Goal: Task Accomplishment & Management: Manage account settings

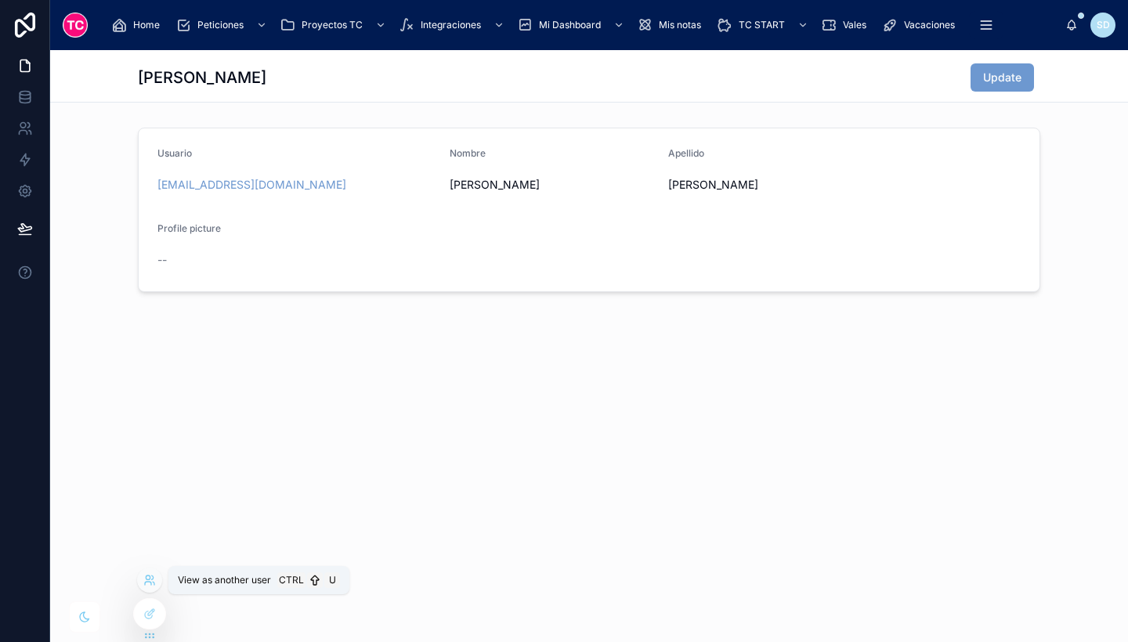
click at [150, 579] on icon at bounding box center [148, 578] width 4 height 4
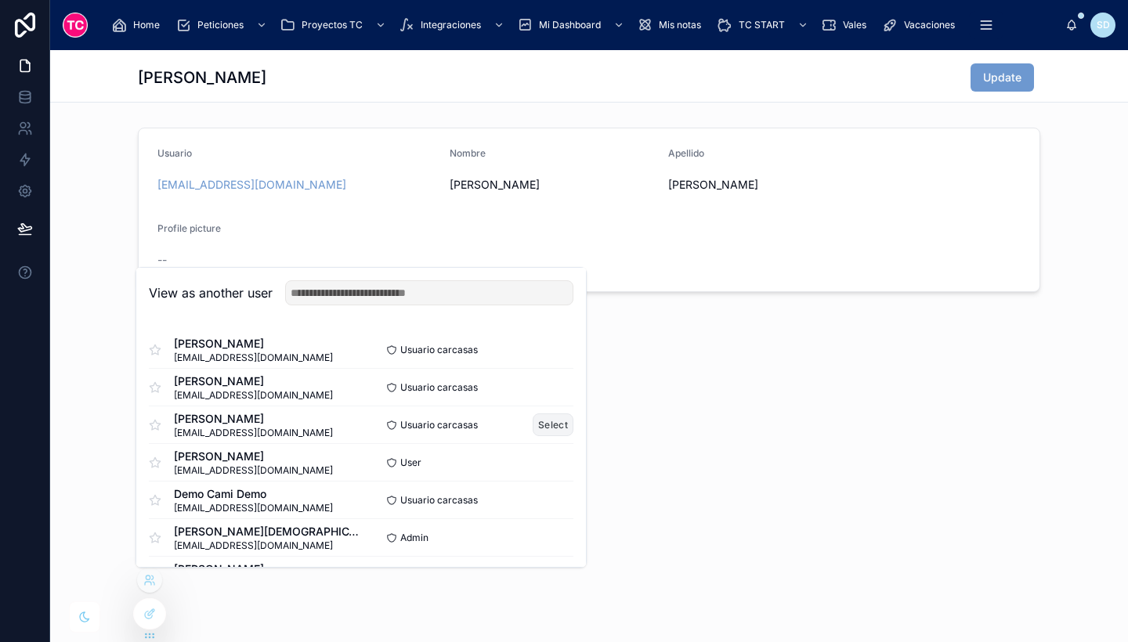
click at [541, 423] on button "Select" at bounding box center [553, 425] width 41 height 23
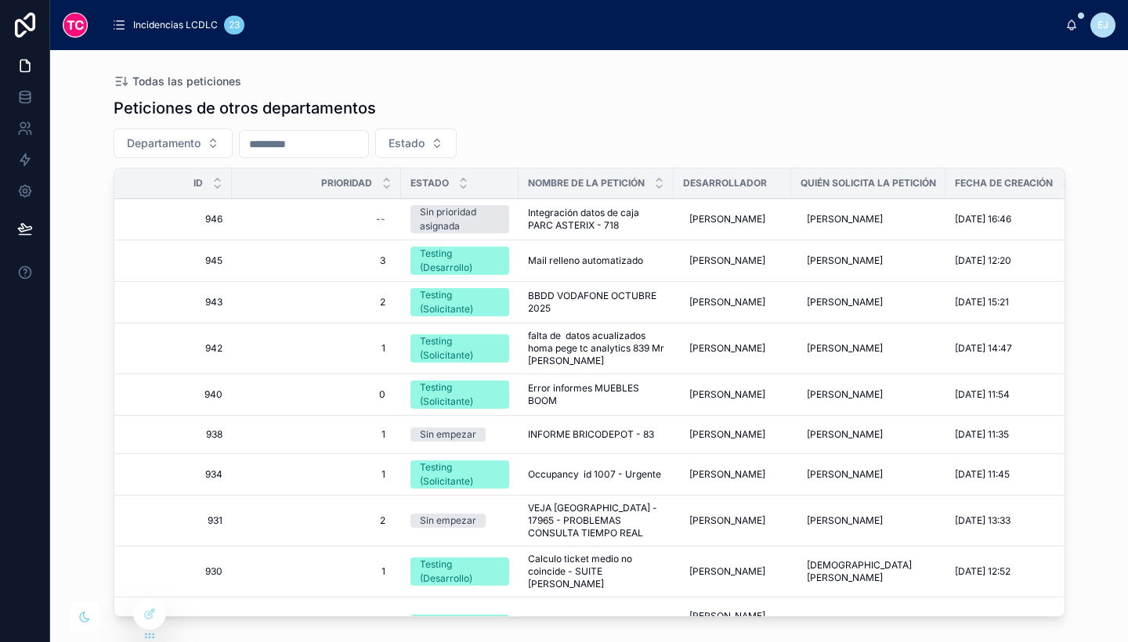
click at [205, 22] on span "Incidencias LCDLC" at bounding box center [175, 25] width 85 height 13
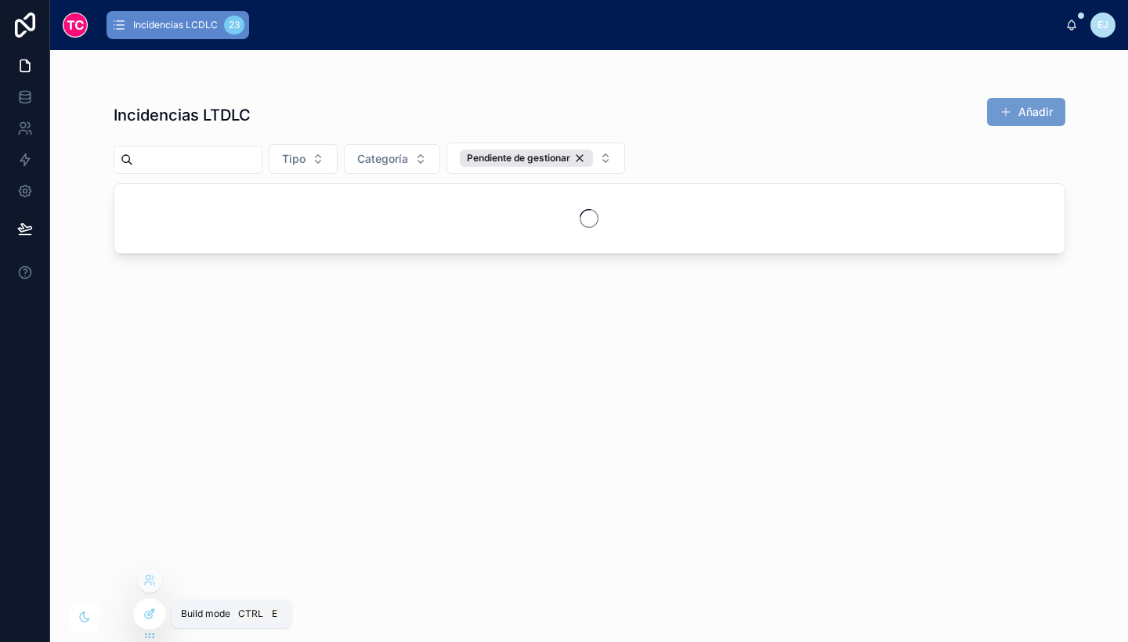
click at [149, 609] on icon at bounding box center [149, 614] width 13 height 13
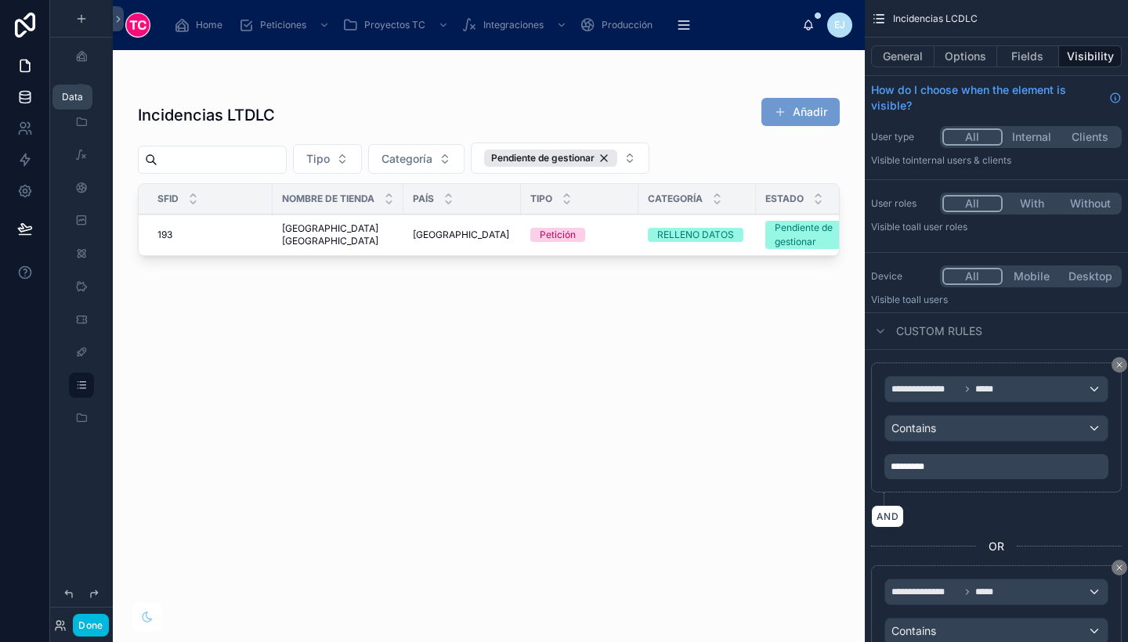
click at [29, 93] on icon at bounding box center [25, 97] width 16 height 16
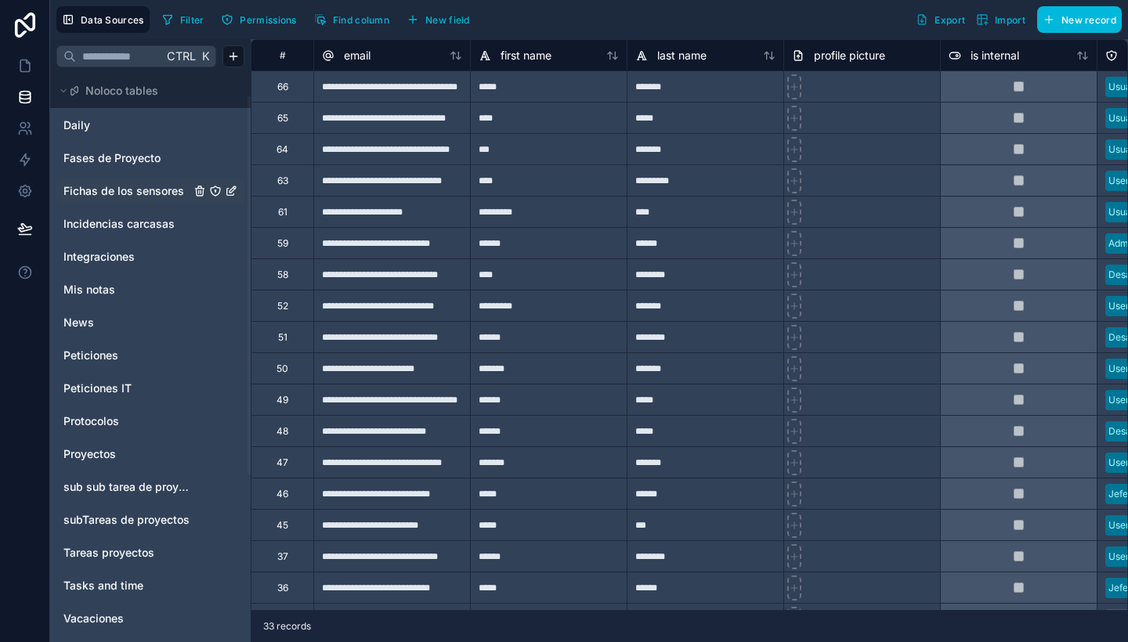
scroll to position [32, 0]
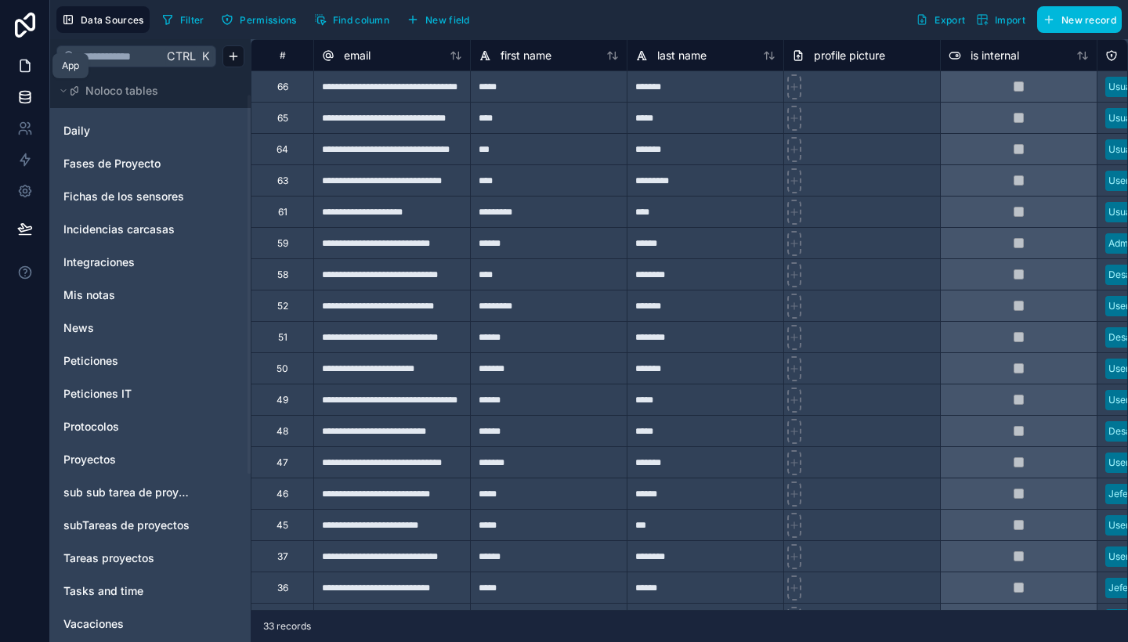
click at [21, 62] on icon at bounding box center [25, 66] width 16 height 16
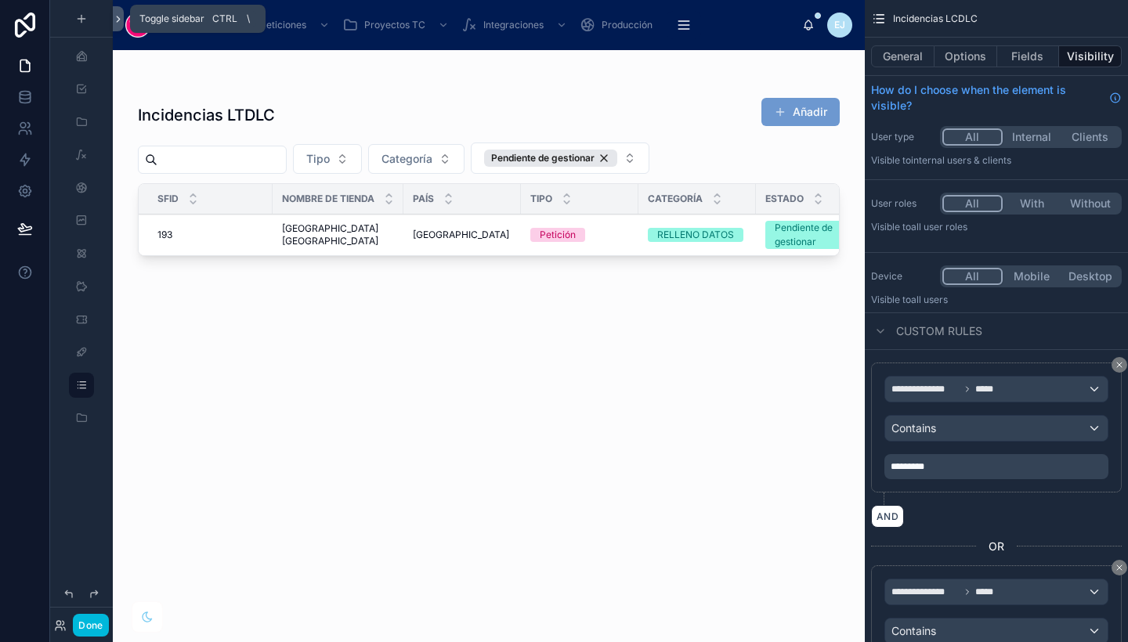
click at [119, 16] on icon at bounding box center [118, 19] width 11 height 12
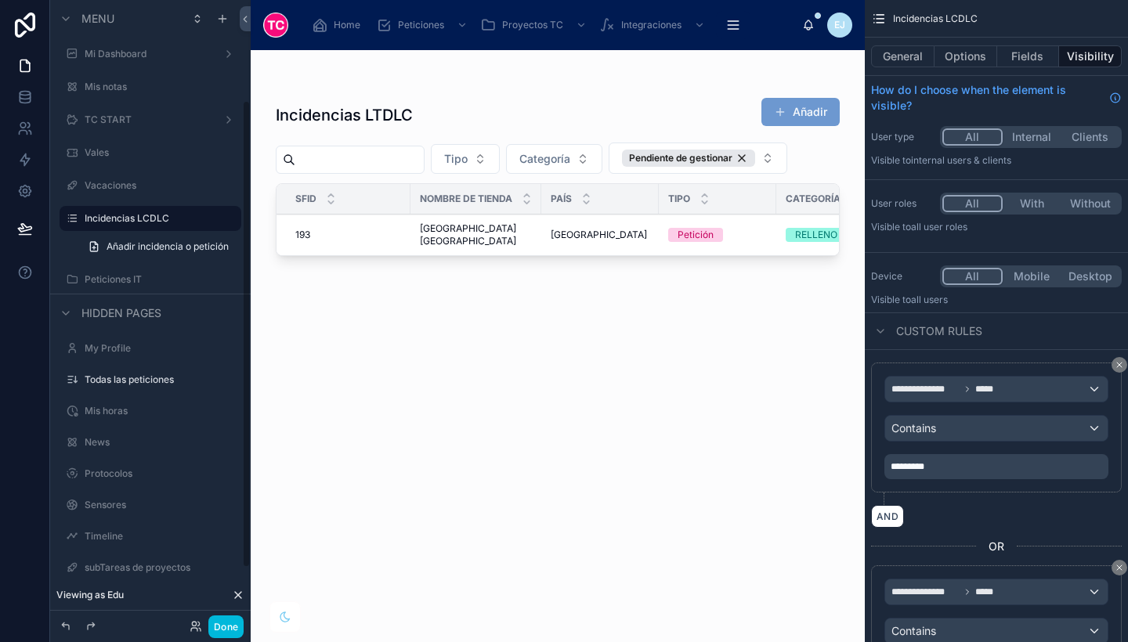
scroll to position [207, 0]
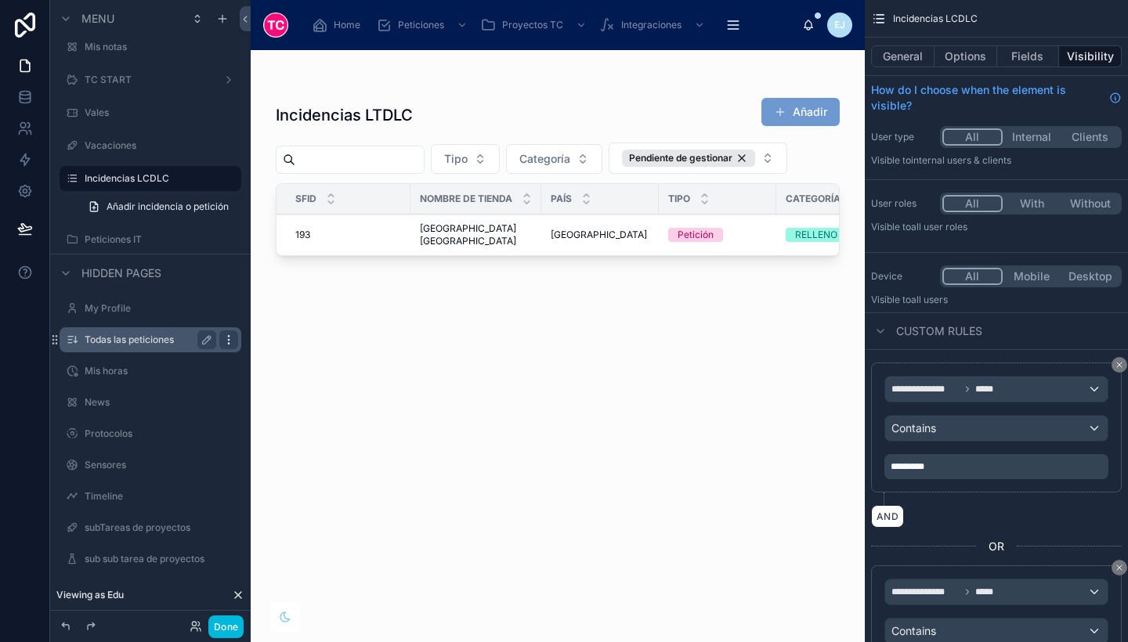
click at [232, 335] on icon "scrollable content" at bounding box center [229, 340] width 13 height 13
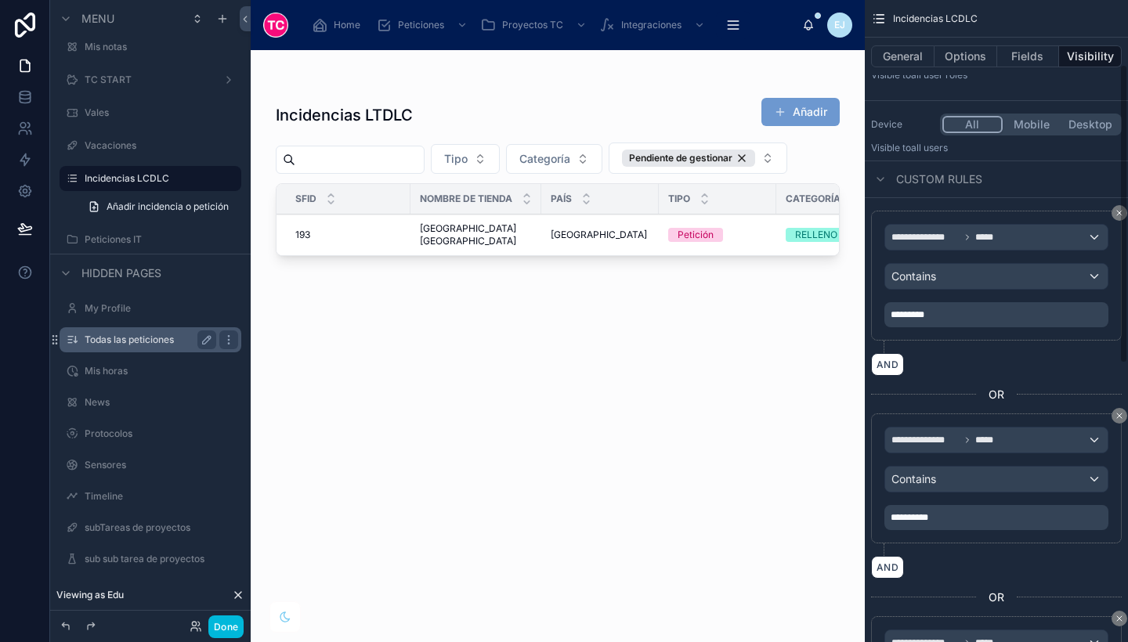
scroll to position [127, 0]
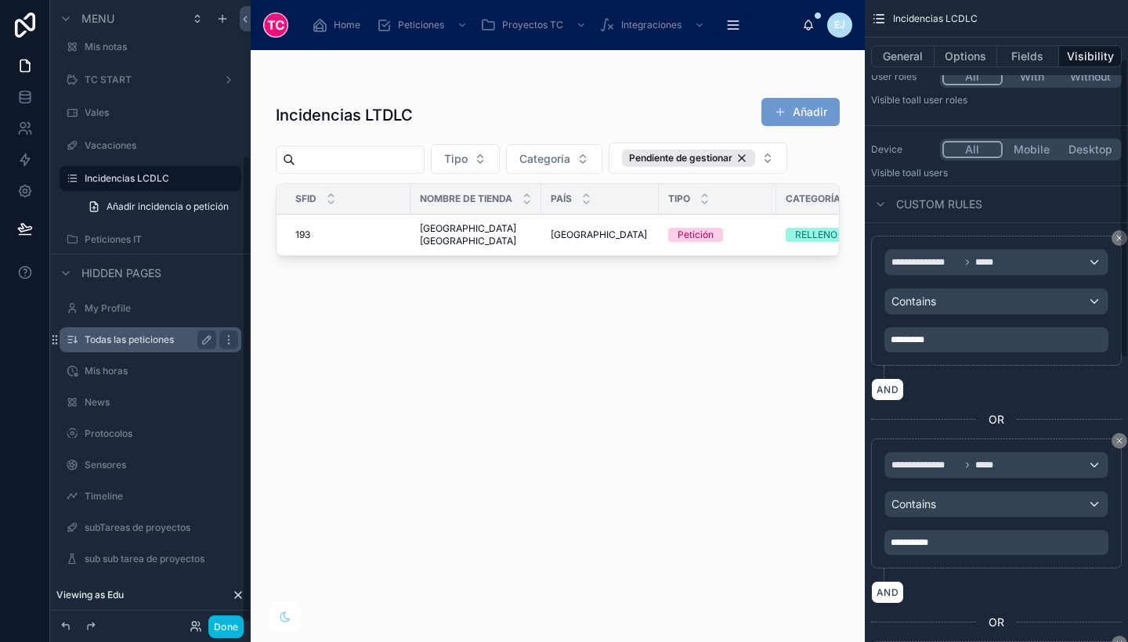
click at [107, 335] on label "Todas las peticiones" at bounding box center [147, 340] width 125 height 13
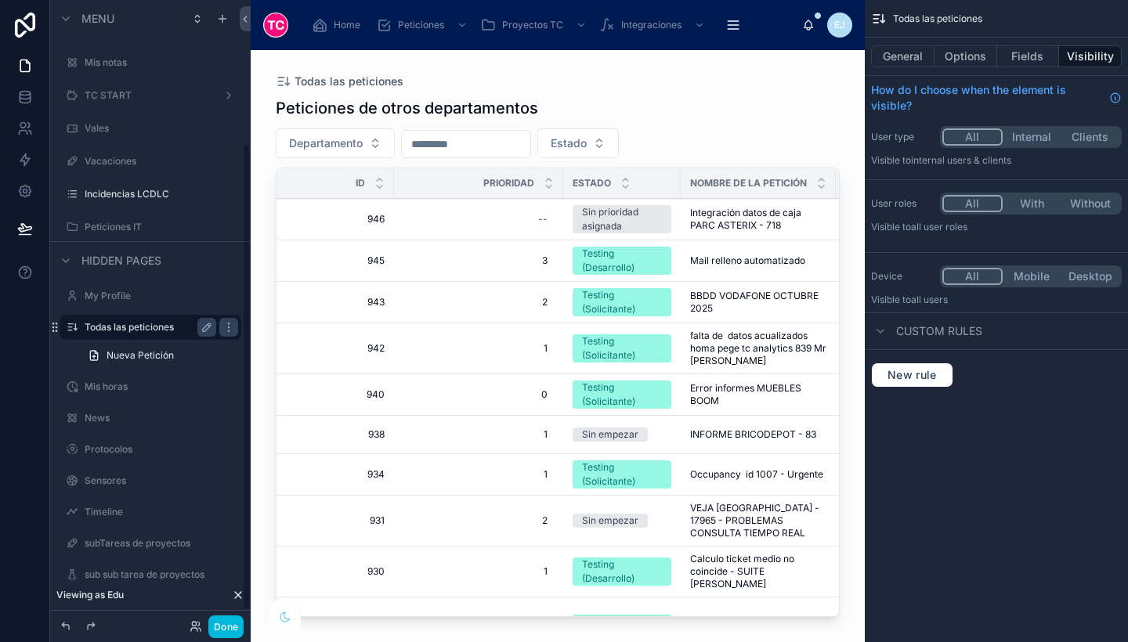
click at [107, 335] on div "Todas las peticiones" at bounding box center [151, 327] width 132 height 19
click at [1019, 202] on button "With" at bounding box center [1032, 203] width 59 height 17
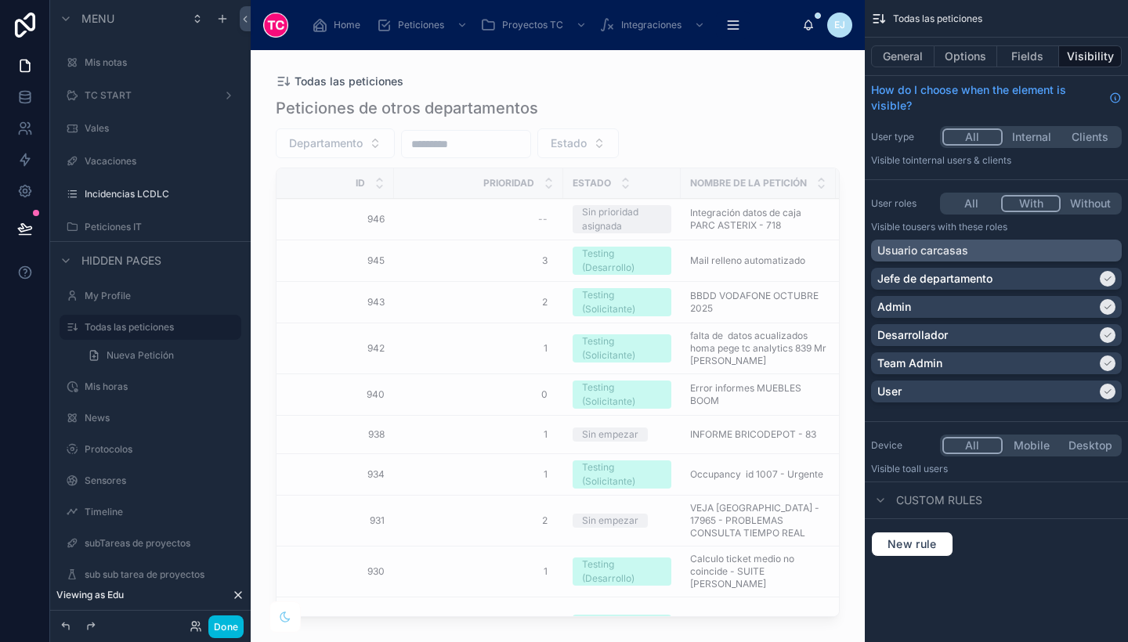
click at [1073, 251] on div "Usuario carcasas" at bounding box center [996, 251] width 238 height 16
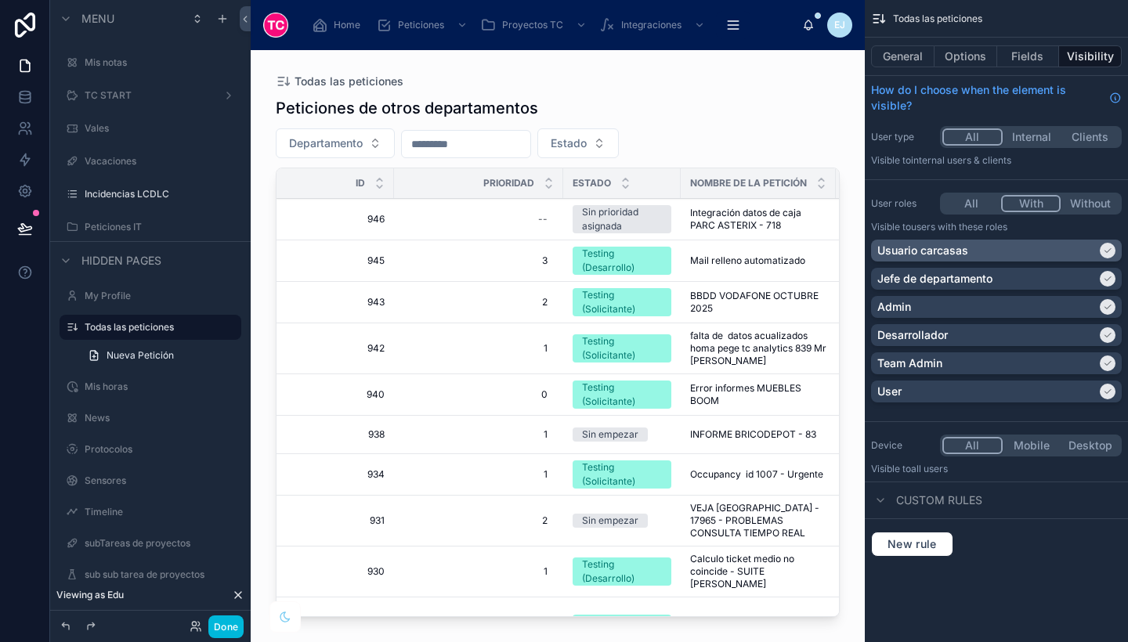
click at [1073, 251] on div "Usuario carcasas" at bounding box center [986, 251] width 219 height 16
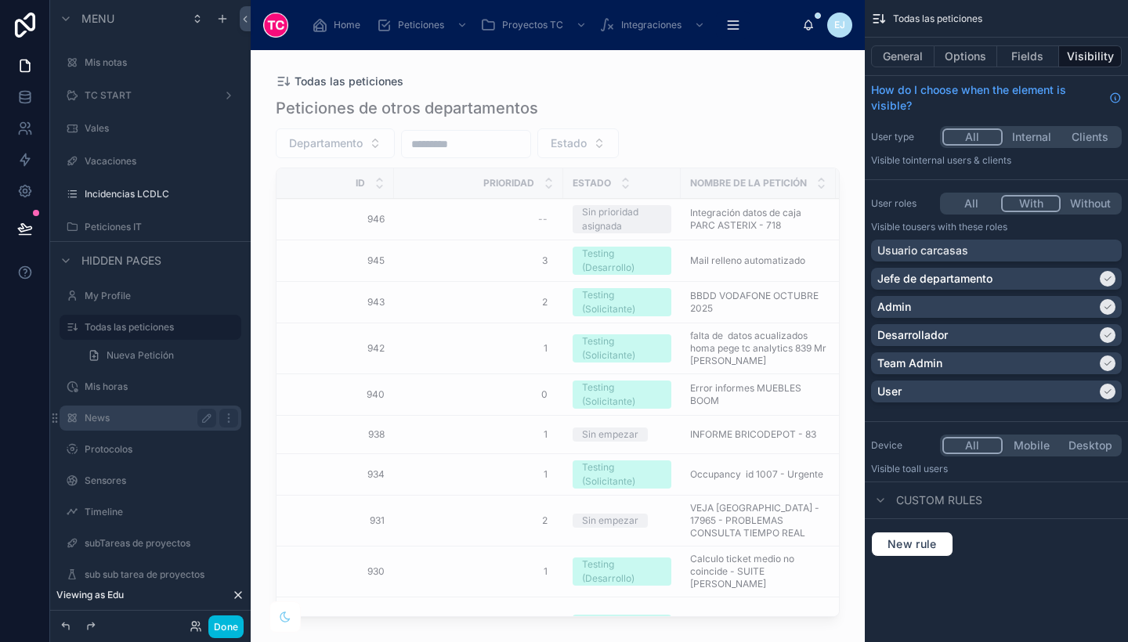
scroll to position [207, 0]
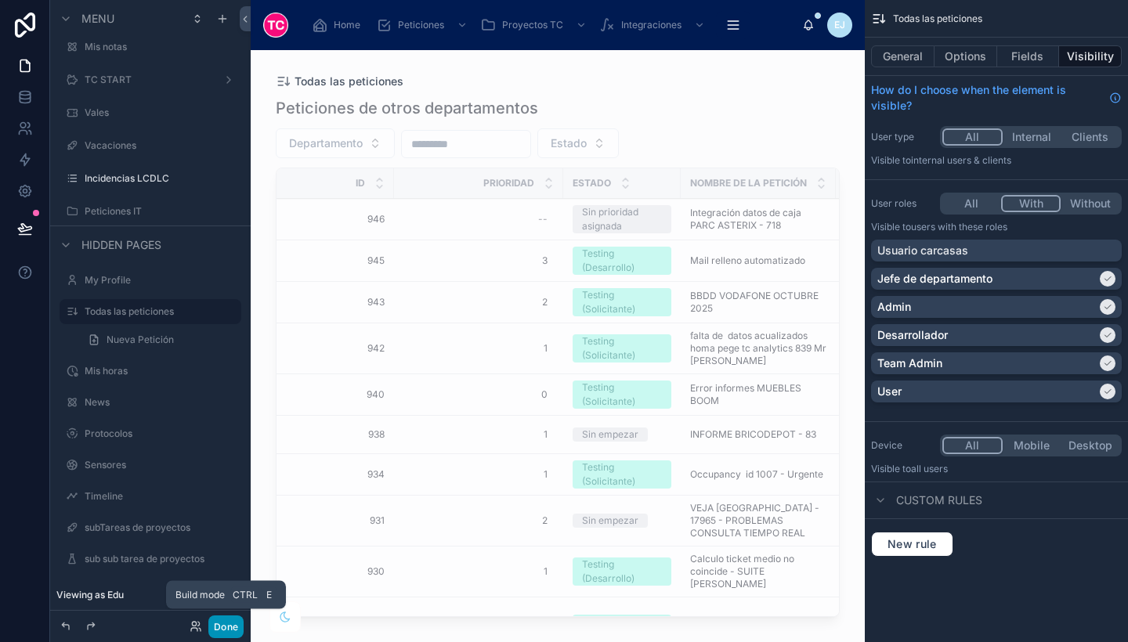
click at [219, 627] on button "Done" at bounding box center [225, 627] width 35 height 23
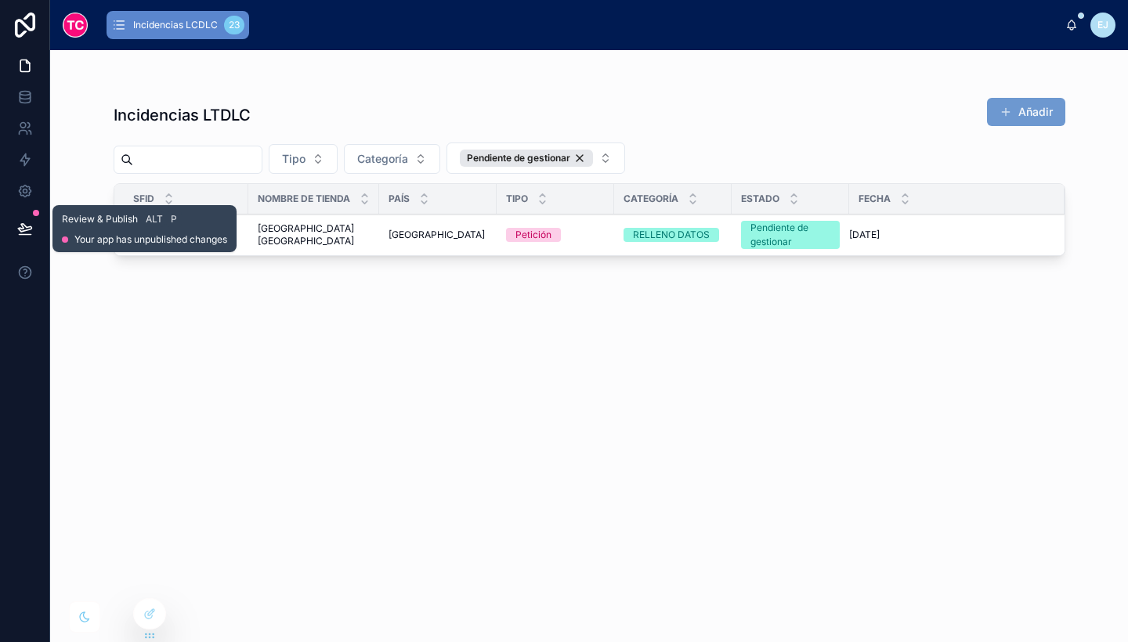
click at [26, 230] on icon at bounding box center [25, 229] width 16 height 16
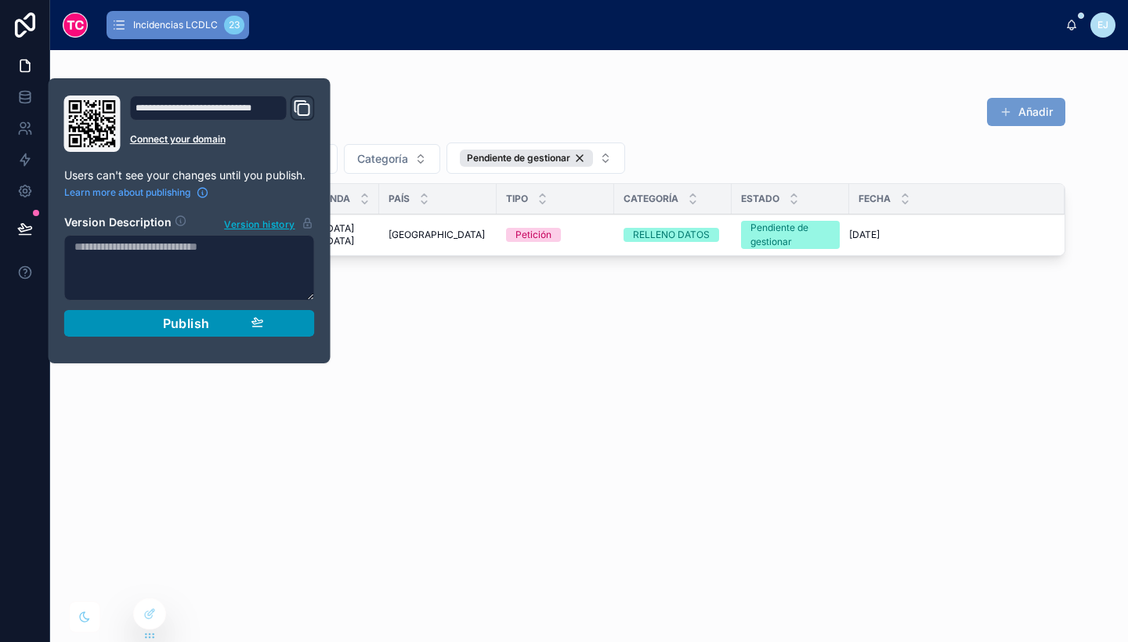
click at [195, 319] on span "Publish" at bounding box center [186, 324] width 47 height 16
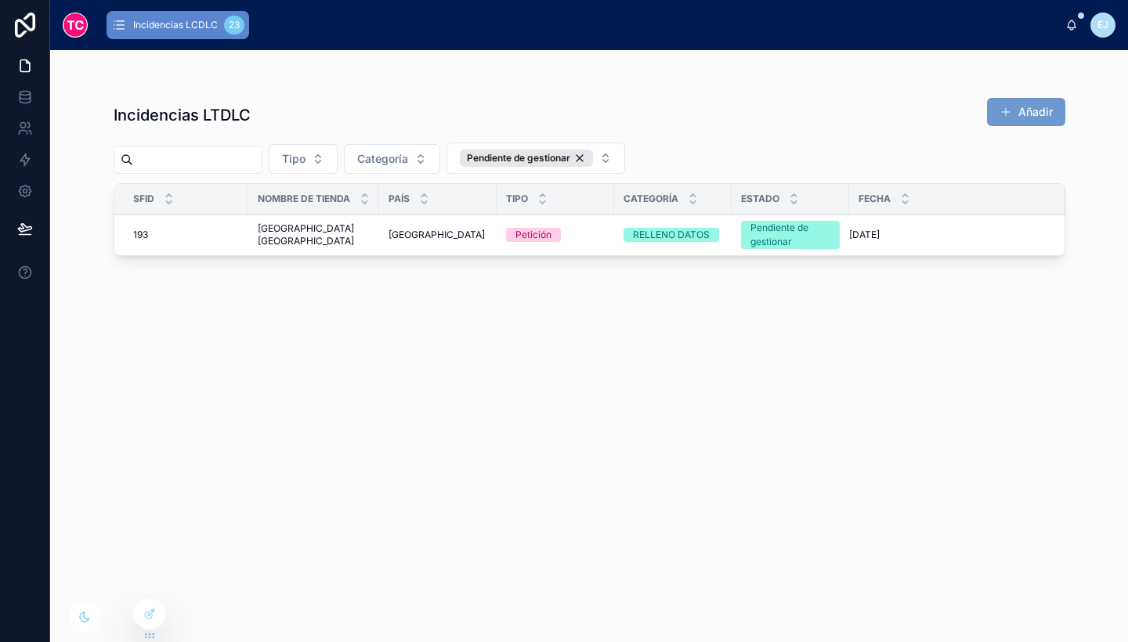
click at [582, 402] on div "Incidencias LTDLC Añadir Tipo Categoría Pendiente de gestionar SFID Nombre de T…" at bounding box center [590, 356] width 952 height 536
click at [593, 157] on div "Pendiente de gestionar" at bounding box center [526, 158] width 133 height 17
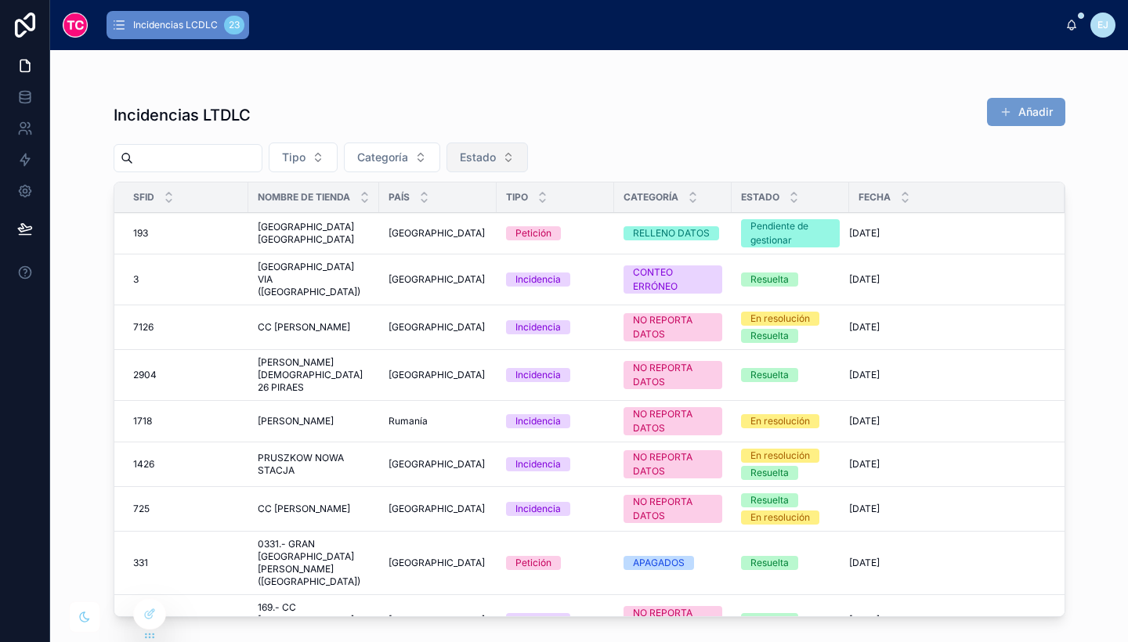
click at [496, 156] on span "Estado" at bounding box center [478, 158] width 36 height 16
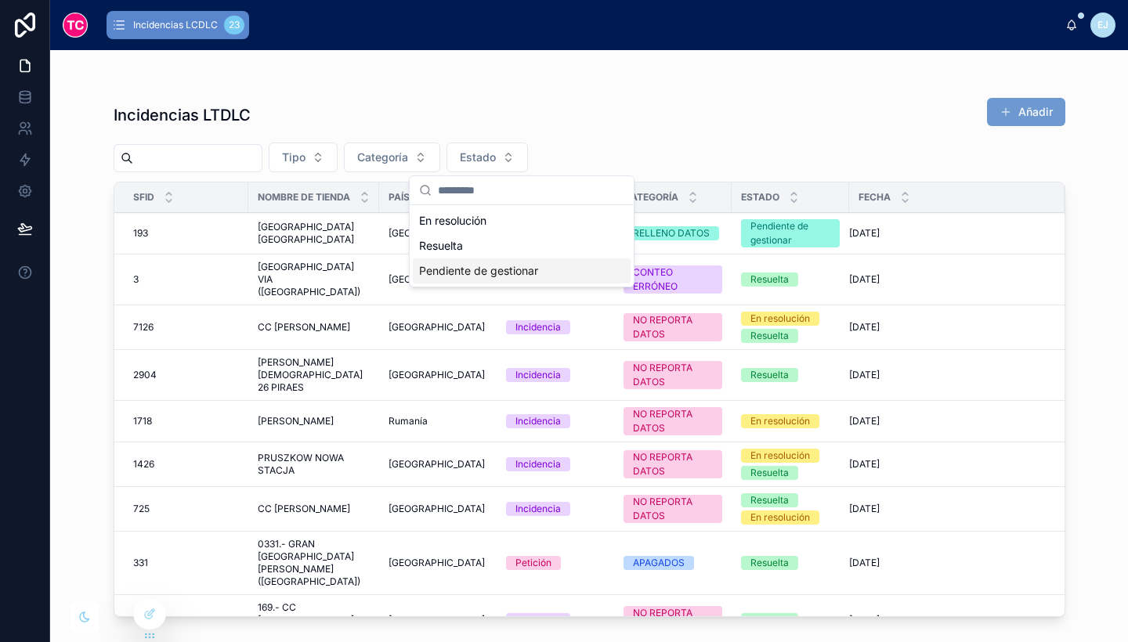
click at [512, 277] on div "Pendiente de gestionar" at bounding box center [522, 271] width 218 height 25
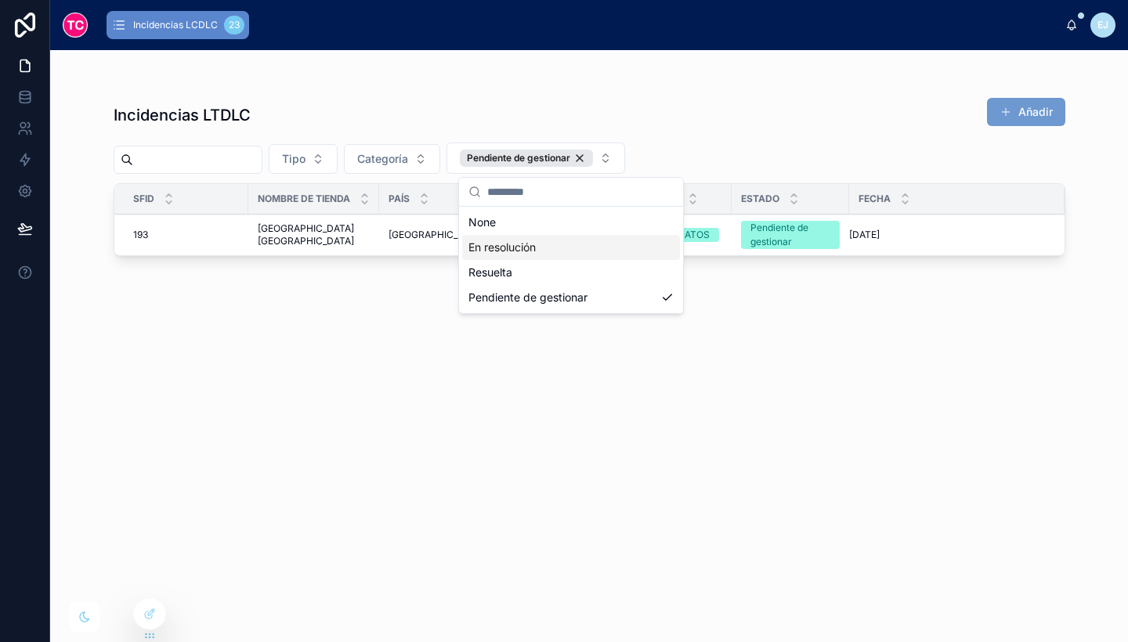
click at [776, 308] on div "Incidencias LTDLC Añadir Tipo Categoría Pendiente de gestionar SFID Nombre de T…" at bounding box center [590, 356] width 952 height 536
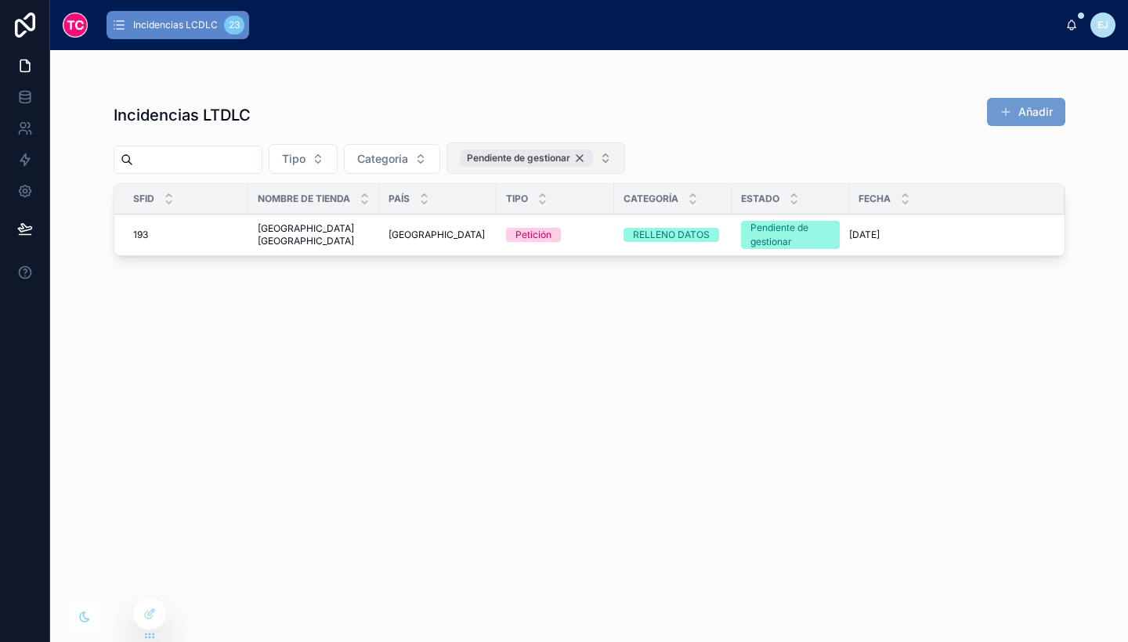
click at [593, 154] on div "Pendiente de gestionar" at bounding box center [526, 158] width 133 height 17
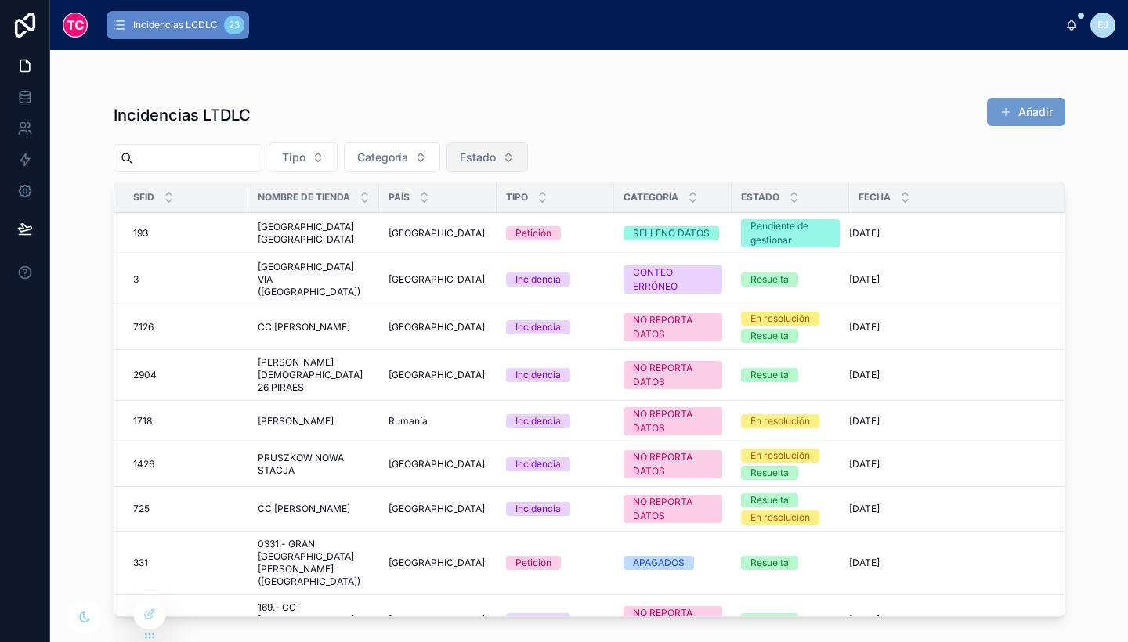
click at [619, 154] on div "Tipo Categoría Estado" at bounding box center [590, 158] width 952 height 30
click at [317, 321] on div "CC FIUMARA CC FIUMARA" at bounding box center [314, 327] width 112 height 13
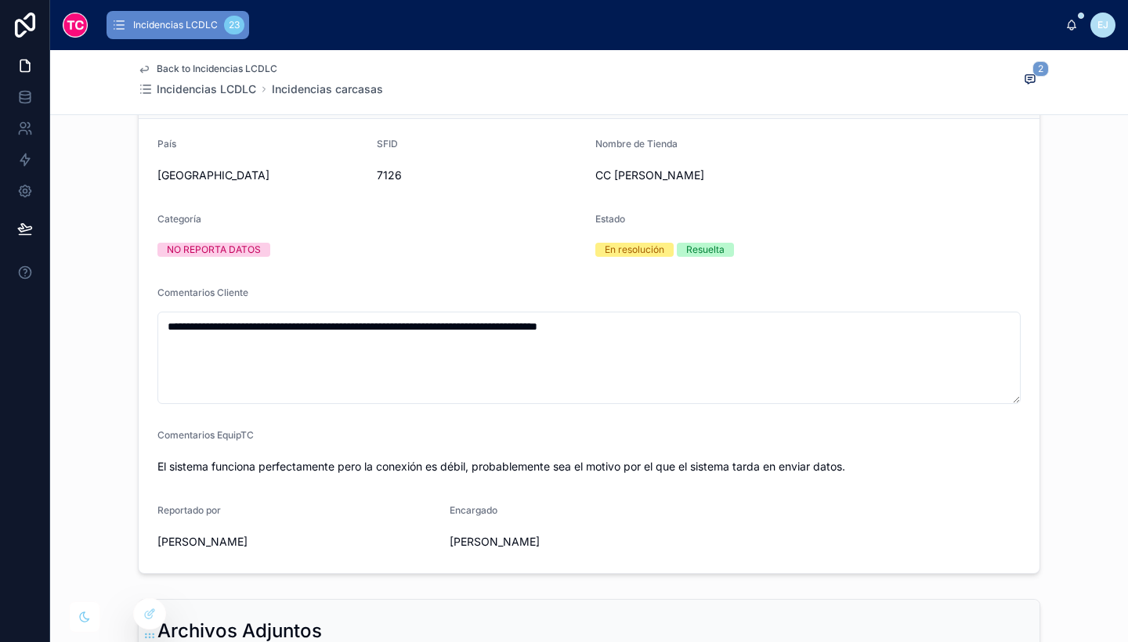
scroll to position [259, 0]
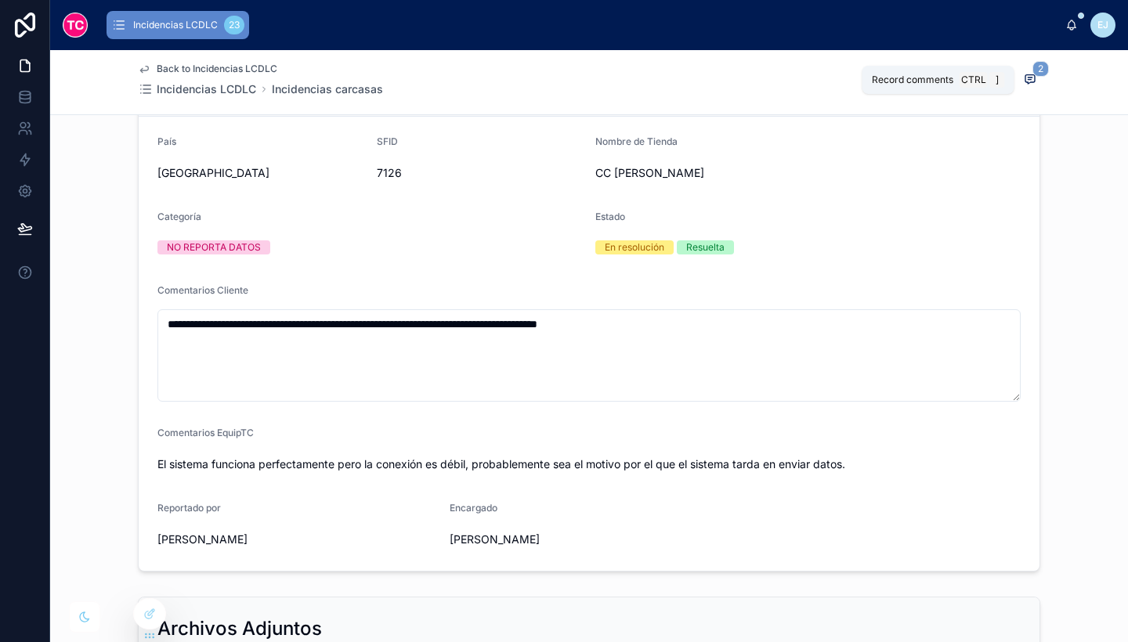
click at [1028, 78] on icon at bounding box center [1030, 78] width 4 height 0
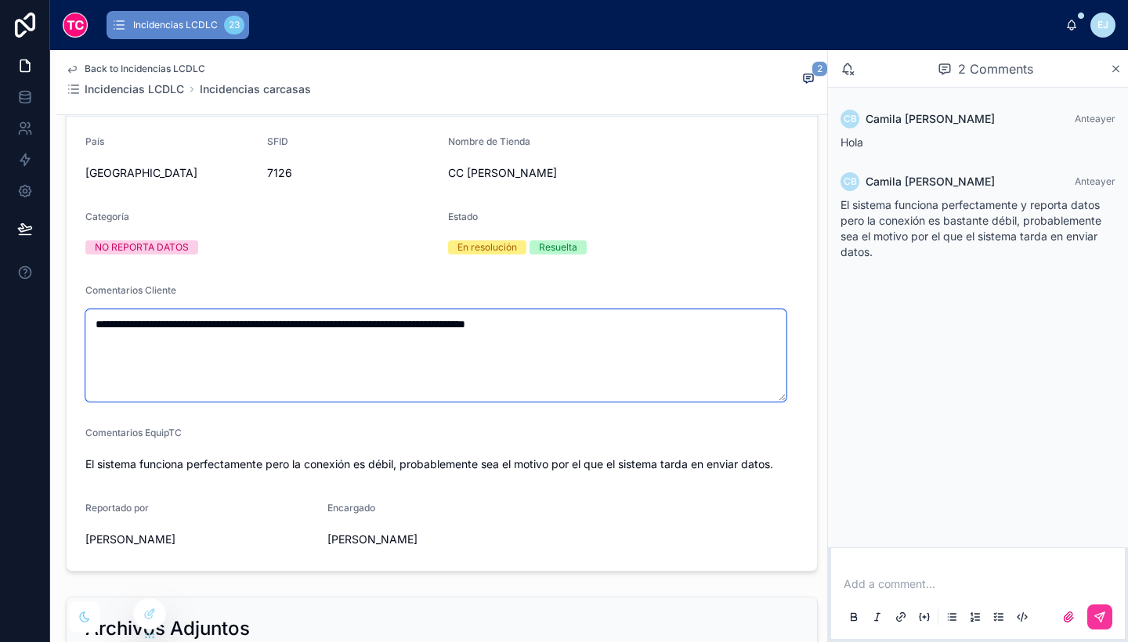
drag, startPoint x: 422, startPoint y: 324, endPoint x: 607, endPoint y: 306, distance: 185.8
click at [607, 306] on div "**********" at bounding box center [441, 343] width 713 height 118
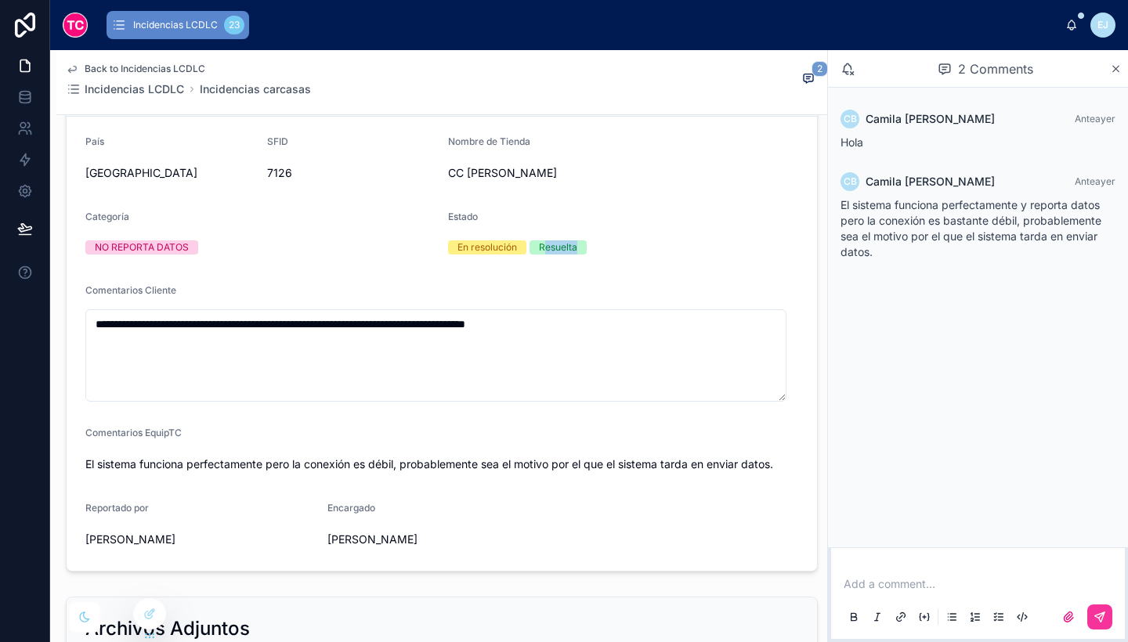
drag, startPoint x: 540, startPoint y: 245, endPoint x: 572, endPoint y: 244, distance: 32.2
click at [572, 244] on span "Resuelta" at bounding box center [558, 248] width 57 height 14
drag, startPoint x: 572, startPoint y: 244, endPoint x: 658, endPoint y: 278, distance: 92.8
click at [658, 278] on form "**********" at bounding box center [442, 344] width 751 height 454
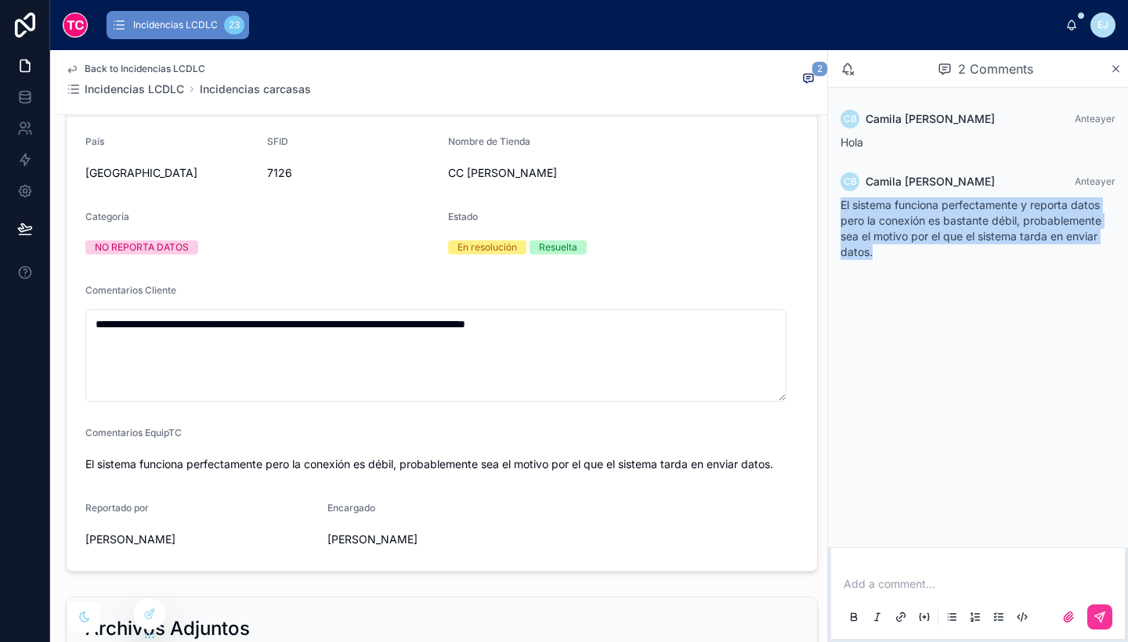
drag, startPoint x: 876, startPoint y: 262, endPoint x: 841, endPoint y: 203, distance: 68.5
click at [841, 203] on div "CB Camila Broitman Anteayer El sistema funciona perfectamente y reporta datos p…" at bounding box center [978, 216] width 294 height 107
drag, startPoint x: 841, startPoint y: 203, endPoint x: 953, endPoint y: 270, distance: 130.3
click at [953, 270] on div "CB Camila Broitman Anteayer Hola CB Camila Broitman Anteayer El sistema funcion…" at bounding box center [978, 185] width 300 height 194
click at [932, 262] on div "CB Camila Broitman Anteayer El sistema funciona perfectamente y reporta datos p…" at bounding box center [978, 216] width 294 height 107
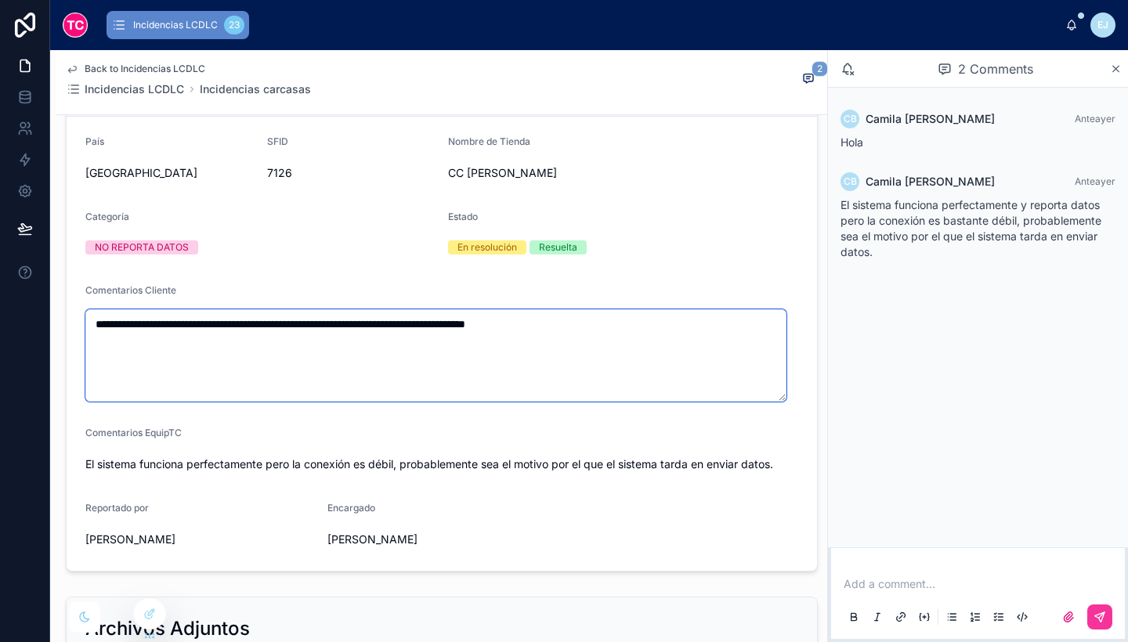
drag, startPoint x: 622, startPoint y: 330, endPoint x: 256, endPoint y: 282, distance: 369.0
click at [256, 282] on form "**********" at bounding box center [442, 344] width 751 height 454
click at [452, 346] on textarea "**********" at bounding box center [435, 355] width 701 height 92
drag, startPoint x: 596, startPoint y: 331, endPoint x: 378, endPoint y: 298, distance: 220.3
click at [378, 298] on div "**********" at bounding box center [441, 343] width 713 height 118
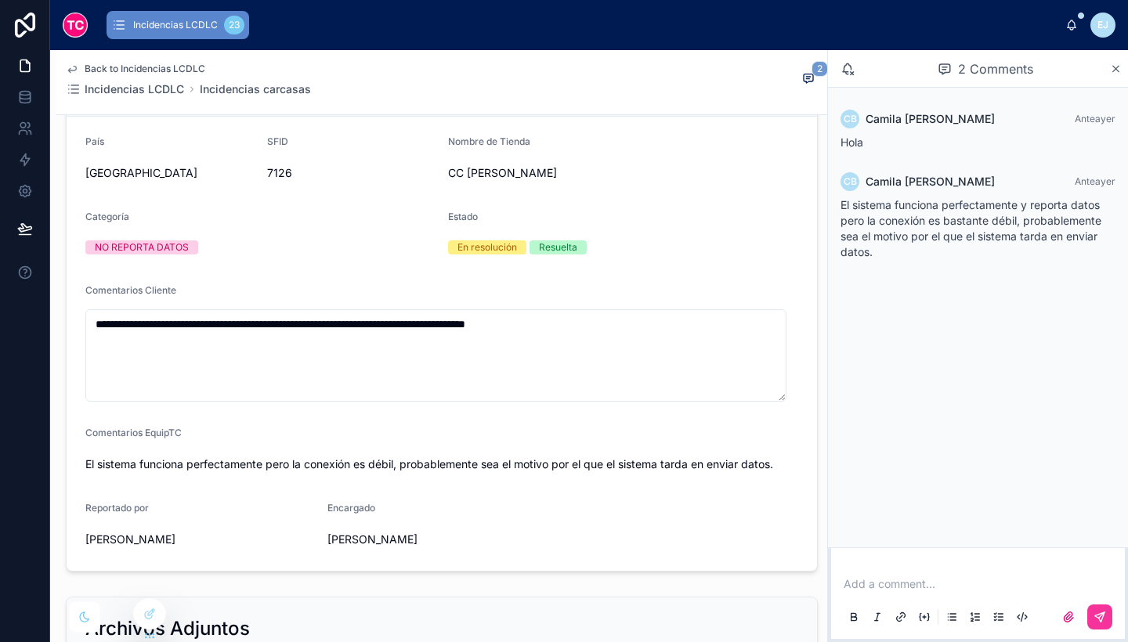
click at [649, 269] on form "**********" at bounding box center [442, 344] width 751 height 454
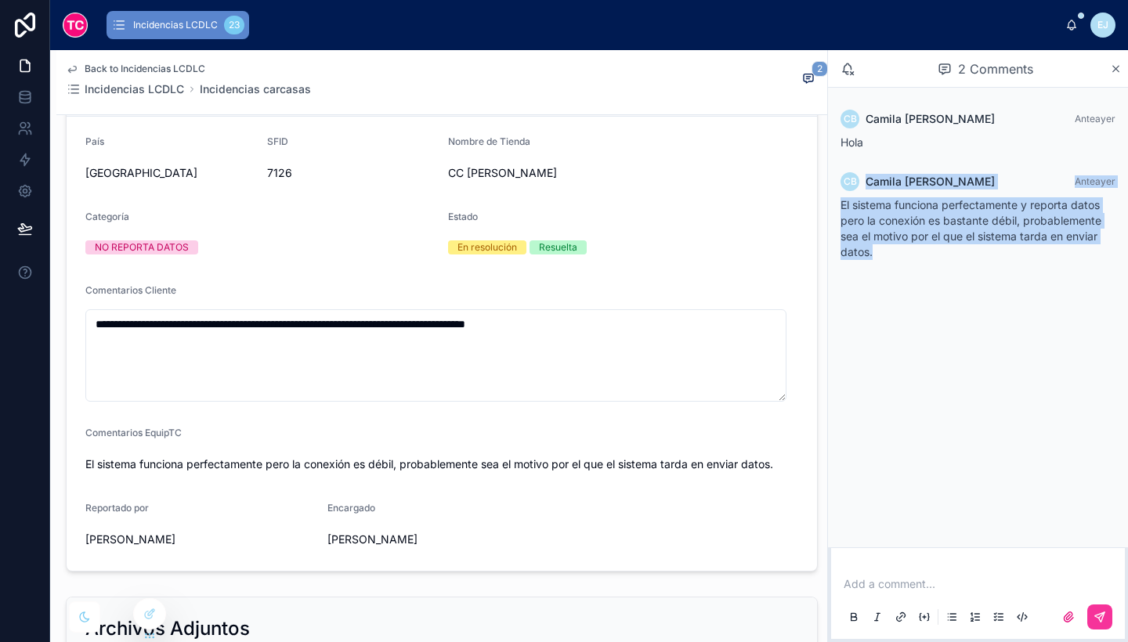
drag, startPoint x: 876, startPoint y: 271, endPoint x: 854, endPoint y: 162, distance: 111.1
click at [854, 162] on div "CB Camila Broitman Anteayer Hola CB Camila Broitman Anteayer El sistema funcion…" at bounding box center [978, 185] width 300 height 194
drag, startPoint x: 854, startPoint y: 162, endPoint x: 867, endPoint y: 277, distance: 115.1
click at [867, 277] on div "CB Camila Broitman Anteayer Hola CB Camila Broitman Anteayer El sistema funcion…" at bounding box center [978, 185] width 300 height 194
click at [885, 251] on div "El sistema funciona perfectamente y reporta datos pero la conexión es bastante …" at bounding box center [978, 228] width 275 height 63
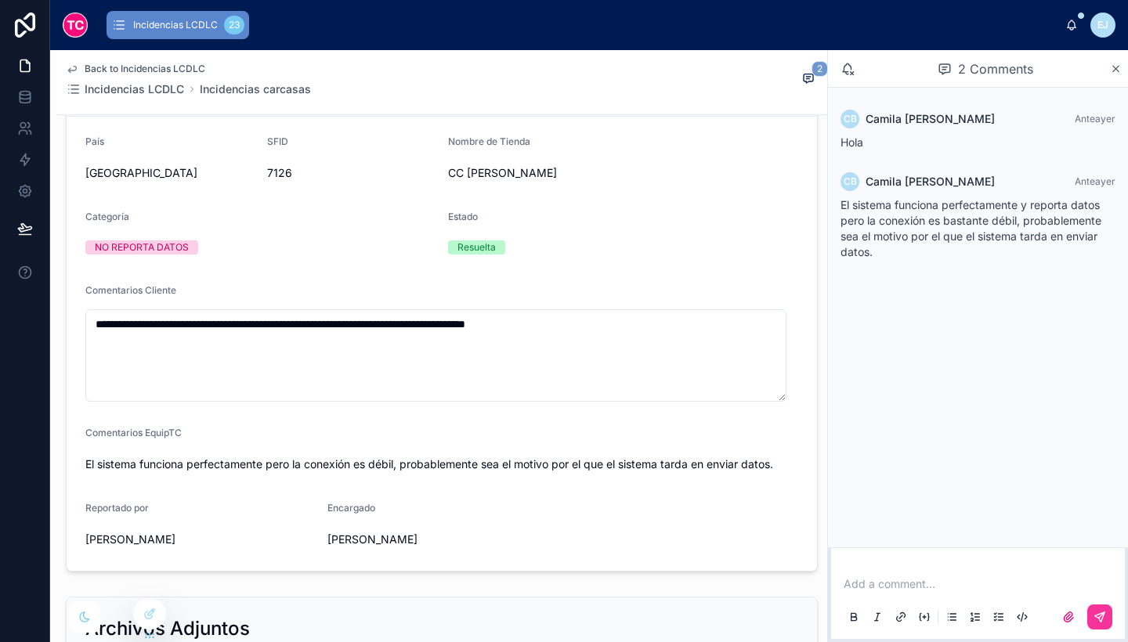
click at [928, 575] on div "Add a comment..." at bounding box center [978, 600] width 275 height 66
click at [935, 584] on p at bounding box center [981, 585] width 275 height 16
click at [147, 582] on icon at bounding box center [148, 583] width 6 height 3
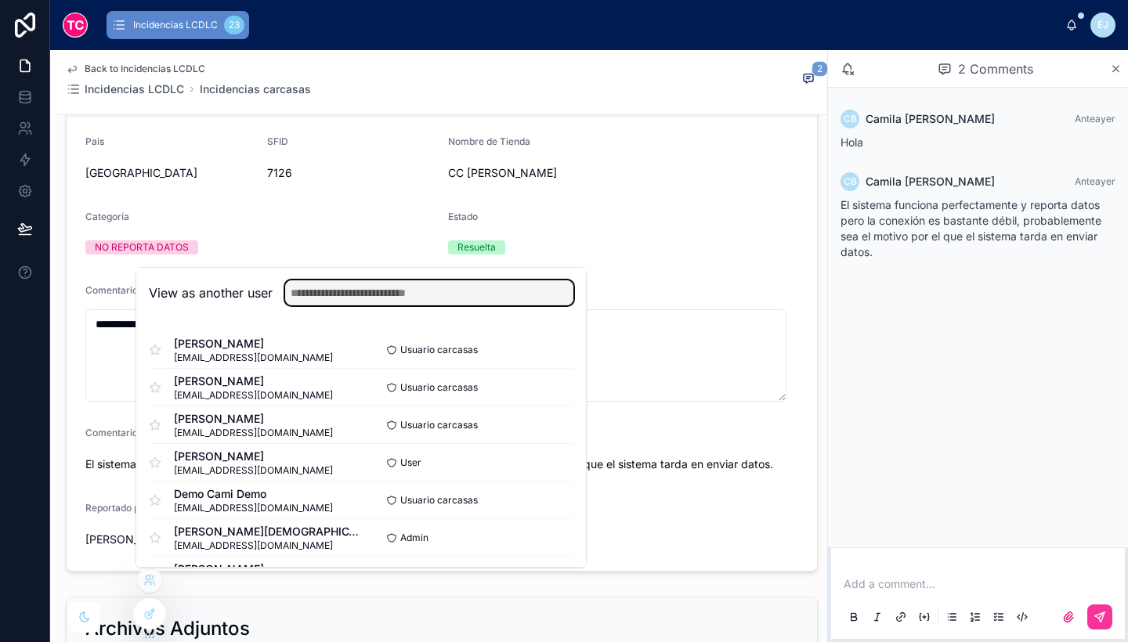
click at [349, 291] on input "text" at bounding box center [429, 292] width 288 height 25
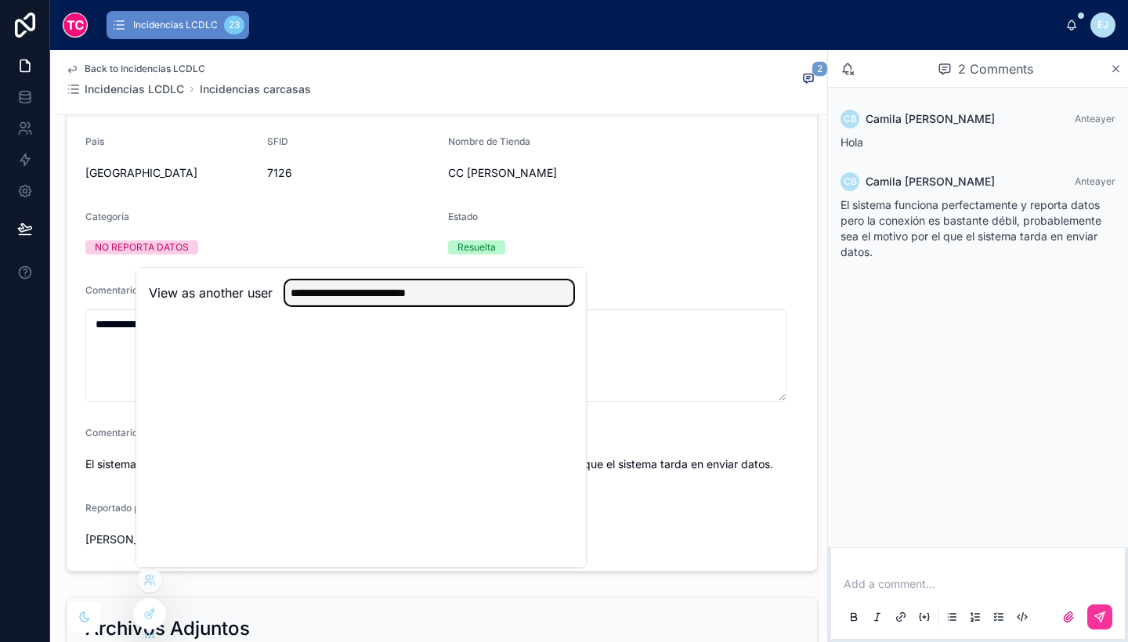
drag, startPoint x: 483, startPoint y: 302, endPoint x: 343, endPoint y: 278, distance: 141.6
click at [343, 278] on div "**********" at bounding box center [361, 293] width 450 height 51
type input "********"
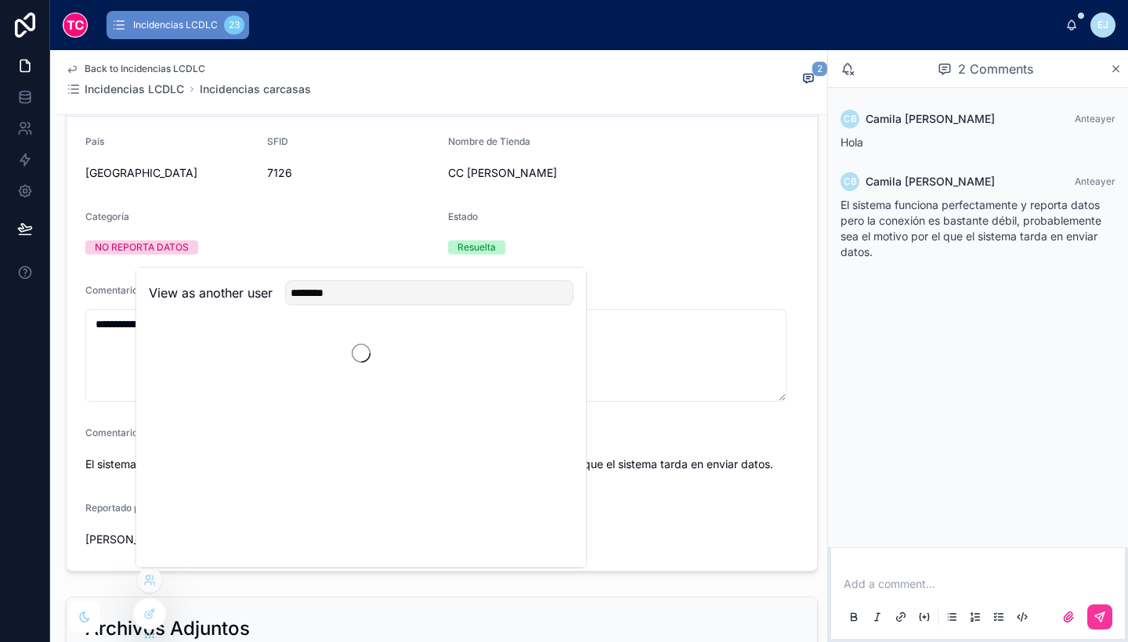
click at [234, 375] on div "View as another user ********" at bounding box center [361, 417] width 451 height 301
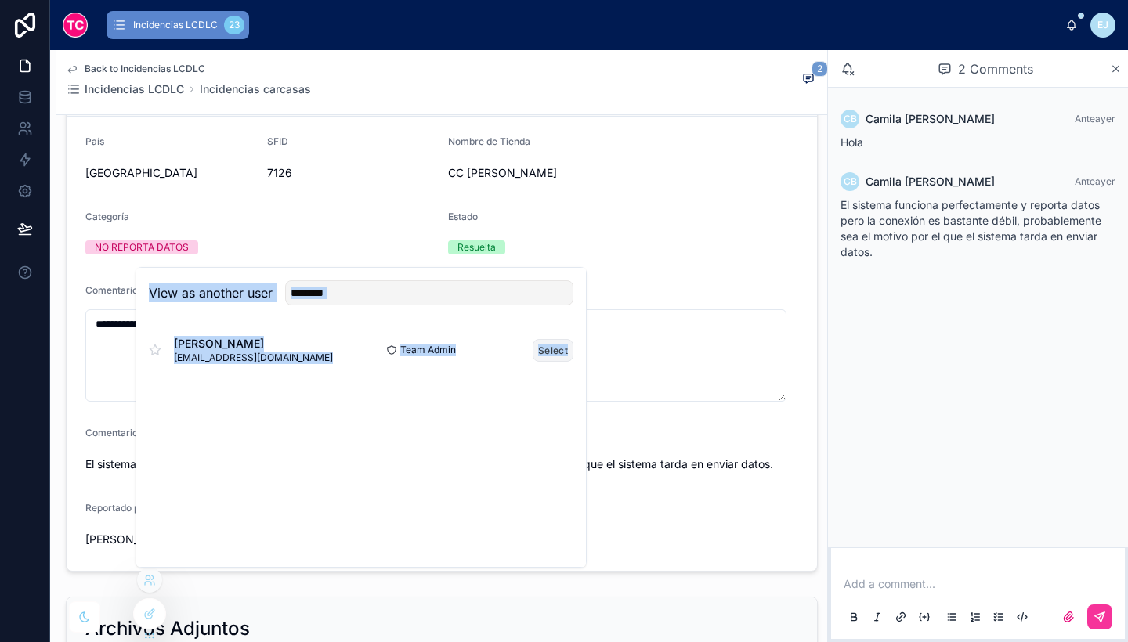
click at [548, 353] on button "Select" at bounding box center [553, 350] width 41 height 23
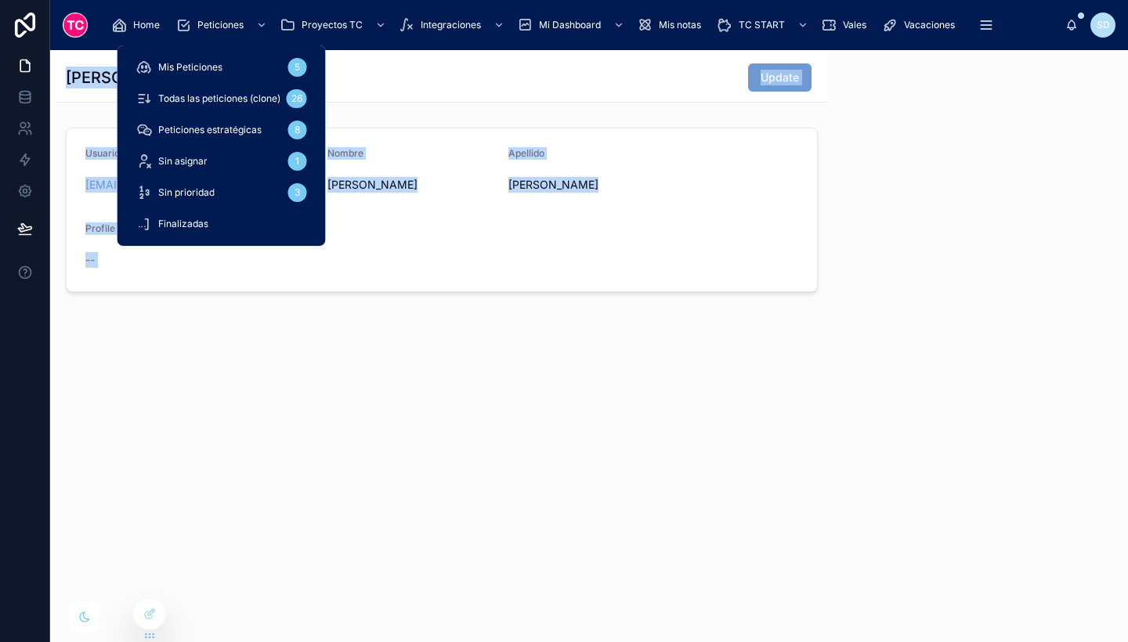
click at [232, 99] on span "Todas las peticiones (clone)" at bounding box center [219, 98] width 122 height 13
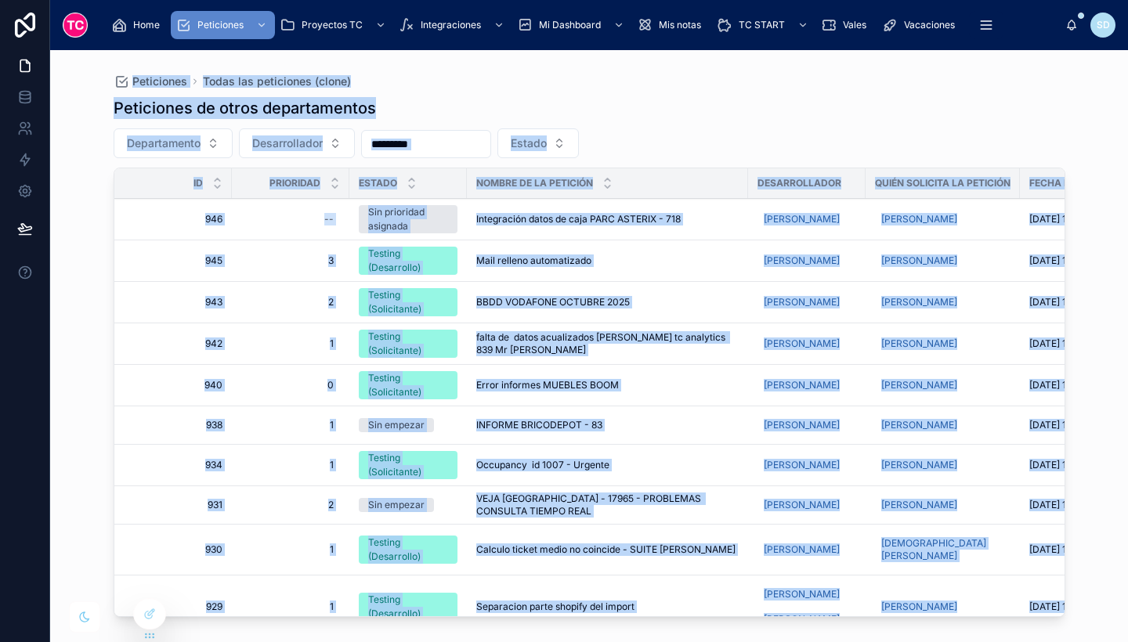
click at [768, 114] on div "Peticiones de otros departamentos" at bounding box center [590, 108] width 952 height 22
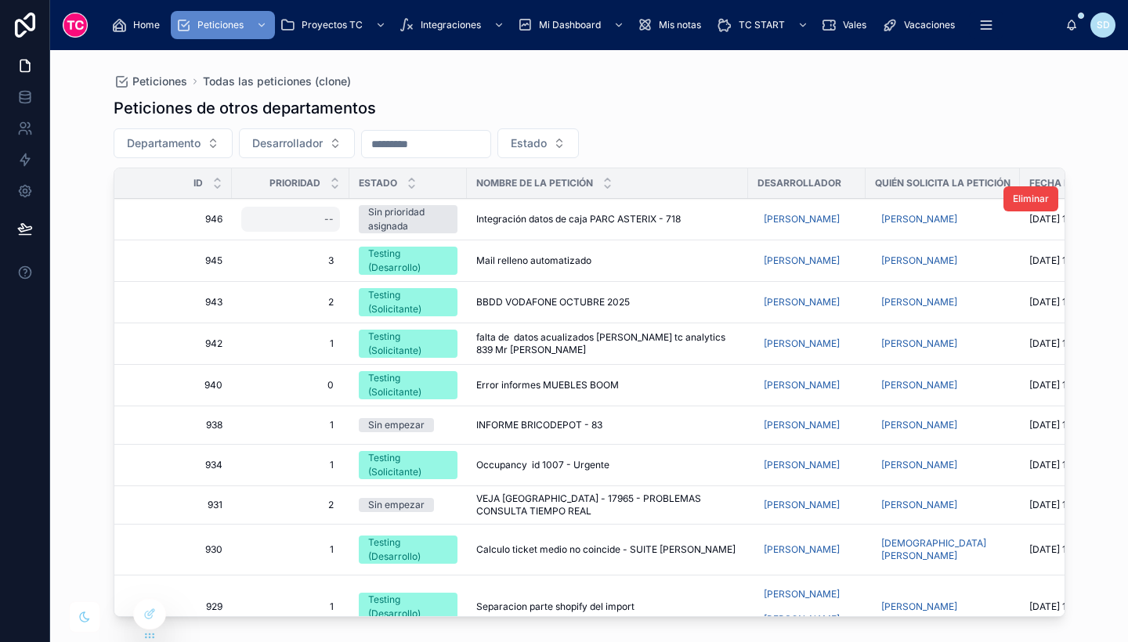
click at [312, 214] on div "--" at bounding box center [290, 219] width 99 height 25
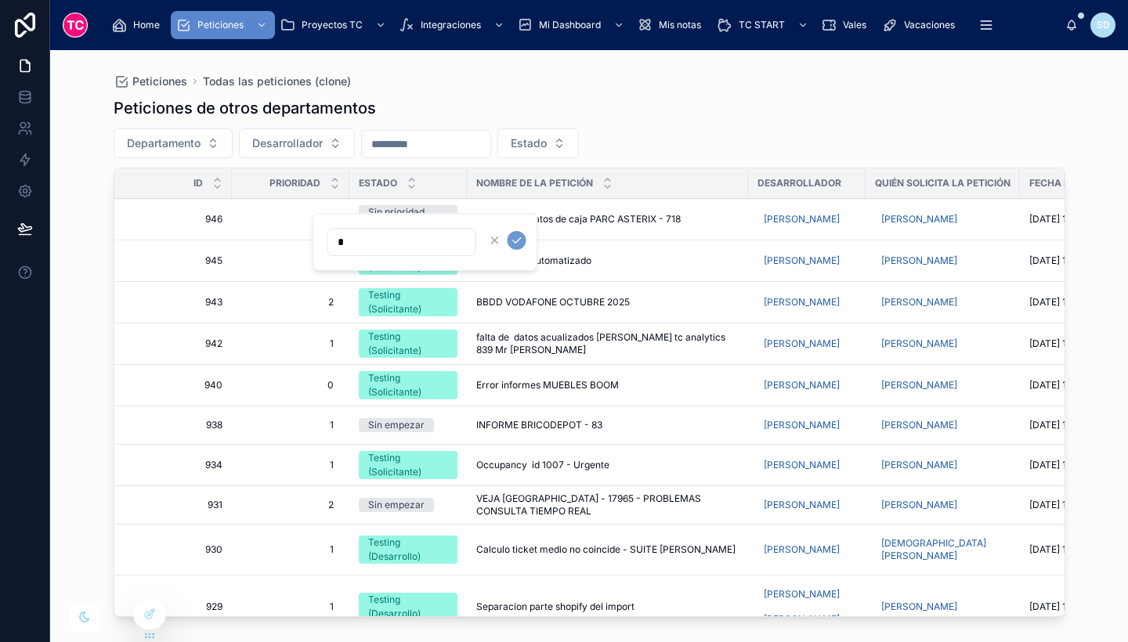
type input "*"
click at [511, 244] on icon "submit" at bounding box center [517, 240] width 13 height 13
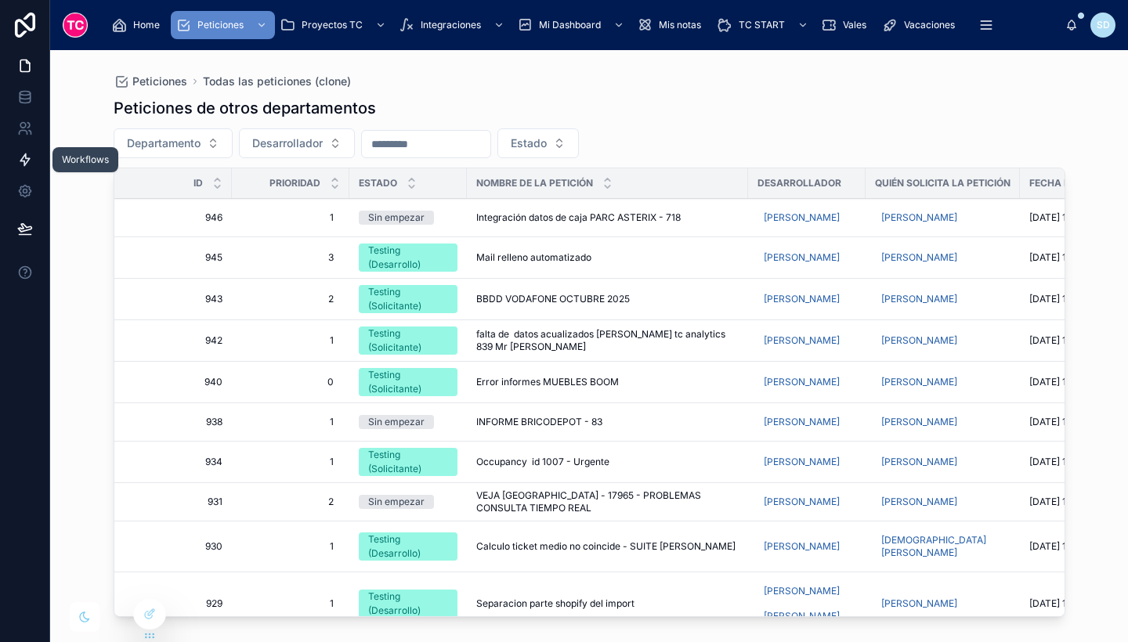
click at [26, 163] on icon at bounding box center [24, 160] width 9 height 12
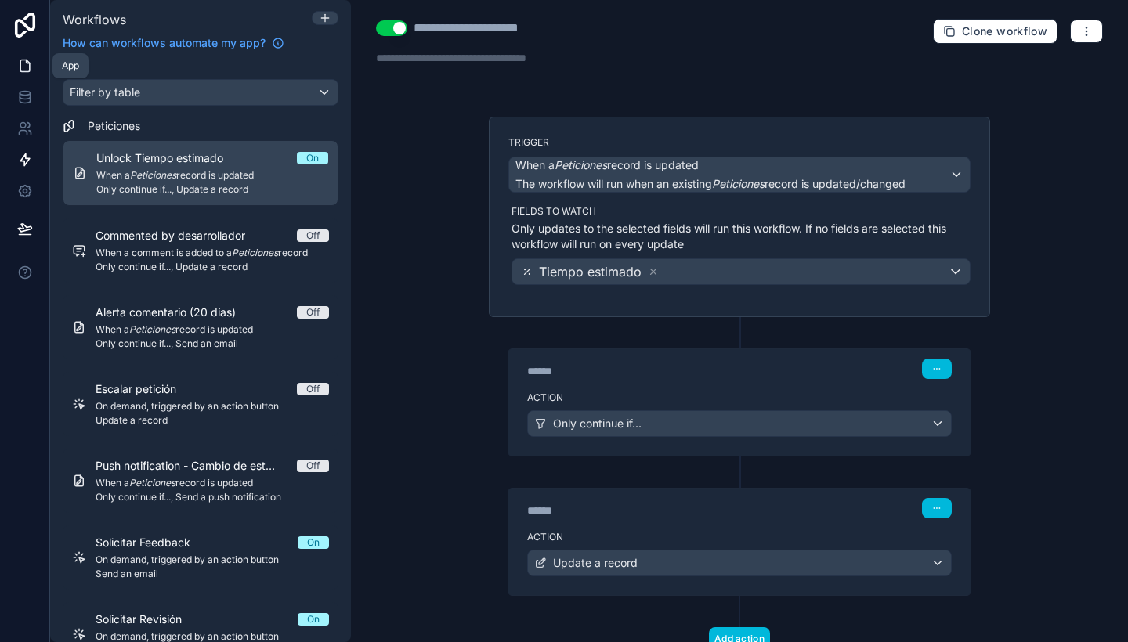
click at [20, 66] on icon at bounding box center [24, 66] width 9 height 12
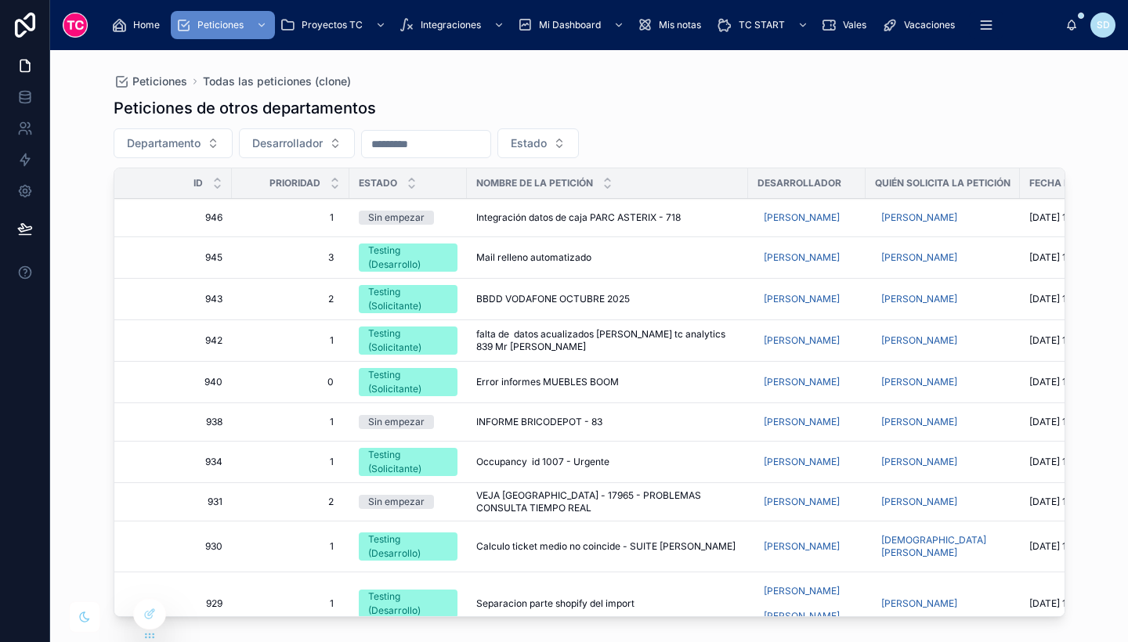
click at [547, 147] on span "Estado" at bounding box center [529, 144] width 36 height 16
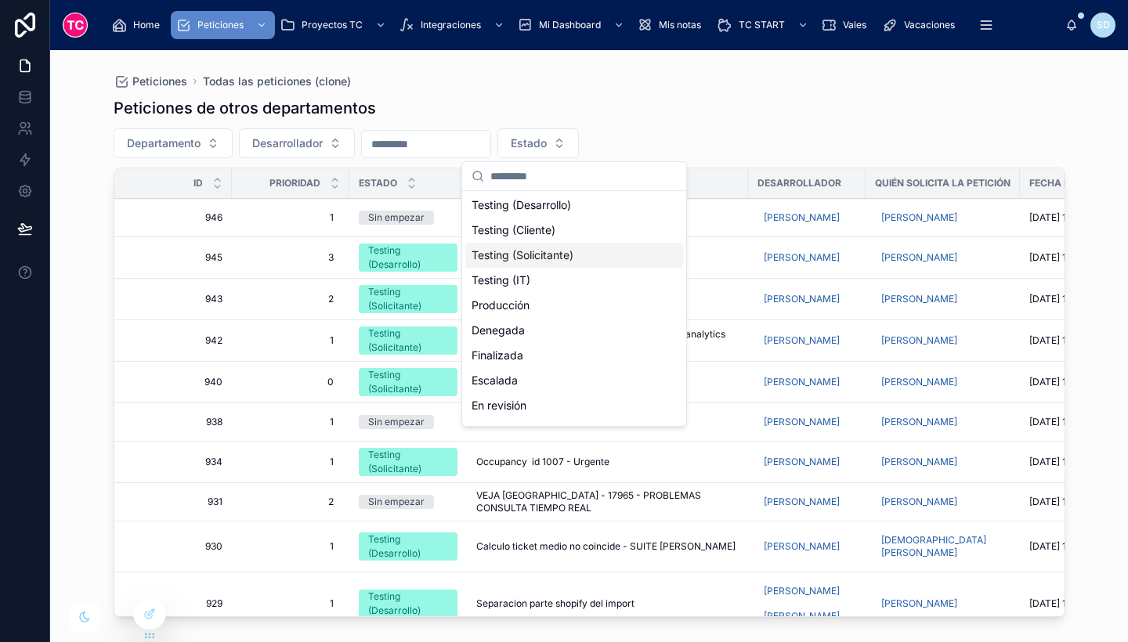
scroll to position [122, 0]
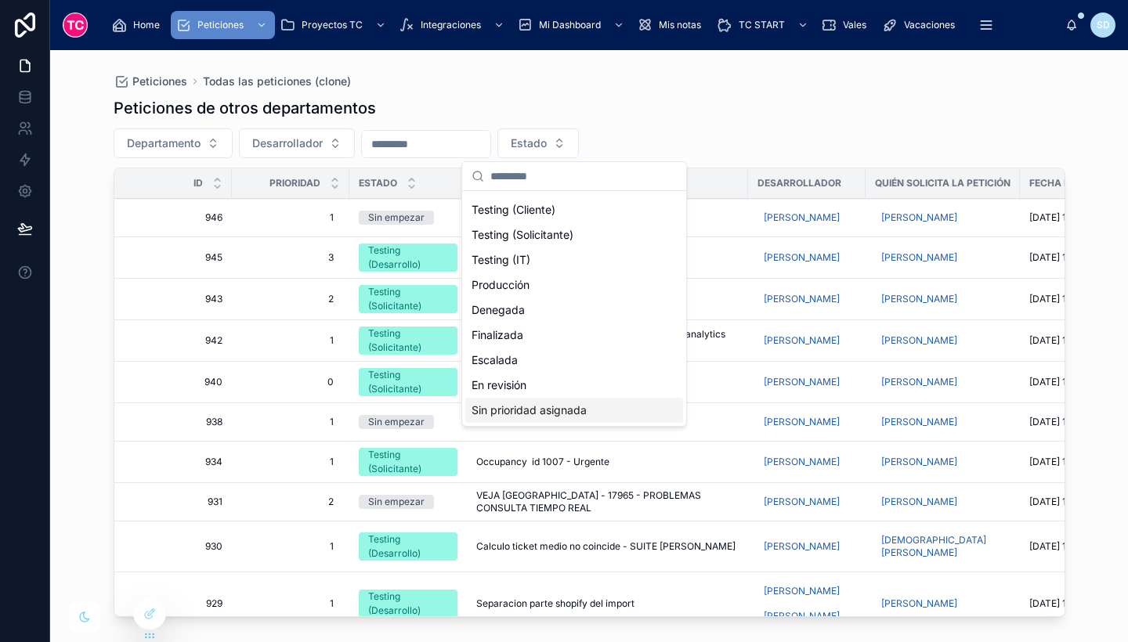
click at [584, 403] on div "Sin prioridad asignada" at bounding box center [574, 410] width 218 height 25
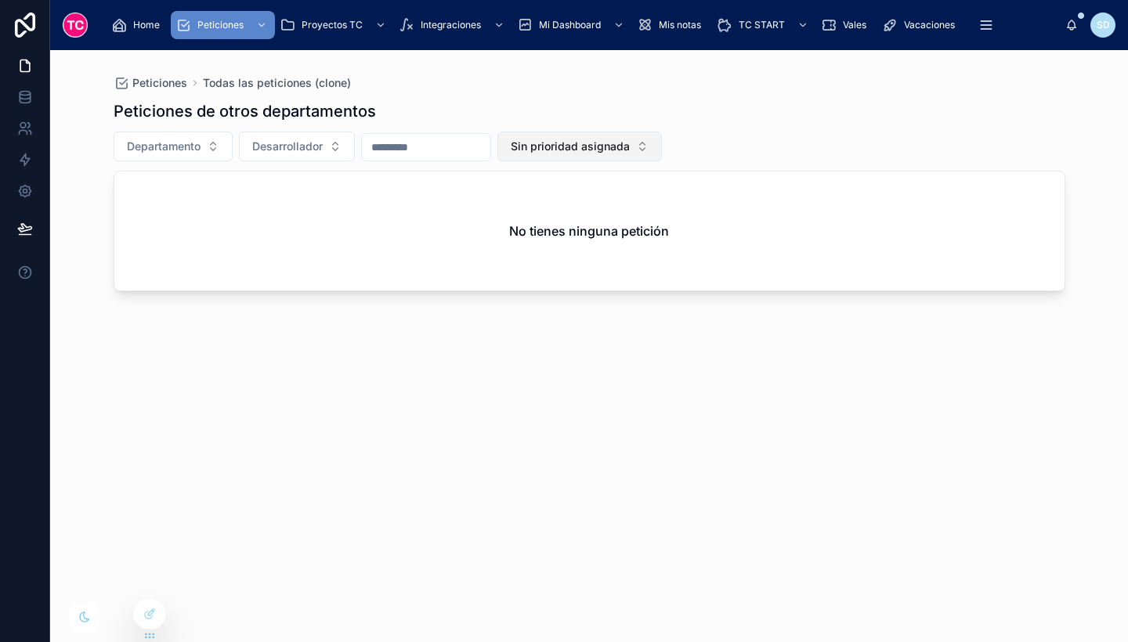
click at [638, 135] on button "Sin prioridad asignada" at bounding box center [580, 147] width 165 height 30
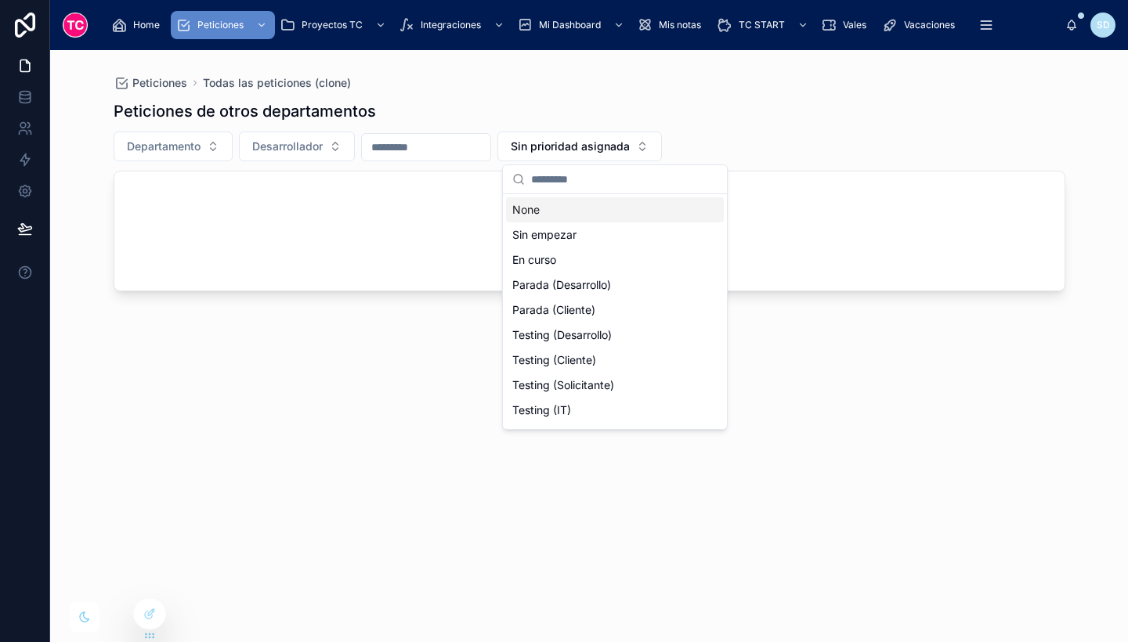
click at [640, 202] on div "None" at bounding box center [615, 209] width 218 height 25
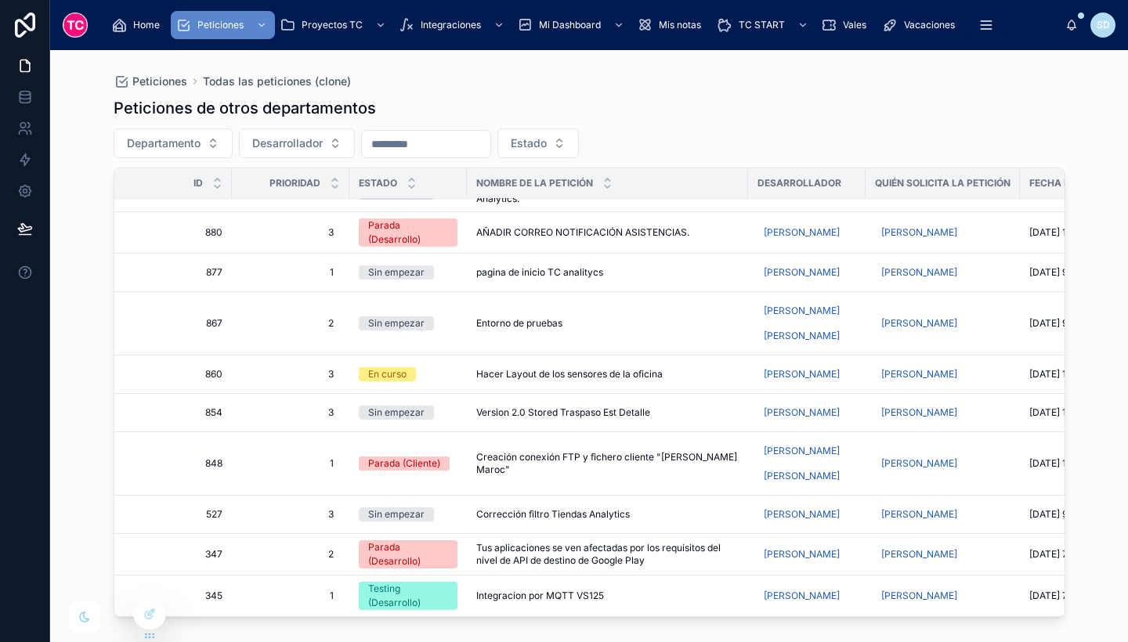
scroll to position [754, 0]
click at [706, 106] on div "Peticiones de otros departamentos" at bounding box center [590, 108] width 952 height 22
click at [154, 584] on icon at bounding box center [154, 583] width 2 height 3
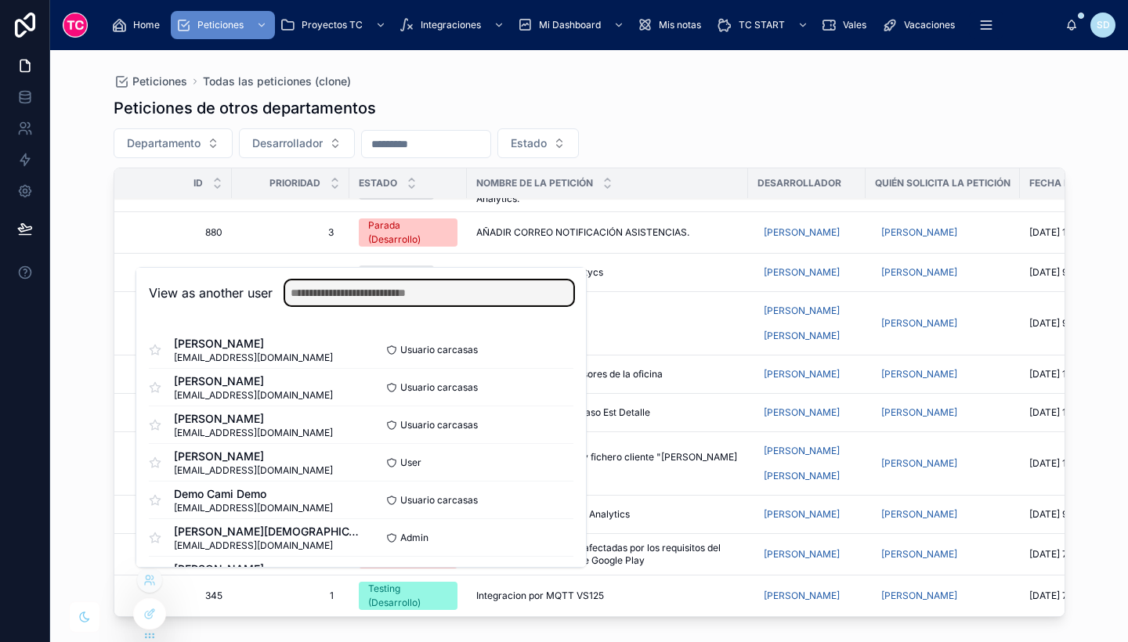
click at [472, 302] on input "text" at bounding box center [429, 292] width 288 height 25
type input "*"
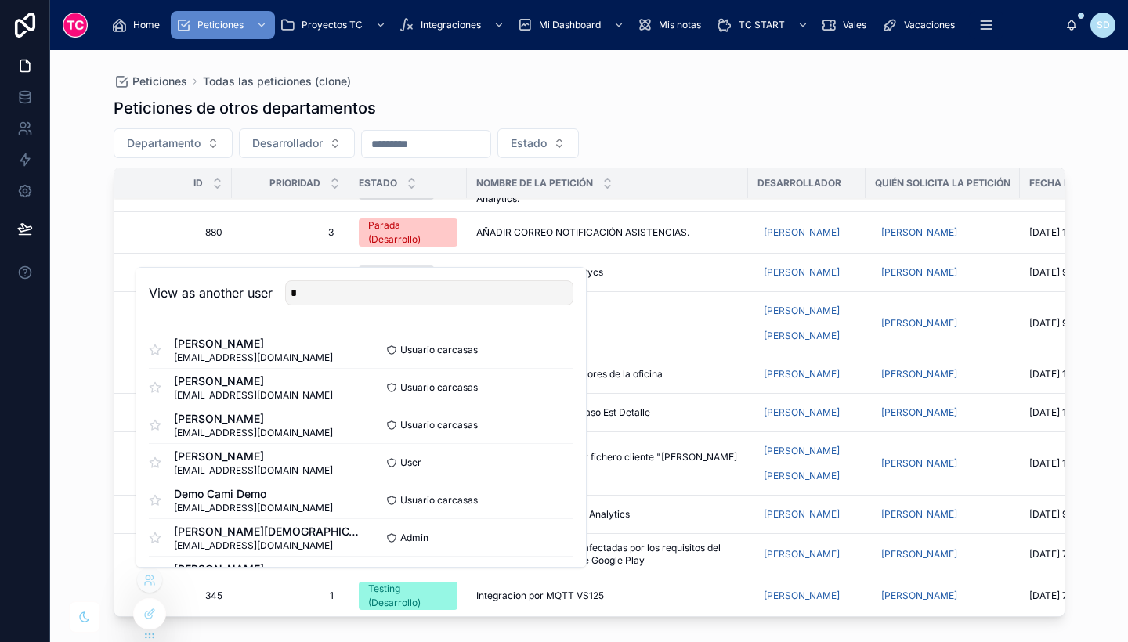
click at [541, 348] on button "Select" at bounding box center [553, 349] width 41 height 23
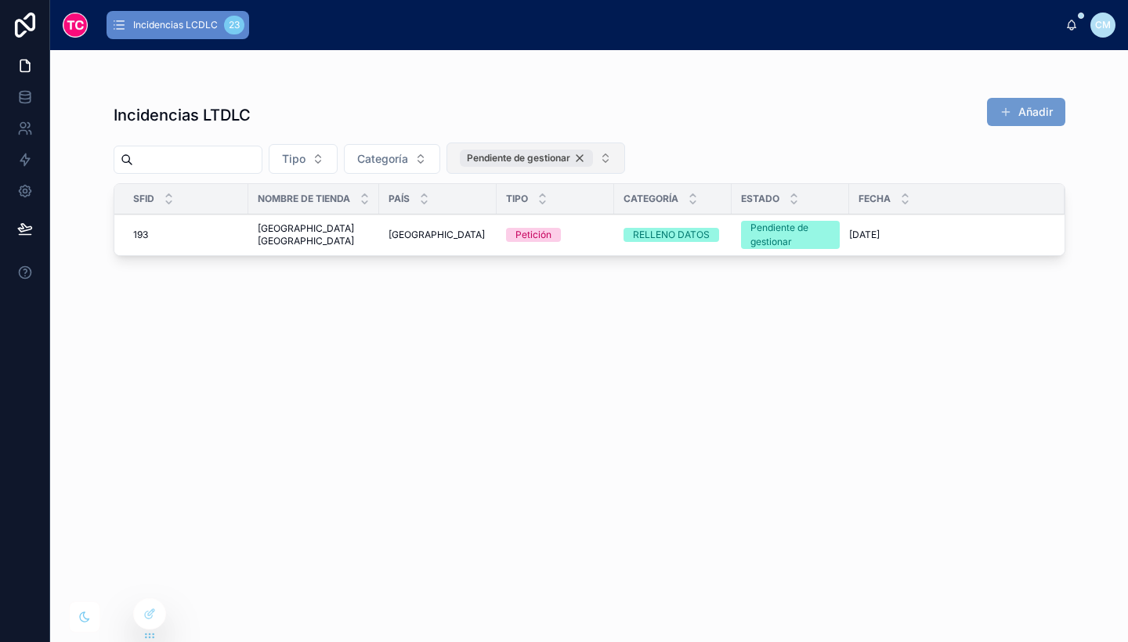
click at [593, 157] on div "Pendiente de gestionar" at bounding box center [526, 158] width 133 height 17
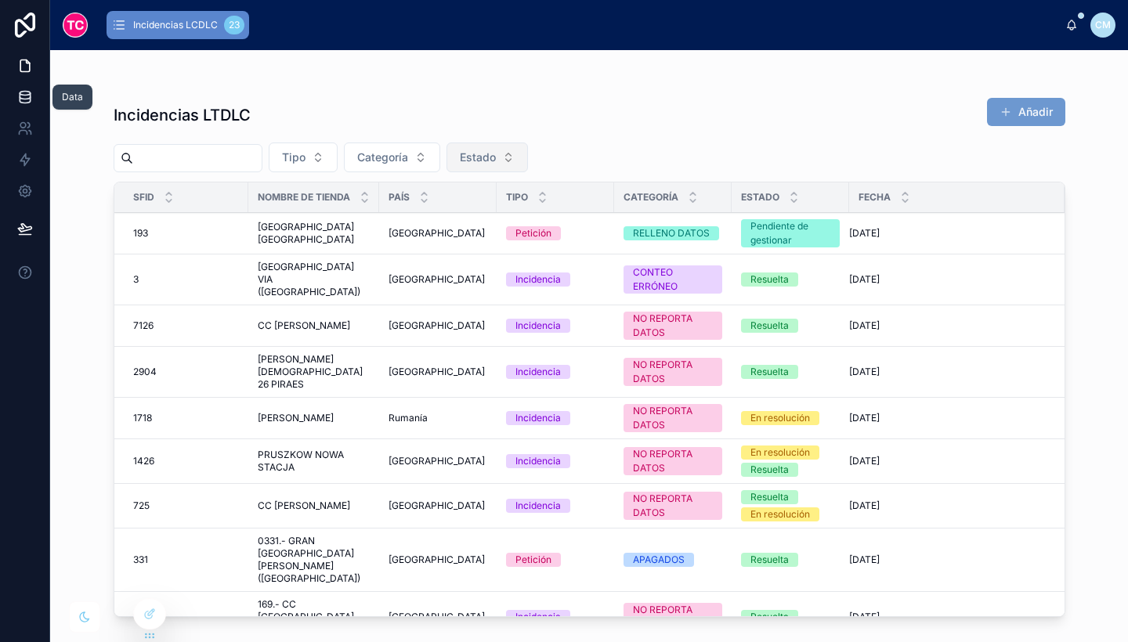
click at [23, 95] on icon at bounding box center [25, 94] width 10 height 4
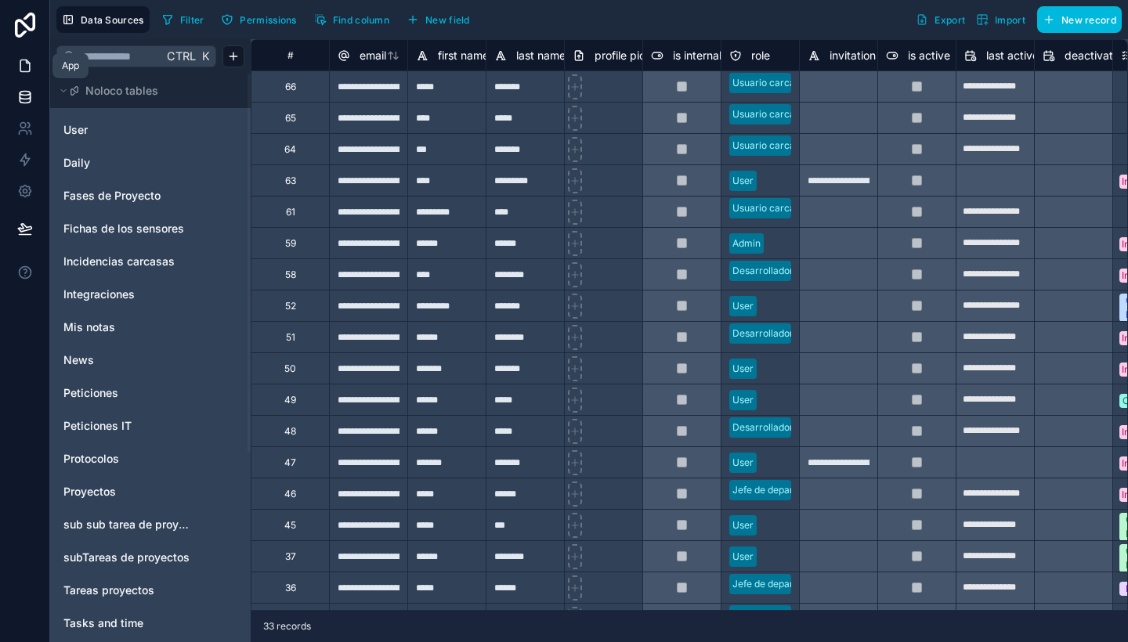
click at [30, 67] on icon at bounding box center [24, 66] width 9 height 12
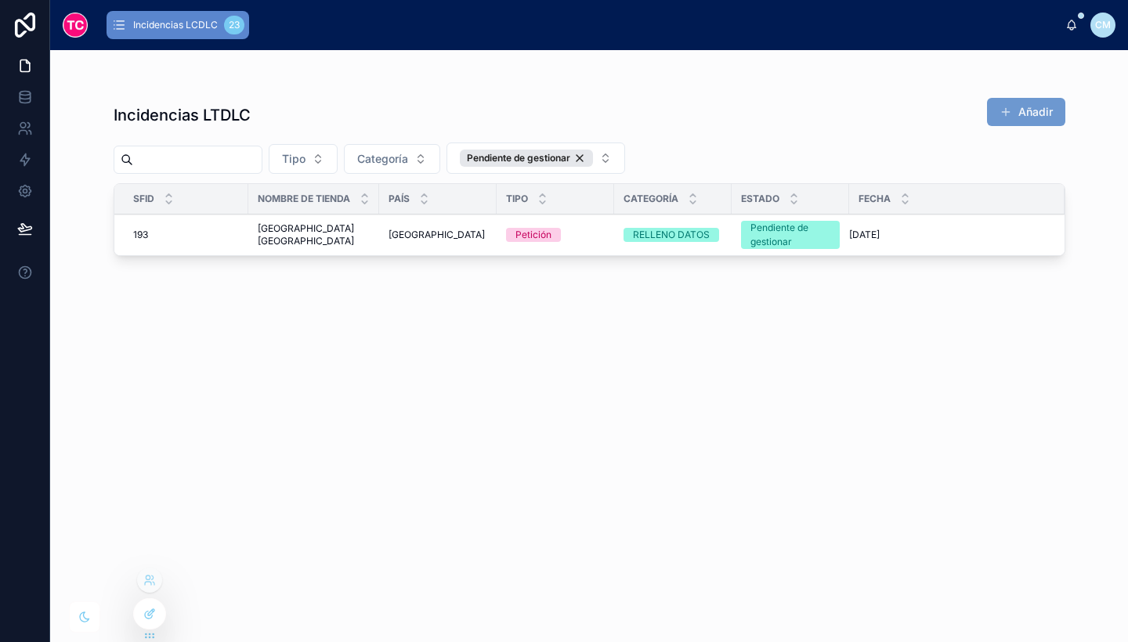
click at [158, 608] on div at bounding box center [149, 614] width 31 height 30
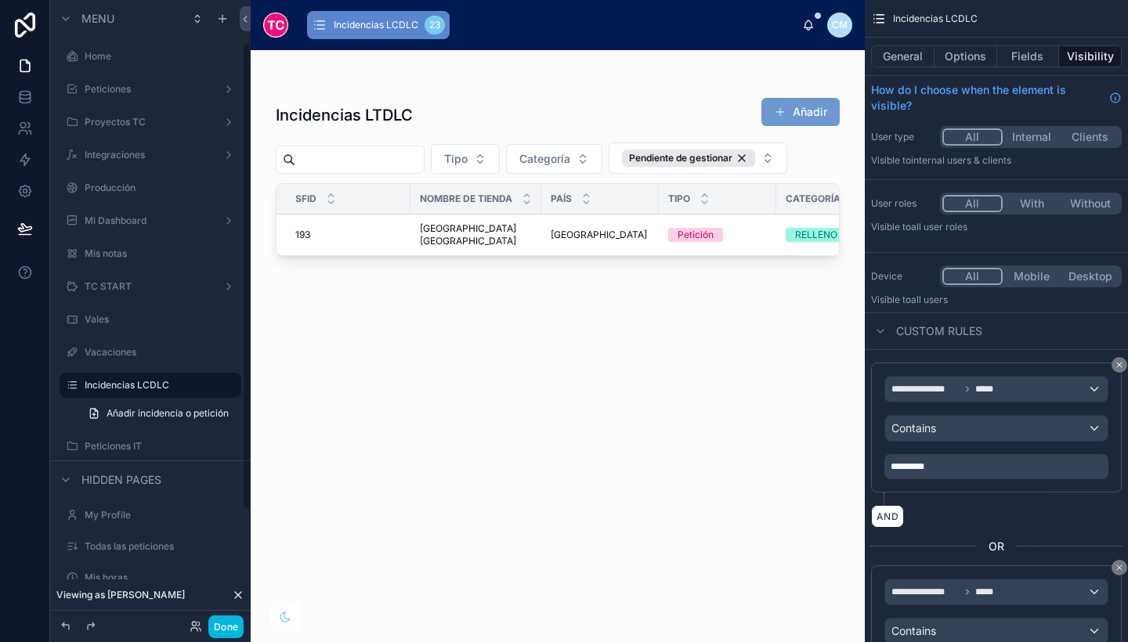
scroll to position [56, 0]
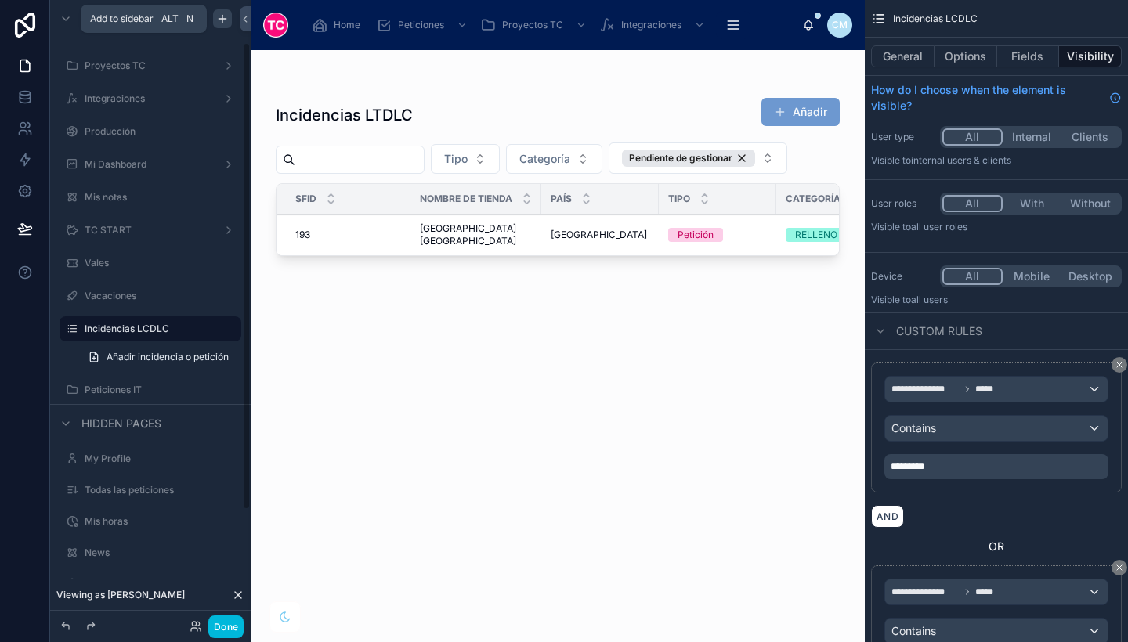
click at [219, 11] on div "scrollable content" at bounding box center [222, 18] width 19 height 19
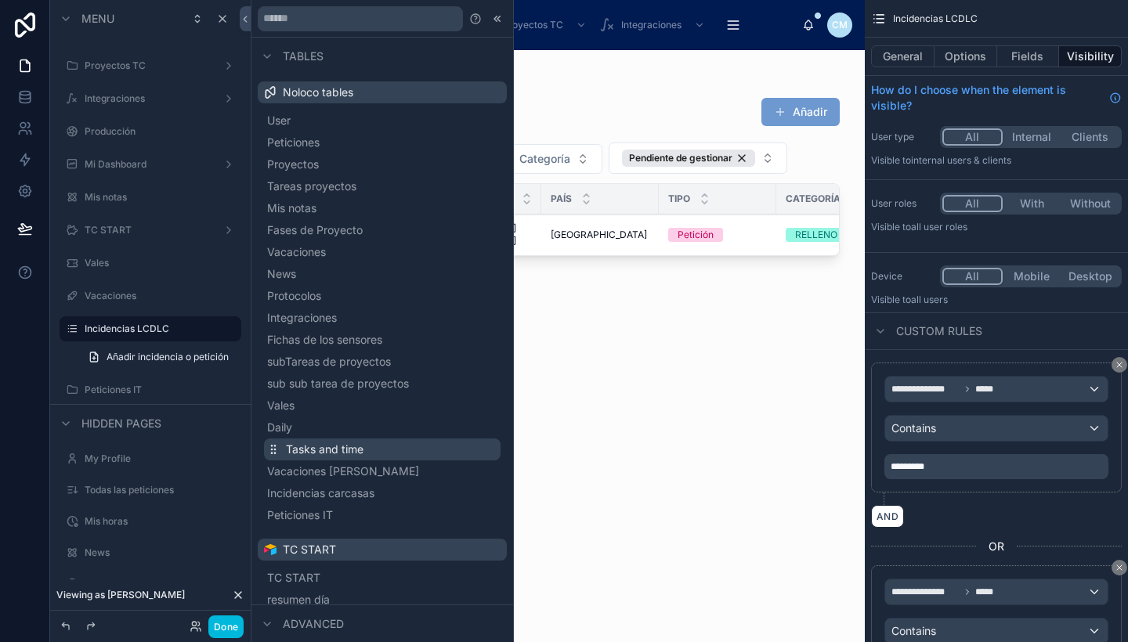
scroll to position [172, 0]
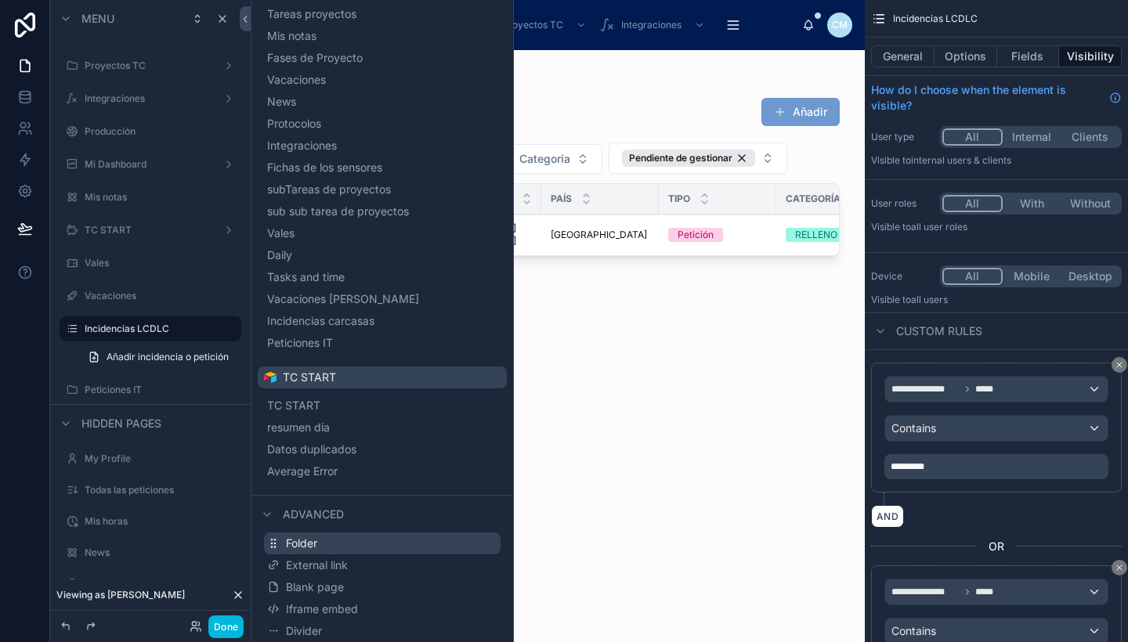
click at [339, 541] on button "Folder" at bounding box center [382, 544] width 237 height 22
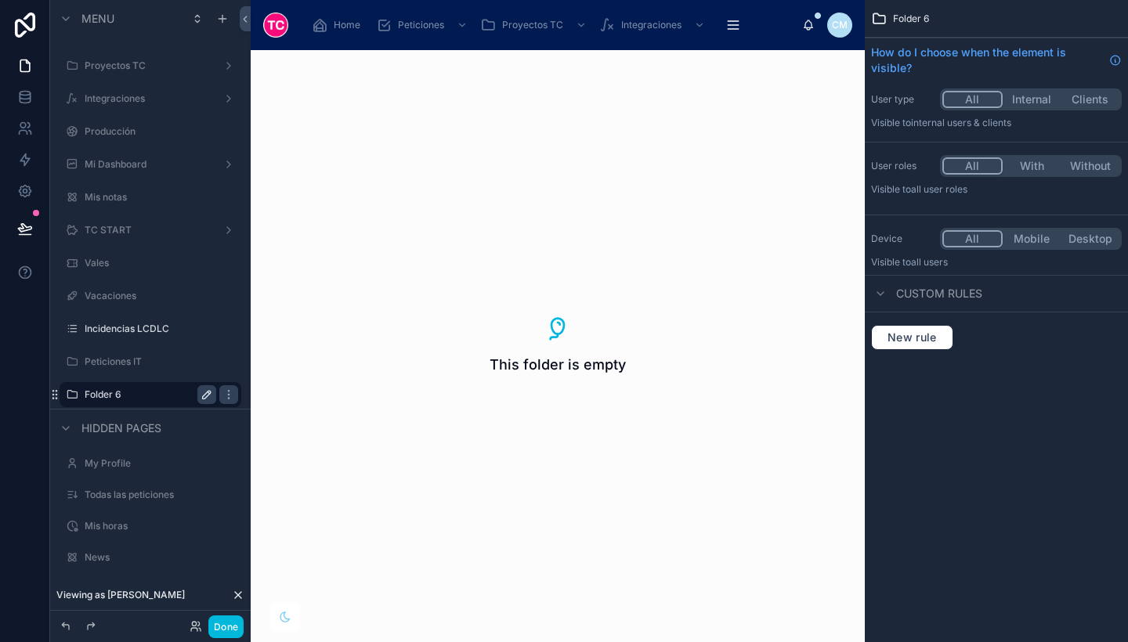
click at [201, 394] on icon "scrollable content" at bounding box center [207, 395] width 13 height 13
click at [147, 389] on input "********" at bounding box center [138, 394] width 107 height 19
type input "*"
type input "****"
click at [211, 394] on icon "scrollable content" at bounding box center [207, 395] width 13 height 13
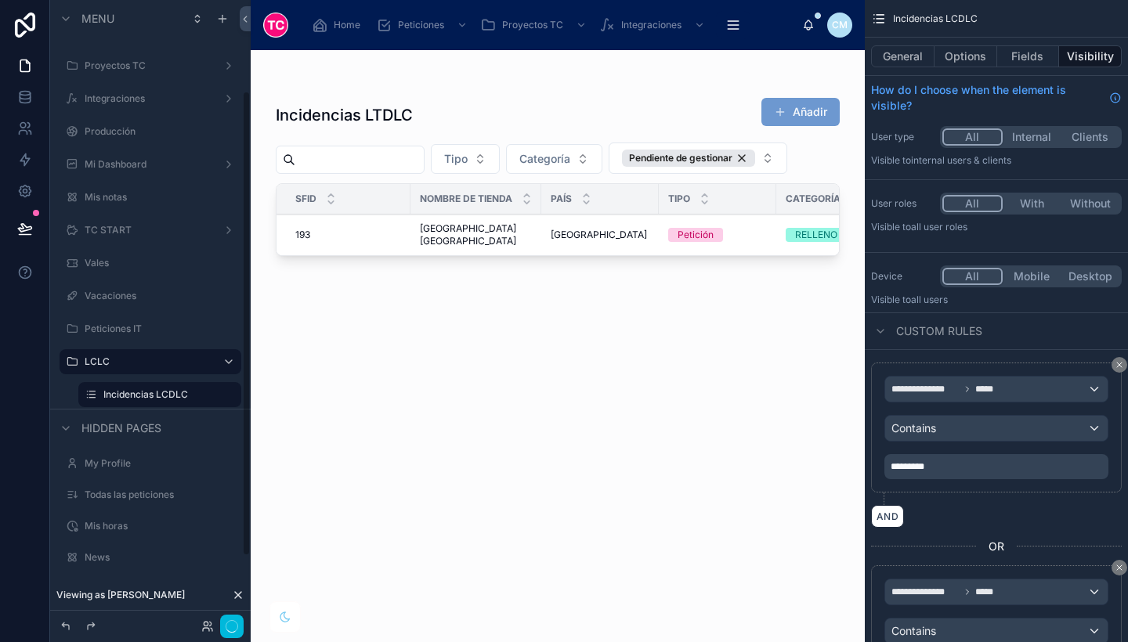
scroll to position [122, 0]
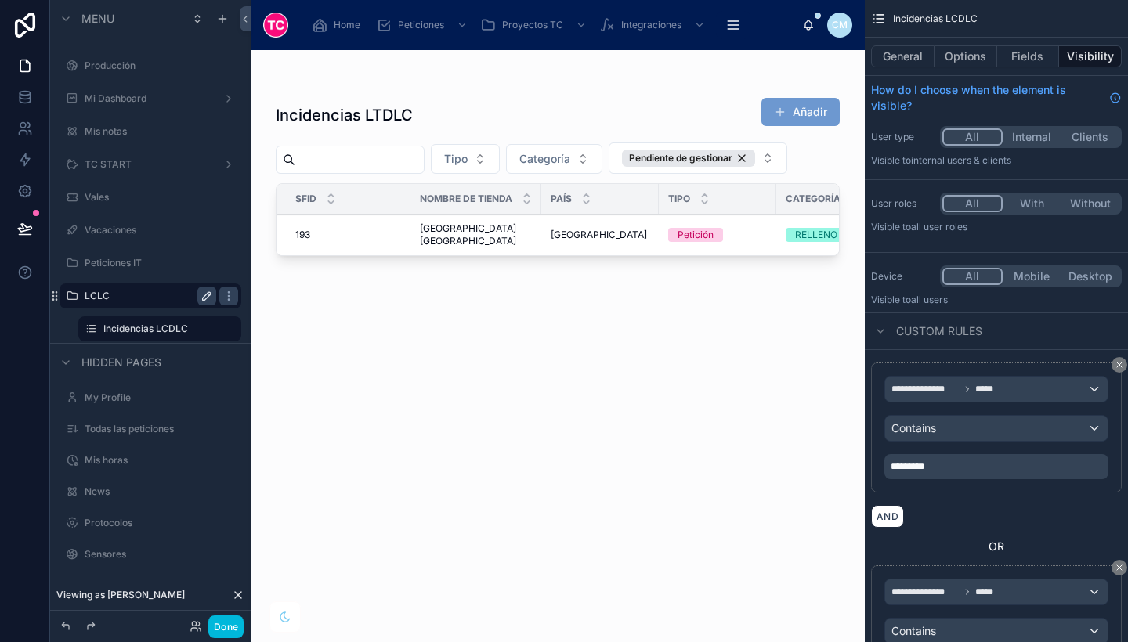
click at [153, 302] on label "LCLC" at bounding box center [147, 296] width 125 height 13
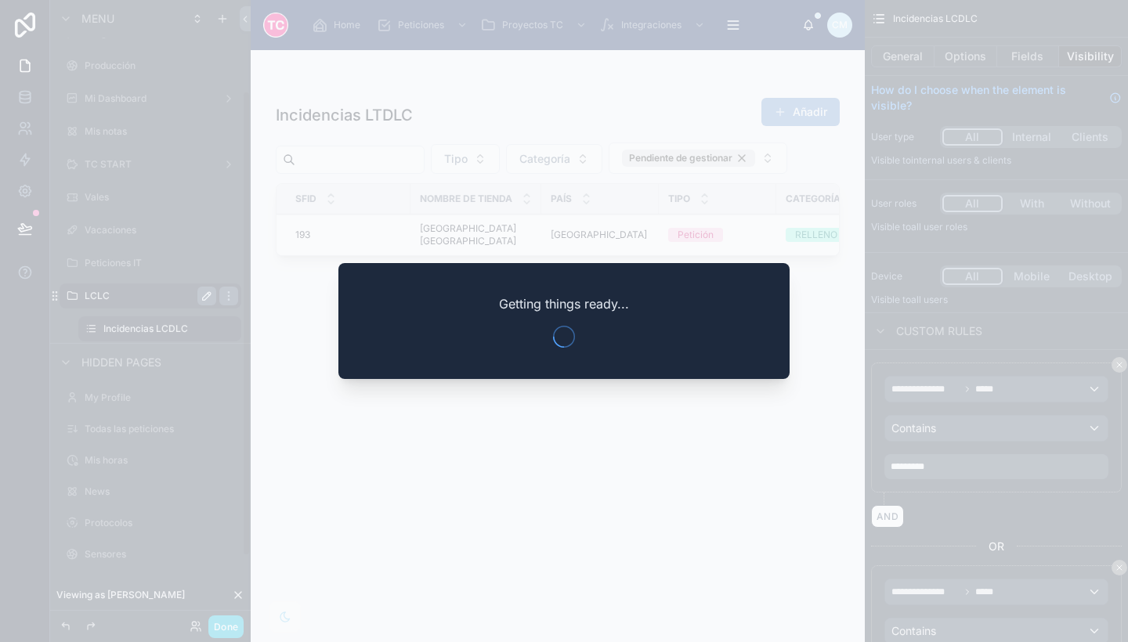
click at [555, 461] on div at bounding box center [564, 321] width 1128 height 642
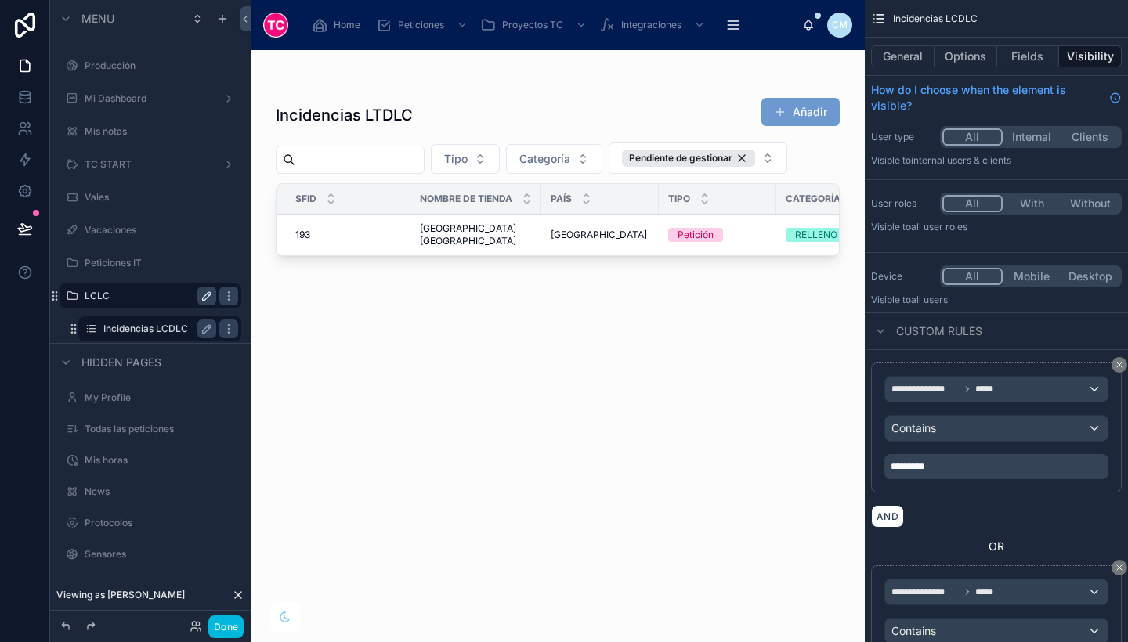
click at [173, 325] on label "Incidencias LCDLC" at bounding box center [156, 329] width 107 height 13
click at [231, 330] on icon "scrollable content" at bounding box center [229, 329] width 13 height 13
click at [302, 313] on span "Clone" at bounding box center [293, 318] width 29 height 16
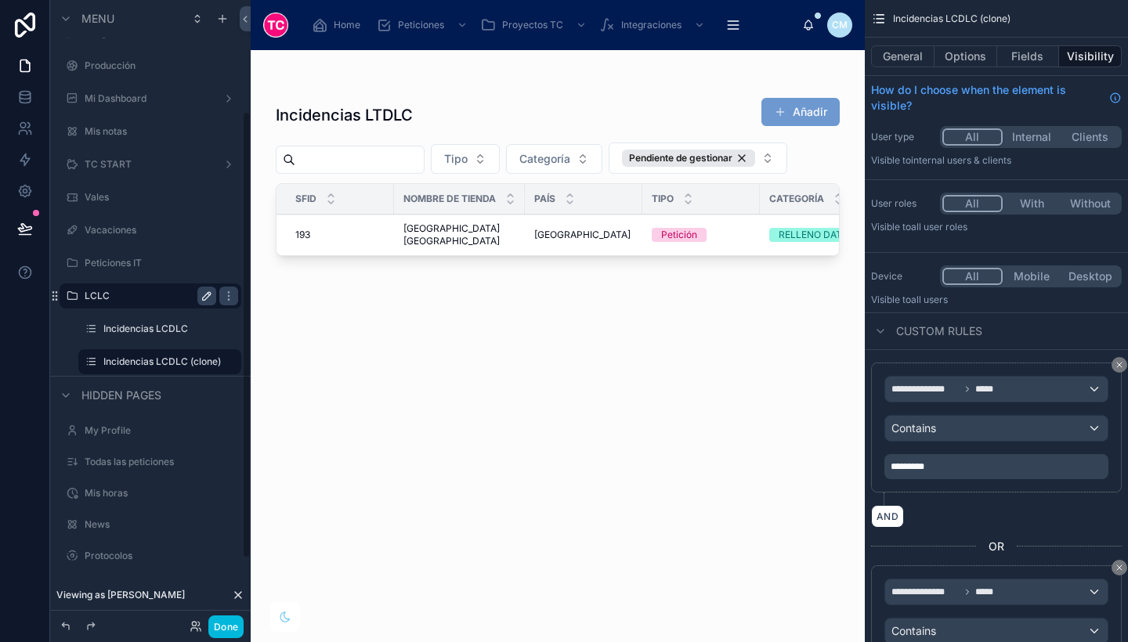
scroll to position [155, 0]
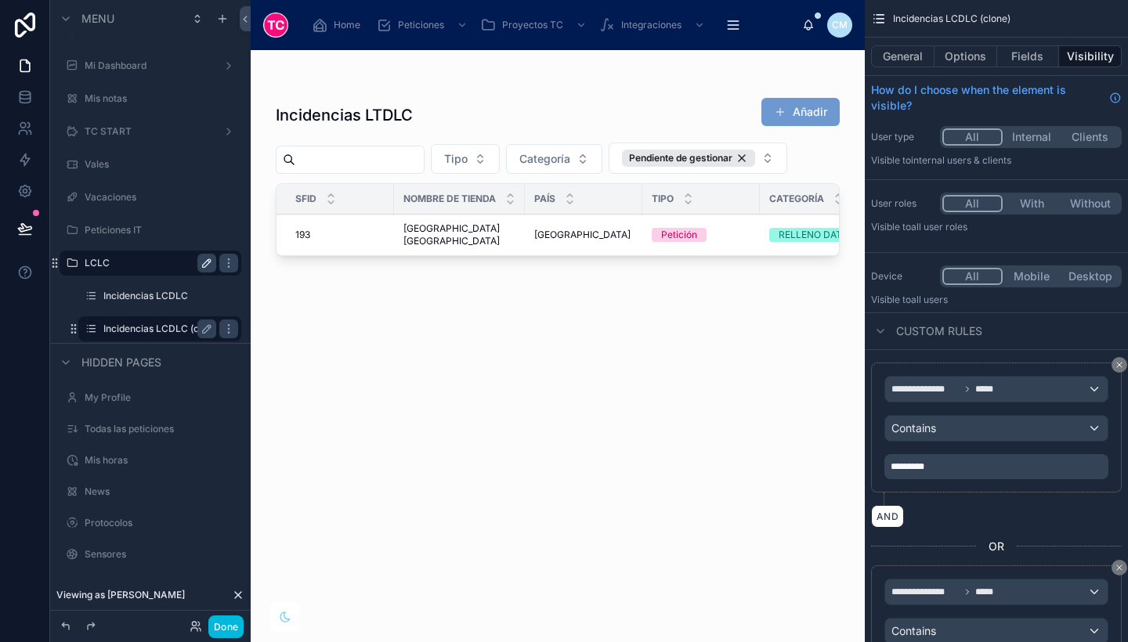
click at [167, 325] on label "Incidencias LCDLC (clone)" at bounding box center [159, 329] width 113 height 13
click at [1032, 197] on button "With" at bounding box center [1032, 203] width 59 height 17
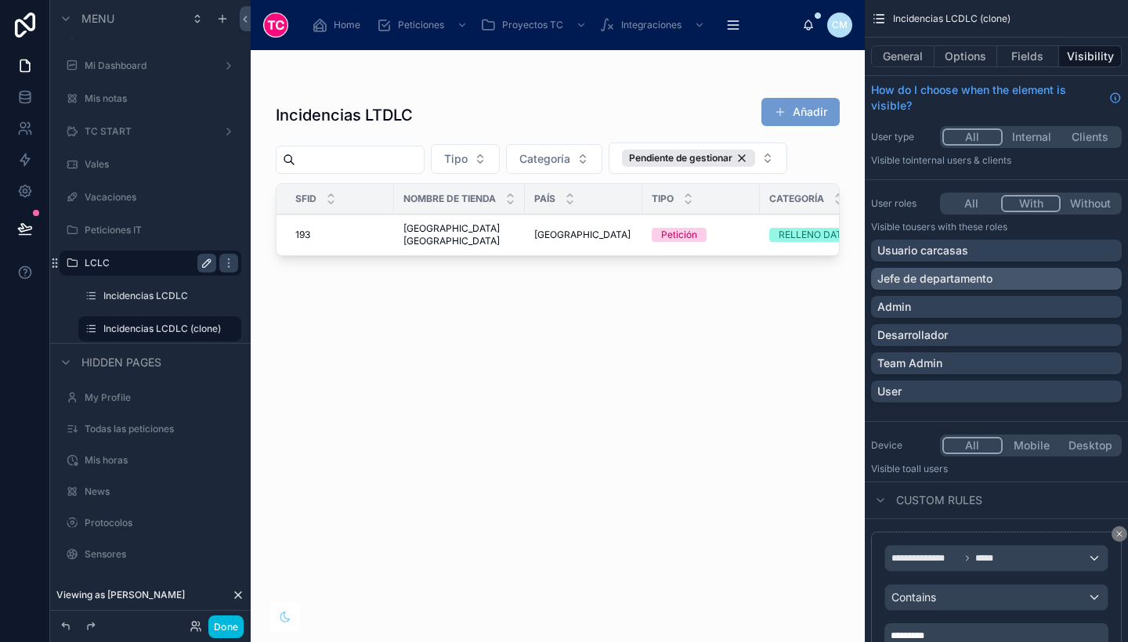
click at [1076, 282] on div "Jefe de departamento" at bounding box center [996, 279] width 238 height 16
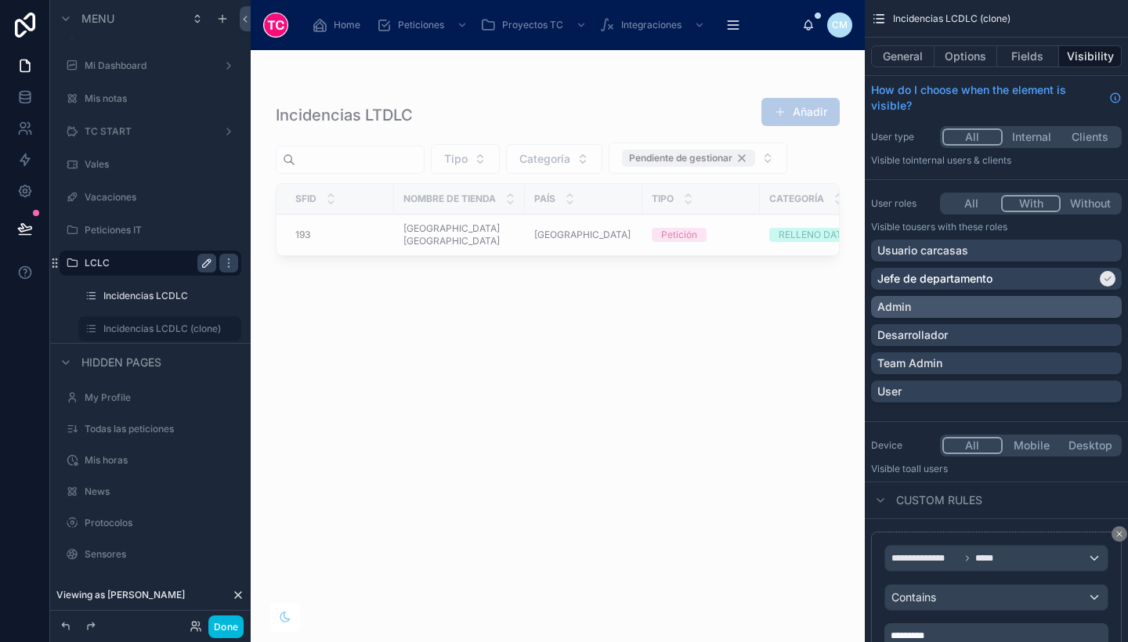
click at [1076, 299] on div "Admin" at bounding box center [996, 307] width 251 height 22
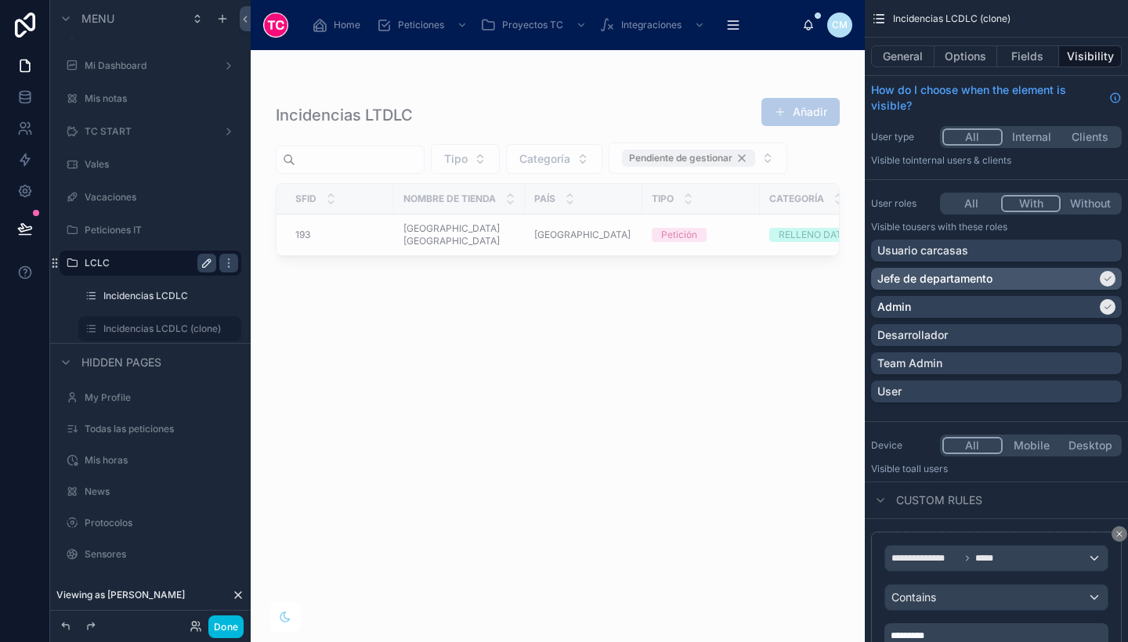
click at [1065, 284] on div "Jefe de departamento" at bounding box center [986, 279] width 219 height 16
click at [1040, 211] on button "With" at bounding box center [1031, 203] width 60 height 17
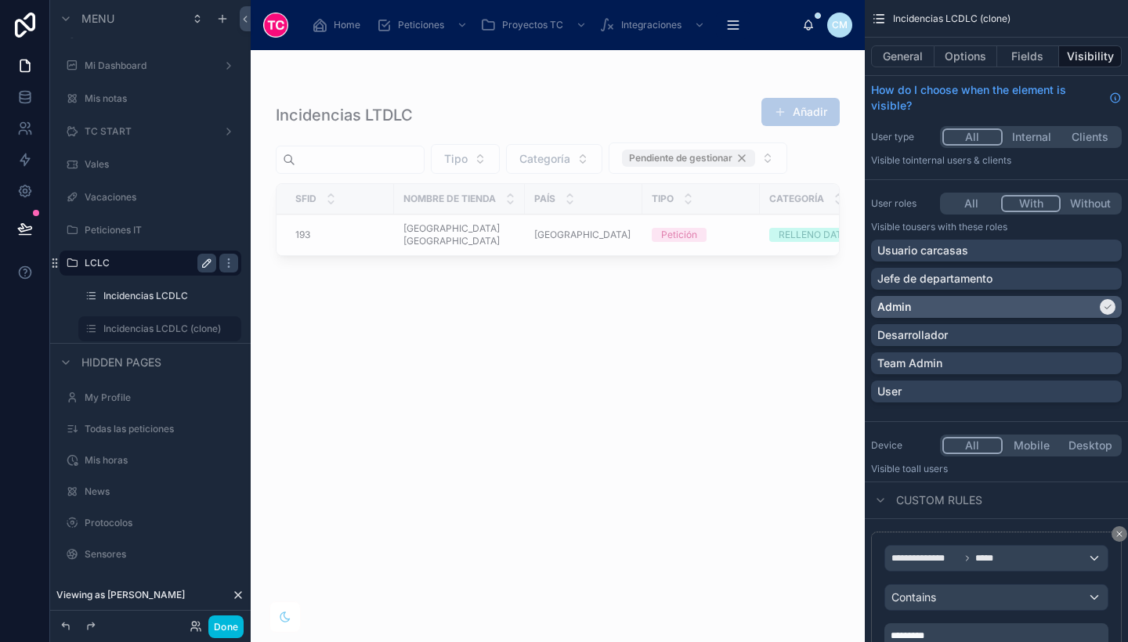
click at [1083, 307] on div "Admin" at bounding box center [986, 307] width 219 height 16
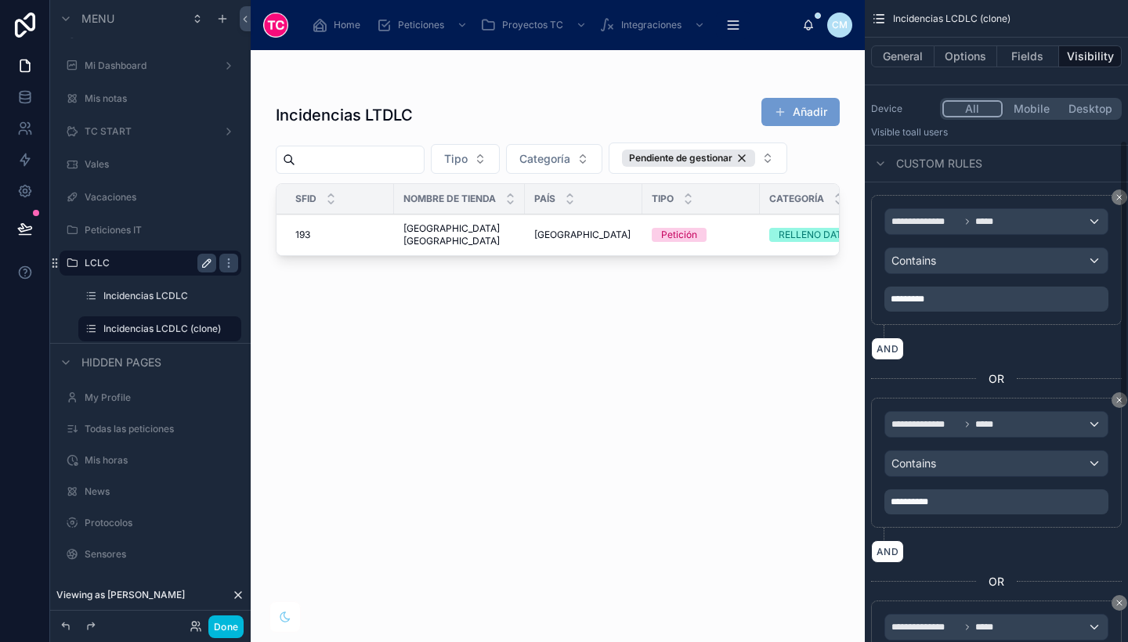
scroll to position [338, 0]
click at [1116, 401] on icon "scrollable content" at bounding box center [1119, 399] width 9 height 9
click at [1124, 401] on div "**********" at bounding box center [996, 321] width 263 height 642
click at [1120, 399] on div "**********" at bounding box center [996, 321] width 263 height 642
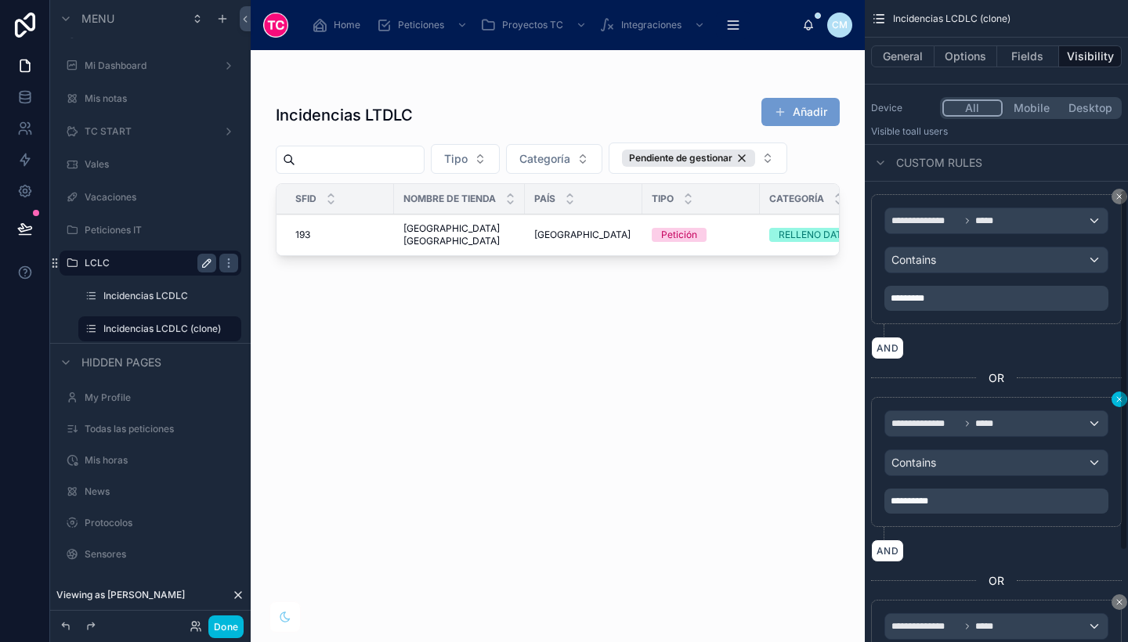
click at [1120, 399] on div "**********" at bounding box center [996, 321] width 263 height 642
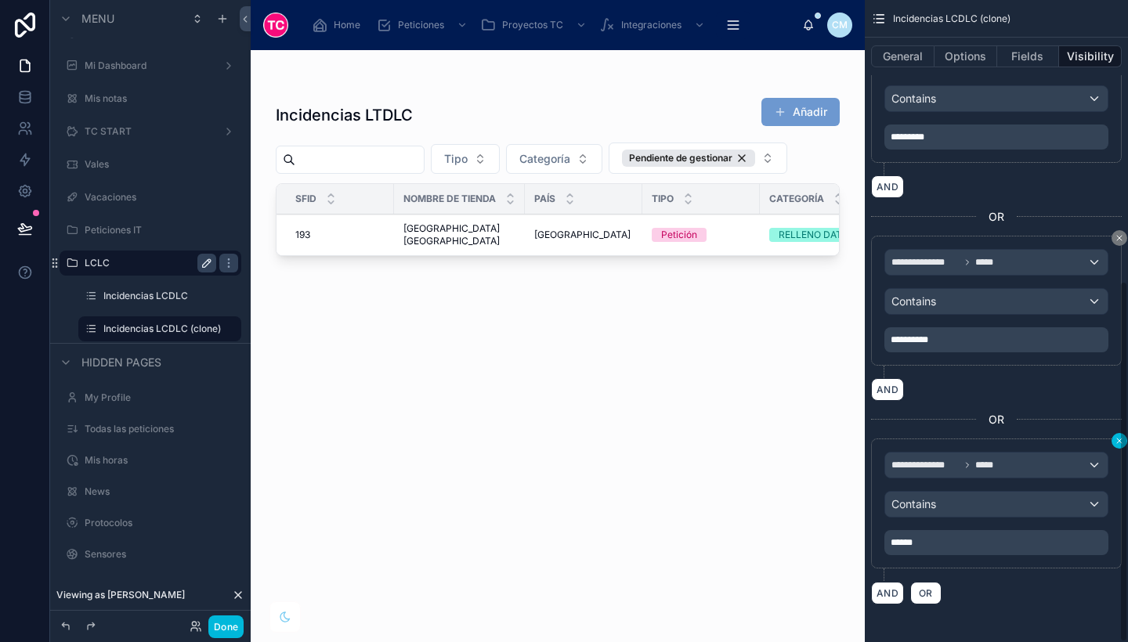
click at [1116, 438] on icon "scrollable content" at bounding box center [1119, 440] width 9 height 9
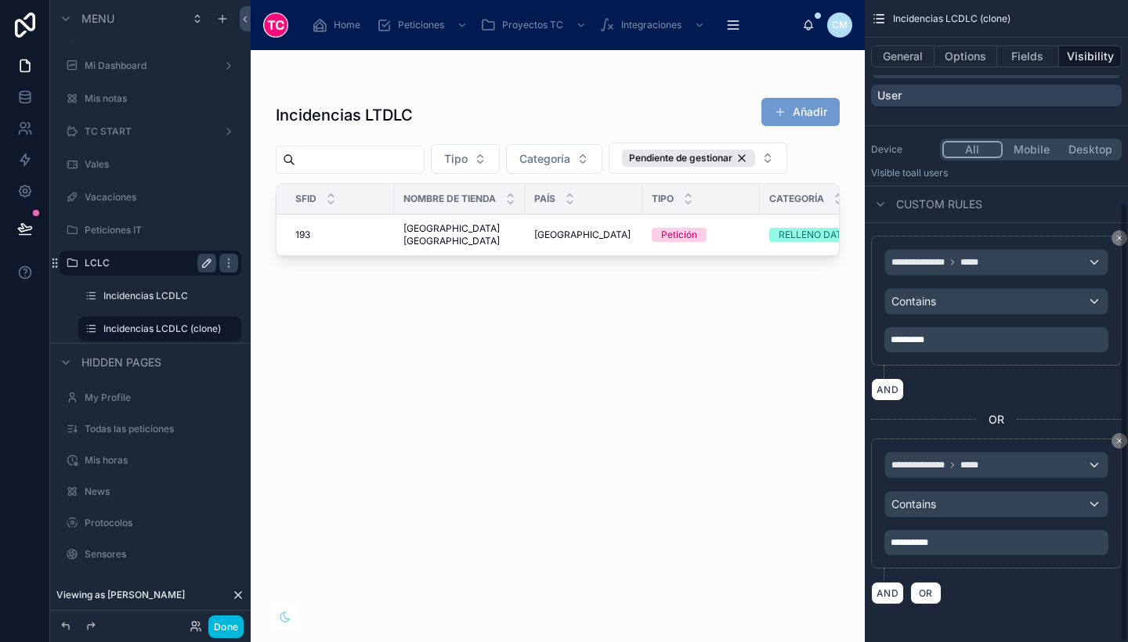
scroll to position [296, 0]
click at [1116, 438] on icon "scrollable content" at bounding box center [1119, 440] width 9 height 9
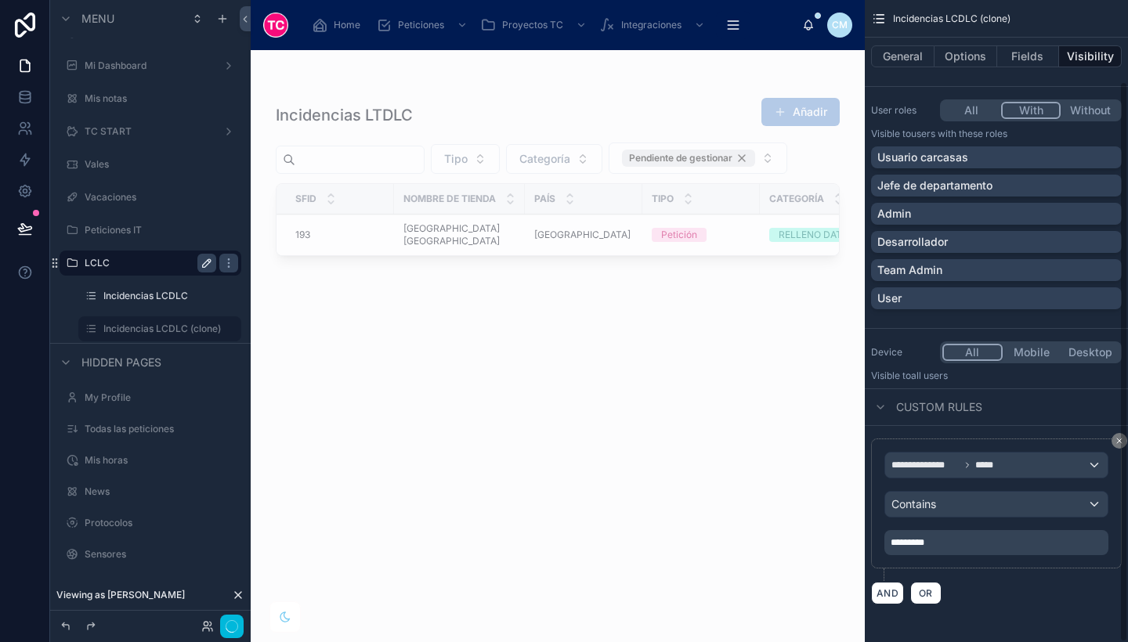
scroll to position [93, 0]
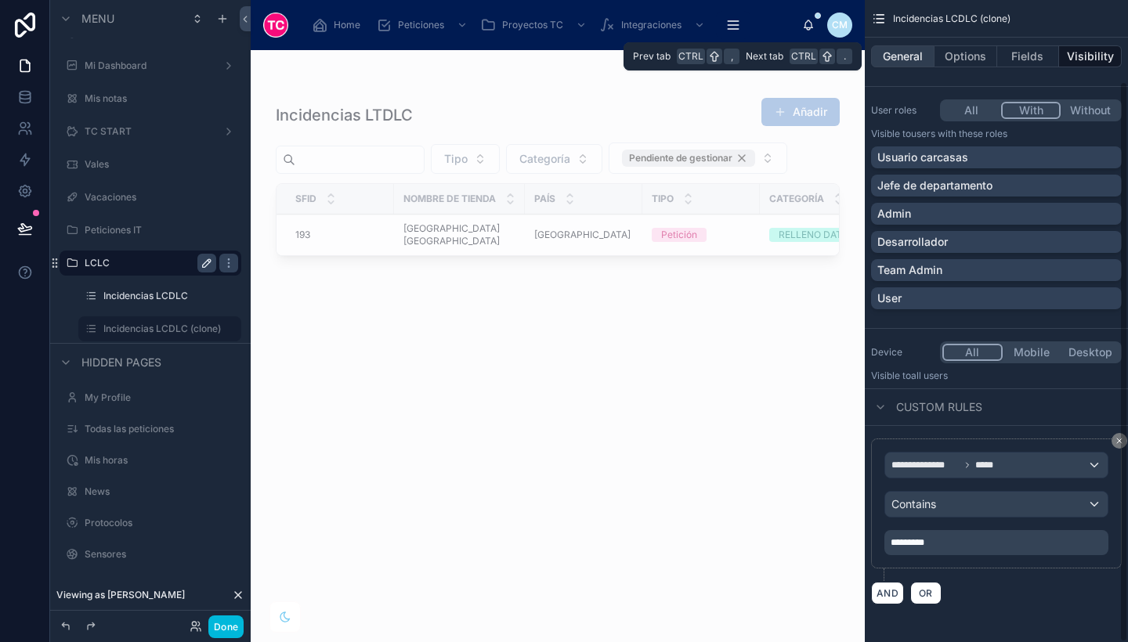
click at [923, 48] on button "General" at bounding box center [902, 56] width 63 height 22
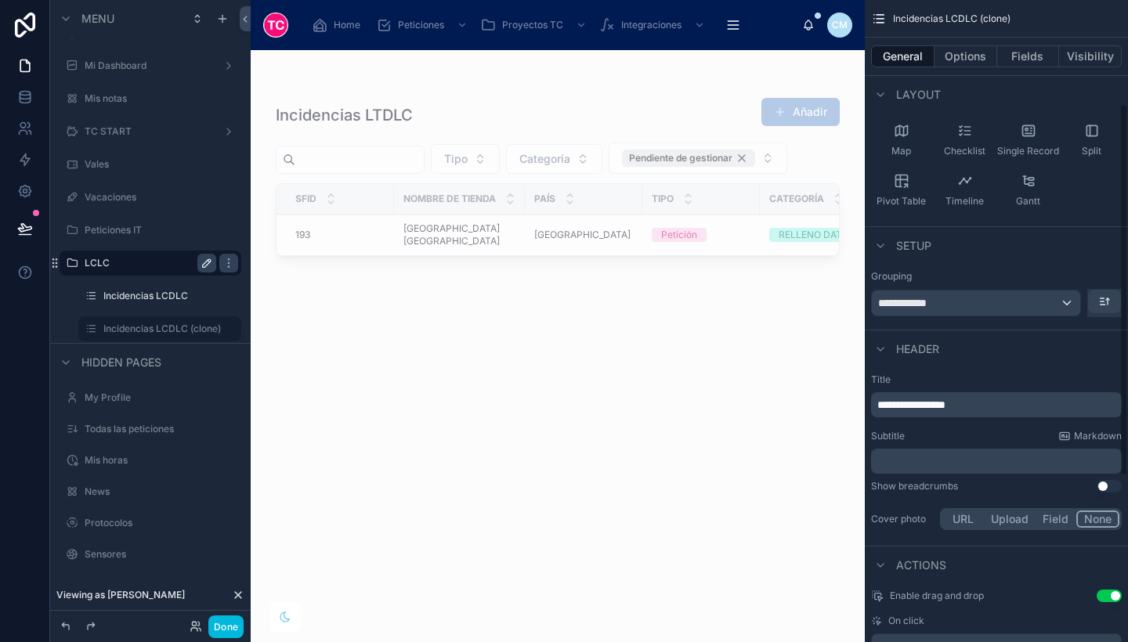
scroll to position [179, 0]
drag, startPoint x: 938, startPoint y: 400, endPoint x: 853, endPoint y: 398, distance: 84.6
click at [853, 398] on div "**********" at bounding box center [689, 321] width 877 height 642
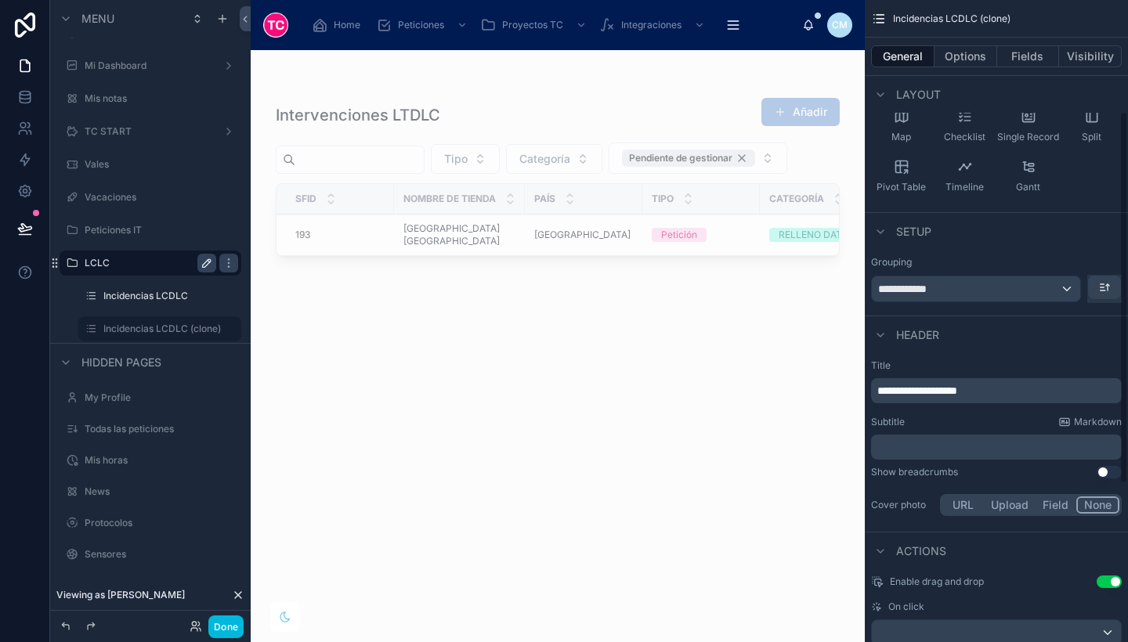
scroll to position [193, 0]
click at [957, 392] on span "**********" at bounding box center [917, 390] width 80 height 11
click at [1004, 389] on p "**********" at bounding box center [997, 390] width 241 height 16
click at [165, 294] on label "Incidencias LCDLC" at bounding box center [156, 296] width 107 height 13
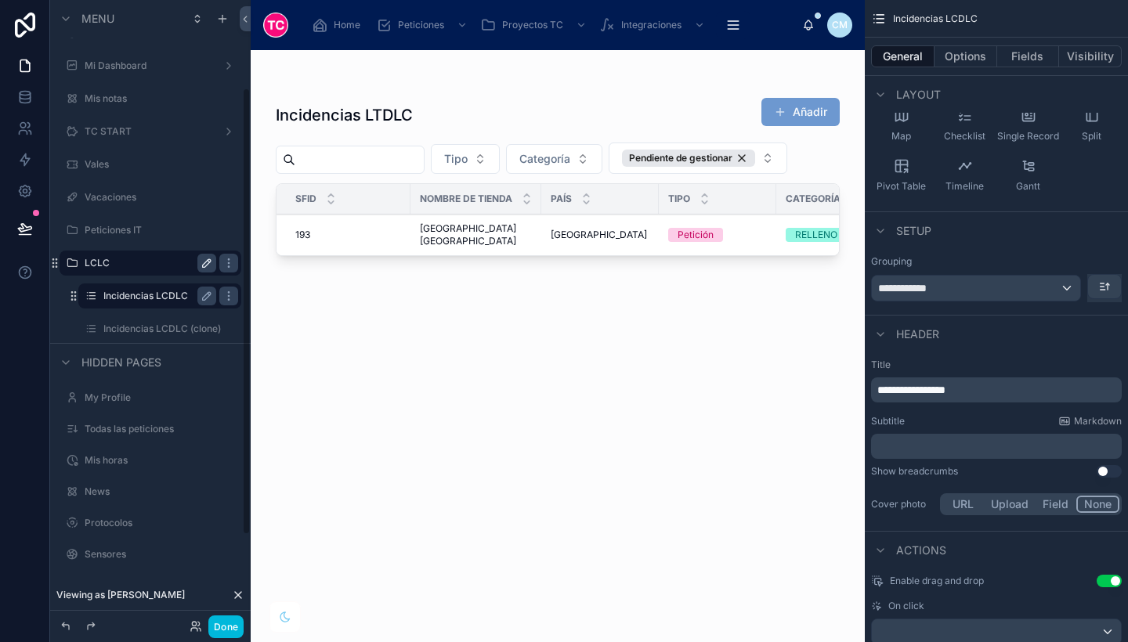
scroll to position [122, 0]
click at [165, 294] on label "LCLC" at bounding box center [147, 296] width 125 height 13
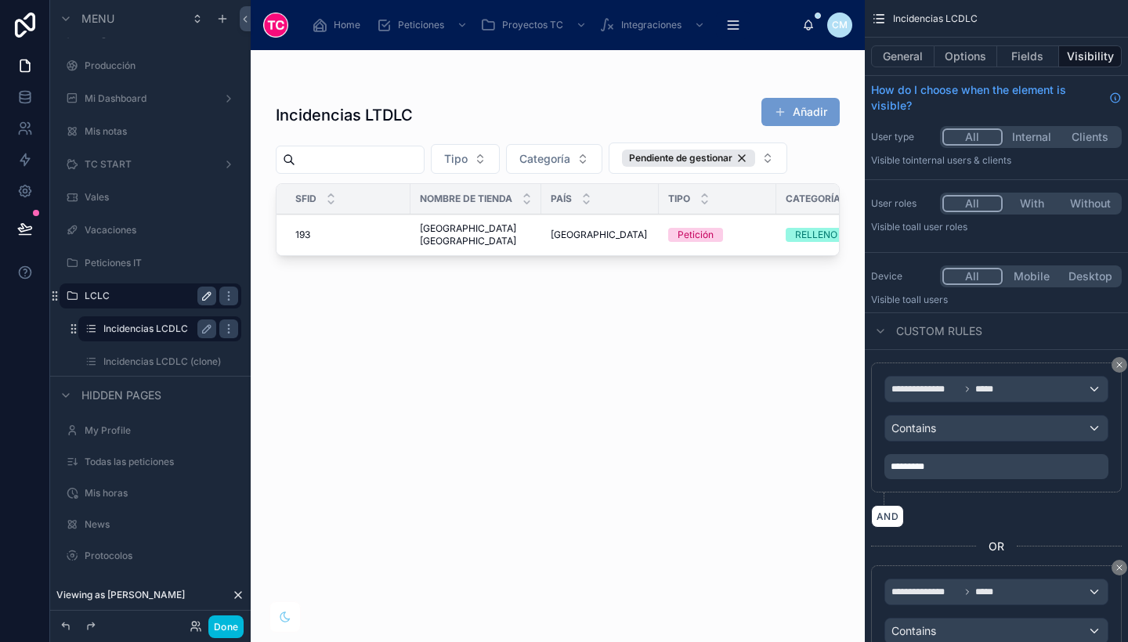
click at [208, 295] on icon "scrollable content" at bounding box center [207, 296] width 13 height 13
click at [92, 291] on input "****" at bounding box center [138, 296] width 107 height 19
type input "*****"
click at [202, 296] on icon "scrollable content" at bounding box center [207, 296] width 13 height 13
click at [181, 356] on label "Incidencias LCDLC (clone)" at bounding box center [159, 362] width 113 height 13
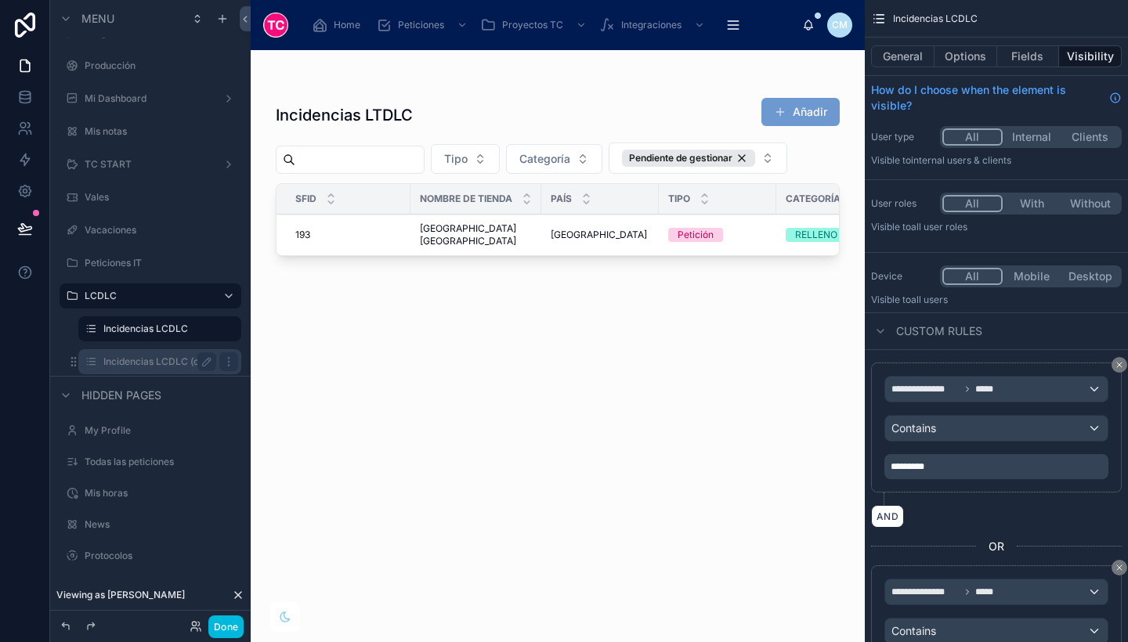
scroll to position [155, 0]
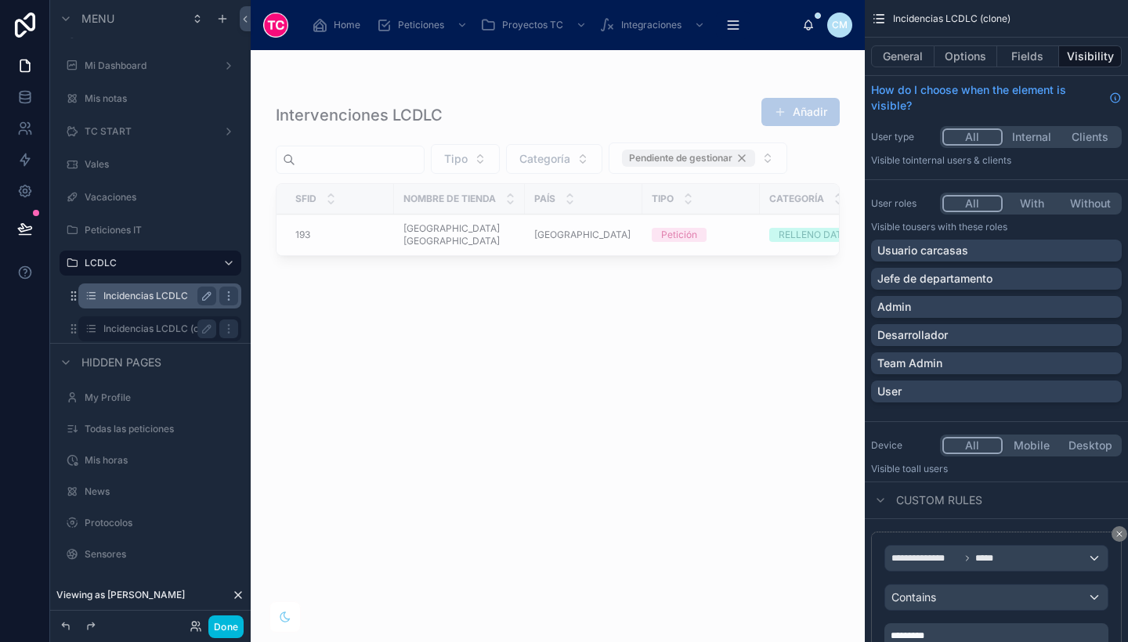
click at [178, 298] on label "Incidencias LCDLC" at bounding box center [156, 296] width 107 height 13
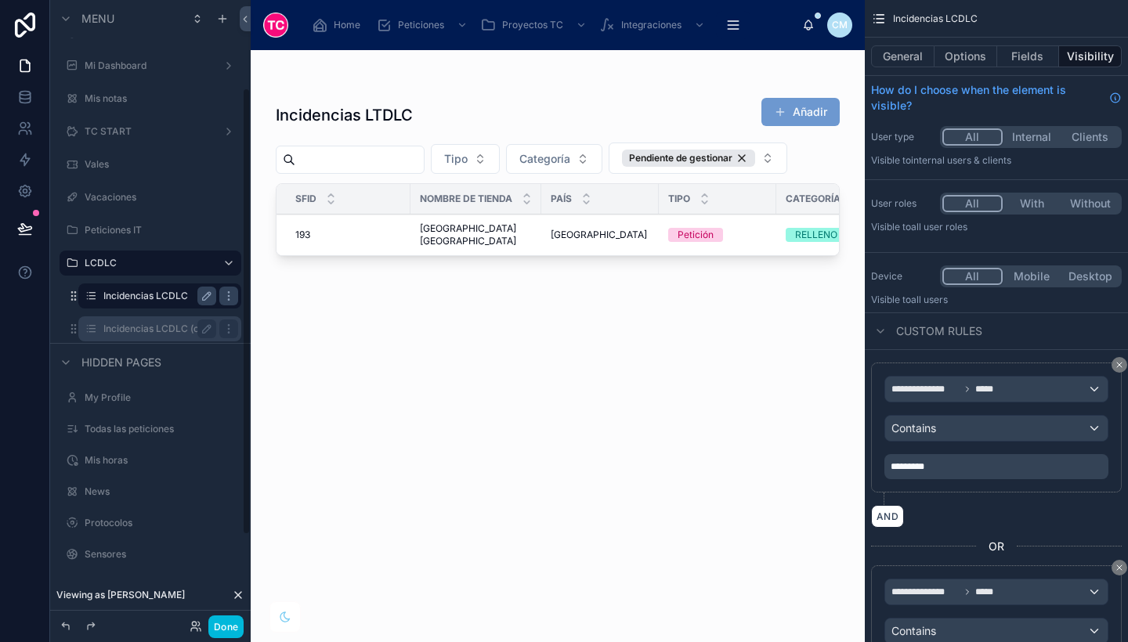
scroll to position [122, 0]
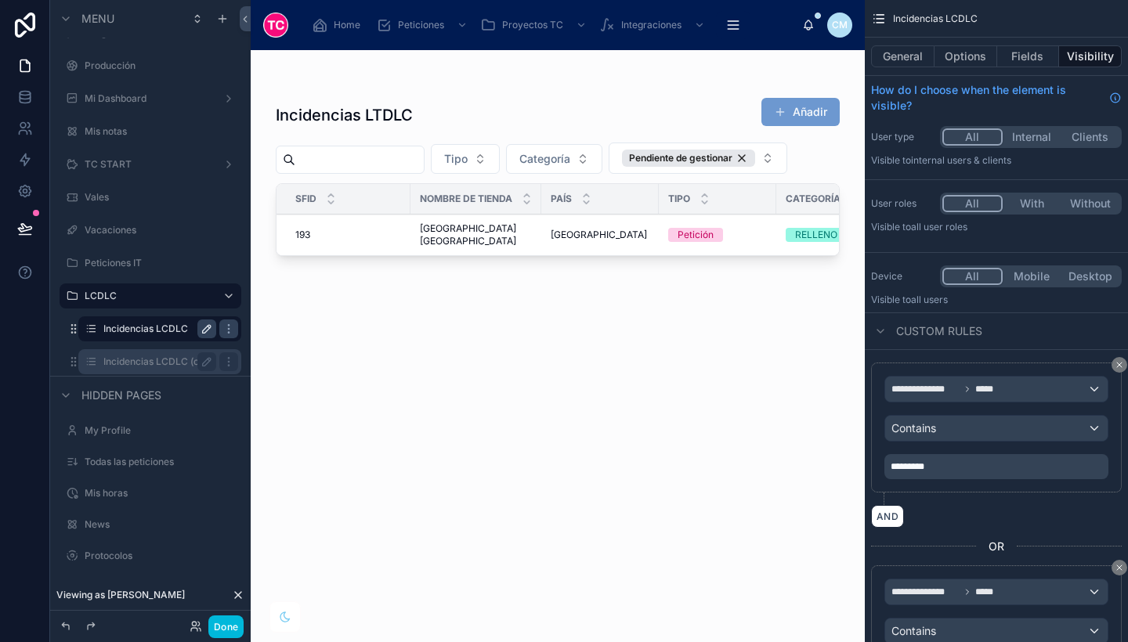
click at [204, 328] on icon "scrollable content" at bounding box center [207, 329] width 13 height 13
click at [161, 325] on input "**********" at bounding box center [147, 329] width 88 height 19
click at [537, 384] on div at bounding box center [558, 337] width 614 height 574
click at [919, 66] on button "General" at bounding box center [902, 56] width 63 height 22
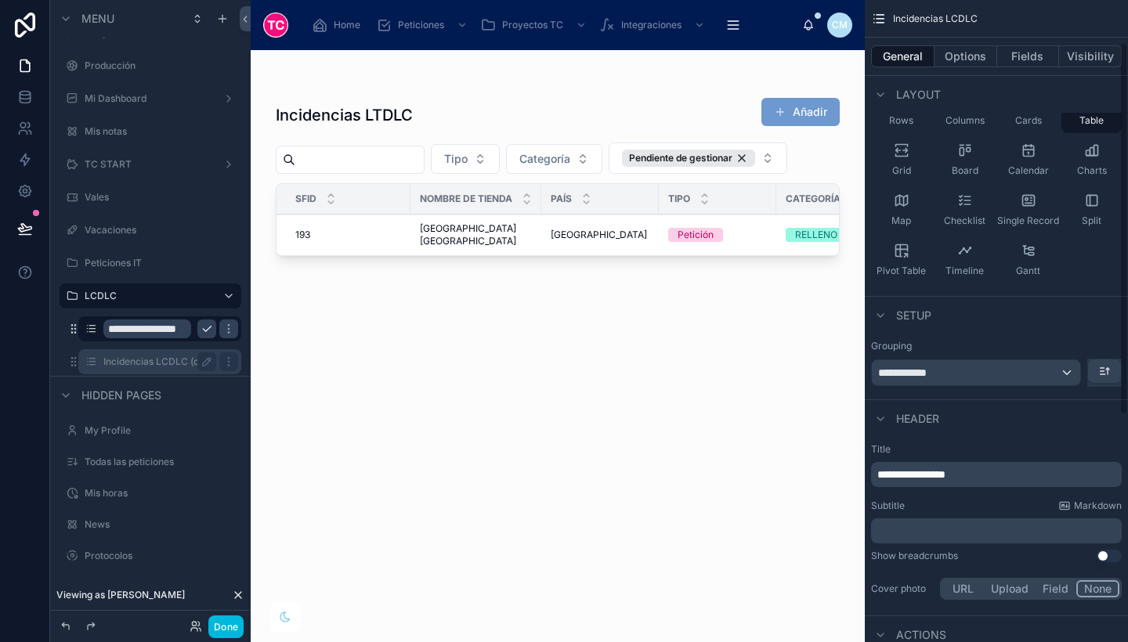
scroll to position [109, 0]
click at [946, 472] on span "**********" at bounding box center [911, 474] width 68 height 11
click at [175, 356] on label "Incidencias LCDLC (clone)" at bounding box center [159, 362] width 113 height 13
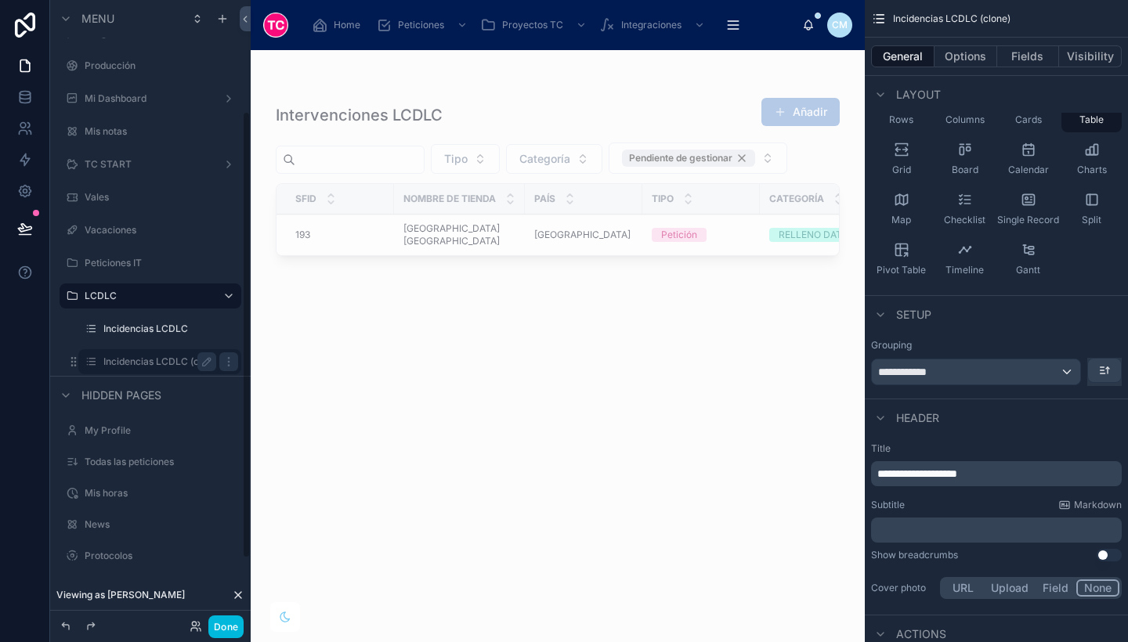
scroll to position [155, 0]
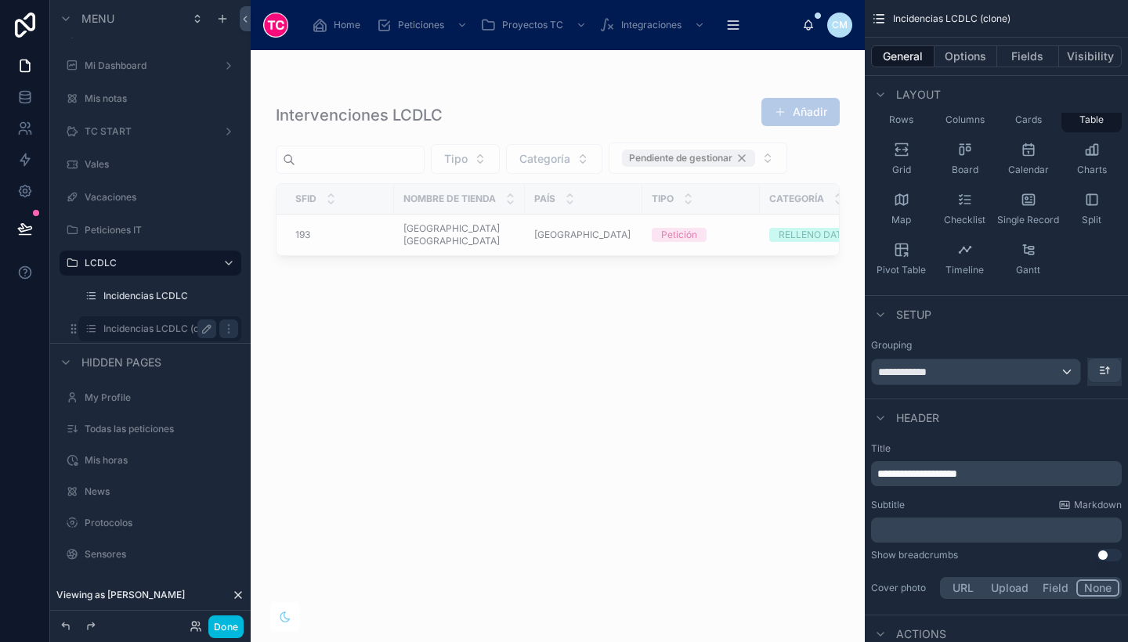
click at [198, 328] on button "scrollable content" at bounding box center [206, 329] width 19 height 19
click at [158, 327] on input "**********" at bounding box center [147, 329] width 88 height 19
type input "**********"
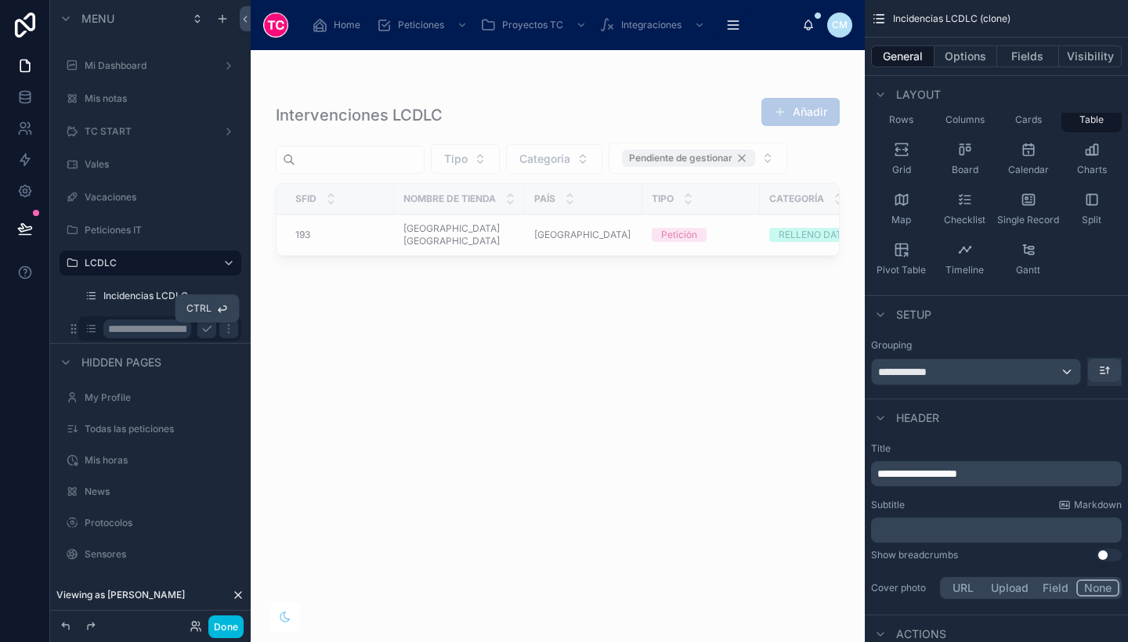
click at [208, 328] on icon "scrollable content" at bounding box center [207, 329] width 13 height 13
click at [357, 393] on div at bounding box center [558, 337] width 614 height 574
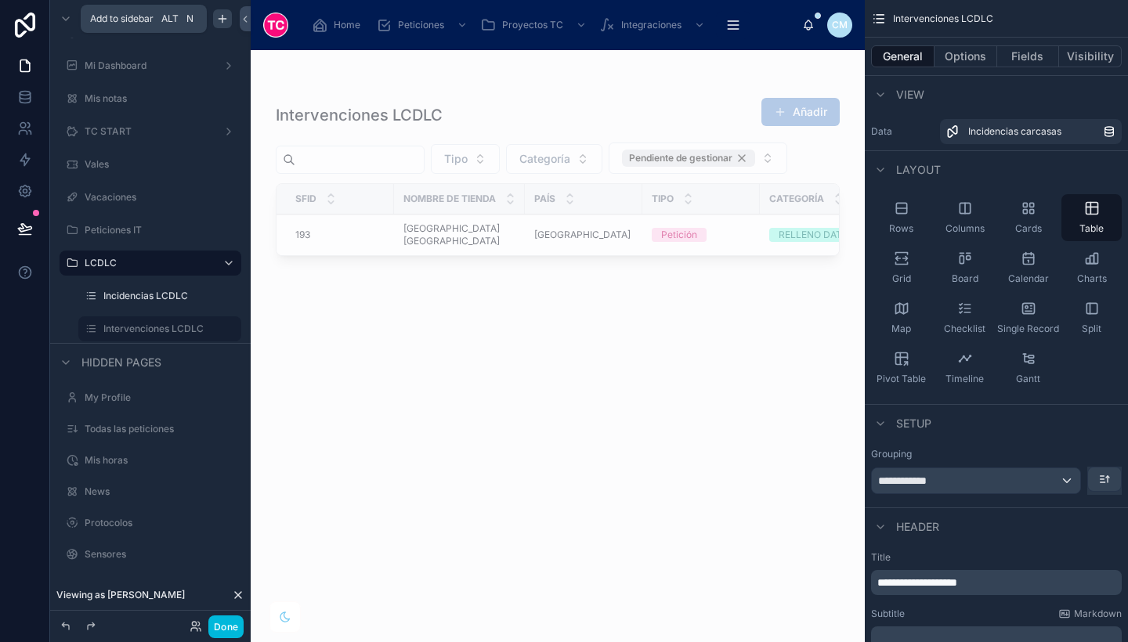
click at [223, 24] on icon "scrollable content" at bounding box center [222, 19] width 13 height 13
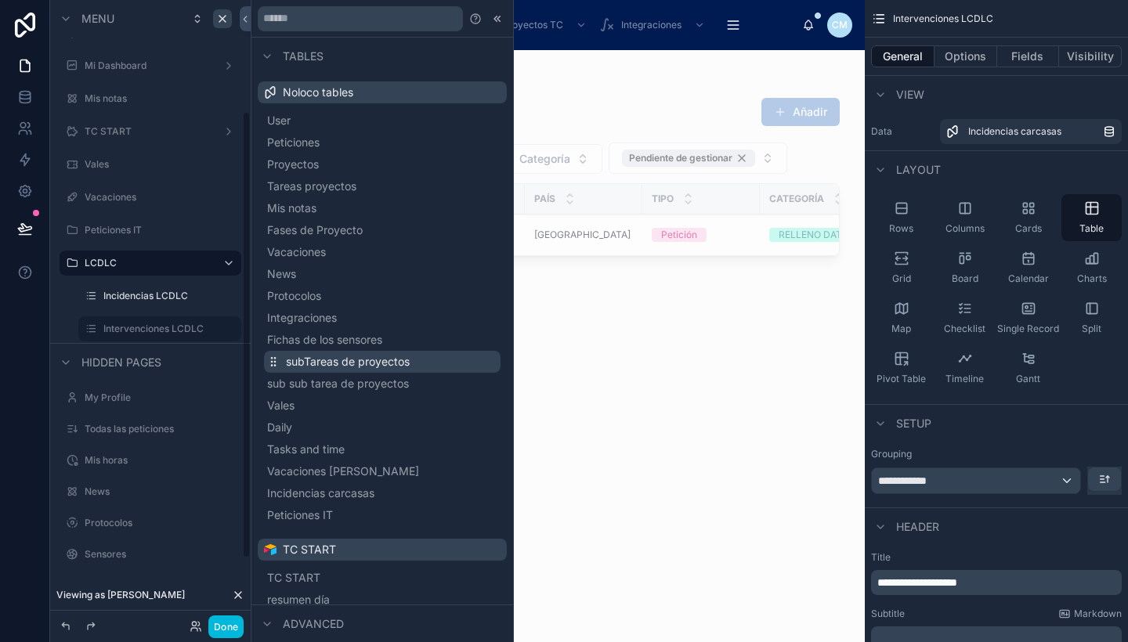
scroll to position [172, 0]
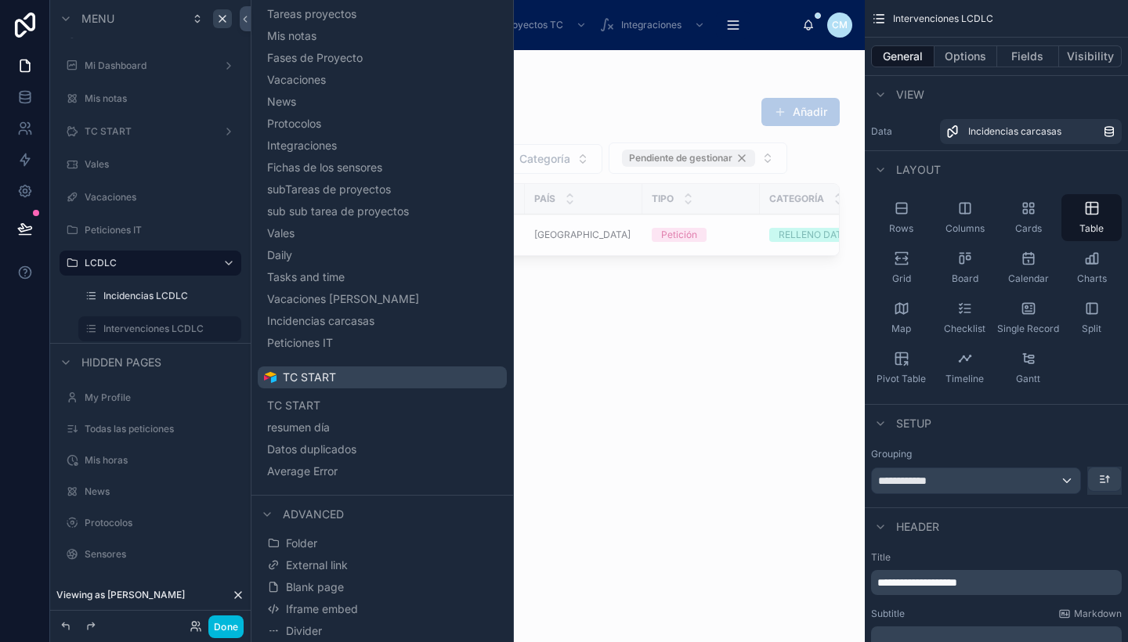
click at [635, 387] on div "Intervenciones LCDLC Añadir Tipo Categoría Pendiente de gestionar SFID Nombre d…" at bounding box center [558, 356] width 564 height 536
click at [18, 97] on icon at bounding box center [25, 97] width 16 height 16
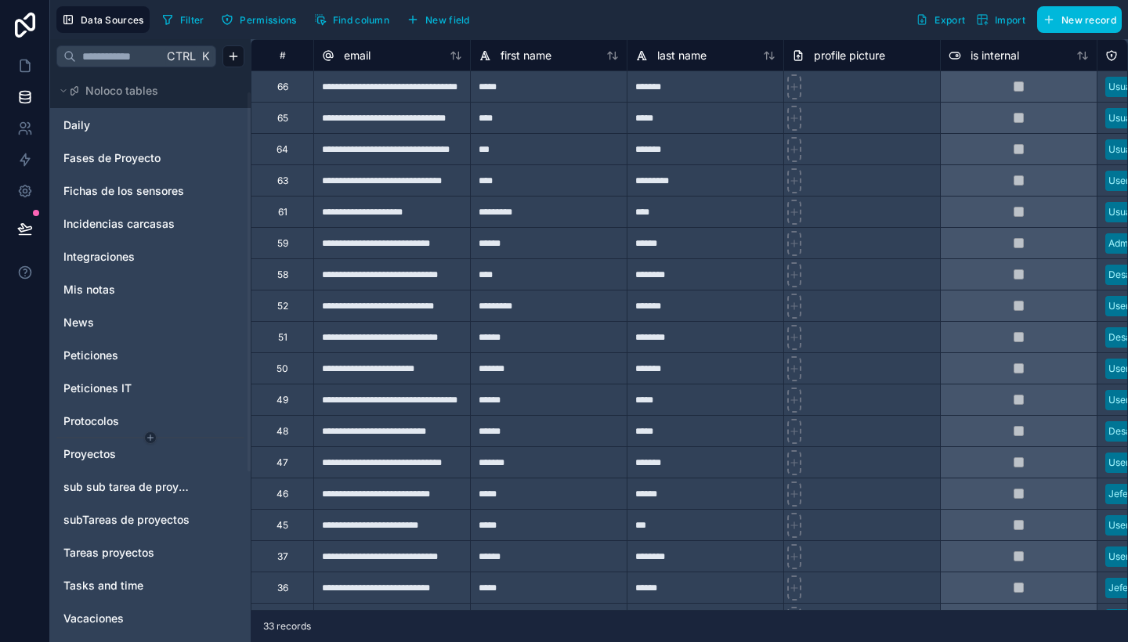
scroll to position [28, 0]
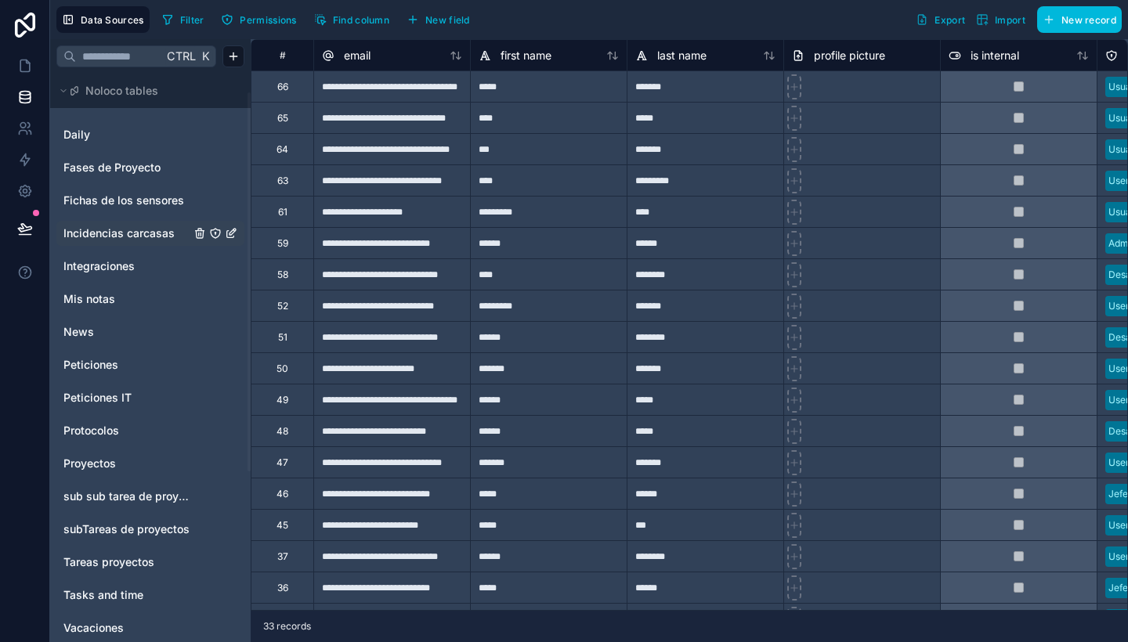
click at [125, 237] on span "Incidencias carcasas" at bounding box center [118, 234] width 111 height 16
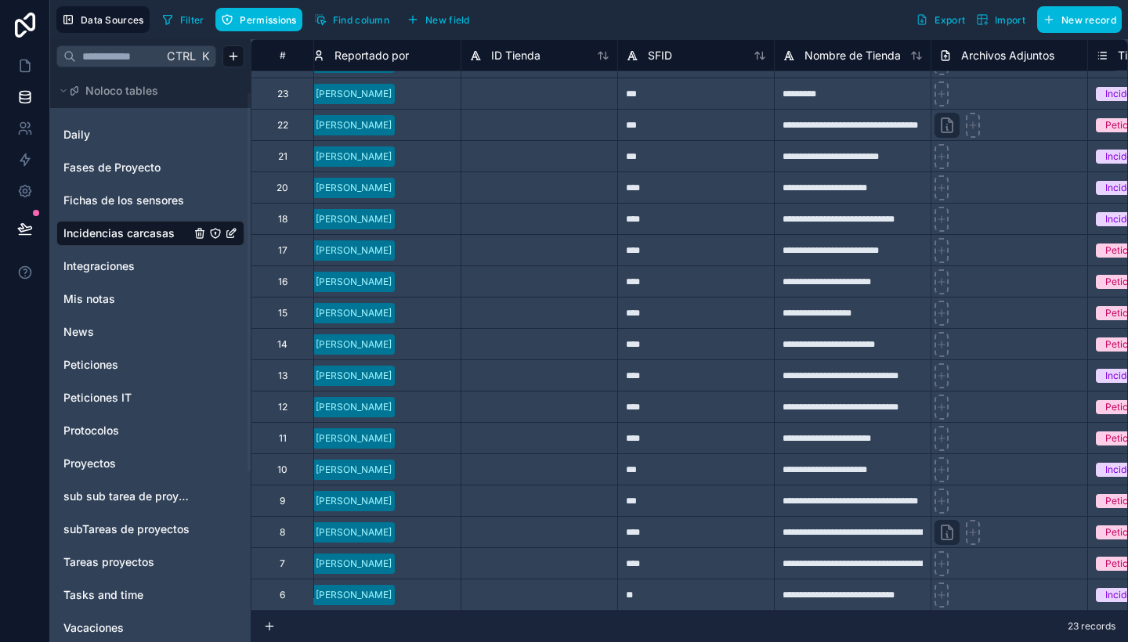
scroll to position [0, 323]
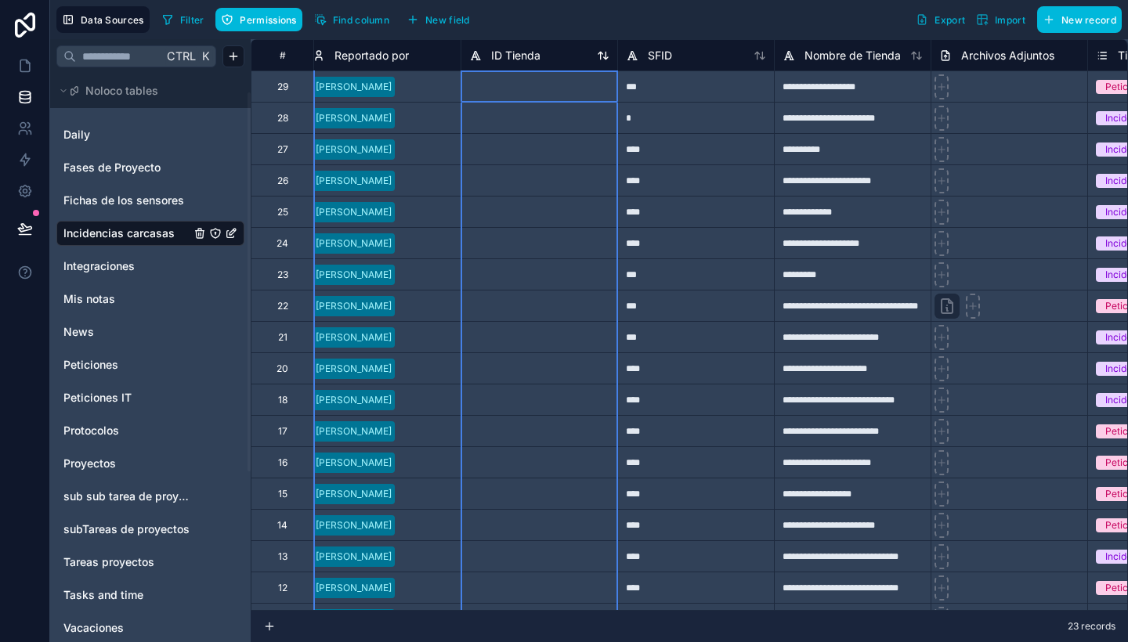
click at [516, 57] on span "ID Tienda" at bounding box center [515, 56] width 49 height 16
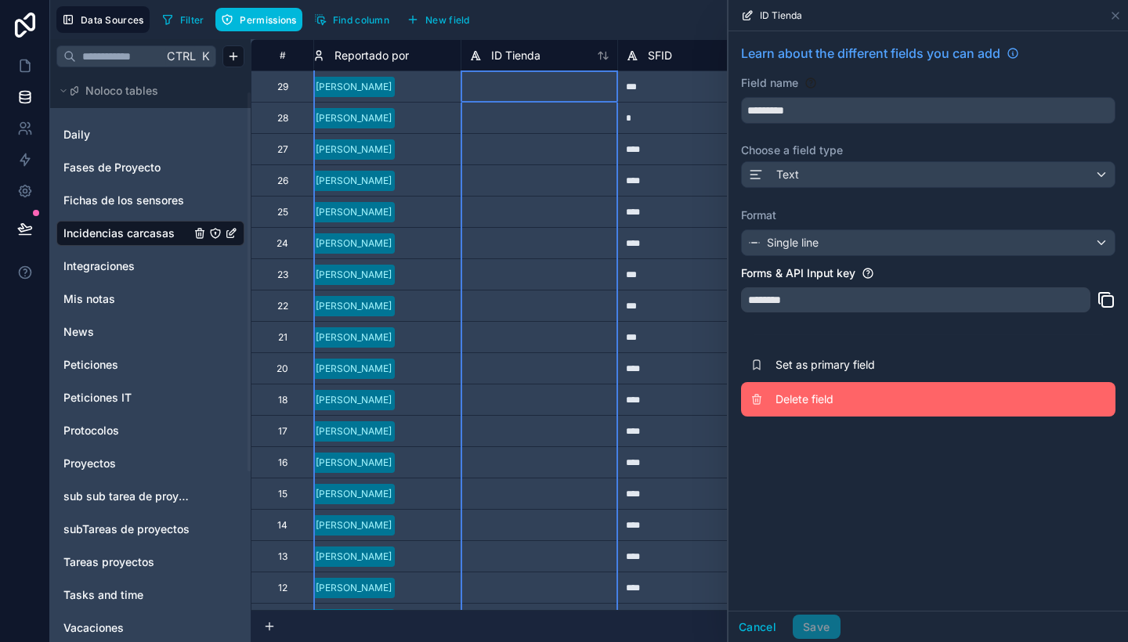
click at [846, 401] on span "Delete field" at bounding box center [889, 400] width 226 height 16
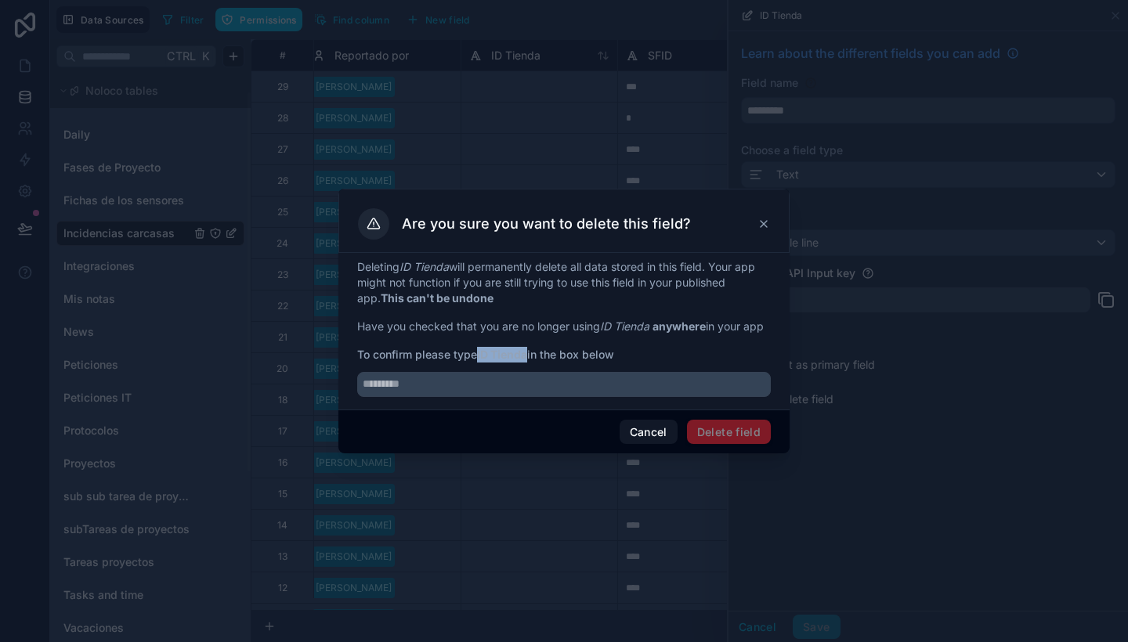
drag, startPoint x: 480, startPoint y: 361, endPoint x: 531, endPoint y: 364, distance: 51.0
click at [531, 363] on span "To confirm please type ID Tienda in the box below" at bounding box center [564, 355] width 414 height 16
copy strong "ID Tienda"
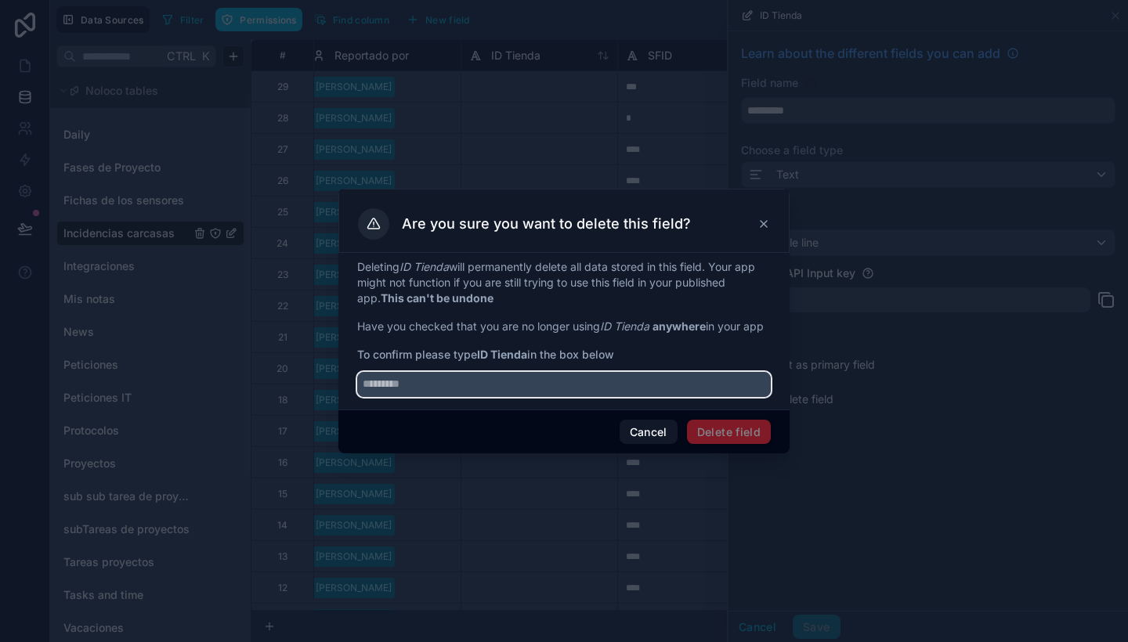
paste input "*********"
click at [534, 385] on input "*********" at bounding box center [564, 384] width 414 height 25
type input "*********"
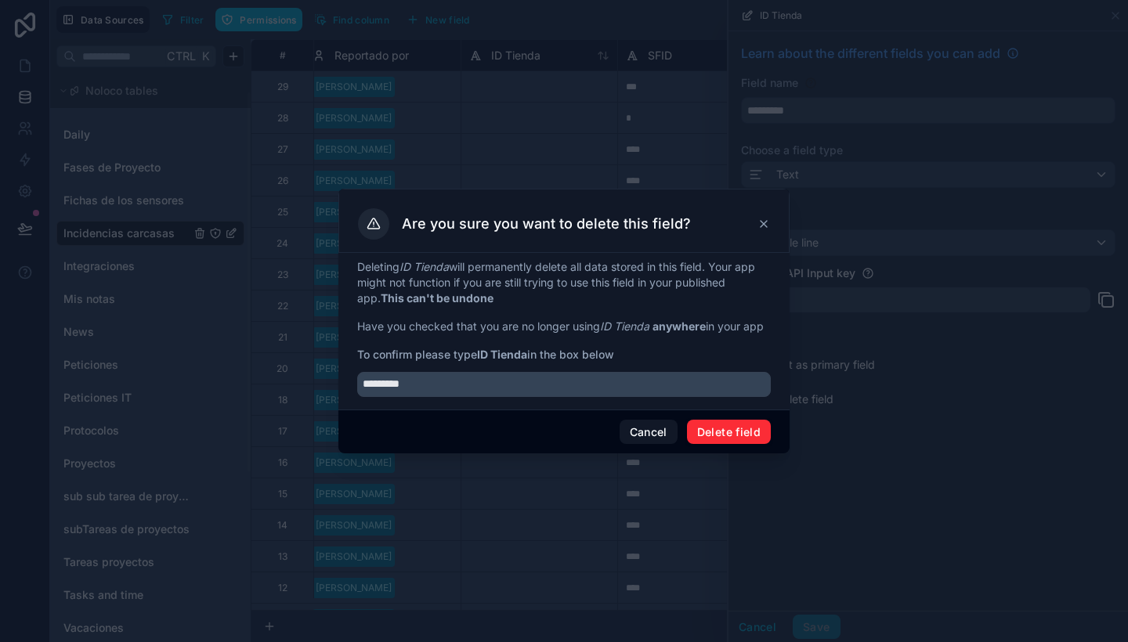
click at [702, 430] on button "Delete field" at bounding box center [729, 432] width 84 height 25
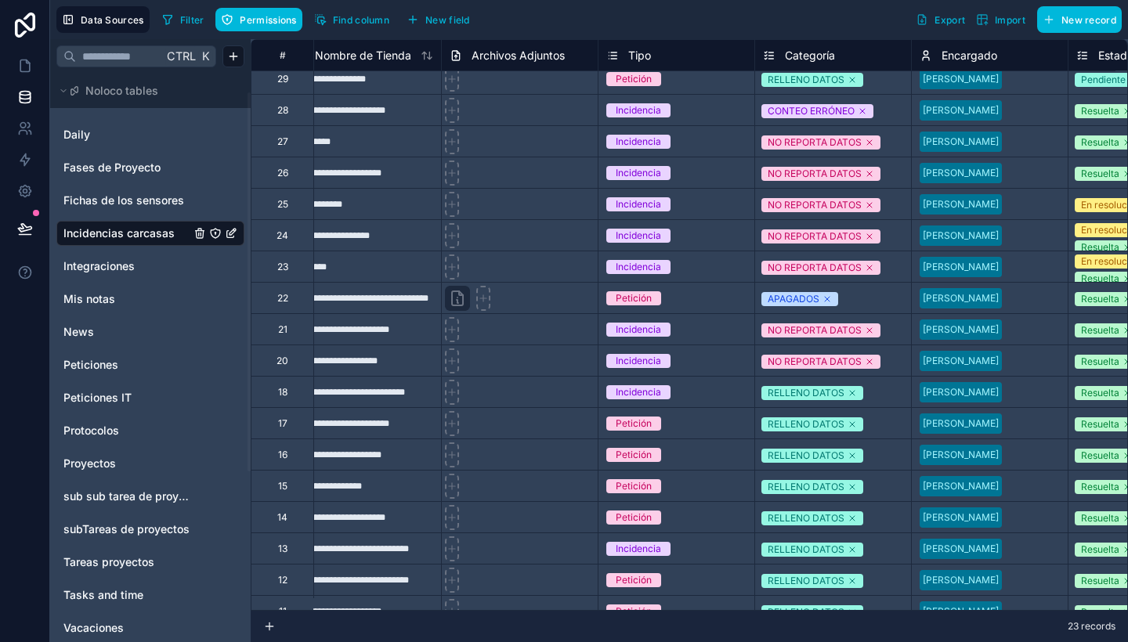
scroll to position [8, 654]
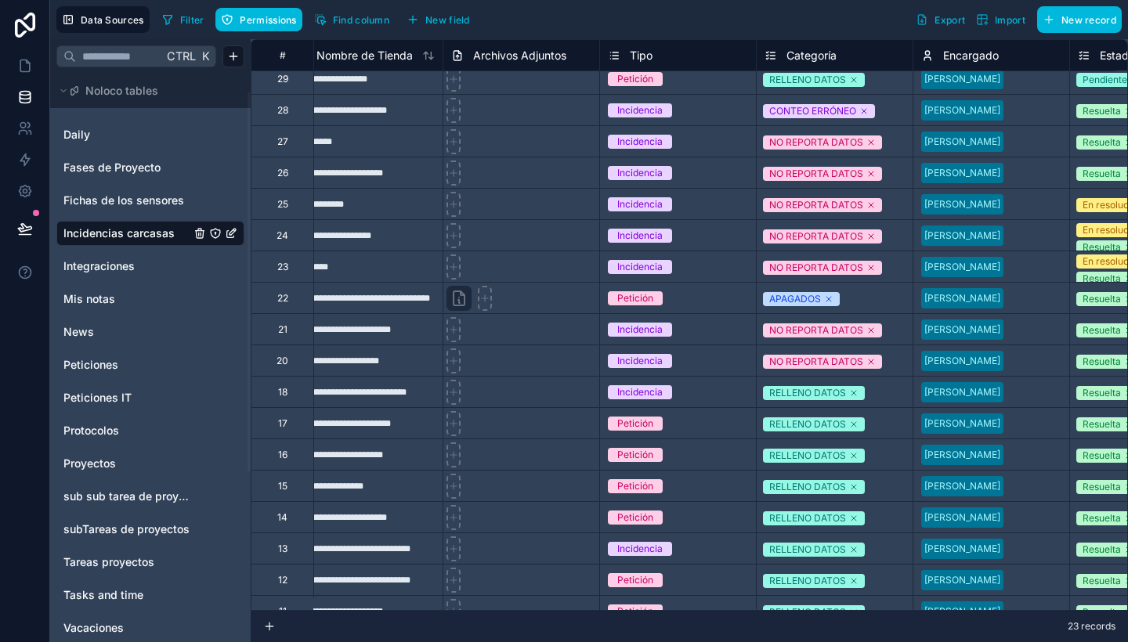
click at [650, 57] on span "Tipo" at bounding box center [641, 56] width 23 height 16
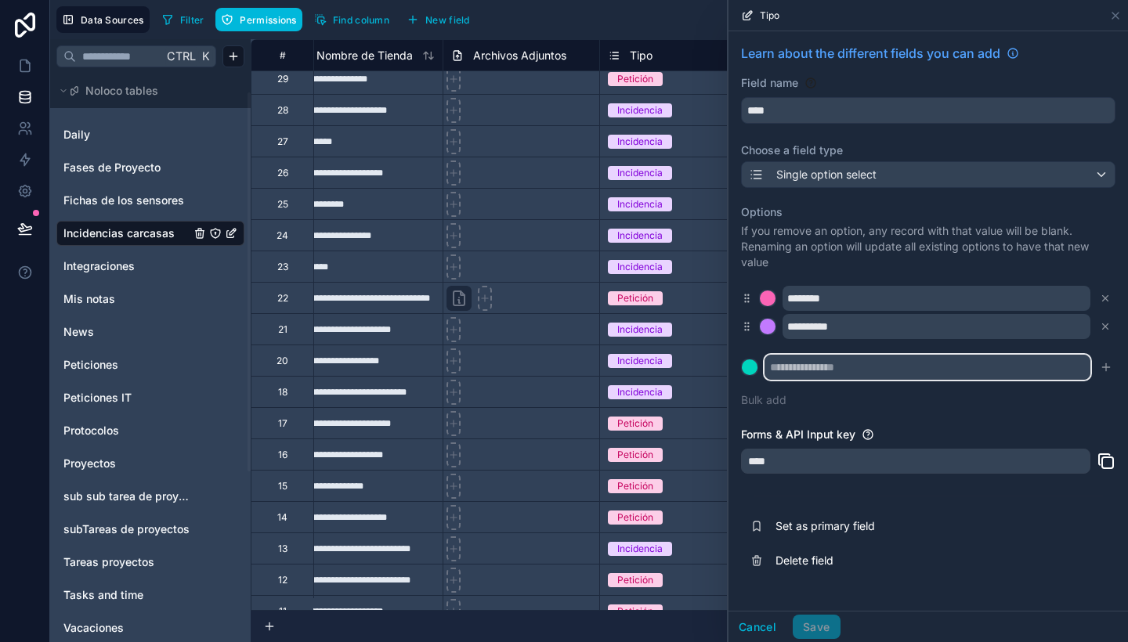
click at [834, 362] on input "text" at bounding box center [928, 367] width 326 height 25
type input "**********"
click at [1107, 365] on icon "submit" at bounding box center [1106, 367] width 13 height 13
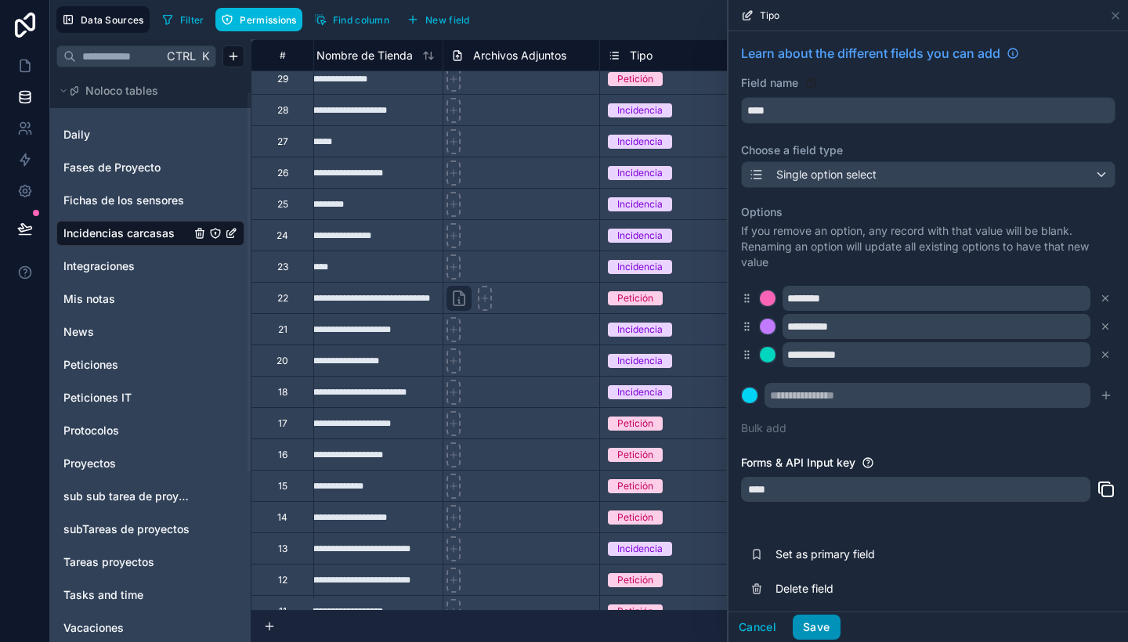
click at [820, 618] on button "Save" at bounding box center [816, 627] width 47 height 25
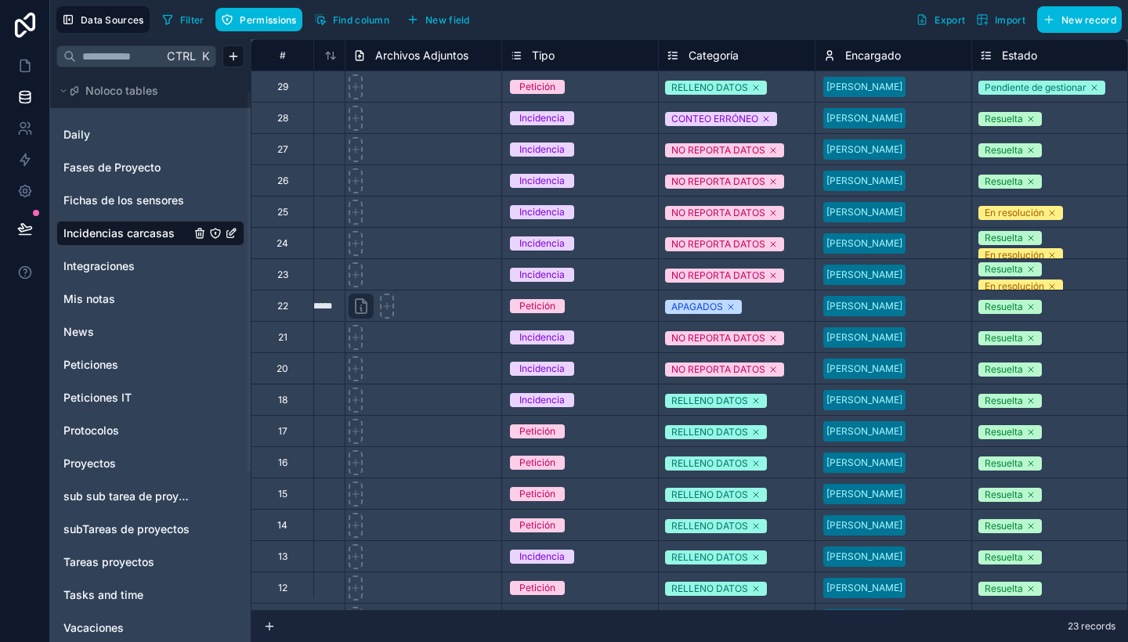
scroll to position [0, 755]
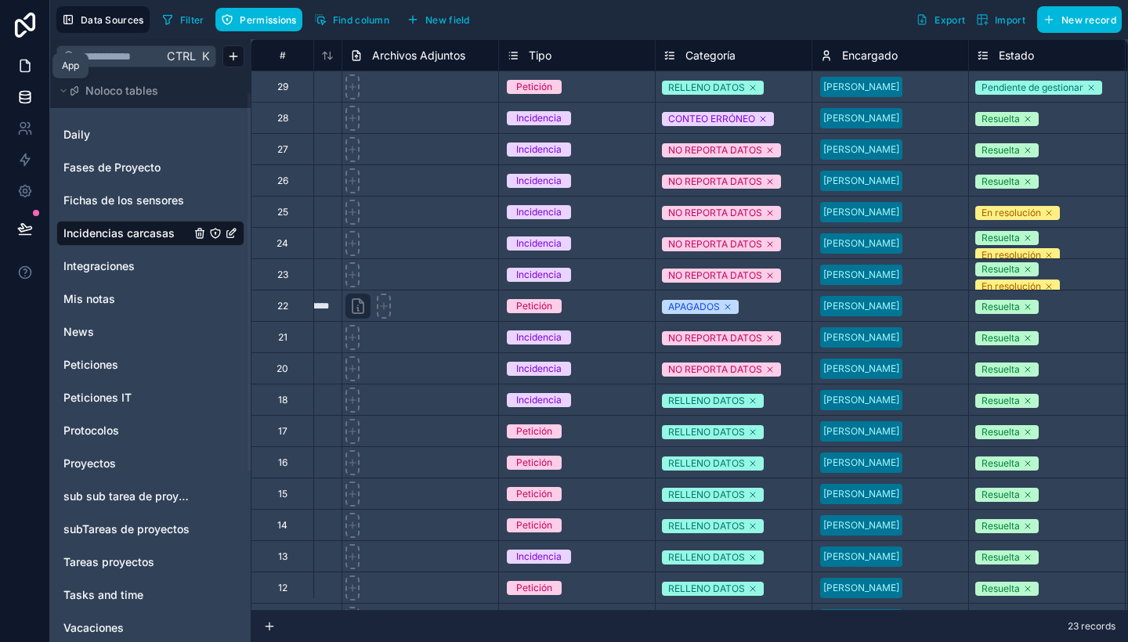
click at [27, 57] on link at bounding box center [24, 65] width 49 height 31
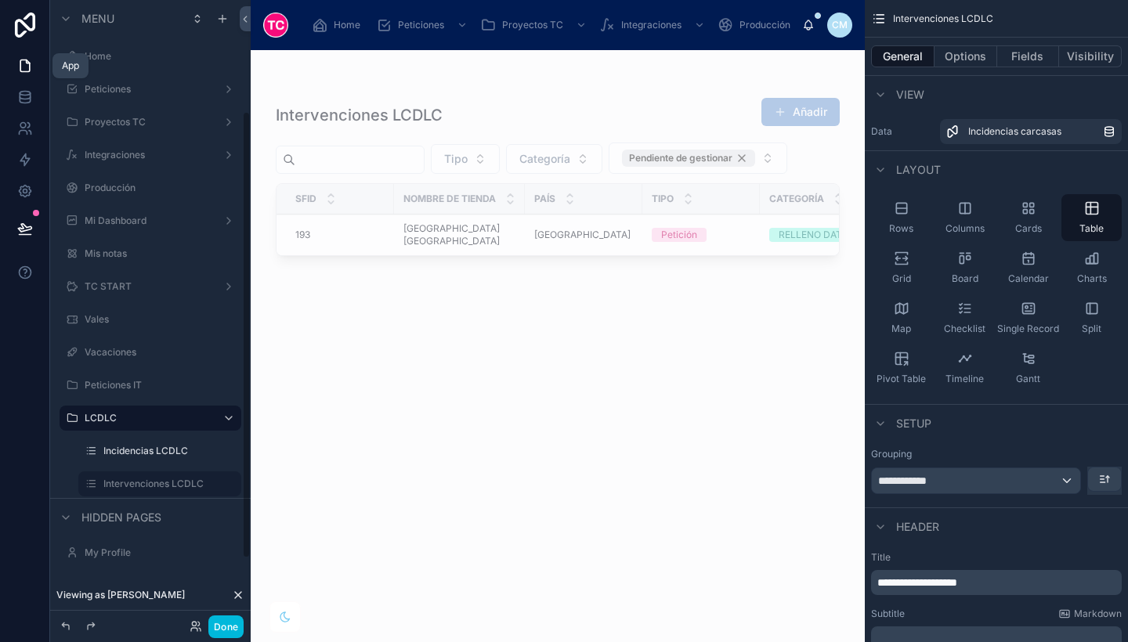
scroll to position [155, 0]
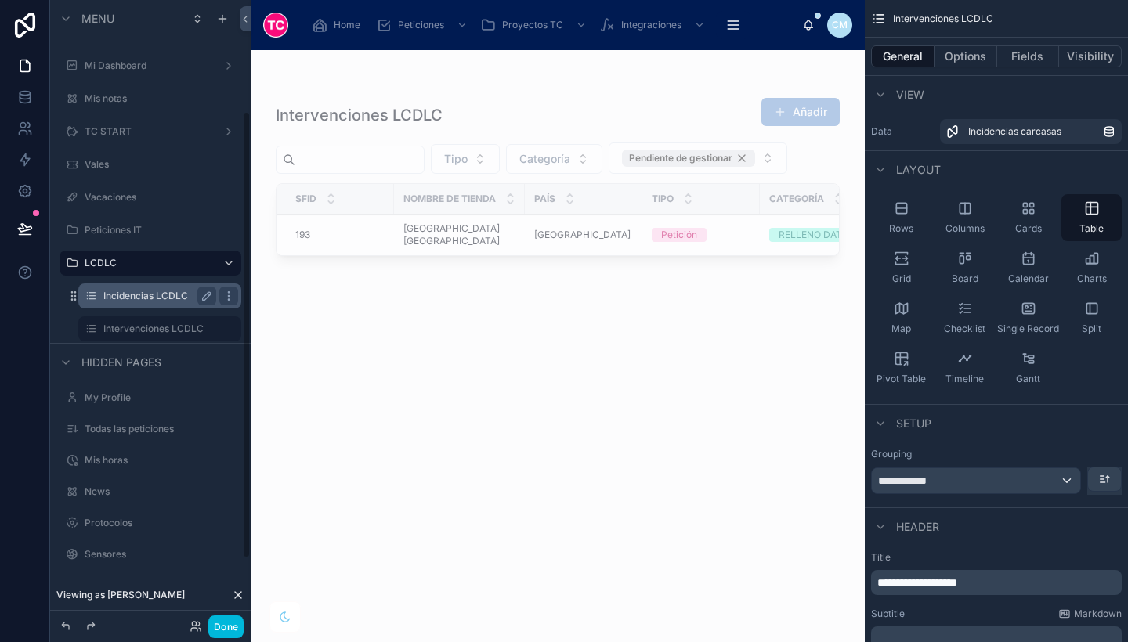
click at [161, 300] on label "Incidencias LCDLC" at bounding box center [156, 296] width 107 height 13
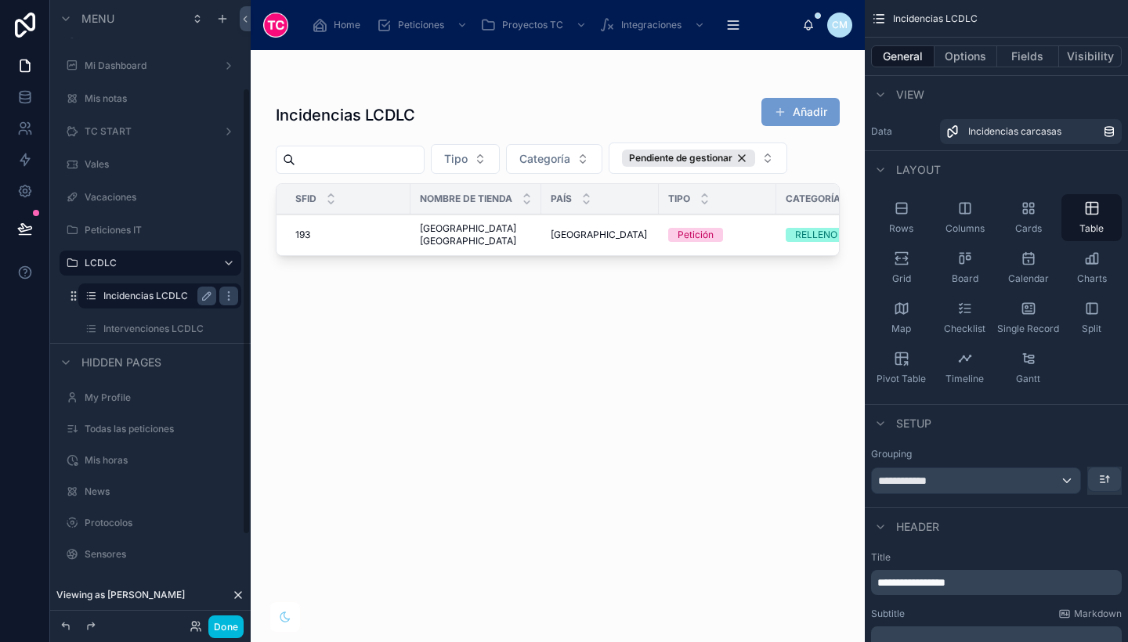
scroll to position [122, 0]
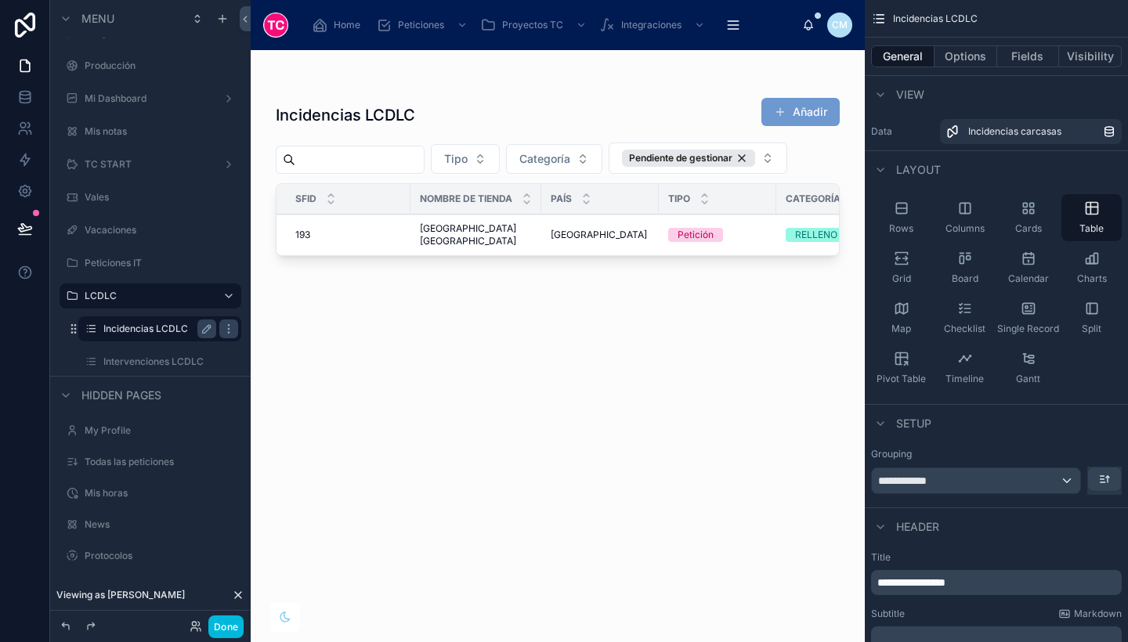
click at [815, 119] on div at bounding box center [558, 337] width 614 height 574
click at [803, 112] on button "Añadir" at bounding box center [801, 112] width 78 height 28
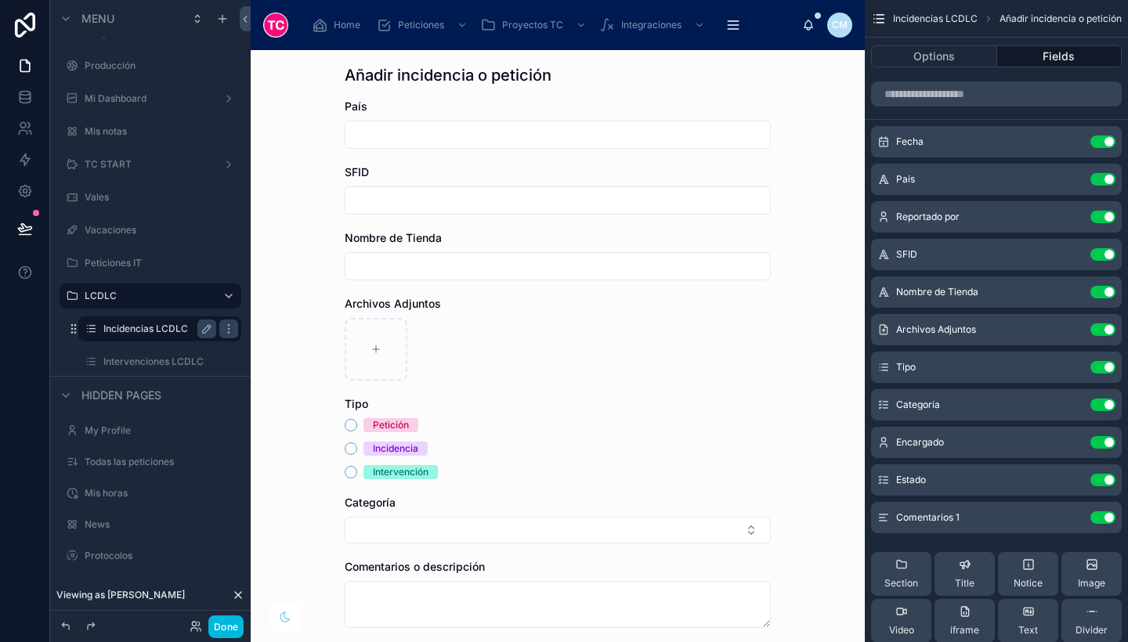
scroll to position [46, 0]
click at [1074, 367] on icon "scrollable content" at bounding box center [1073, 366] width 6 height 6
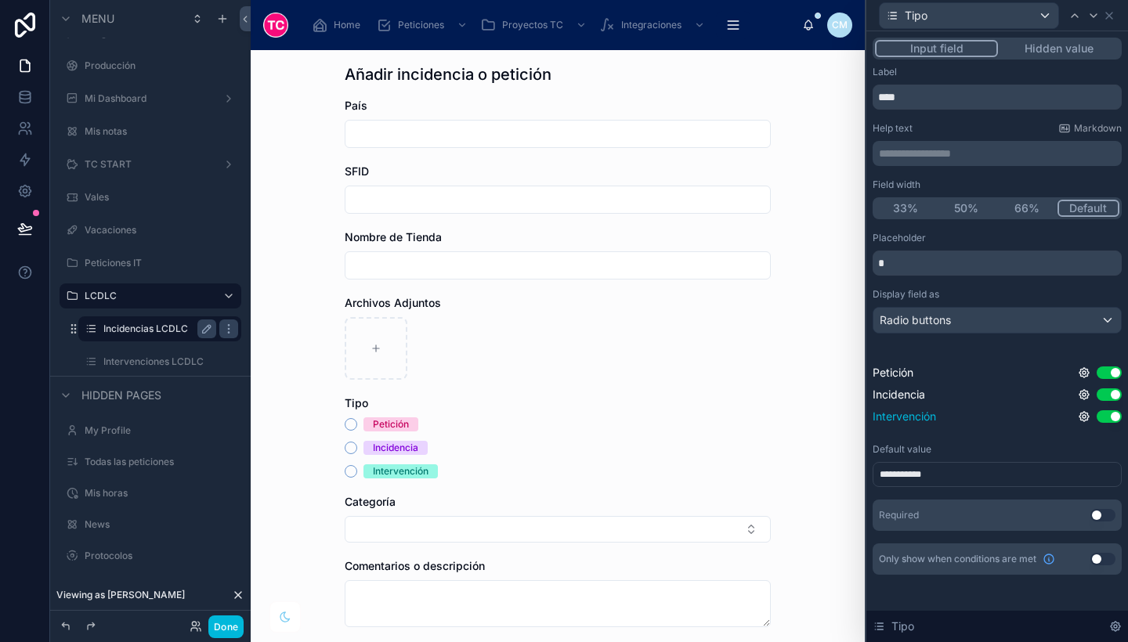
click at [1113, 421] on button "Use setting" at bounding box center [1109, 417] width 25 height 13
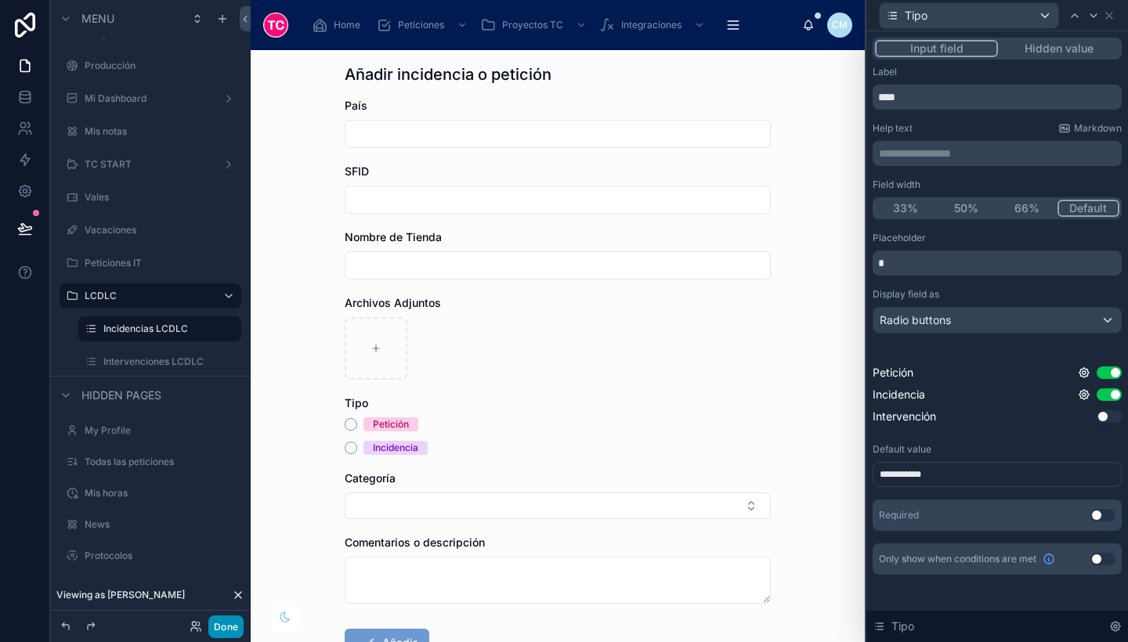
click at [229, 627] on button "Done" at bounding box center [225, 627] width 35 height 23
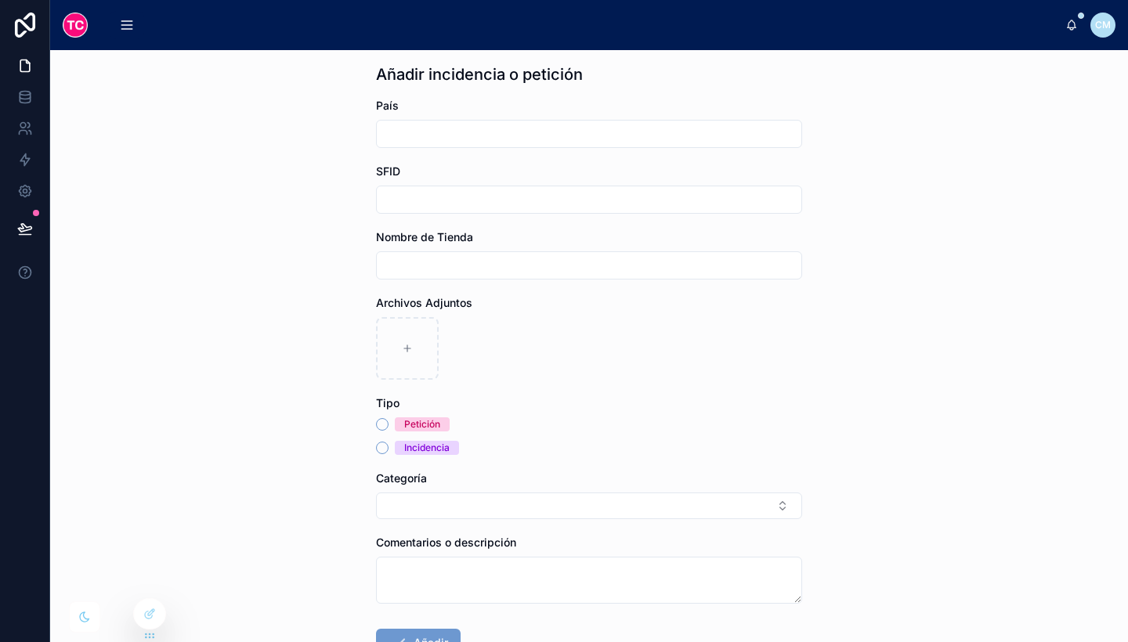
scroll to position [0, 0]
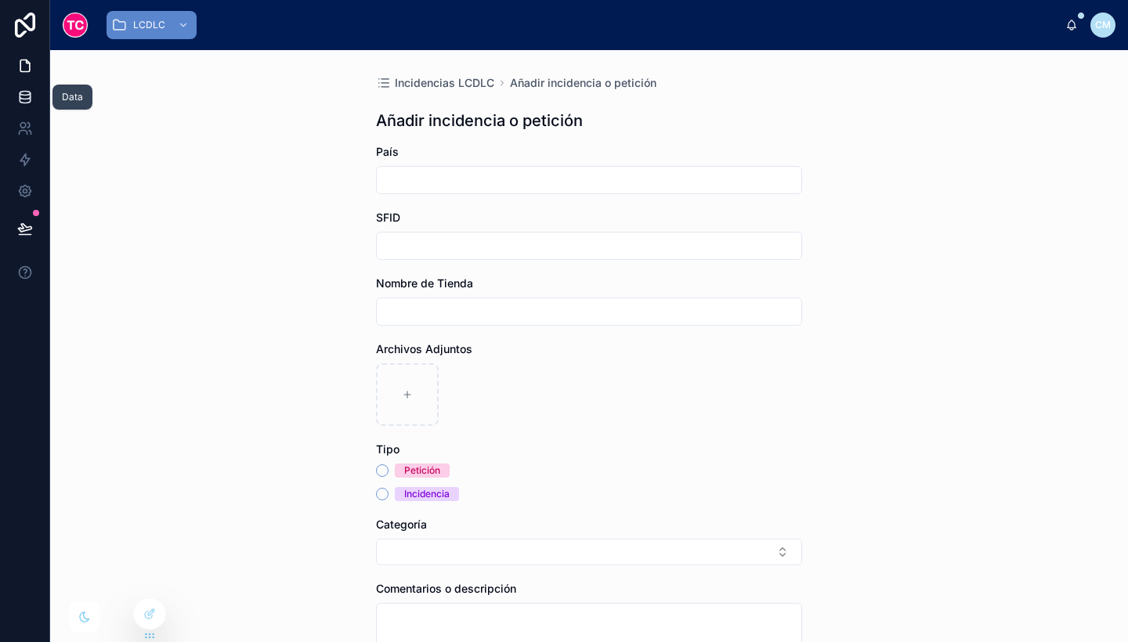
click at [22, 90] on icon at bounding box center [25, 97] width 16 height 16
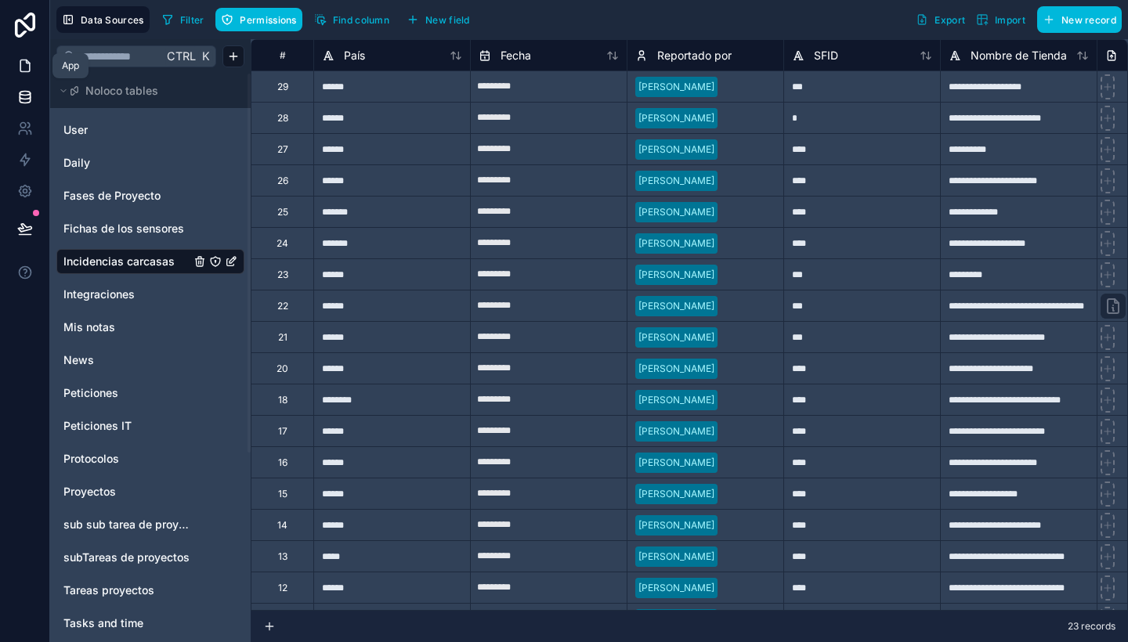
click at [25, 71] on icon at bounding box center [25, 66] width 16 height 16
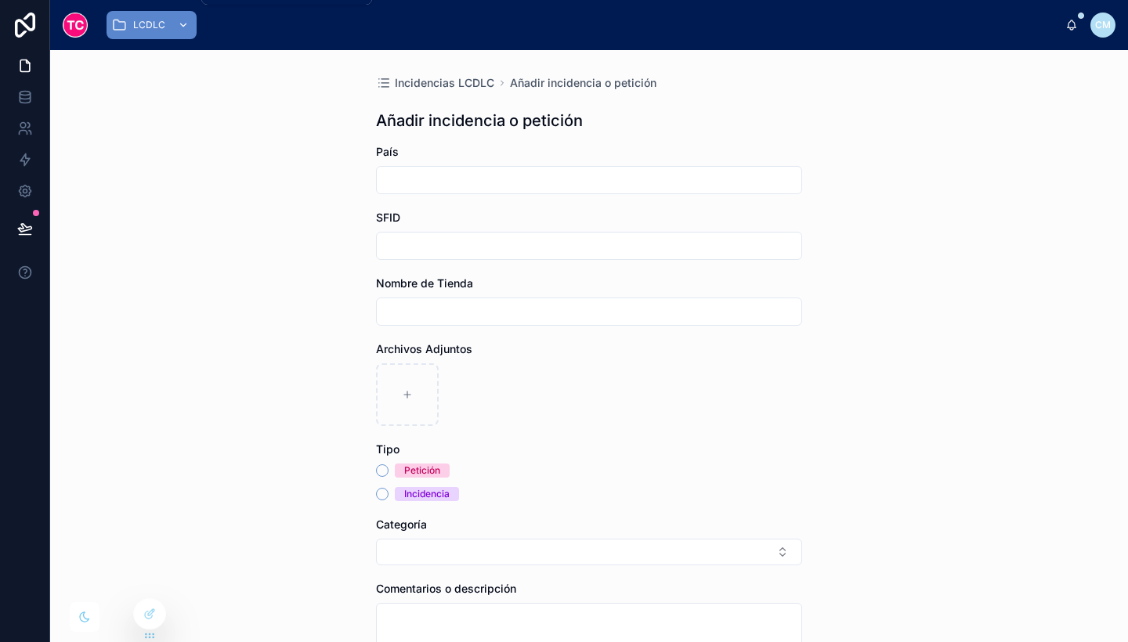
click at [158, 30] on span "LCDLC" at bounding box center [149, 25] width 32 height 13
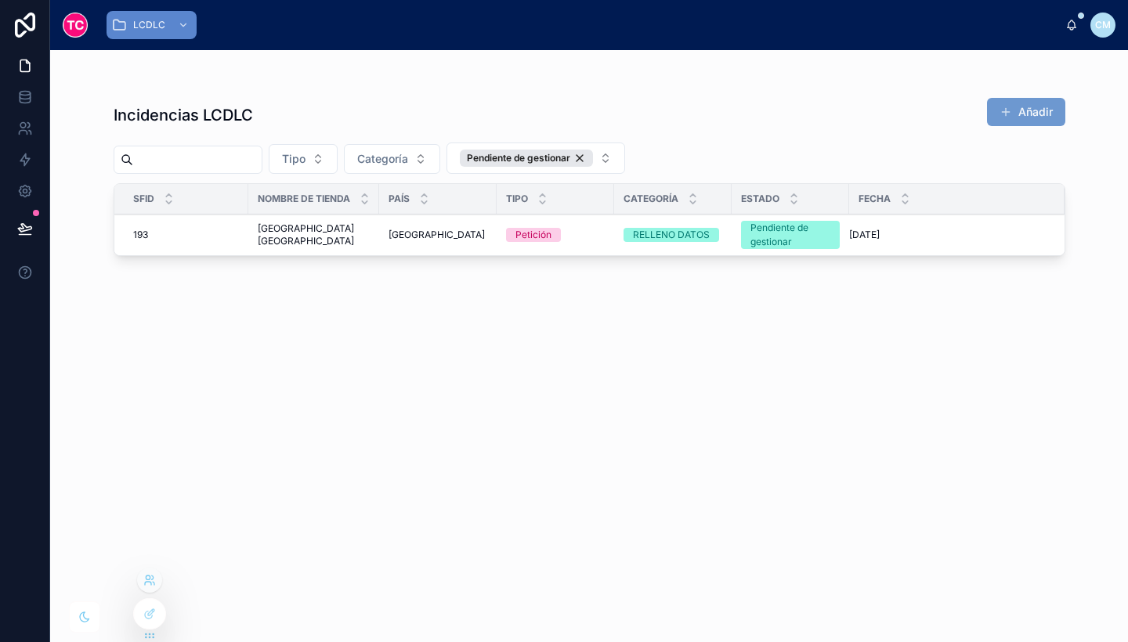
click at [145, 581] on icon at bounding box center [149, 580] width 13 height 13
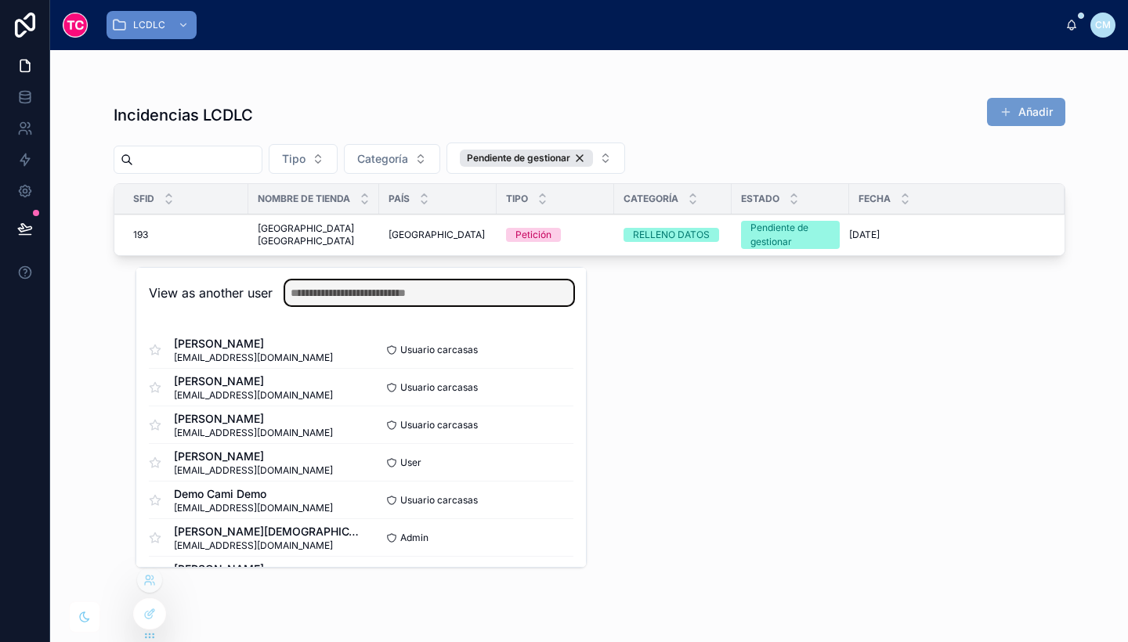
click at [369, 293] on input "text" at bounding box center [429, 292] width 288 height 25
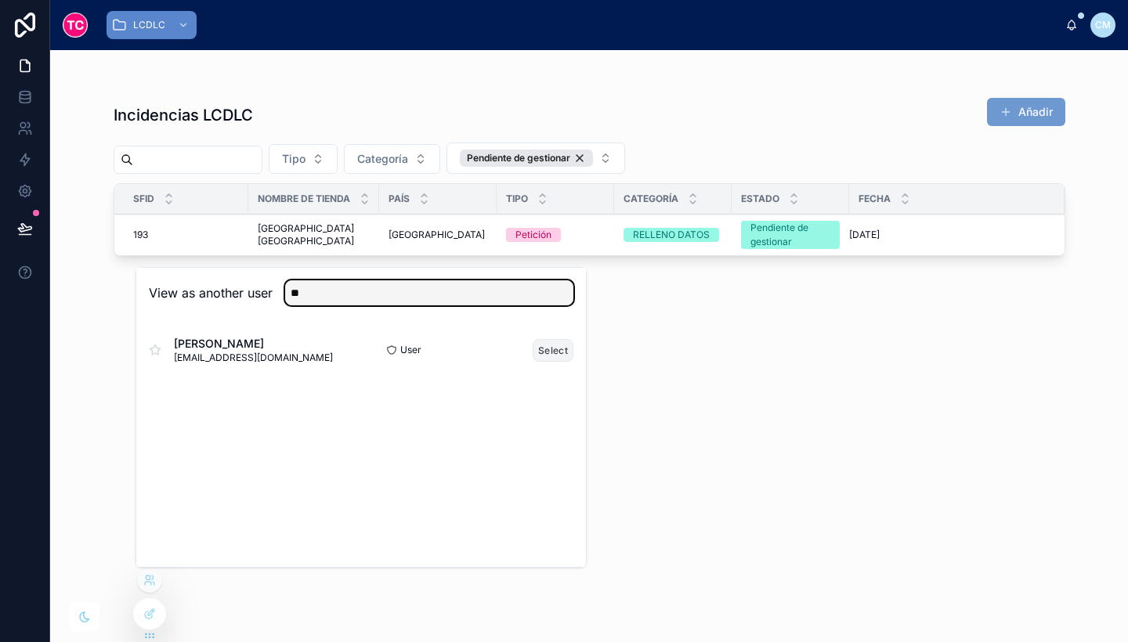
type input "**"
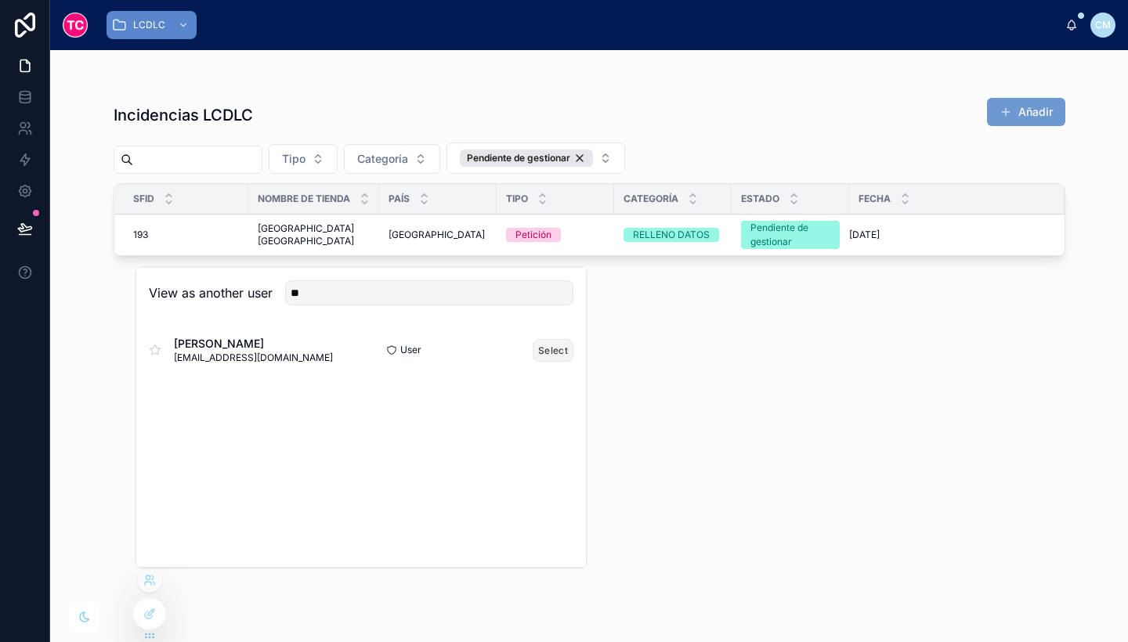
click at [553, 349] on button "Select" at bounding box center [553, 350] width 41 height 23
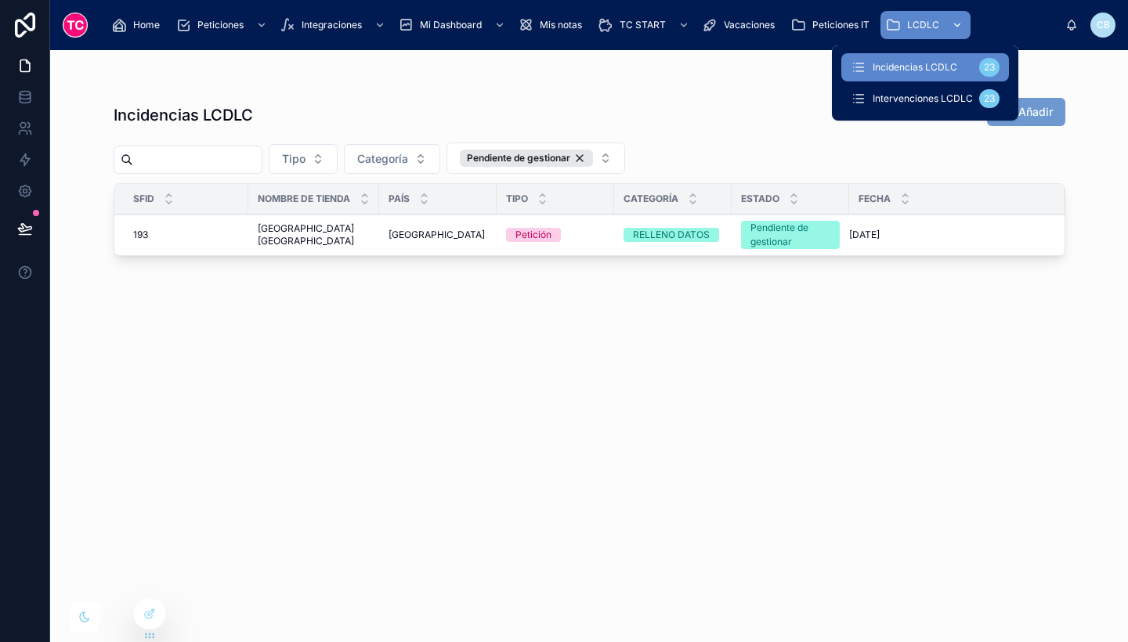
click at [943, 22] on div "LCDLC" at bounding box center [925, 25] width 81 height 25
click at [946, 92] on span "Intervenciones LCDLC" at bounding box center [923, 98] width 100 height 13
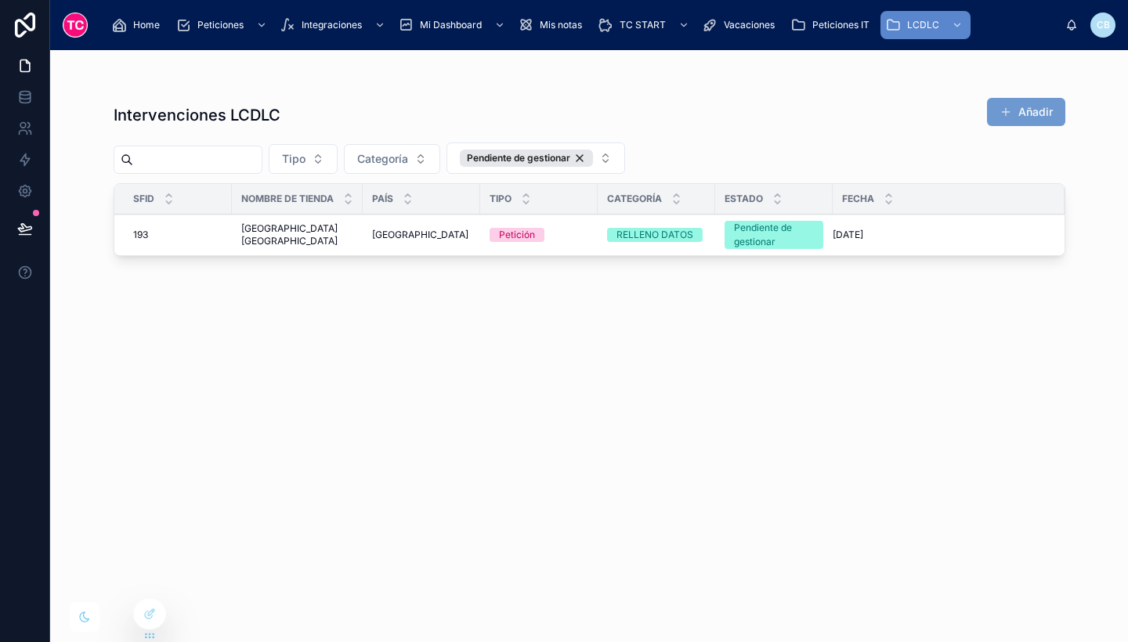
click at [877, 307] on div "Intervenciones LCDLC Añadir Tipo Categoría Pendiente de gestionar SFID Nombre […" at bounding box center [590, 356] width 952 height 536
click at [144, 621] on div at bounding box center [149, 614] width 31 height 30
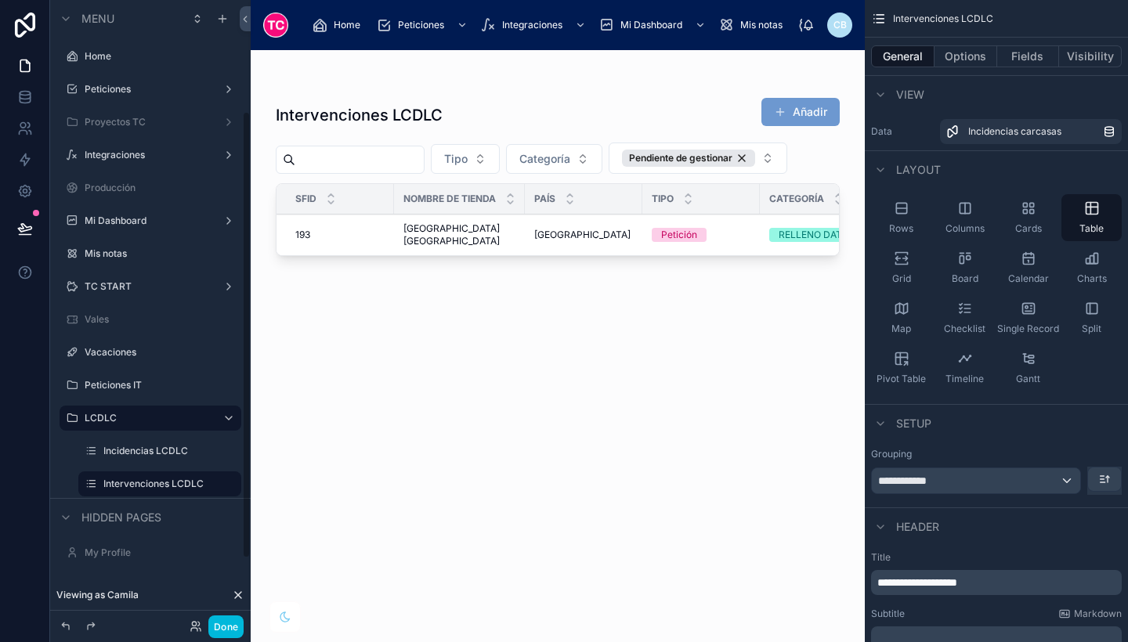
scroll to position [155, 0]
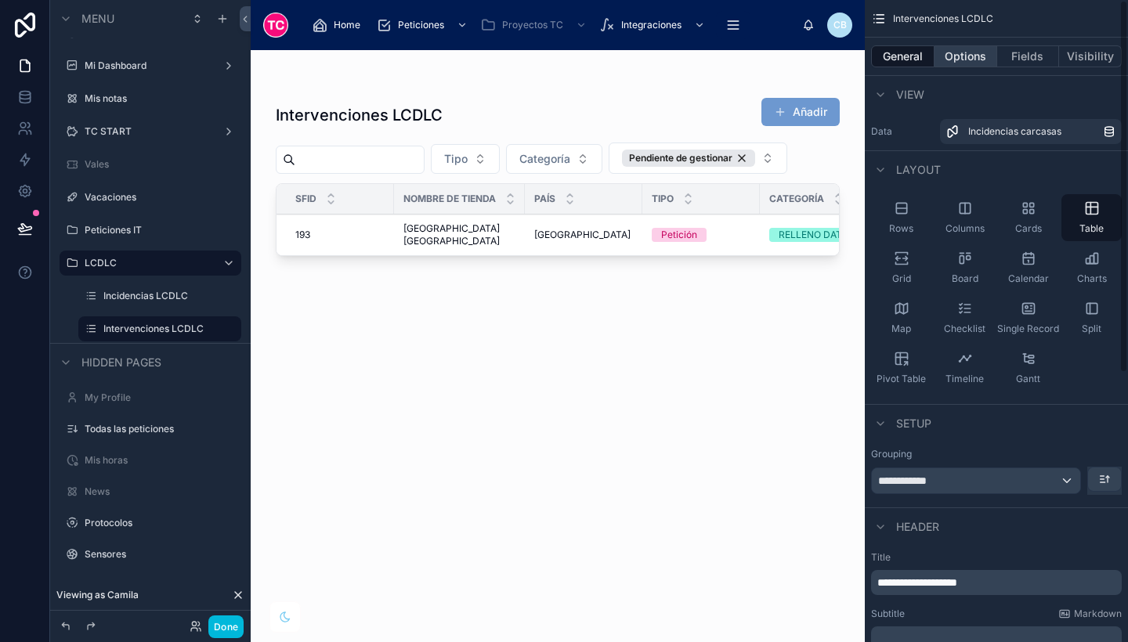
click at [966, 54] on button "Options" at bounding box center [966, 56] width 63 height 22
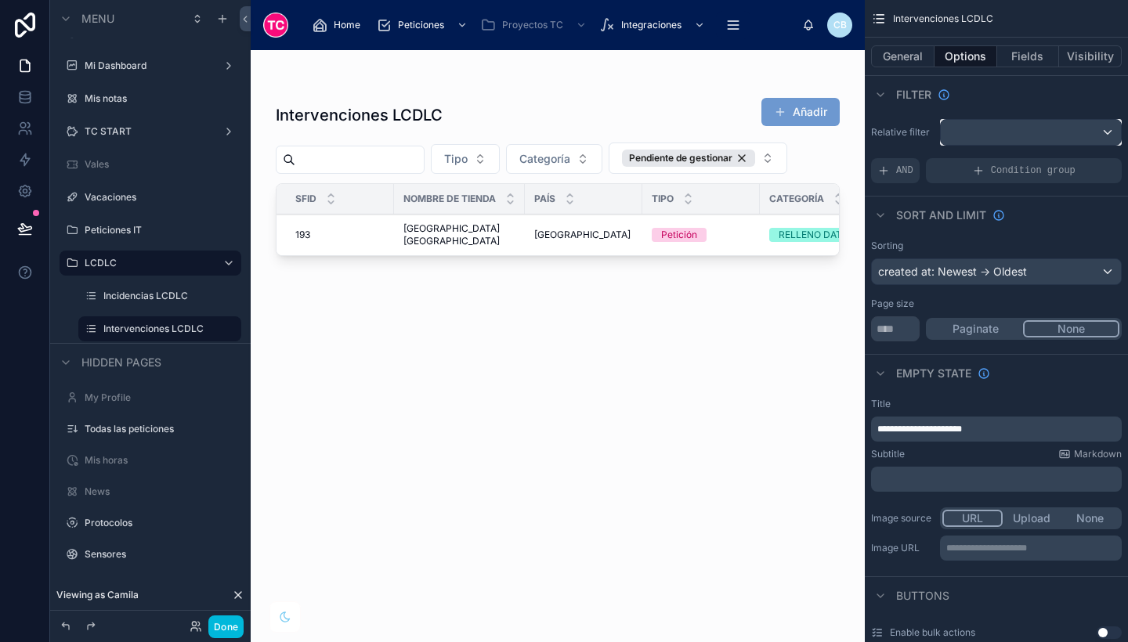
click at [1016, 127] on div "scrollable content" at bounding box center [1031, 132] width 180 height 25
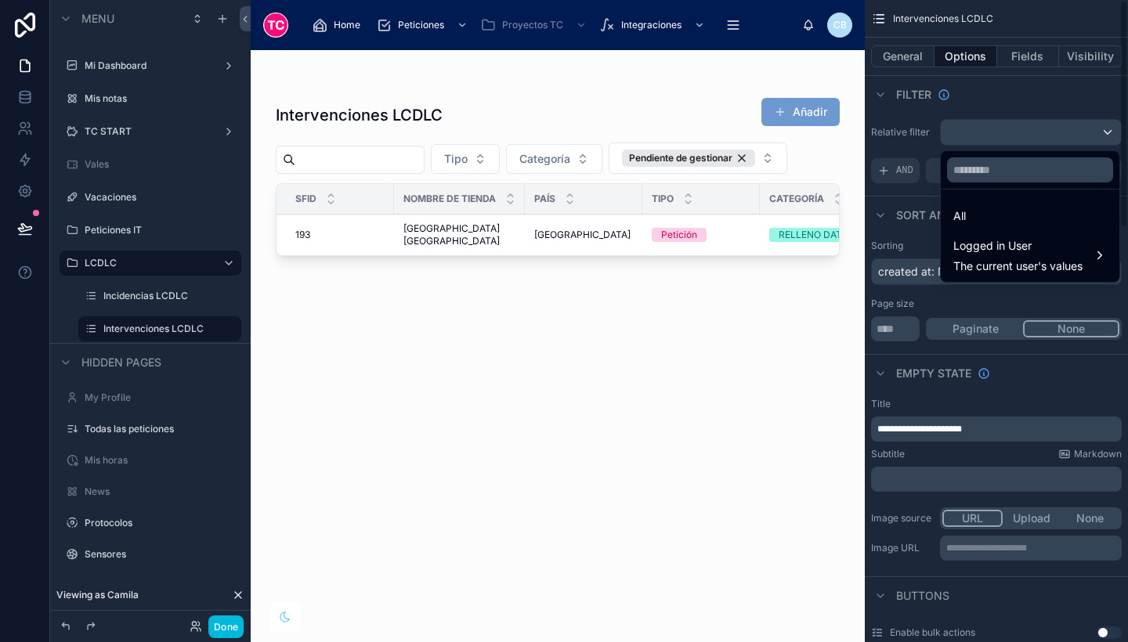
click at [774, 154] on div at bounding box center [558, 337] width 614 height 574
click at [755, 157] on div "Pendiente de gestionar" at bounding box center [688, 158] width 133 height 17
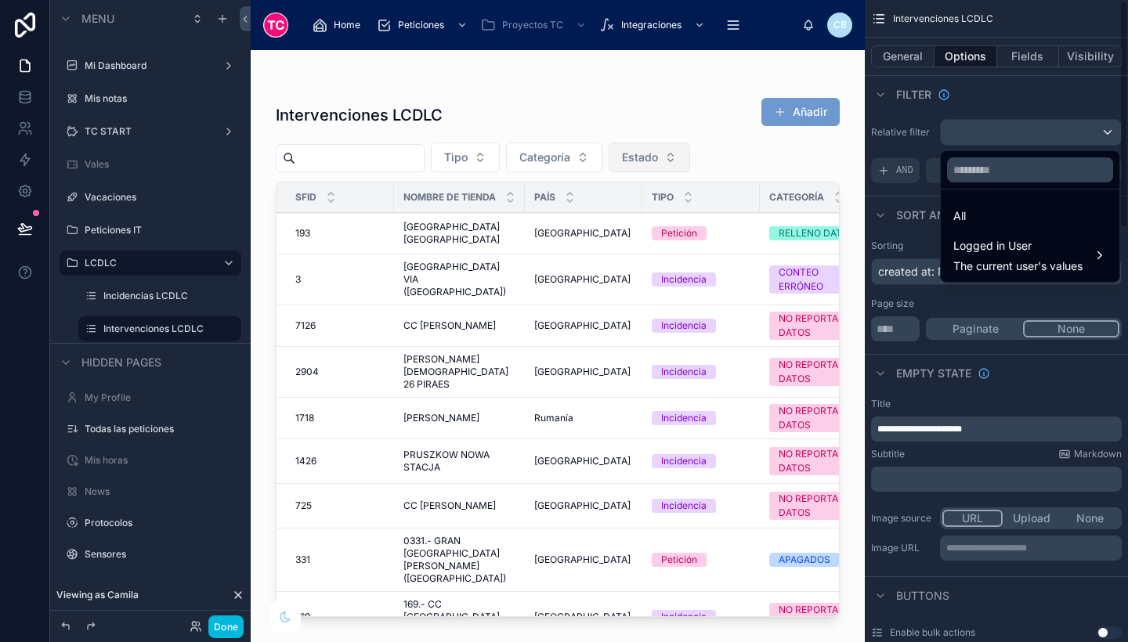
click at [999, 87] on div "scrollable content" at bounding box center [564, 321] width 1128 height 642
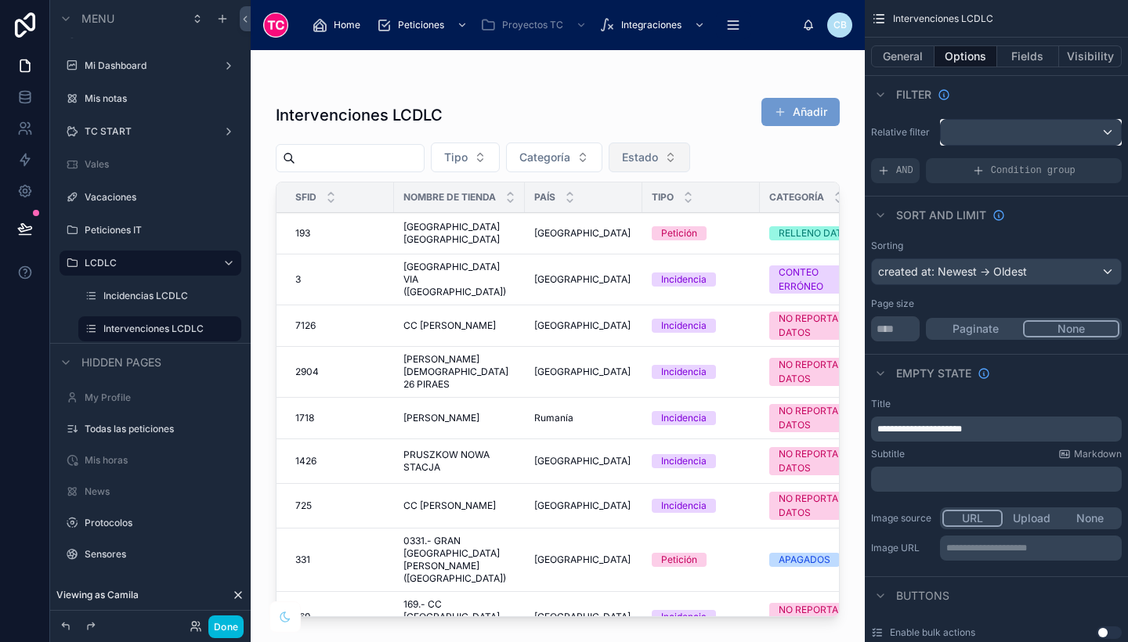
click at [1013, 132] on div "scrollable content" at bounding box center [1031, 132] width 180 height 25
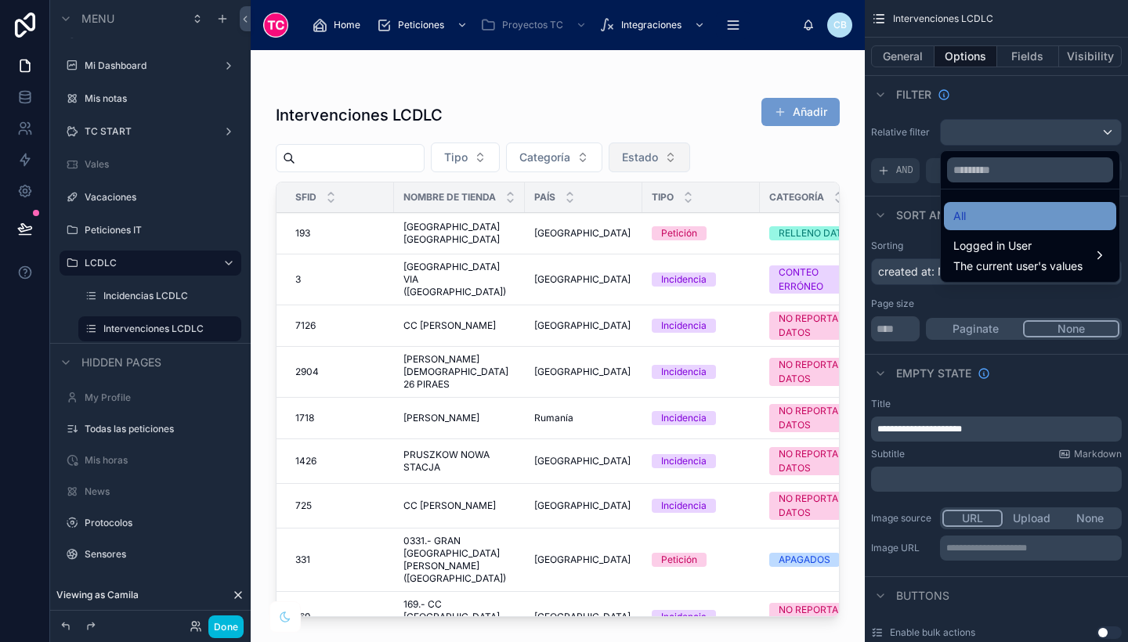
click at [1011, 210] on div "All" at bounding box center [1030, 216] width 154 height 19
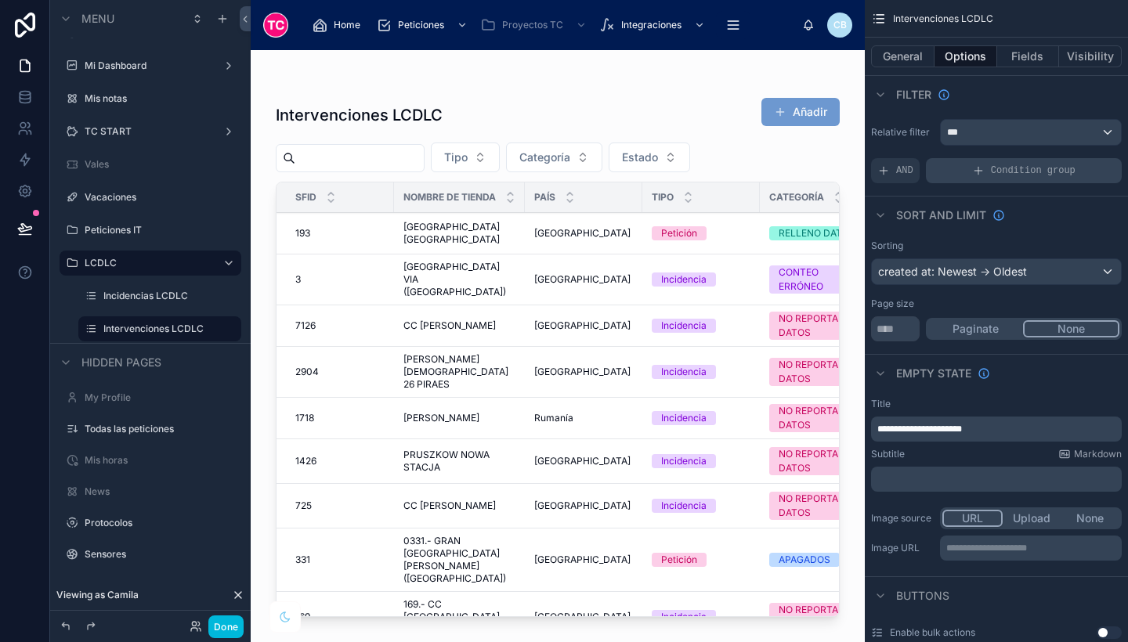
click at [1008, 176] on span "Condition group" at bounding box center [1033, 171] width 85 height 13
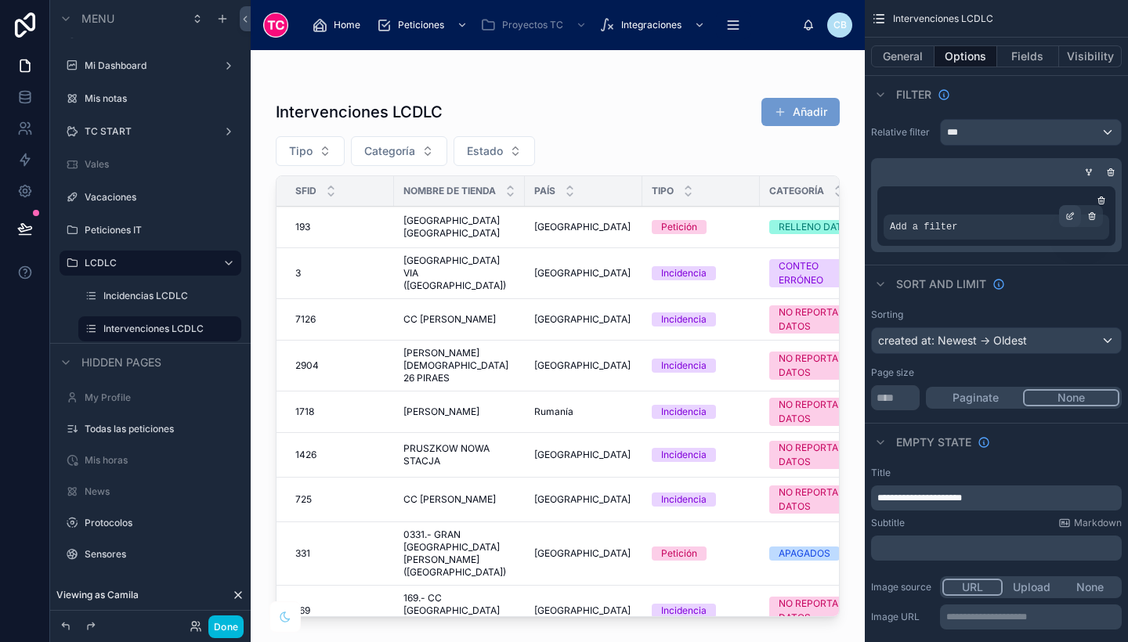
click at [1068, 215] on icon "scrollable content" at bounding box center [1070, 216] width 9 height 9
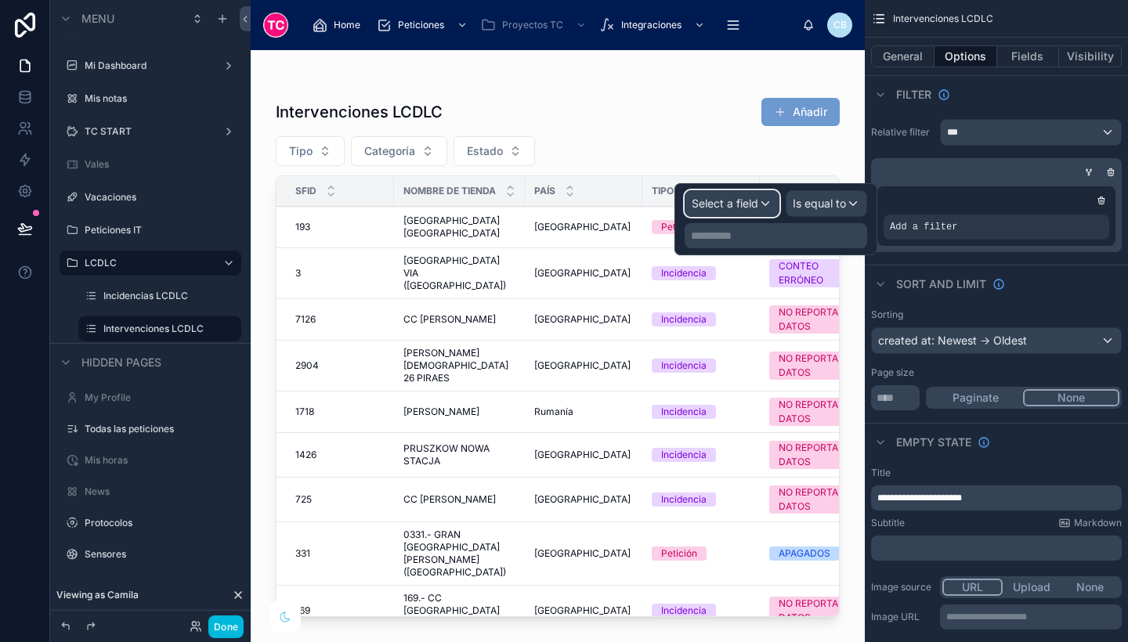
click at [767, 206] on div "Select a field" at bounding box center [732, 203] width 93 height 25
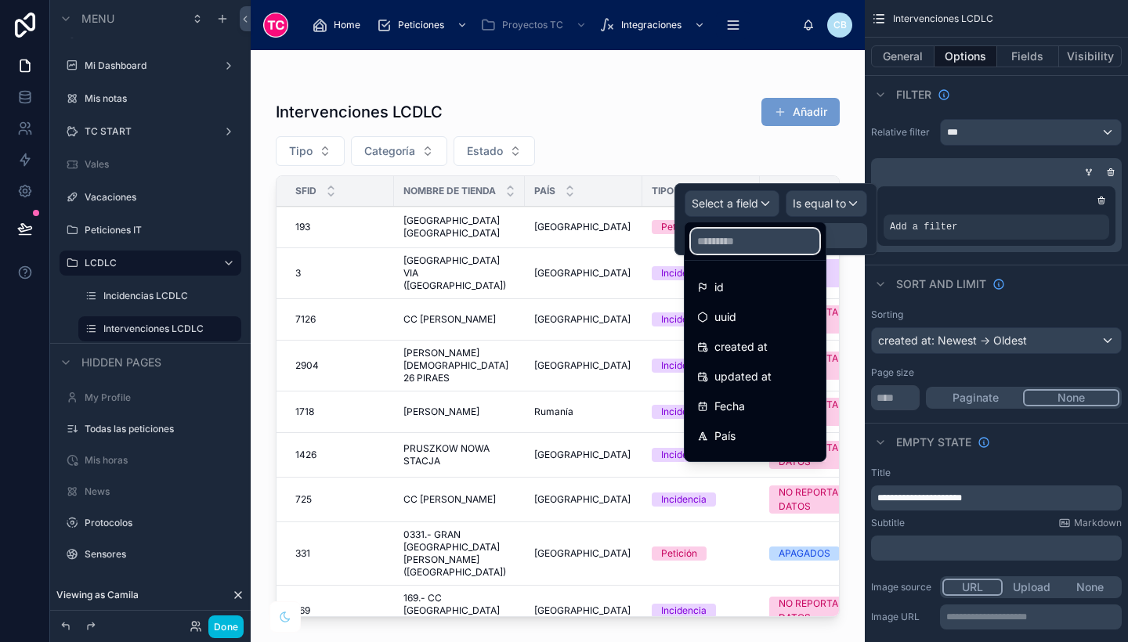
click at [751, 241] on input "text" at bounding box center [755, 241] width 128 height 25
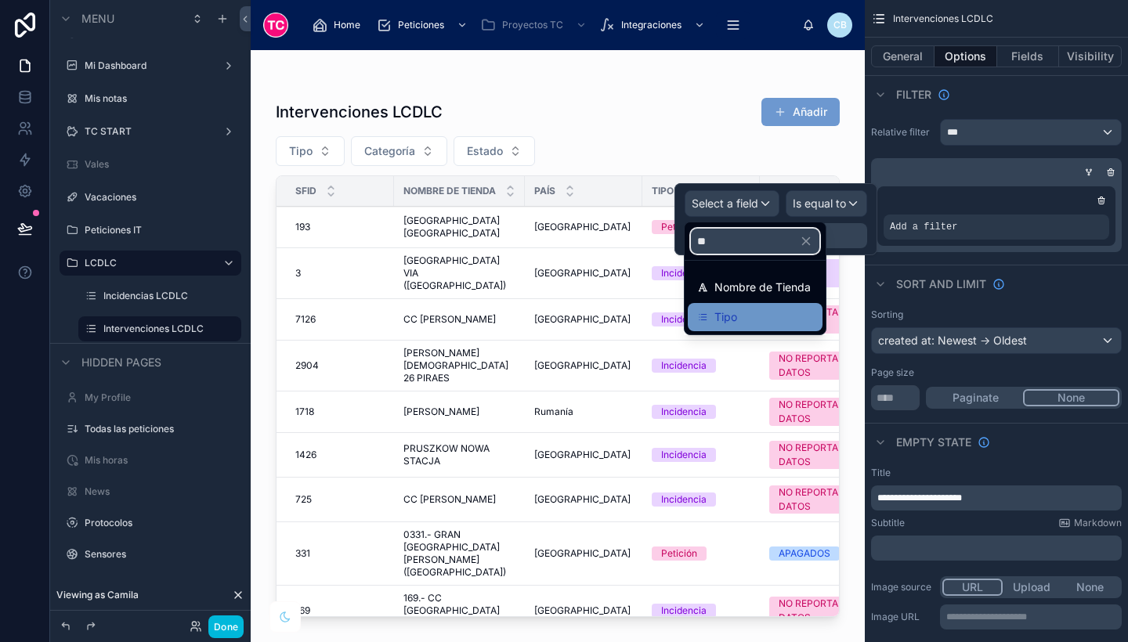
type input "**"
click at [761, 303] on div "Tipo" at bounding box center [755, 317] width 135 height 28
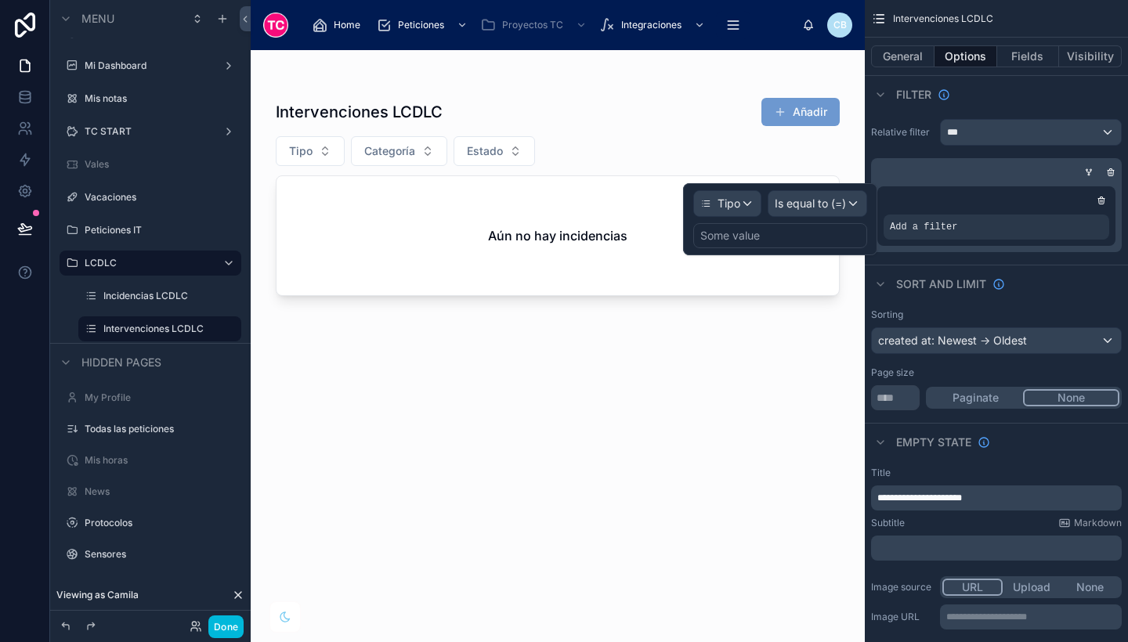
drag, startPoint x: 808, startPoint y: 226, endPoint x: 812, endPoint y: 237, distance: 11.9
click at [812, 237] on div "Some value" at bounding box center [780, 235] width 174 height 25
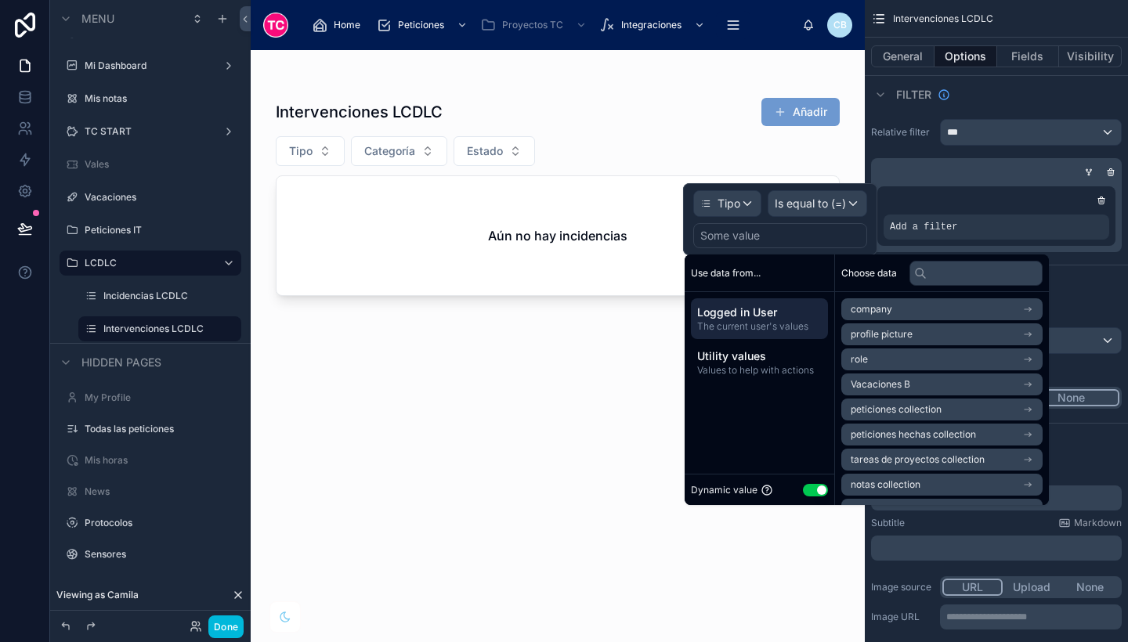
click at [815, 486] on button "Use setting" at bounding box center [815, 490] width 25 height 13
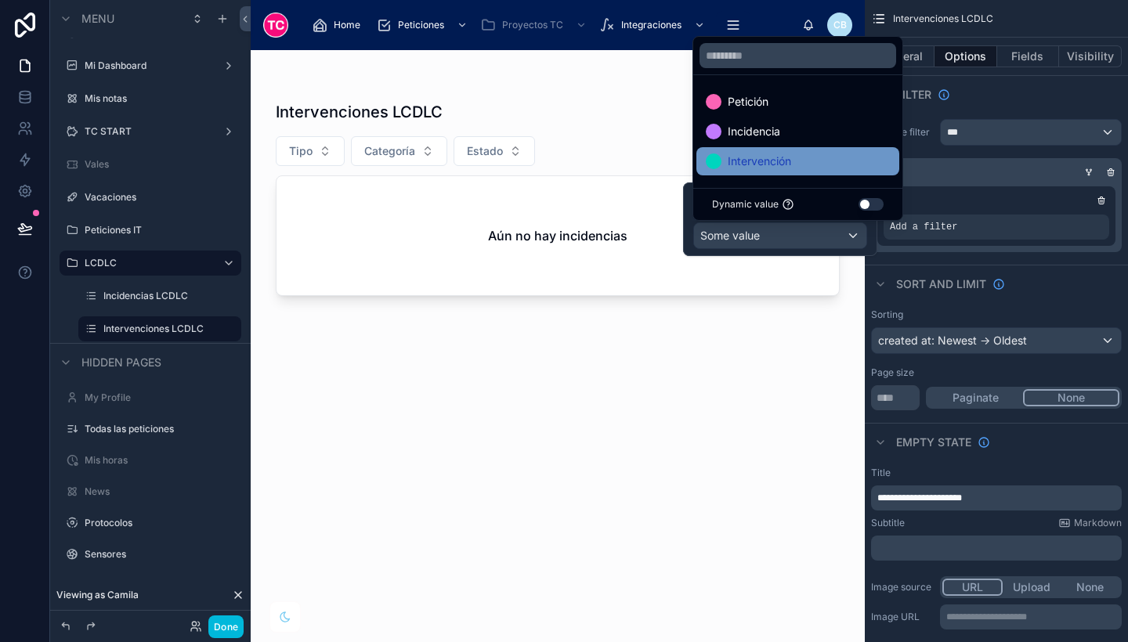
click at [777, 159] on span "Intervención" at bounding box center [759, 161] width 63 height 19
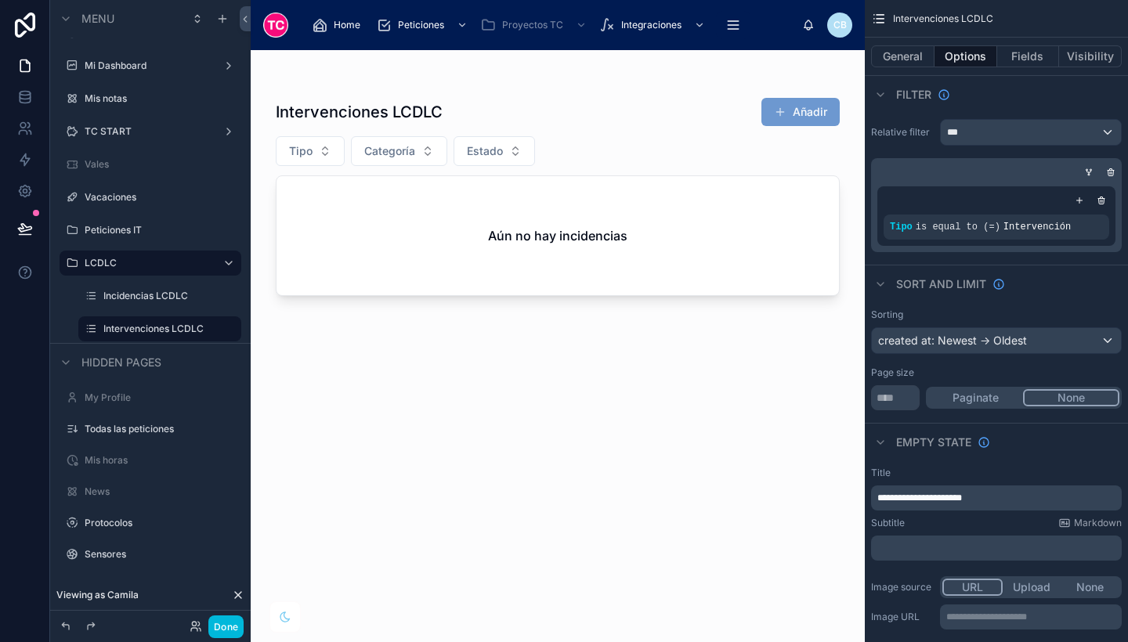
click at [610, 110] on div "Intervenciones LCDLC Añadir" at bounding box center [558, 112] width 564 height 30
click at [773, 113] on button "Añadir" at bounding box center [801, 112] width 78 height 28
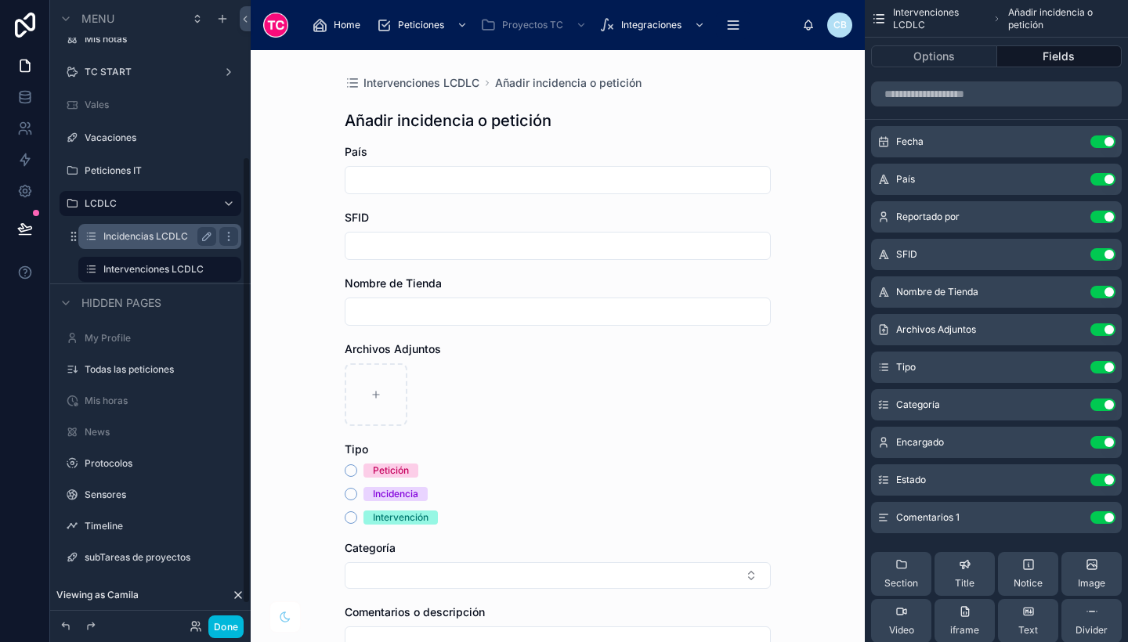
scroll to position [210, 0]
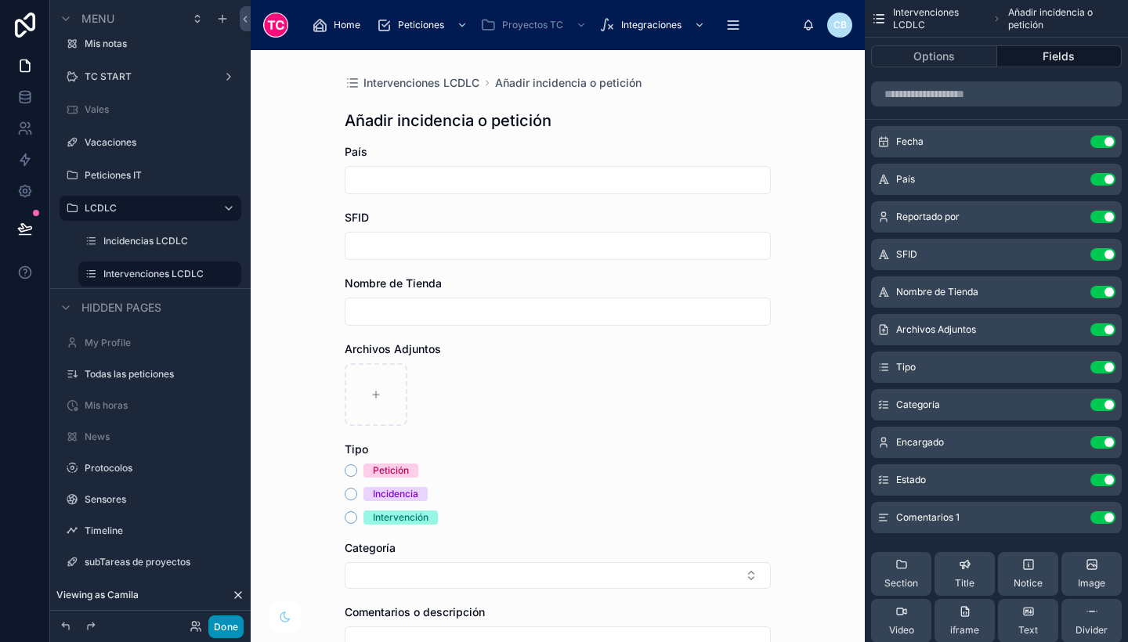
click at [228, 634] on button "Done" at bounding box center [225, 627] width 35 height 23
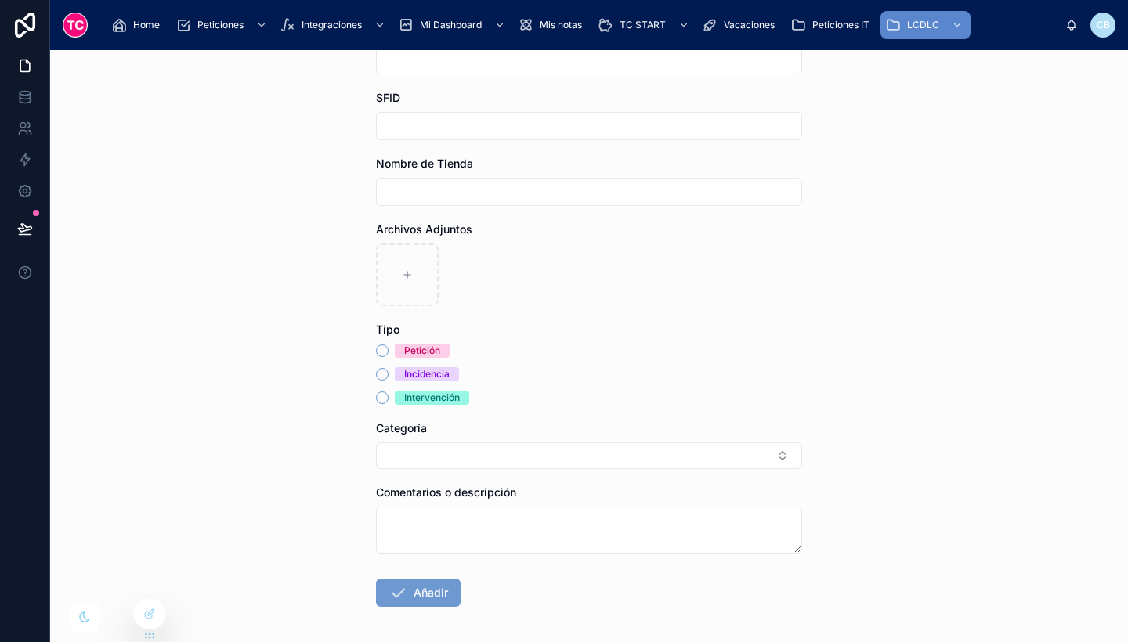
scroll to position [123, 0]
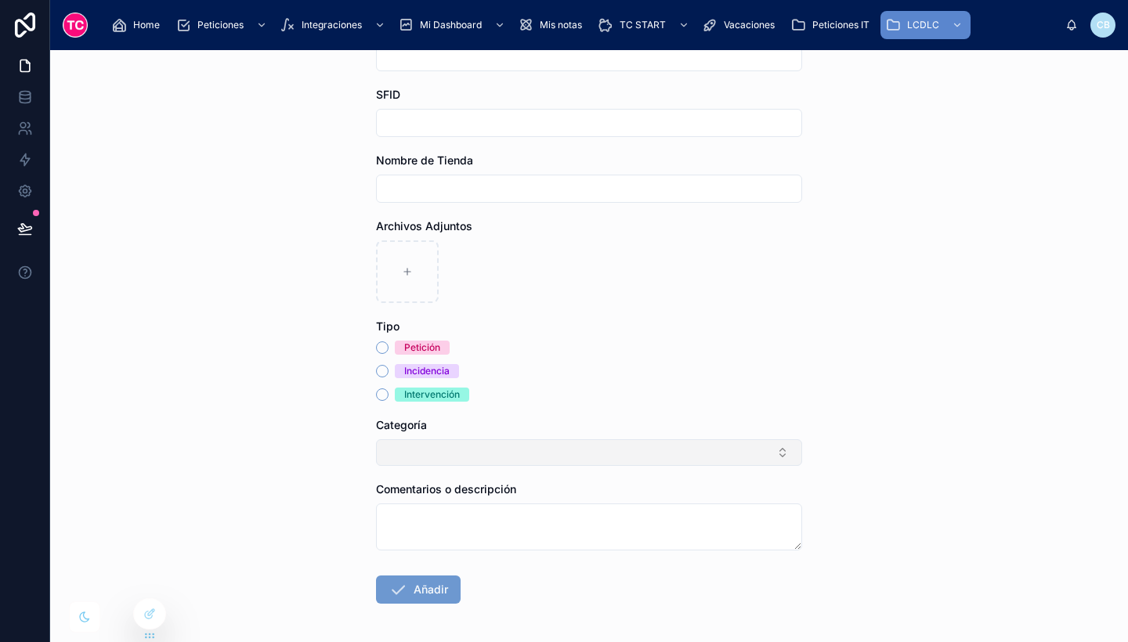
click at [579, 459] on button "Select Button" at bounding box center [589, 453] width 426 height 27
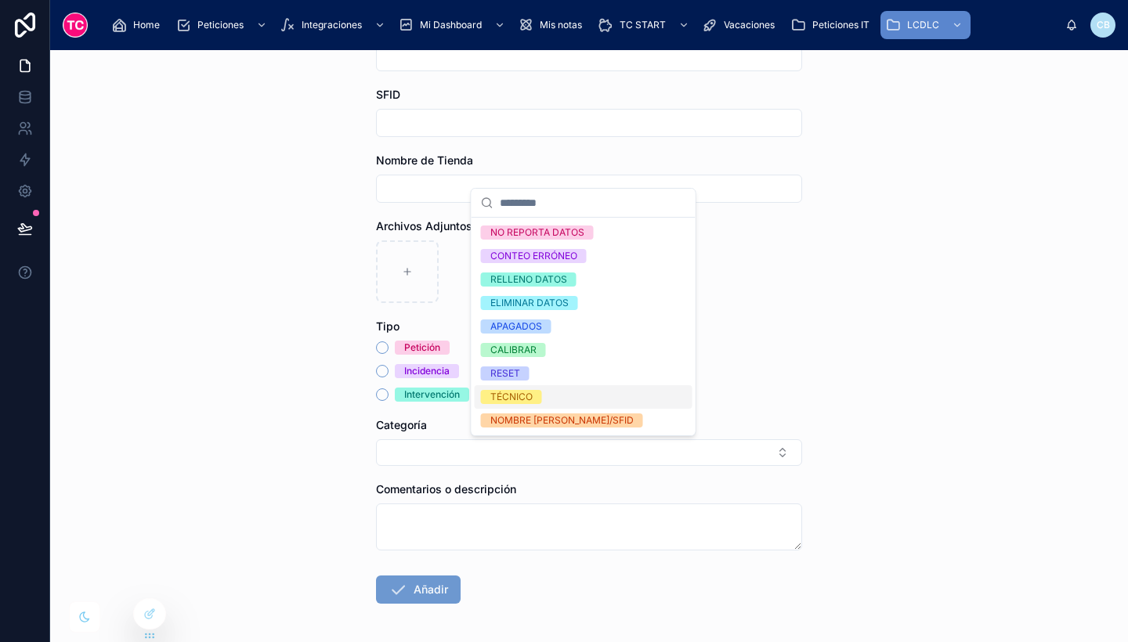
click at [586, 397] on div "TÉCNICO" at bounding box center [584, 397] width 218 height 24
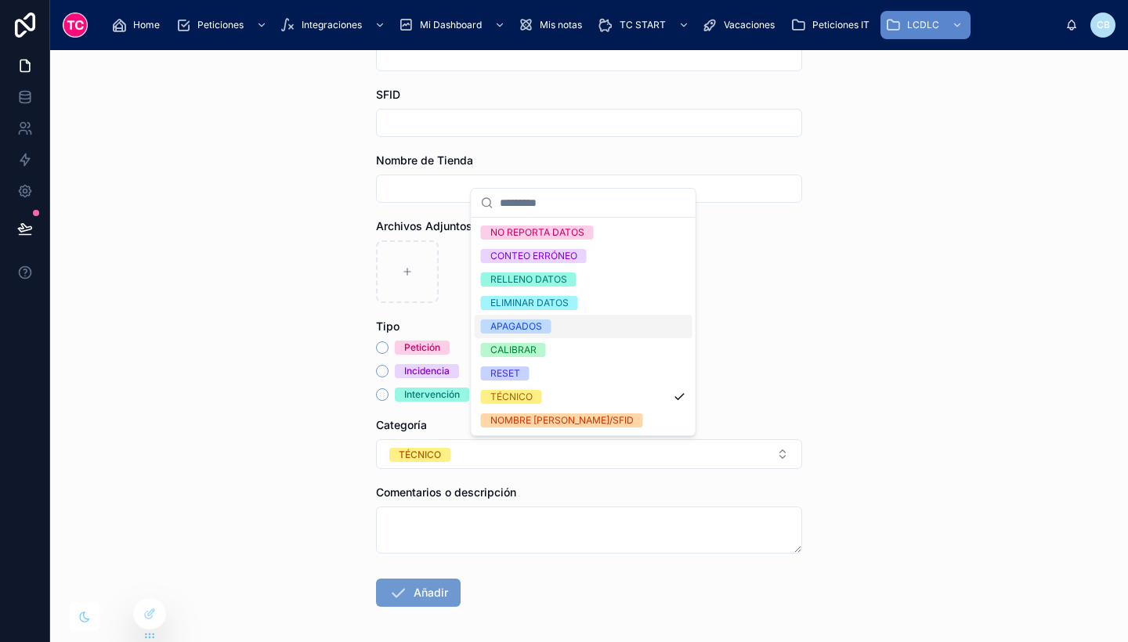
click at [881, 306] on div "Intervenciones LCDLC Añadir incidencia o petición Añadir incidencia o petición …" at bounding box center [589, 346] width 1078 height 592
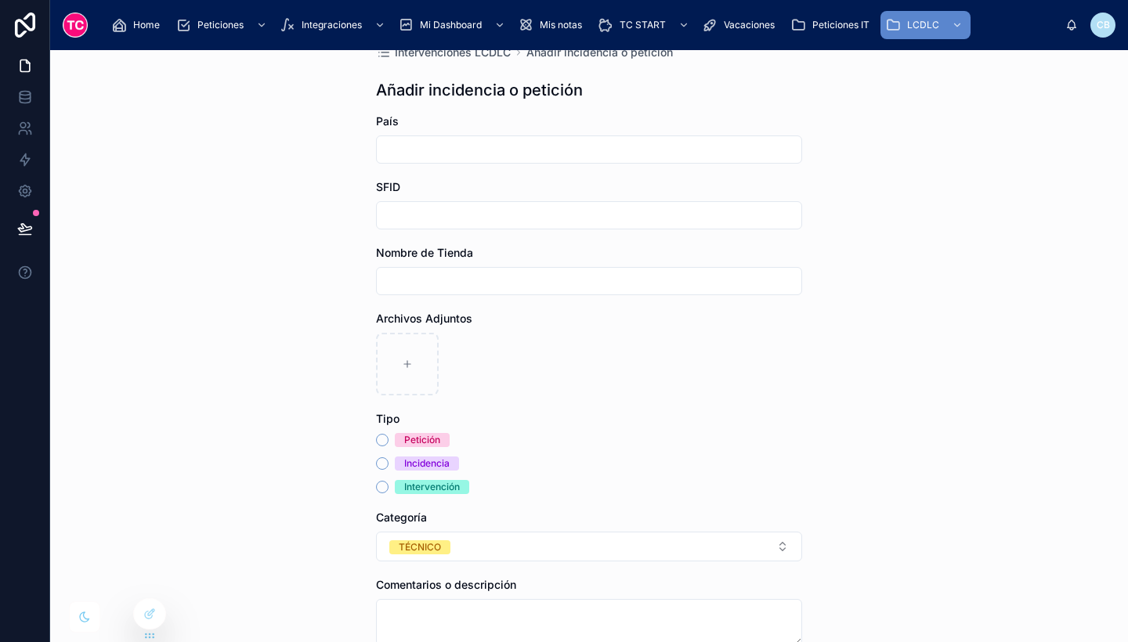
scroll to position [0, 0]
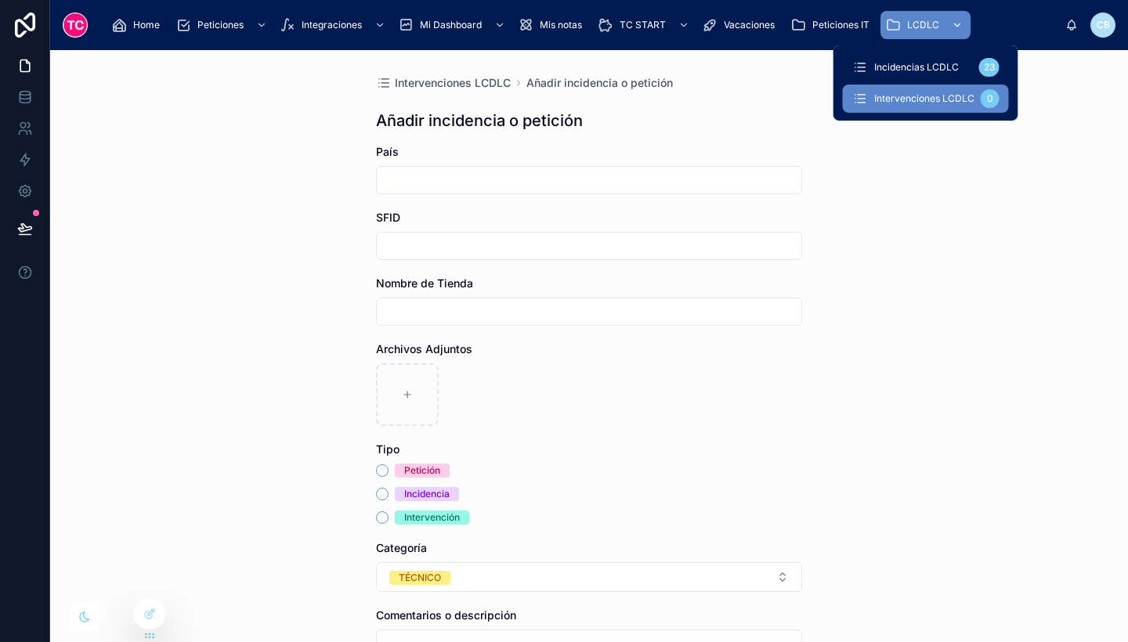
click at [928, 19] on span "LCDLC" at bounding box center [923, 25] width 32 height 13
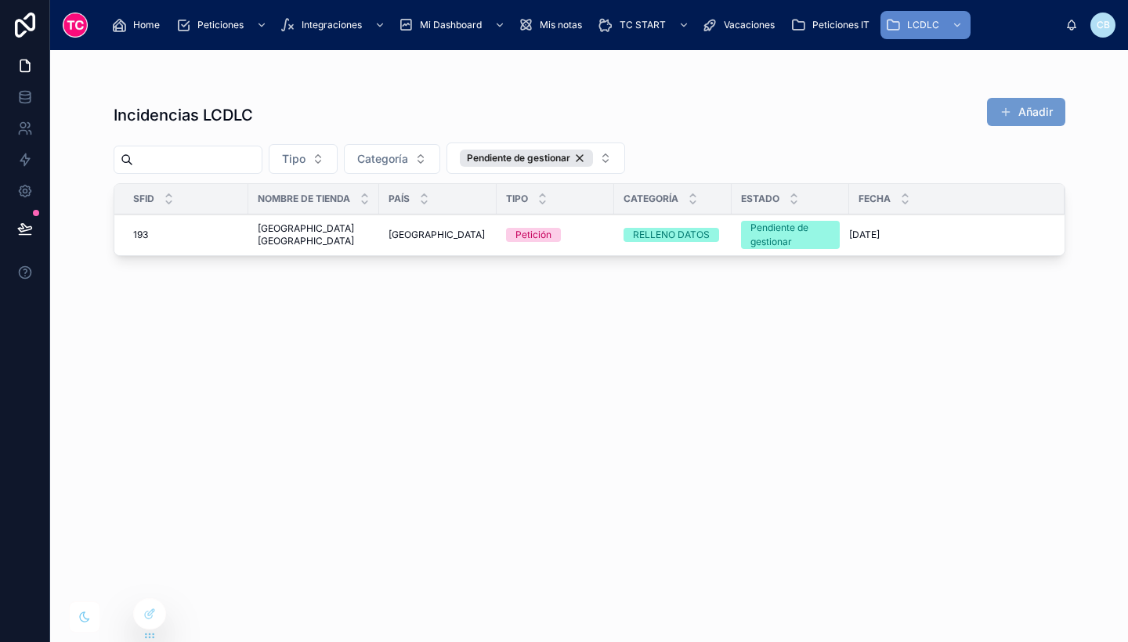
click at [946, 312] on div "Incidencias LCDLC Añadir Tipo Categoría Pendiente de gestionar SFID Nombre de T…" at bounding box center [590, 356] width 952 height 536
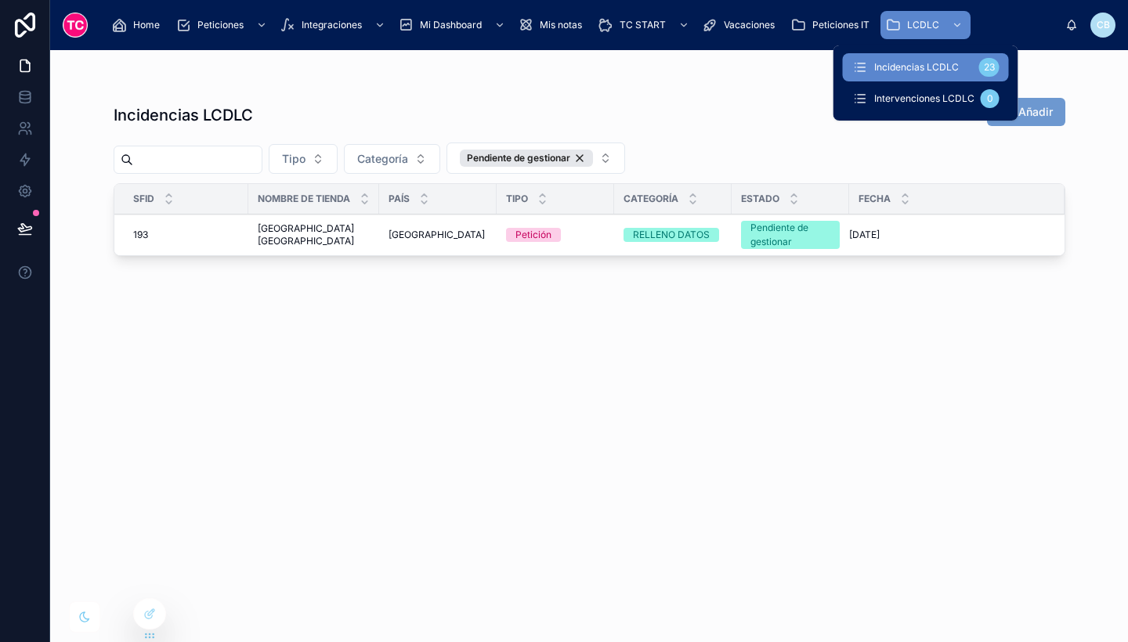
click at [921, 98] on span "Intervenciones LCDLC" at bounding box center [924, 98] width 100 height 13
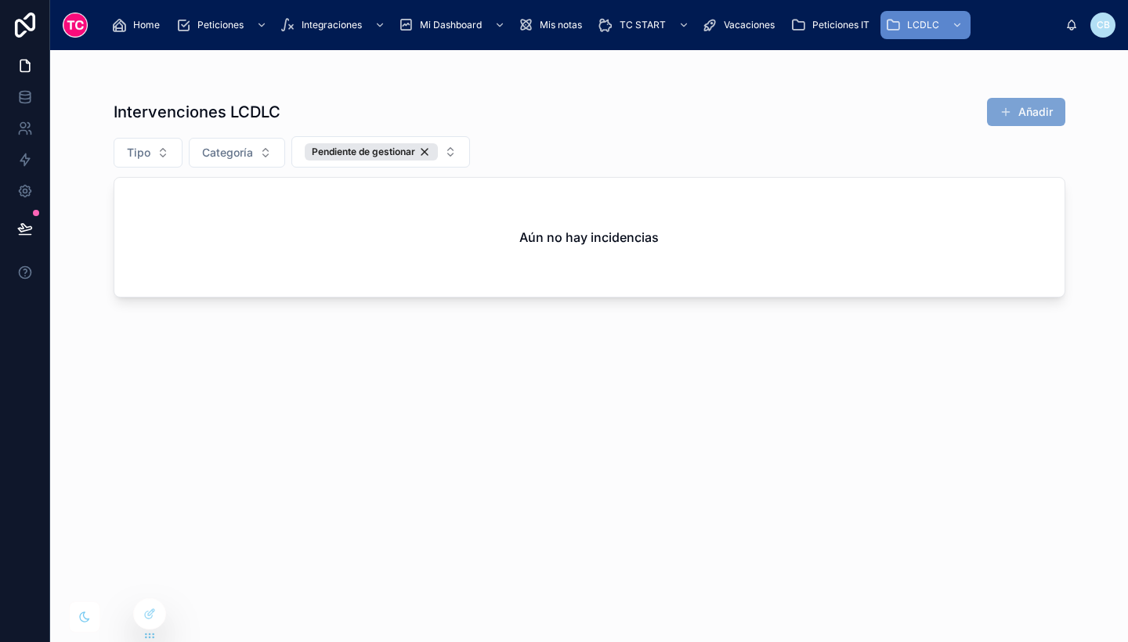
click at [1018, 118] on button "Añadir" at bounding box center [1026, 112] width 78 height 28
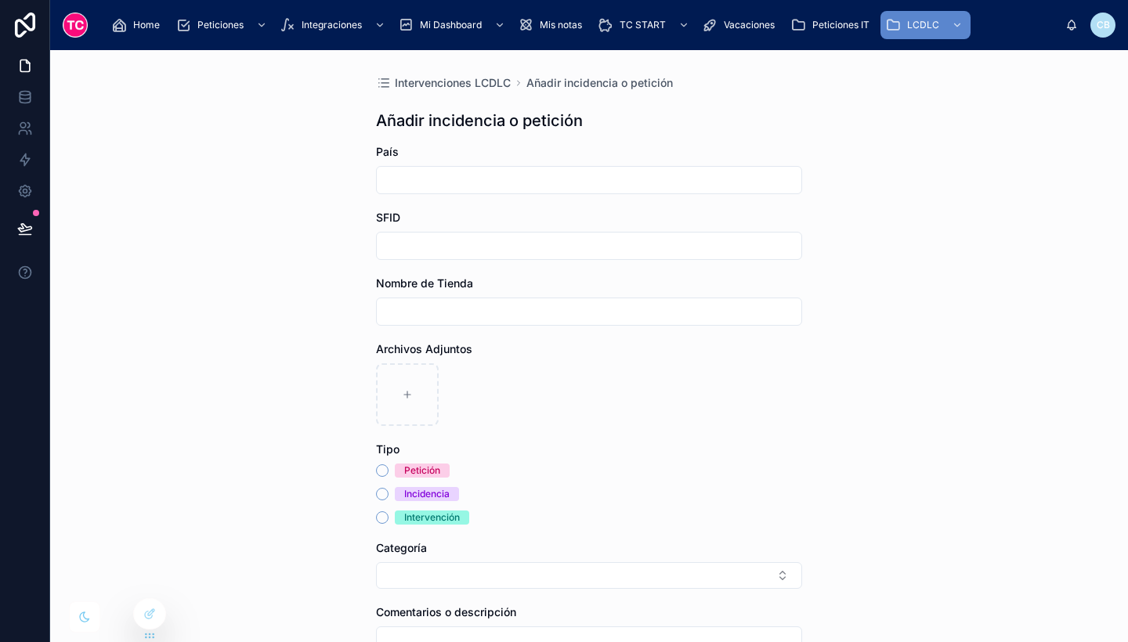
click at [527, 181] on input "text" at bounding box center [589, 180] width 425 height 22
type input "******"
drag, startPoint x: 393, startPoint y: 233, endPoint x: 406, endPoint y: 240, distance: 14.4
click at [406, 240] on div at bounding box center [589, 246] width 426 height 28
click at [406, 240] on input "text" at bounding box center [589, 246] width 425 height 22
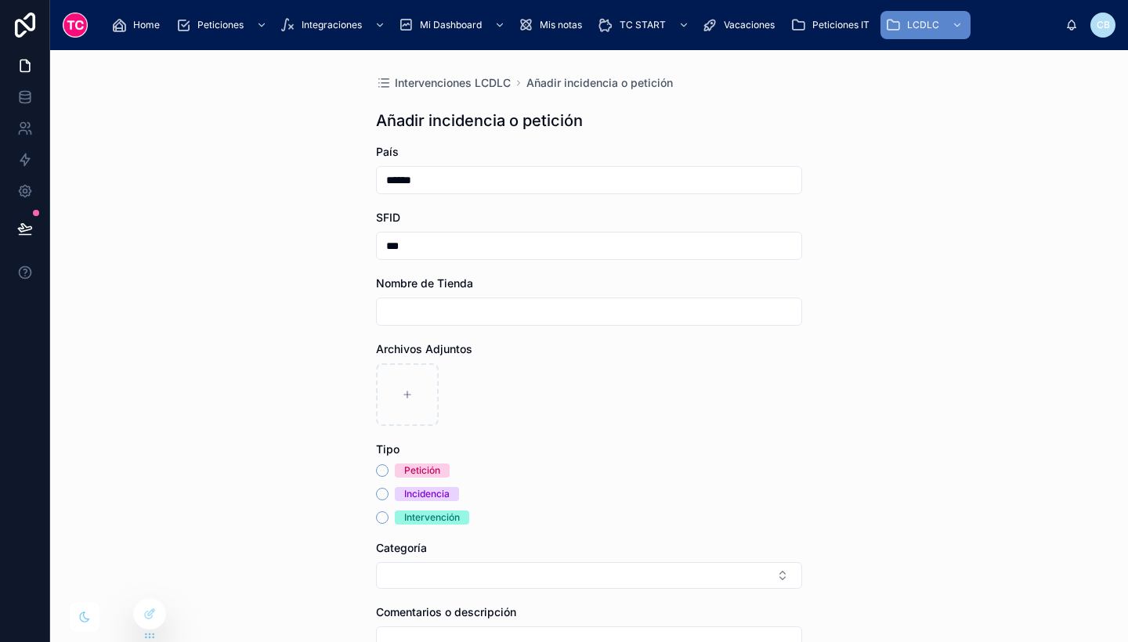
type input "***"
click at [434, 310] on input "text" at bounding box center [589, 312] width 425 height 22
type input "*****"
click at [378, 516] on button "Intervención" at bounding box center [382, 518] width 13 height 13
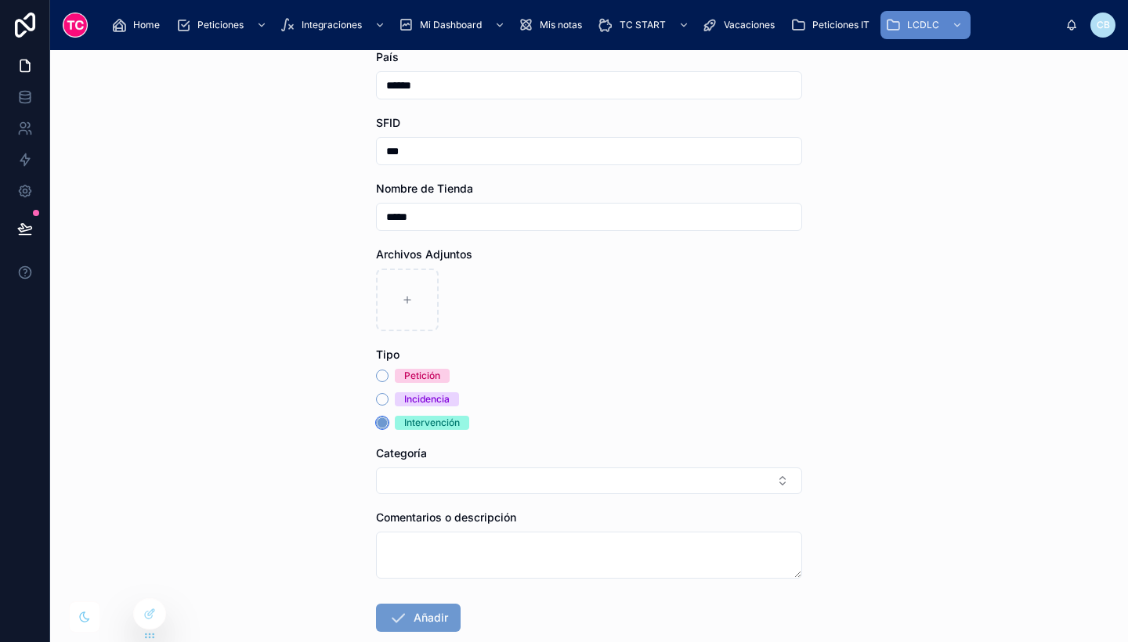
scroll to position [143, 0]
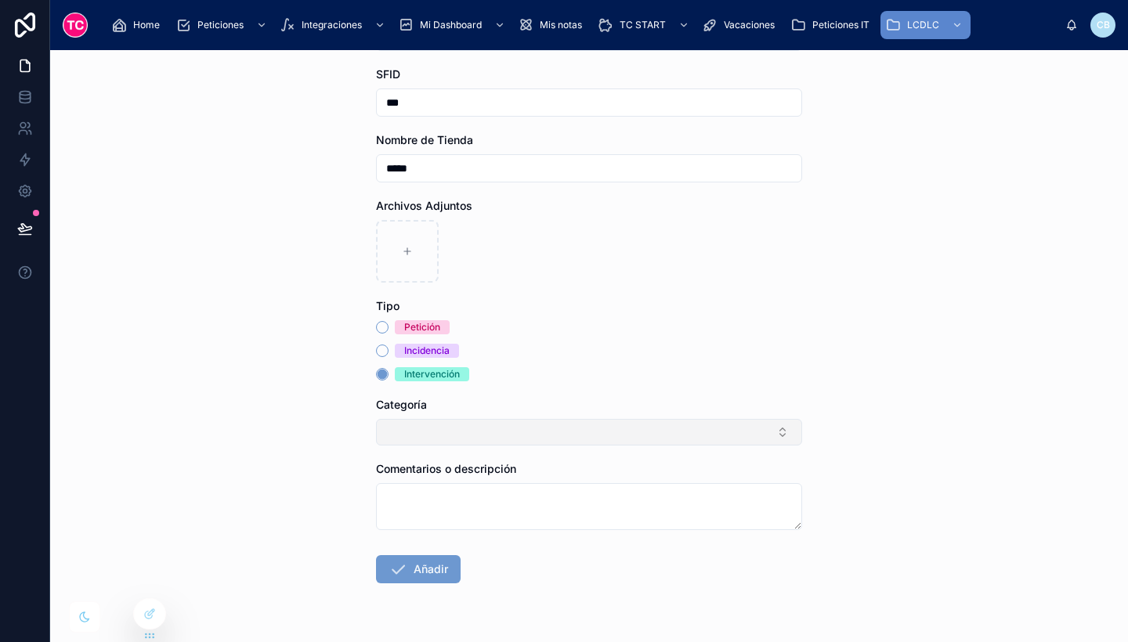
click at [418, 442] on button "Select Button" at bounding box center [589, 432] width 426 height 27
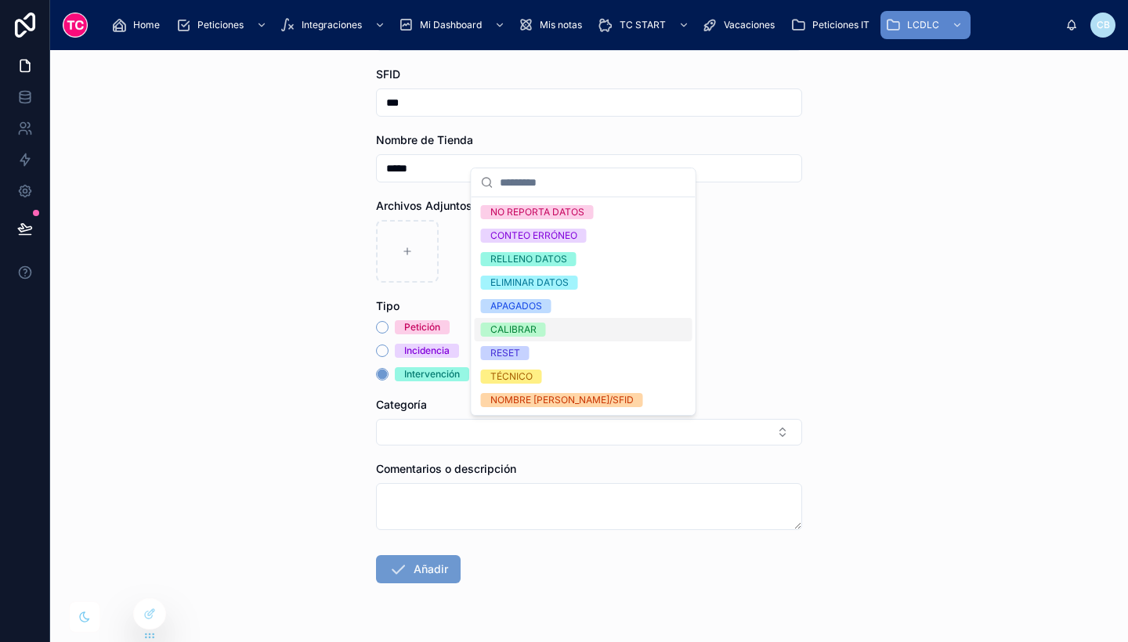
click at [531, 326] on div "CALIBRAR" at bounding box center [513, 330] width 46 height 14
click at [566, 379] on div "TÉCNICO" at bounding box center [584, 377] width 218 height 24
click at [578, 331] on div "CALIBRAR" at bounding box center [584, 330] width 218 height 24
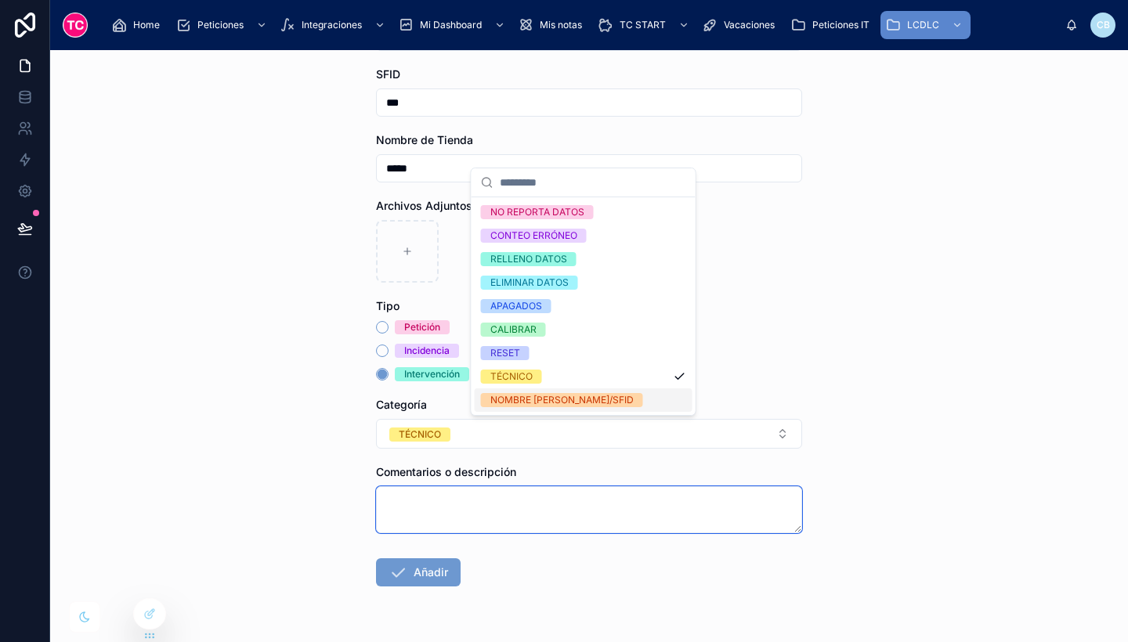
click at [537, 523] on textarea at bounding box center [589, 510] width 426 height 47
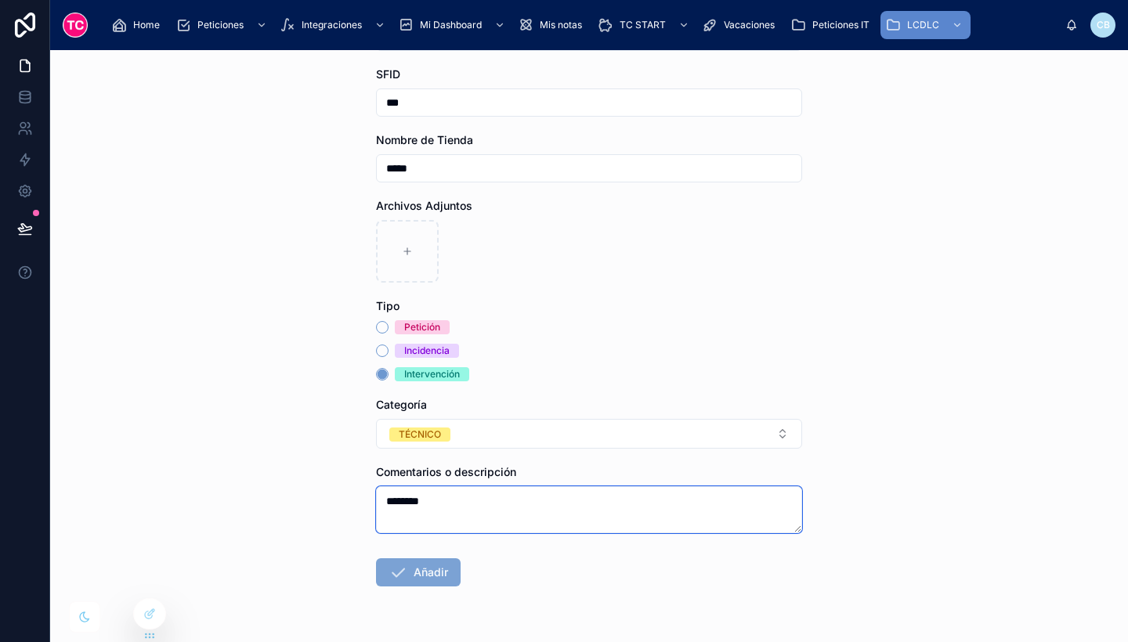
type textarea "********"
click at [425, 566] on button "Añadir" at bounding box center [418, 573] width 85 height 28
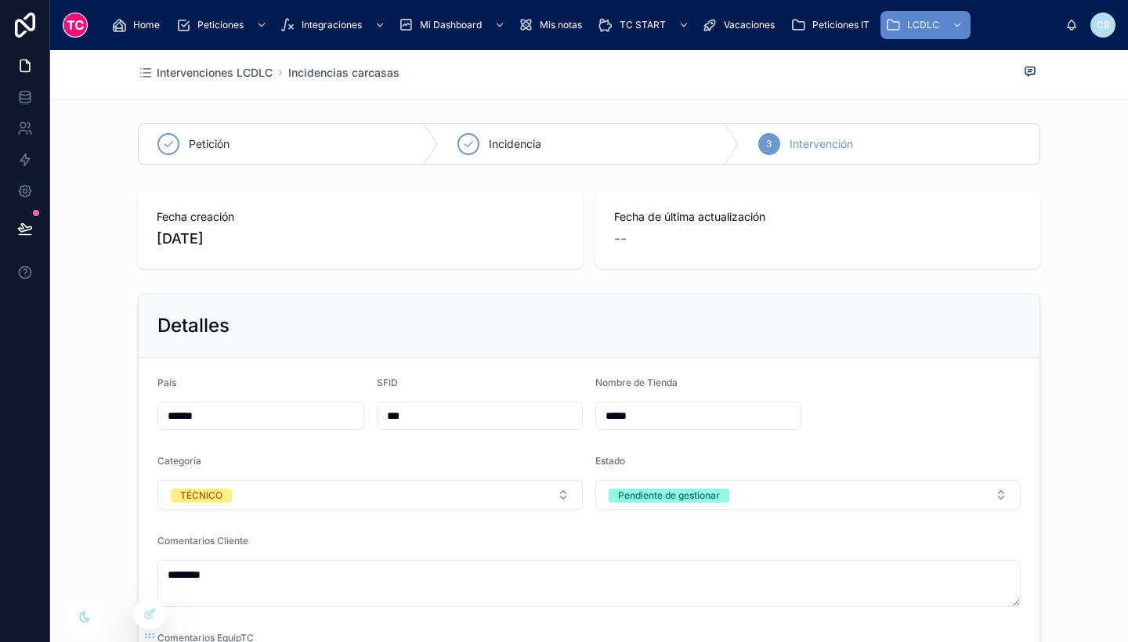
scroll to position [3, 0]
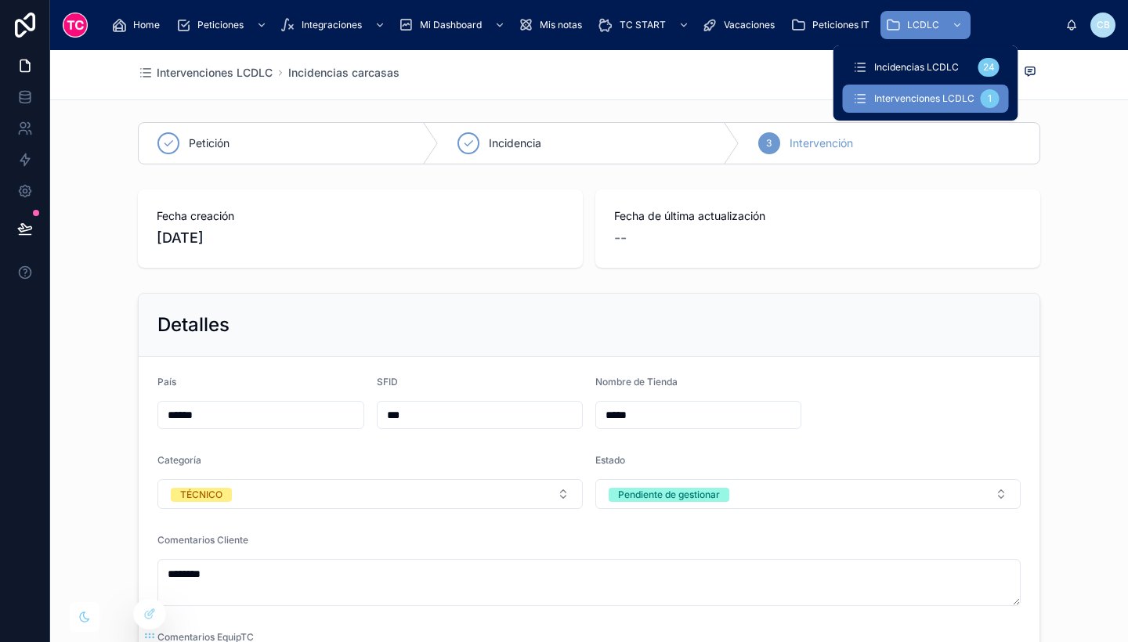
click at [921, 93] on span "Intervenciones LCDLC" at bounding box center [924, 98] width 100 height 13
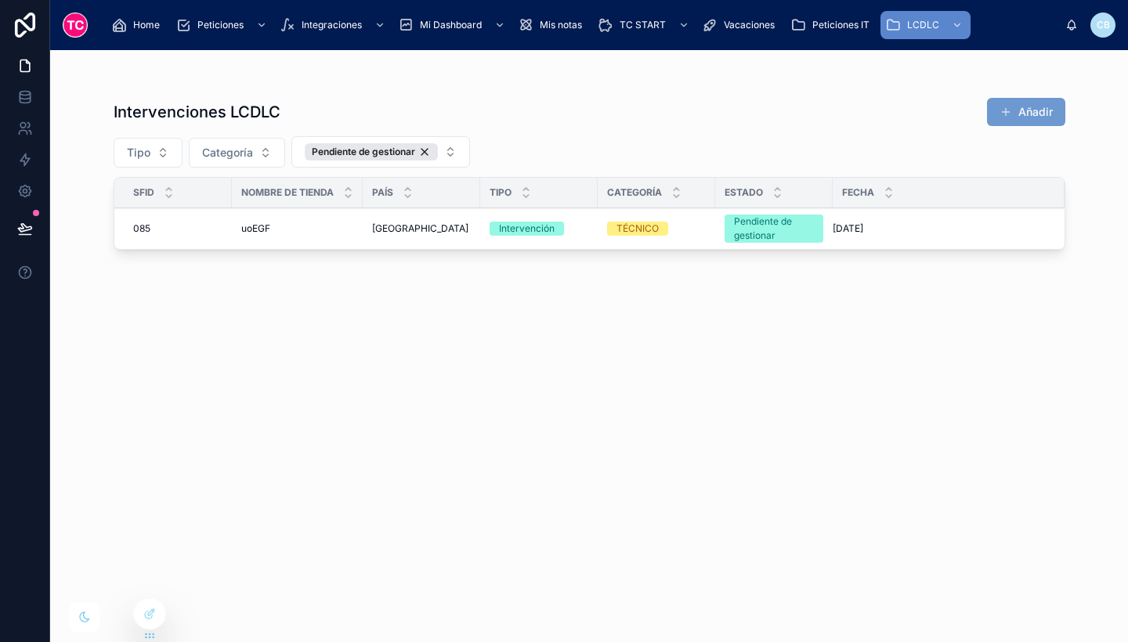
click at [754, 341] on div "Intervenciones LCDLC Añadir Tipo Categoría Pendiente de gestionar SFID Nombre d…" at bounding box center [590, 356] width 952 height 536
click at [39, 154] on link at bounding box center [24, 159] width 49 height 31
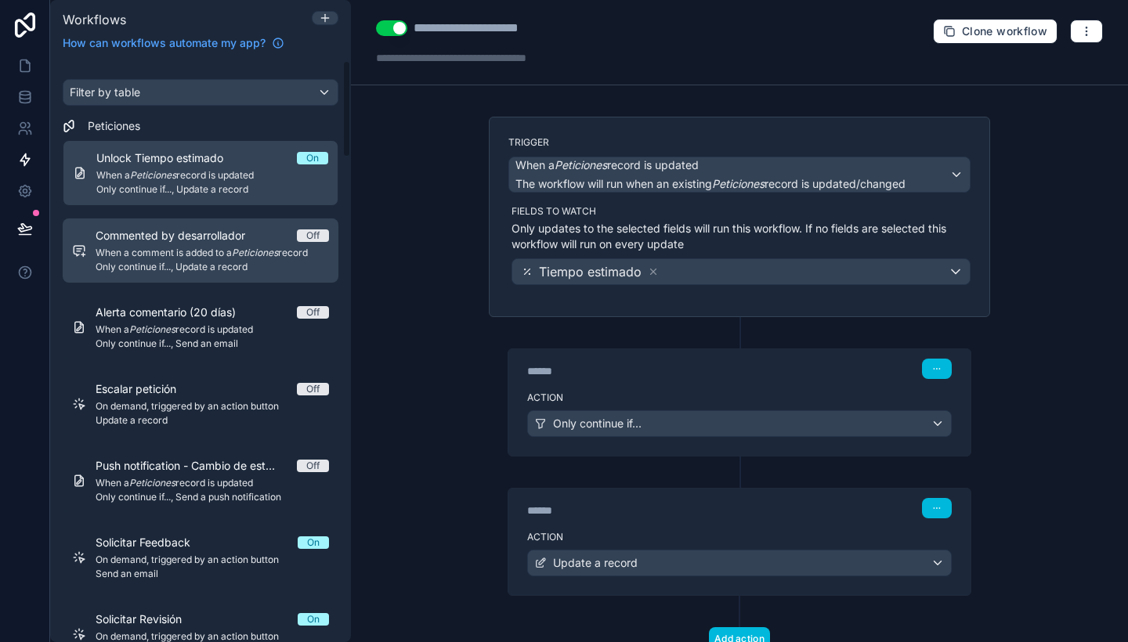
scroll to position [2, 0]
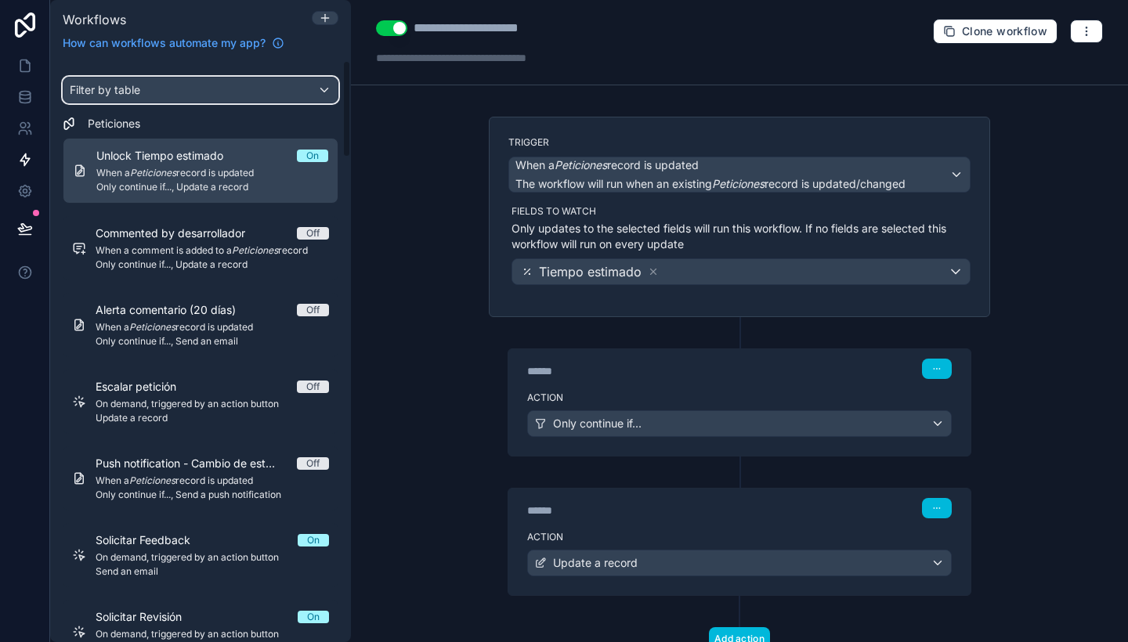
click at [185, 89] on div "Filter by table" at bounding box center [200, 90] width 274 height 25
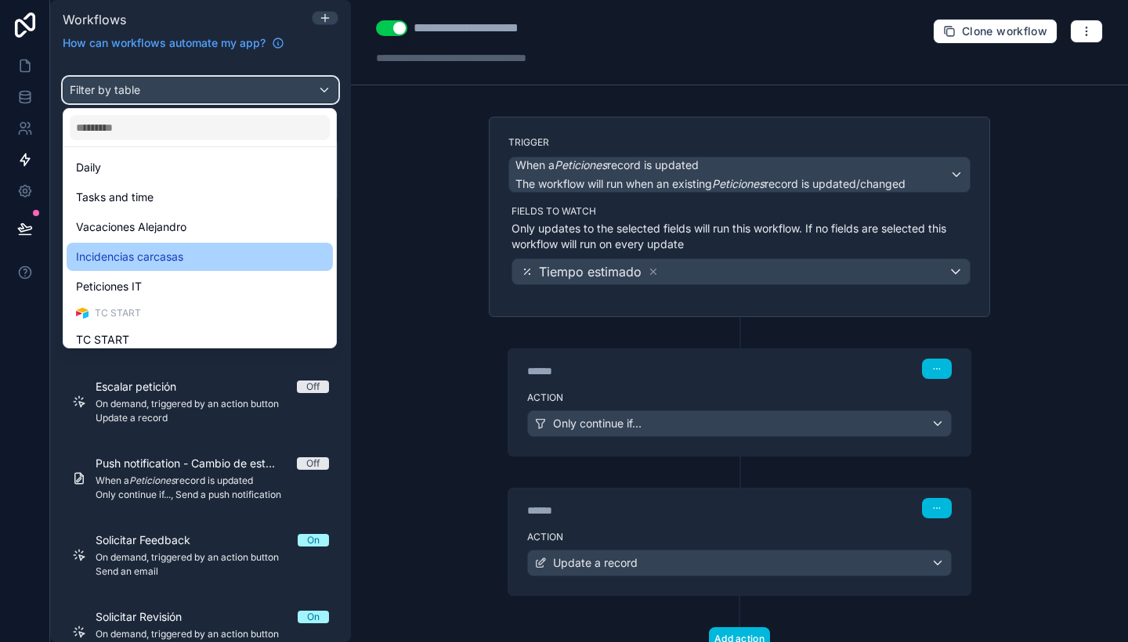
scroll to position [444, 0]
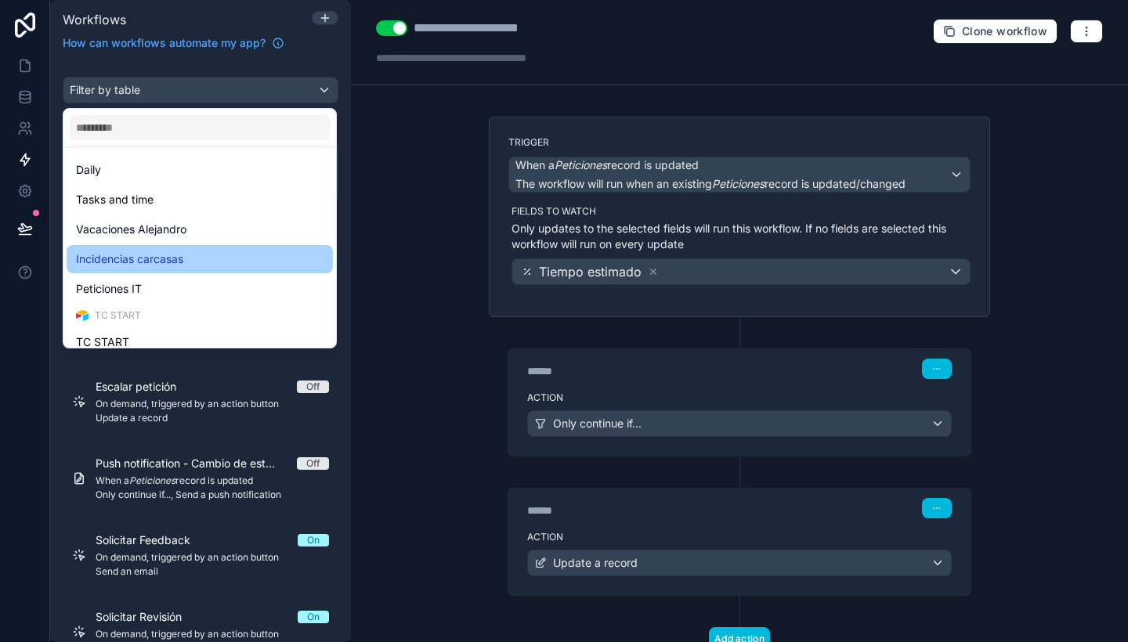
click at [204, 252] on div "Incidencias carcasas" at bounding box center [200, 259] width 248 height 19
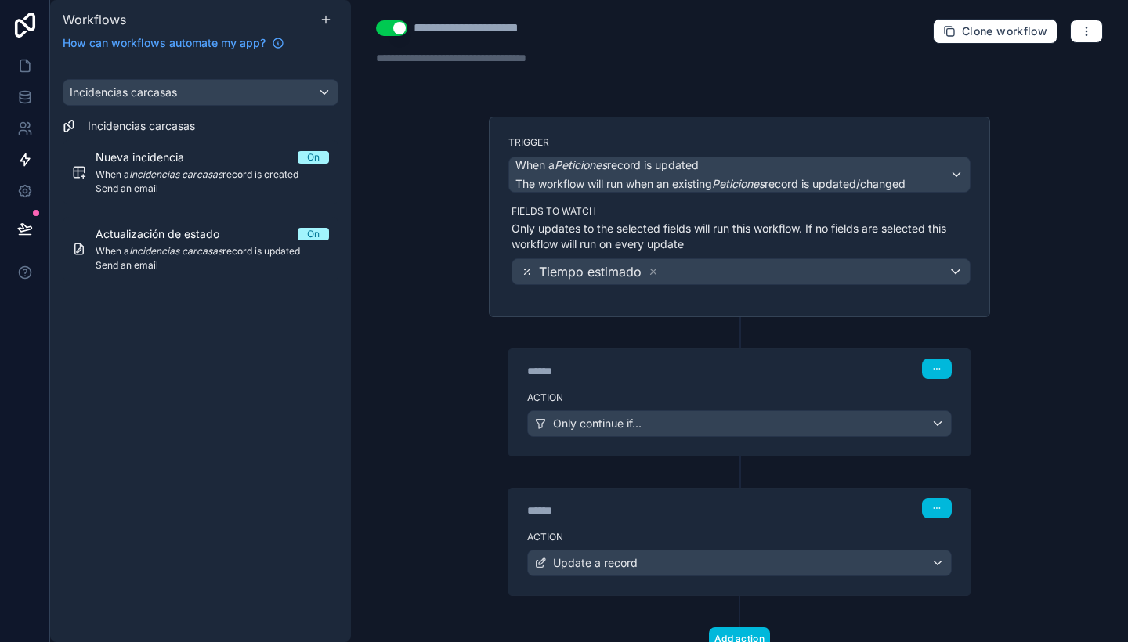
scroll to position [57, 0]
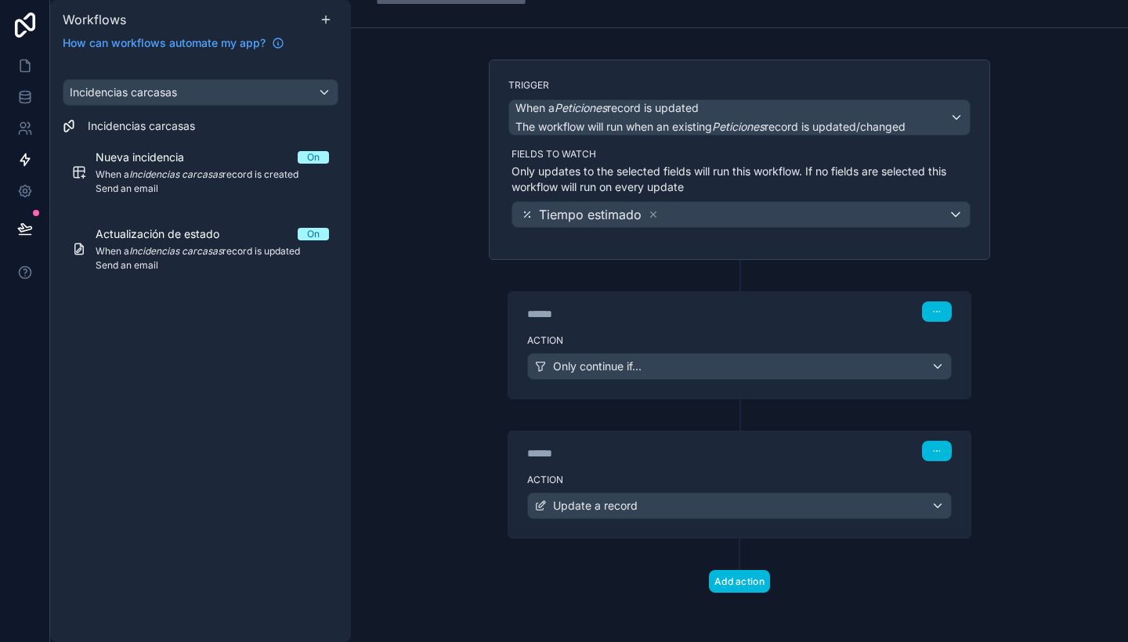
click at [677, 469] on div "Action Update a record" at bounding box center [739, 503] width 462 height 71
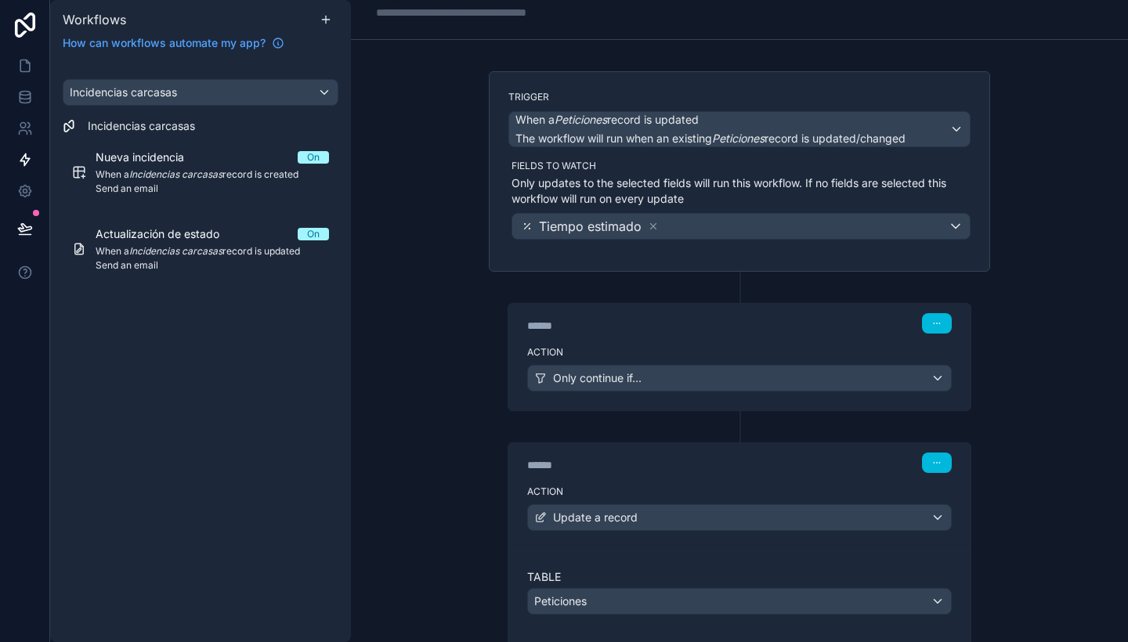
scroll to position [46, 0]
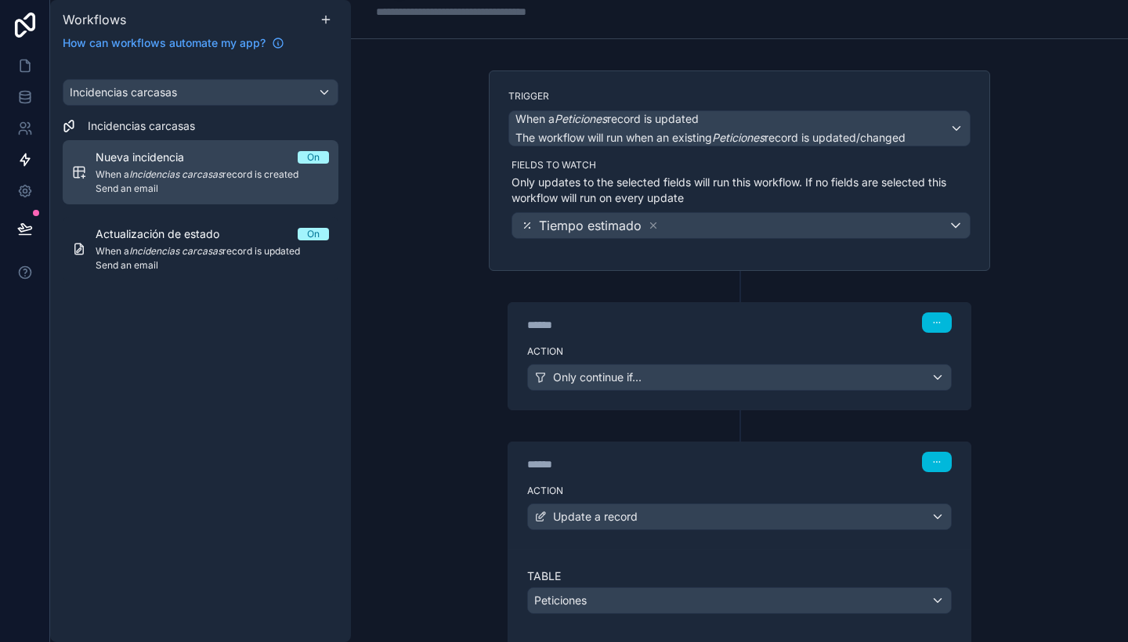
click at [218, 171] on em "Incidencias carcasas" at bounding box center [175, 174] width 93 height 12
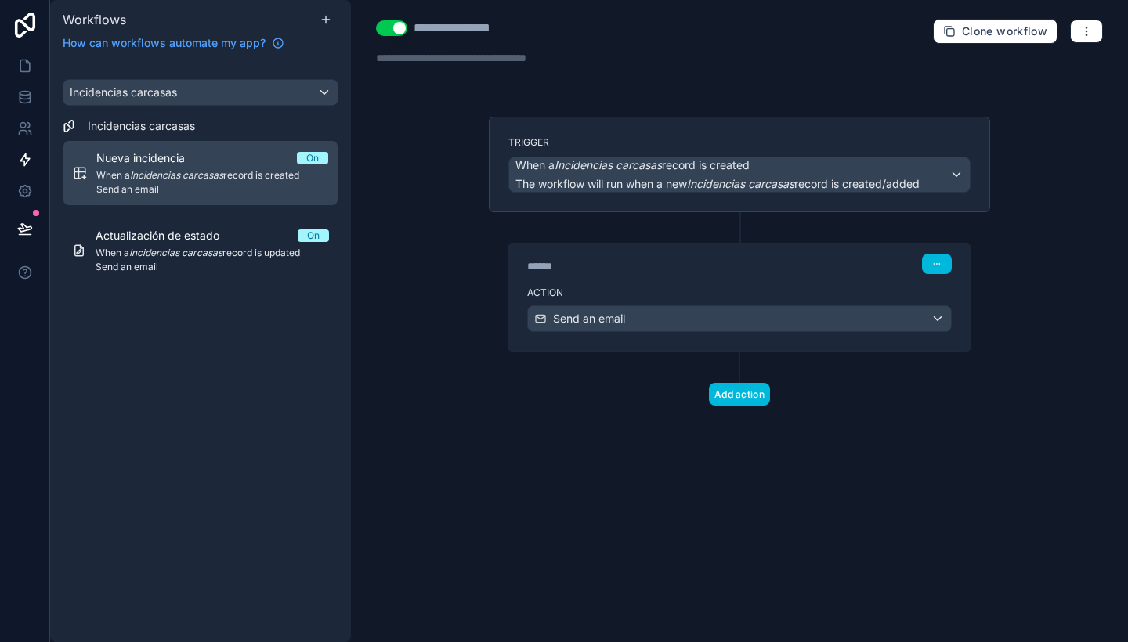
click at [707, 287] on label "Action" at bounding box center [739, 293] width 425 height 13
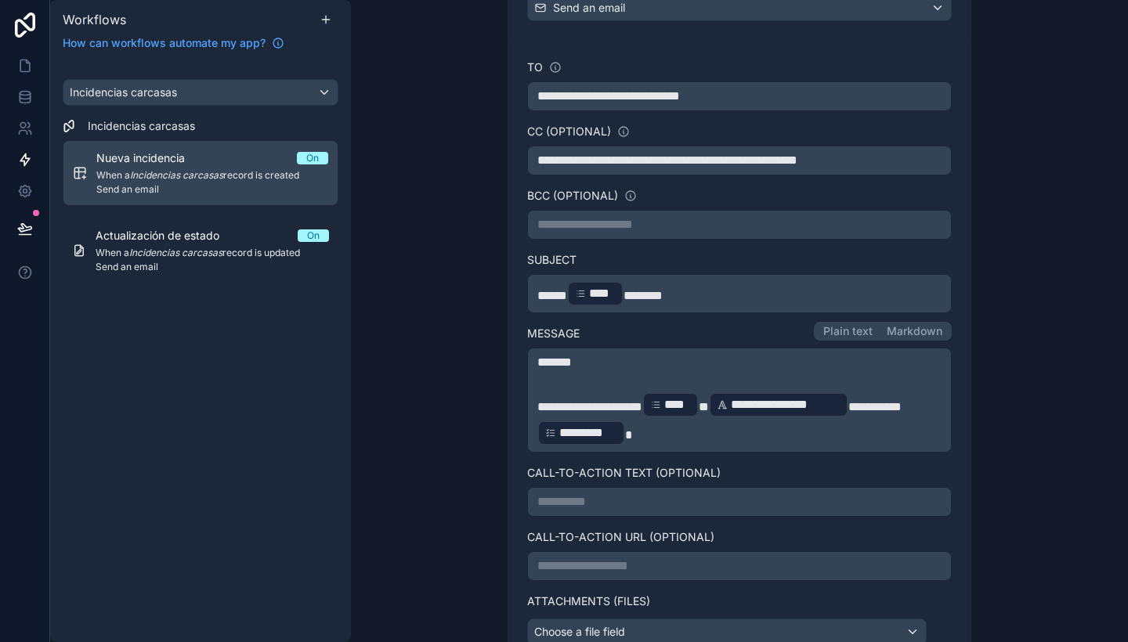
scroll to position [312, 0]
click at [693, 443] on p "**********" at bounding box center [739, 418] width 404 height 56
click at [987, 398] on div "**********" at bounding box center [739, 307] width 526 height 1005
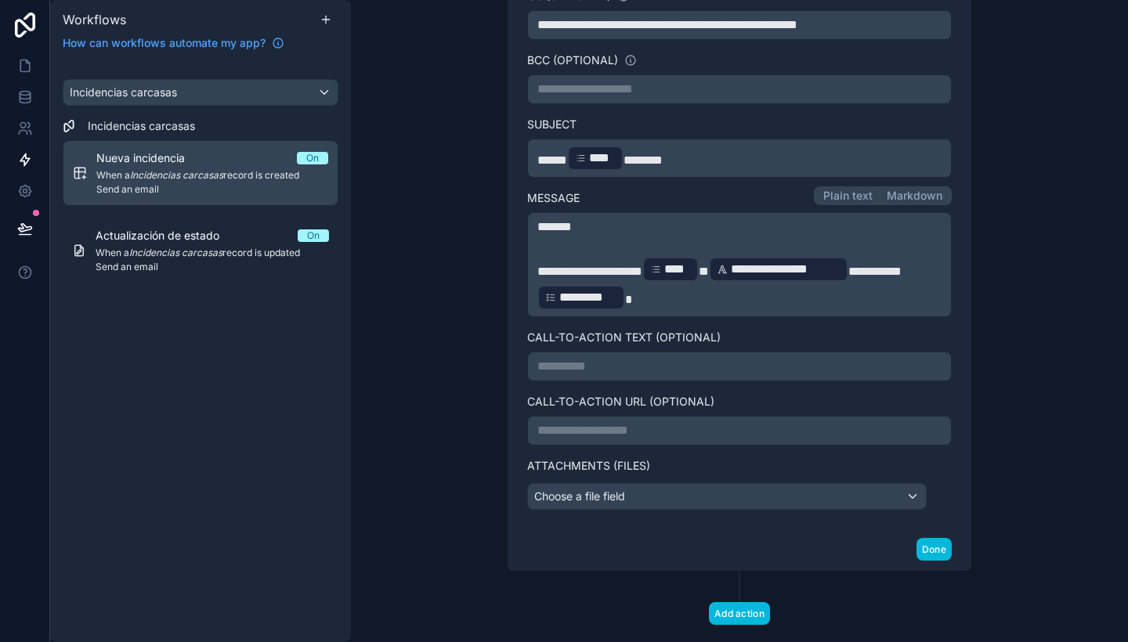
scroll to position [479, 0]
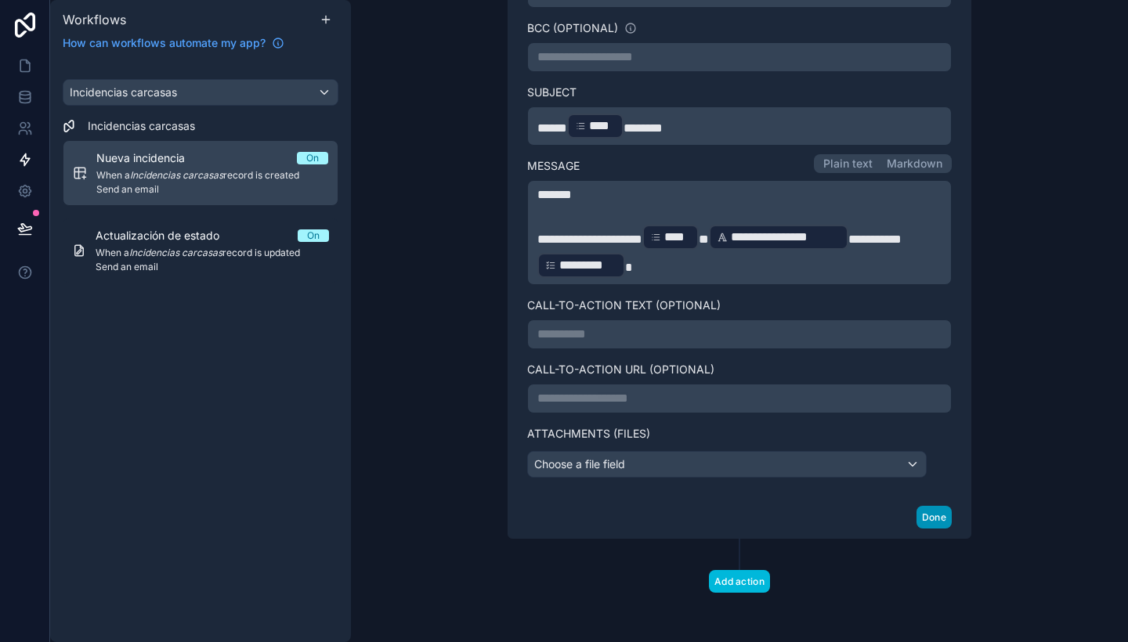
click at [934, 520] on button "Done" at bounding box center [934, 517] width 35 height 23
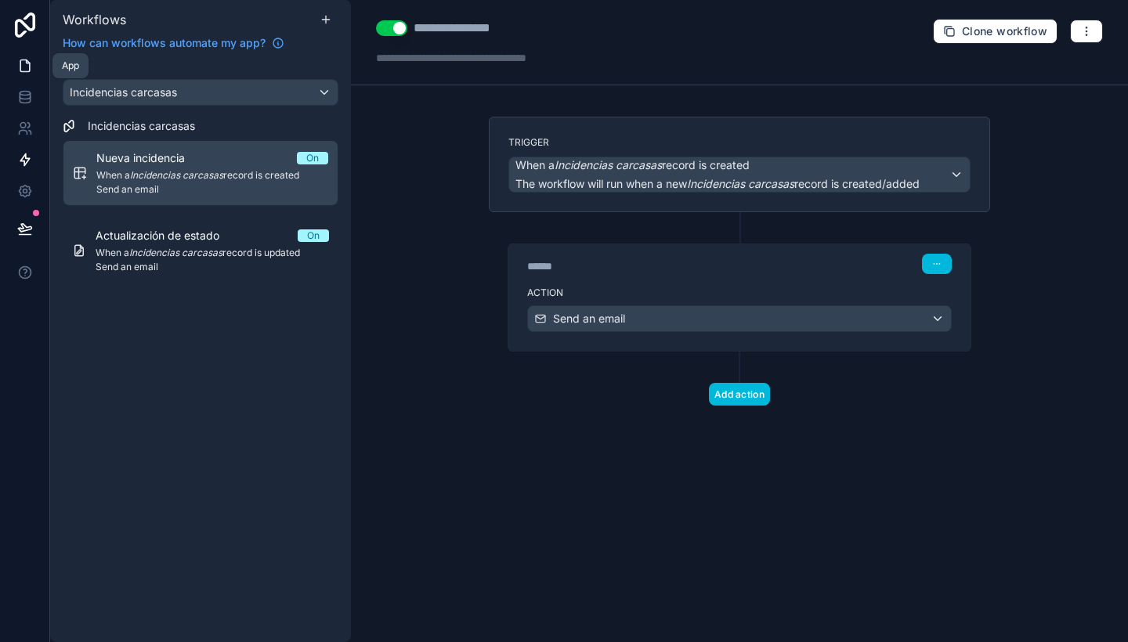
click at [20, 63] on icon at bounding box center [24, 66] width 9 height 12
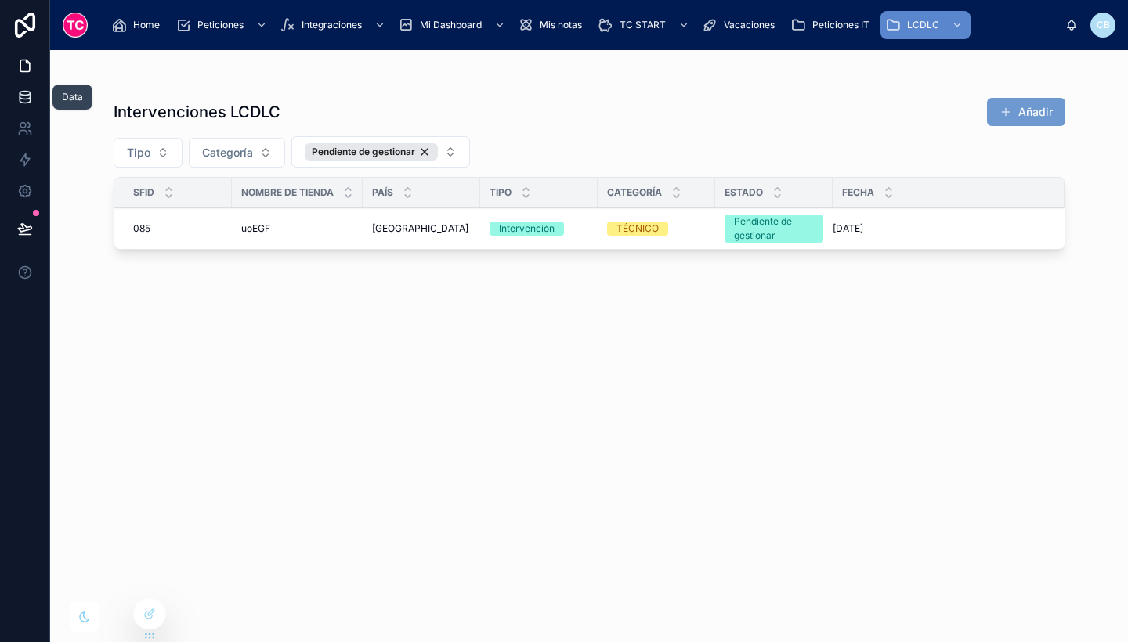
click at [20, 98] on icon at bounding box center [25, 96] width 10 height 6
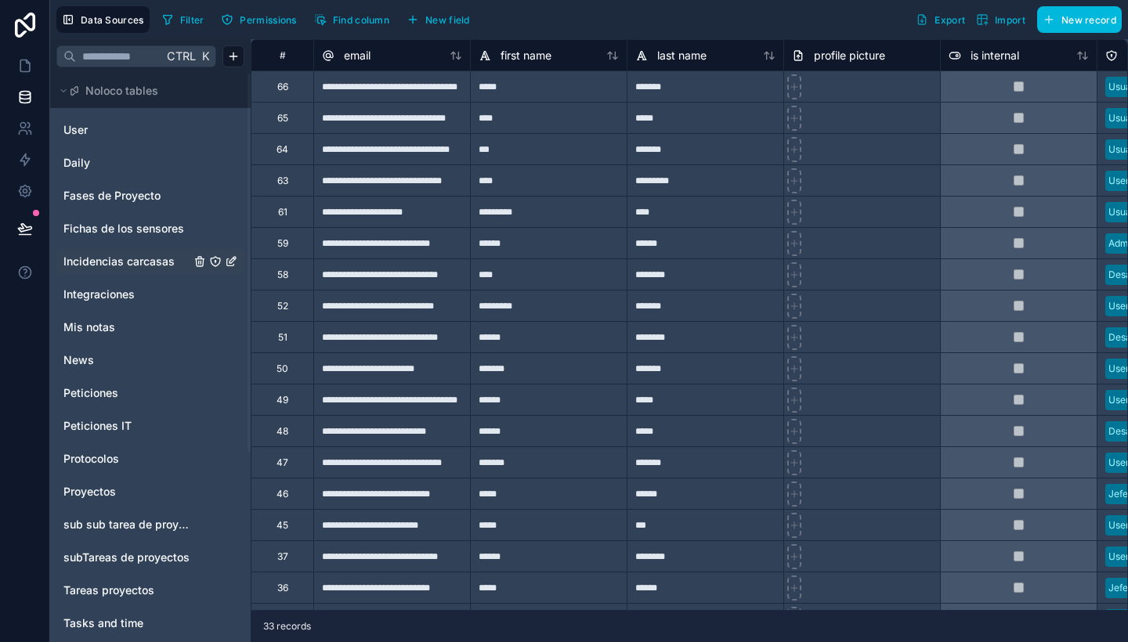
click at [143, 264] on span "Incidencias carcasas" at bounding box center [118, 262] width 111 height 16
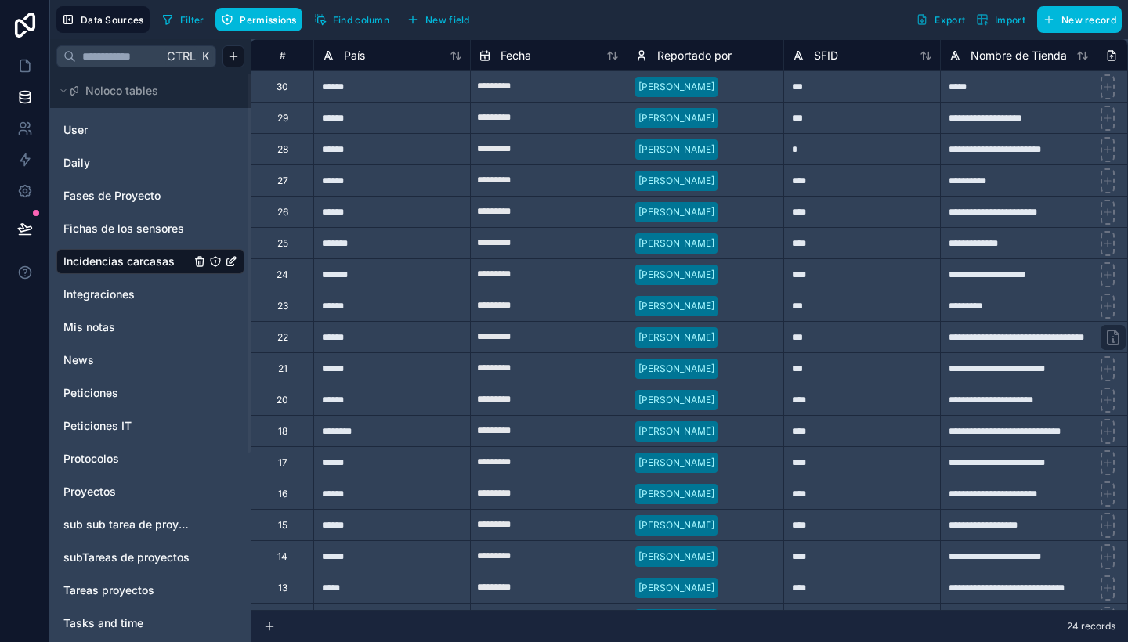
click at [278, 90] on div "30" at bounding box center [283, 87] width 12 height 13
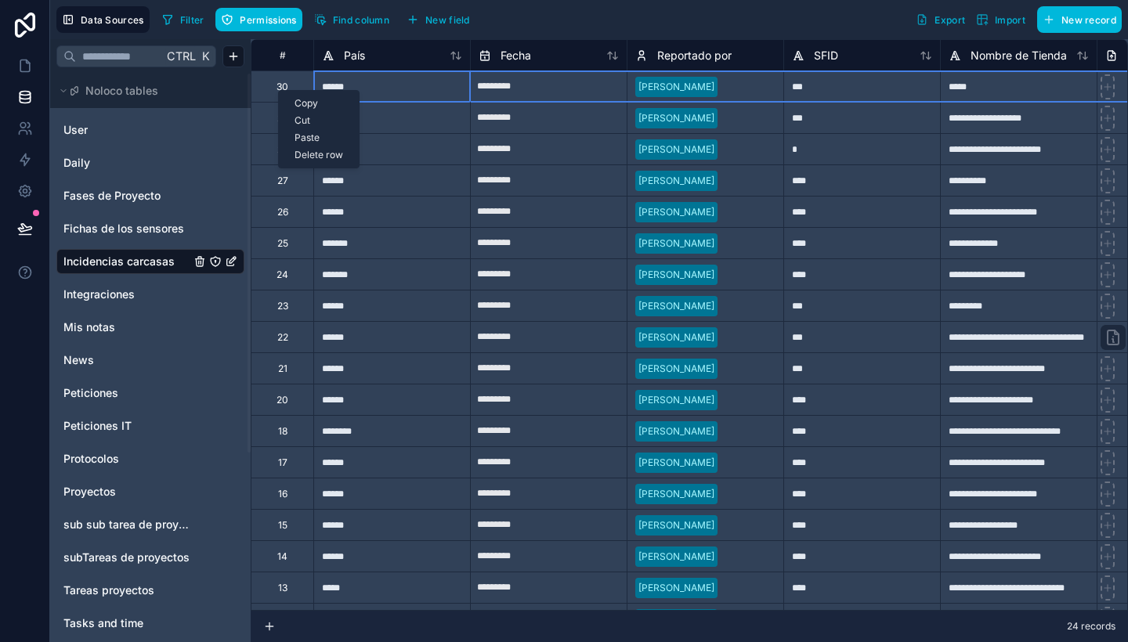
click at [323, 151] on div "Delete row" at bounding box center [319, 155] width 80 height 17
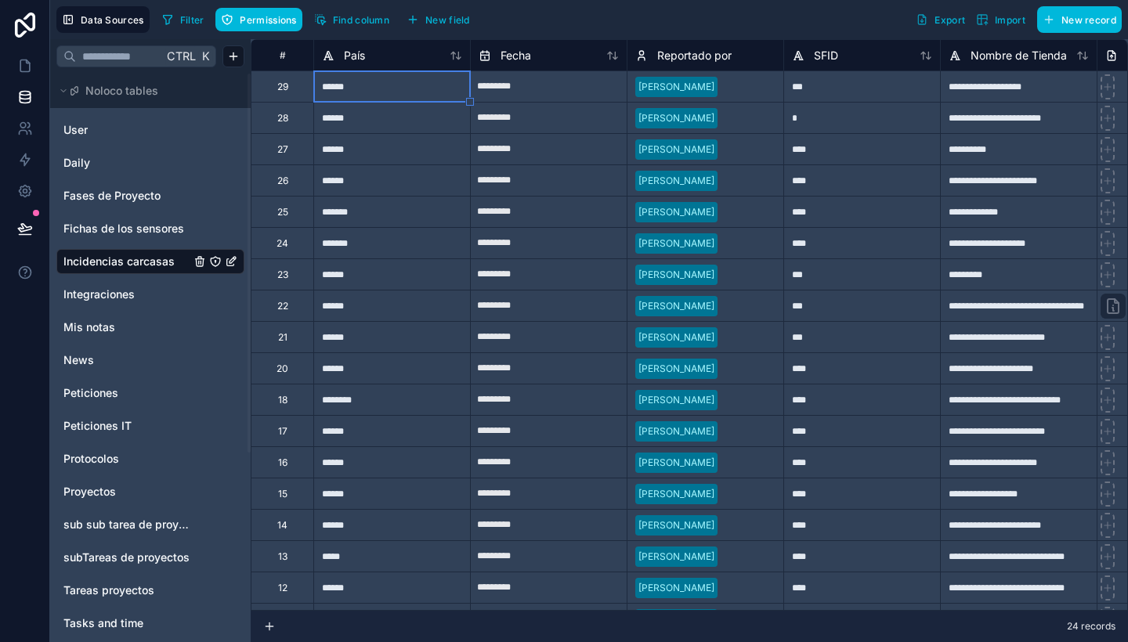
type input "*********"
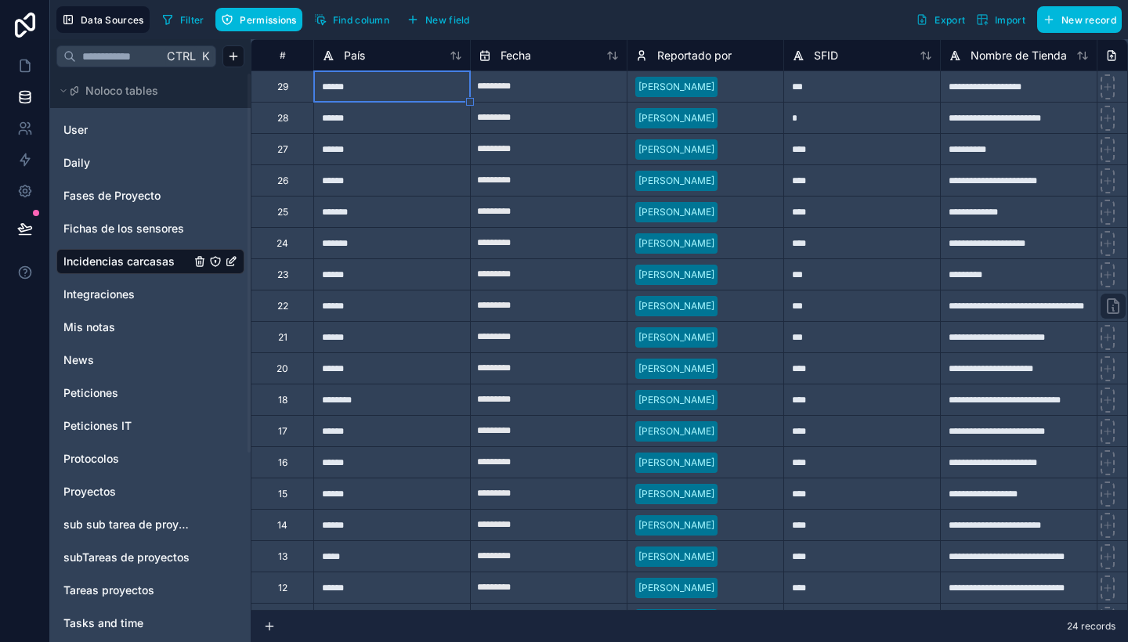
type input "*********"
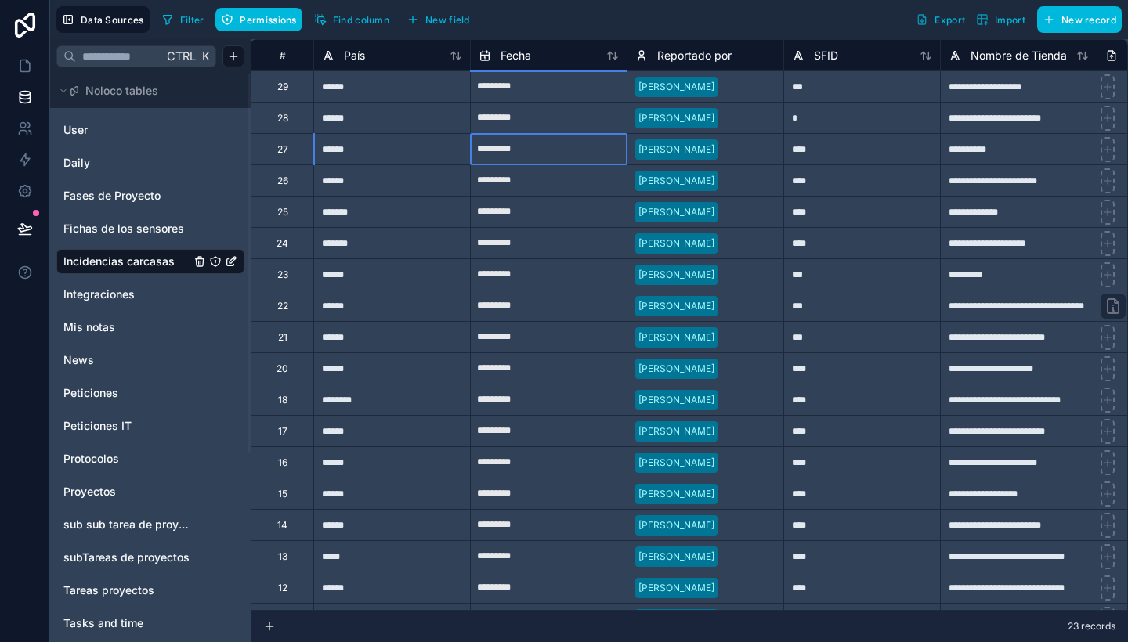
click at [576, 144] on input "*********" at bounding box center [549, 149] width 156 height 25
select select "****"
select select "*"
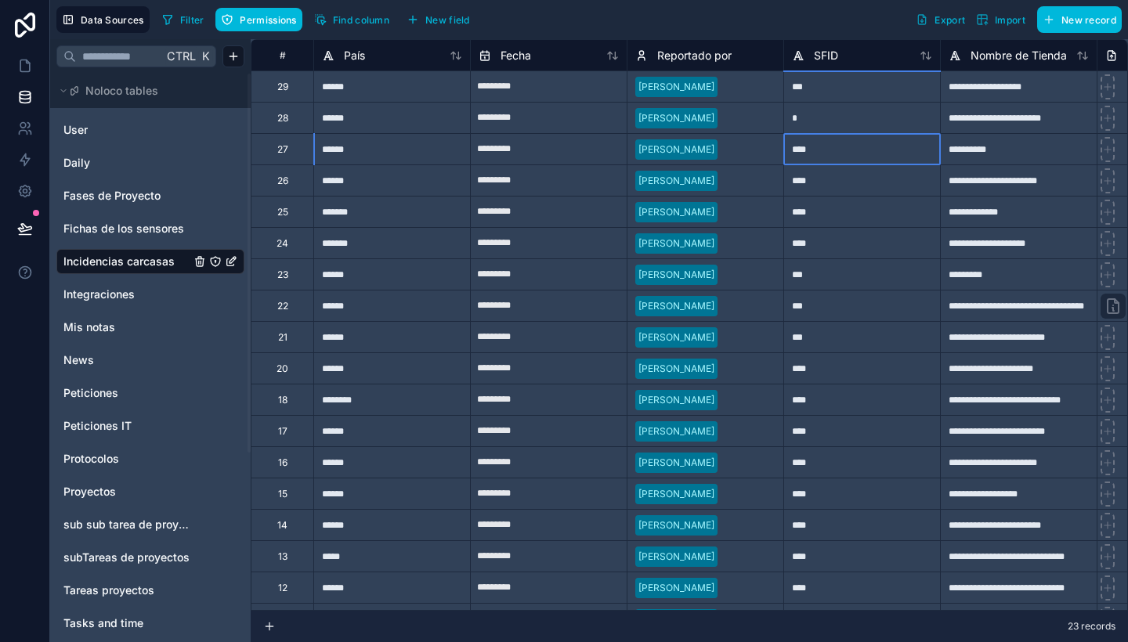
click at [859, 107] on div "*" at bounding box center [861, 117] width 157 height 31
click at [838, 23] on div "Filter Permissions Find column New field Export Import New record" at bounding box center [639, 19] width 966 height 27
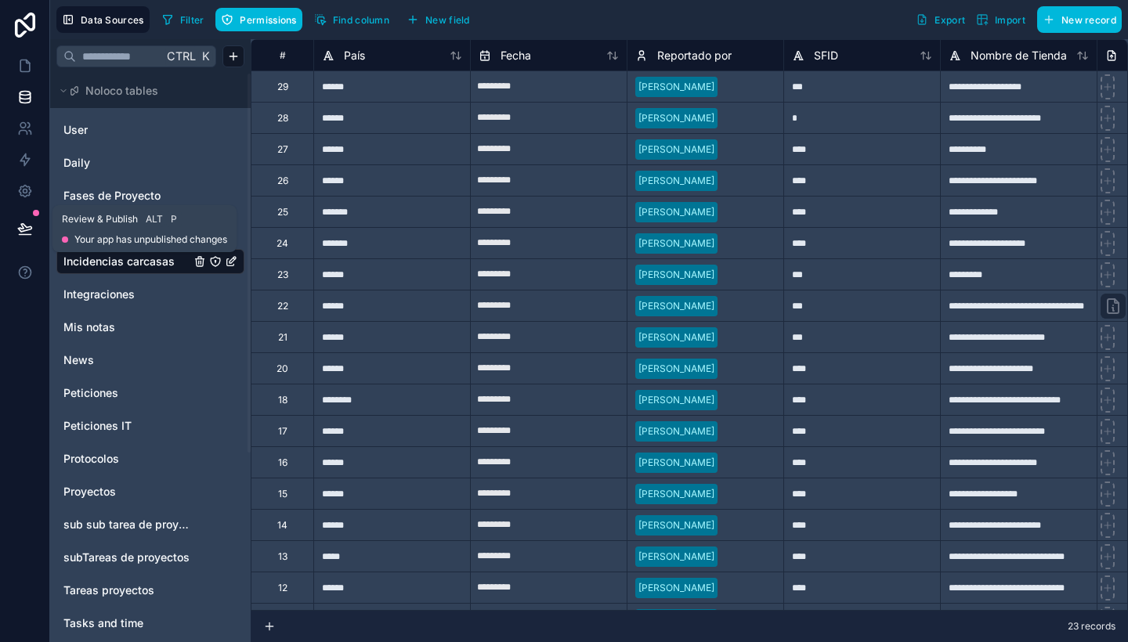
click at [23, 231] on icon at bounding box center [24, 228] width 13 height 8
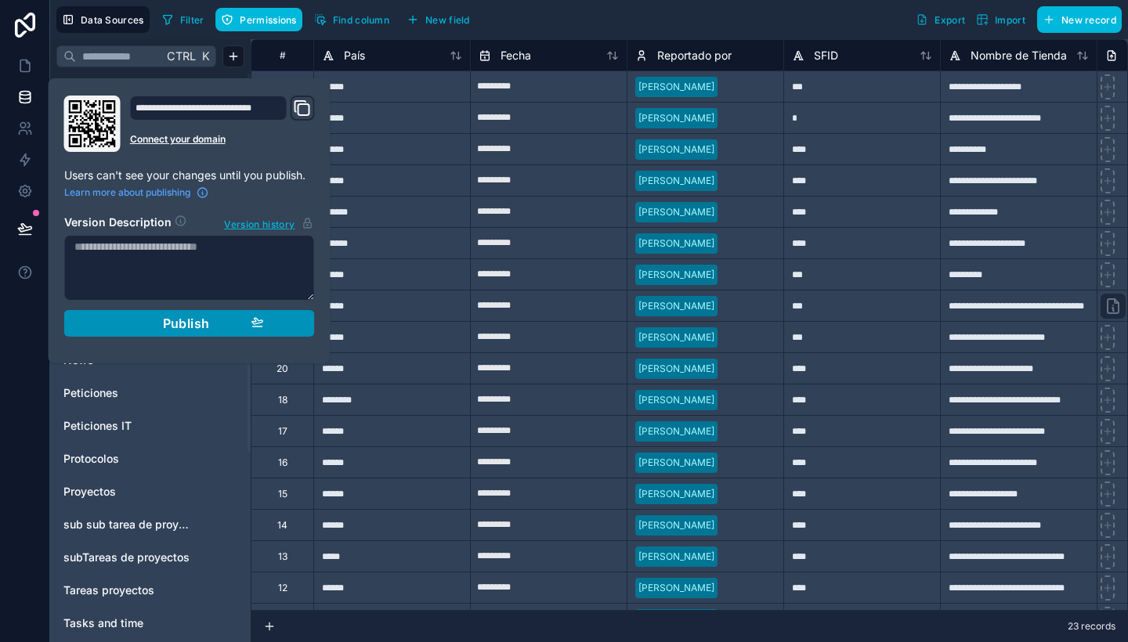
click at [171, 320] on span "Publish" at bounding box center [186, 324] width 47 height 16
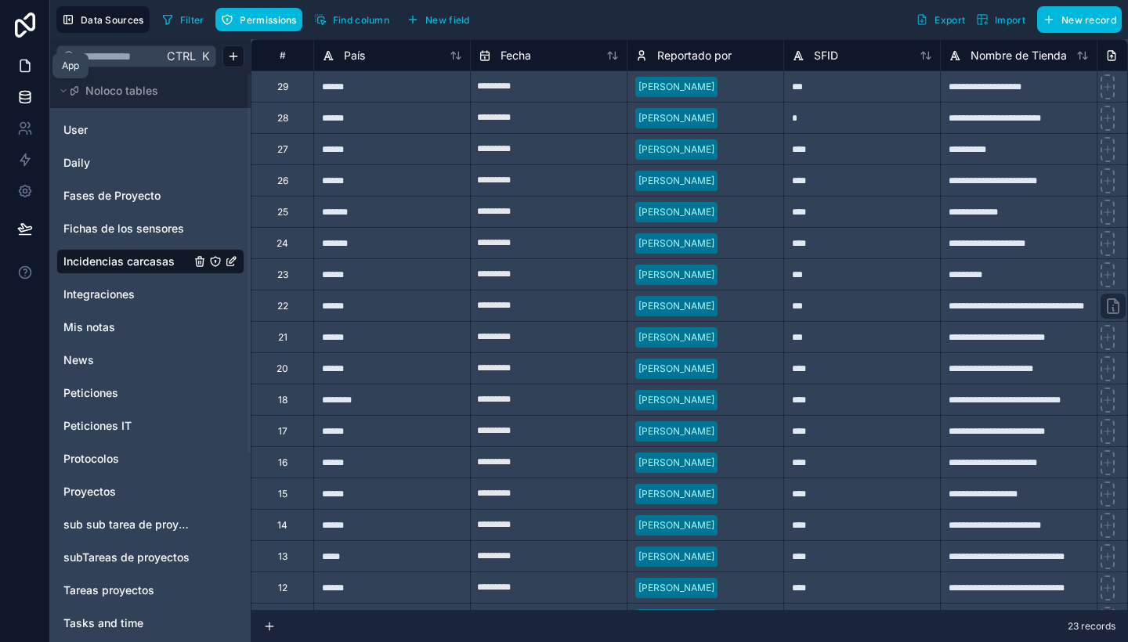
click at [27, 59] on icon at bounding box center [25, 66] width 16 height 16
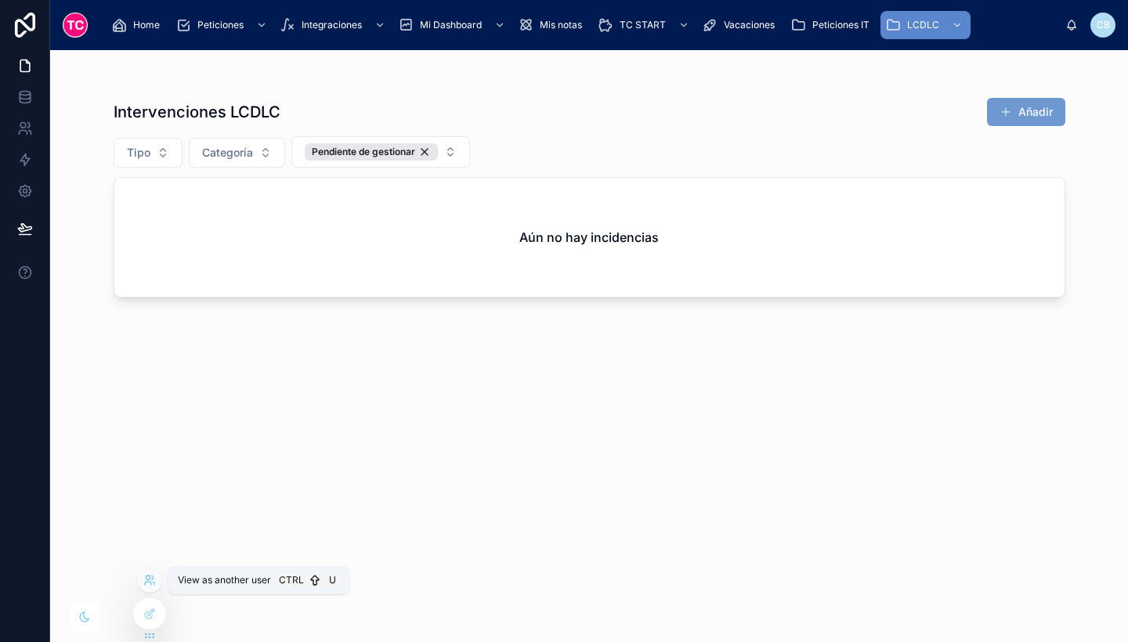
click at [144, 580] on icon at bounding box center [149, 580] width 13 height 13
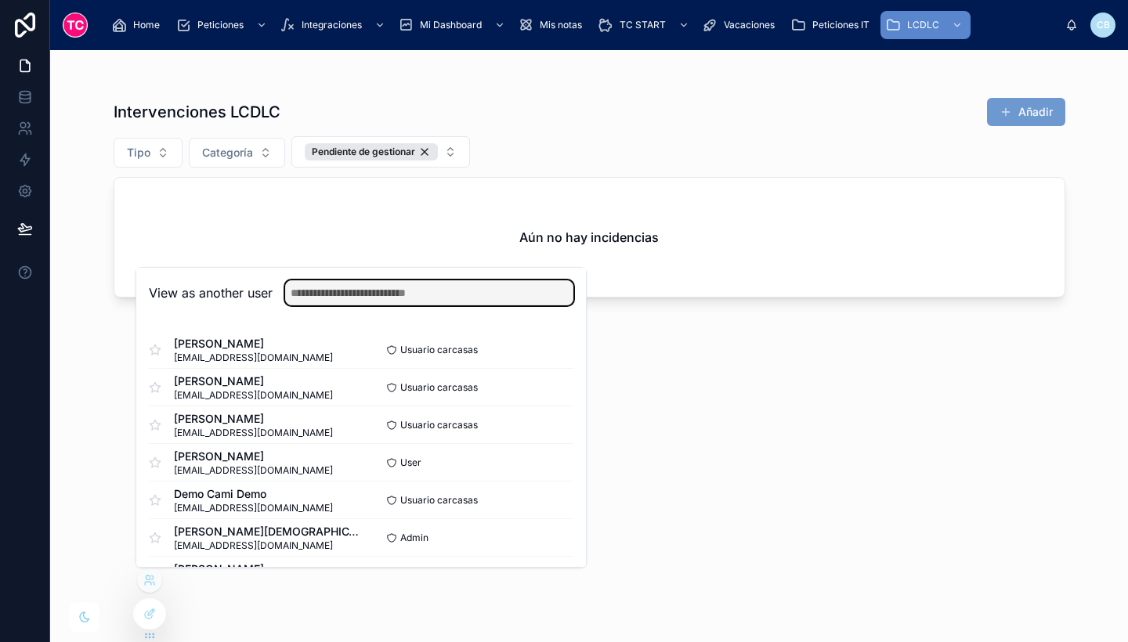
click at [381, 293] on input "text" at bounding box center [429, 292] width 288 height 25
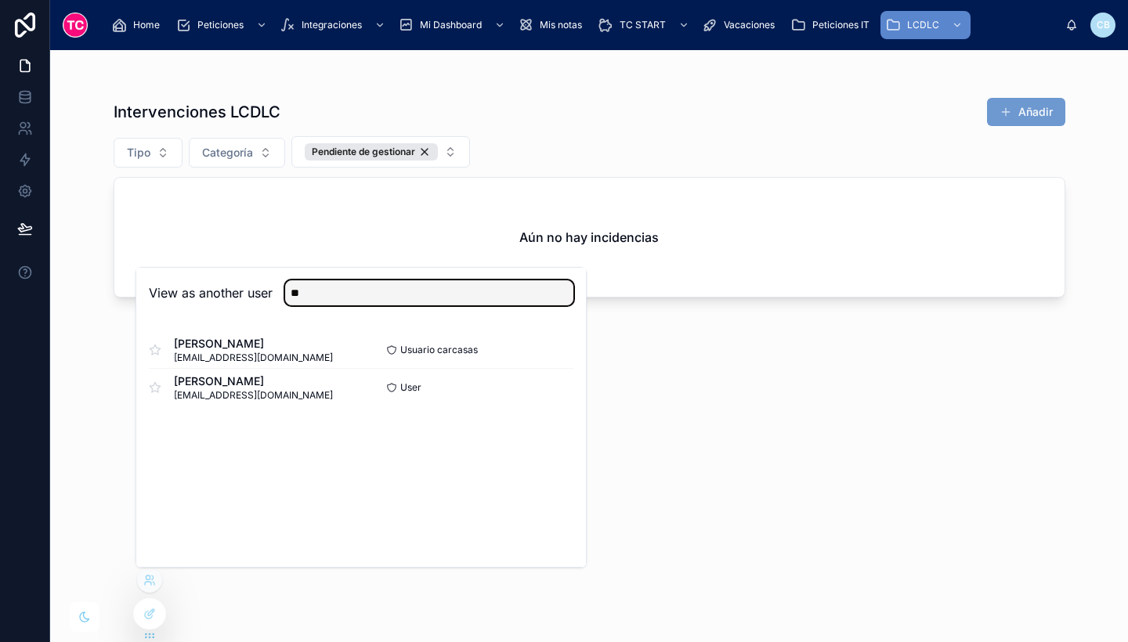
type input "**"
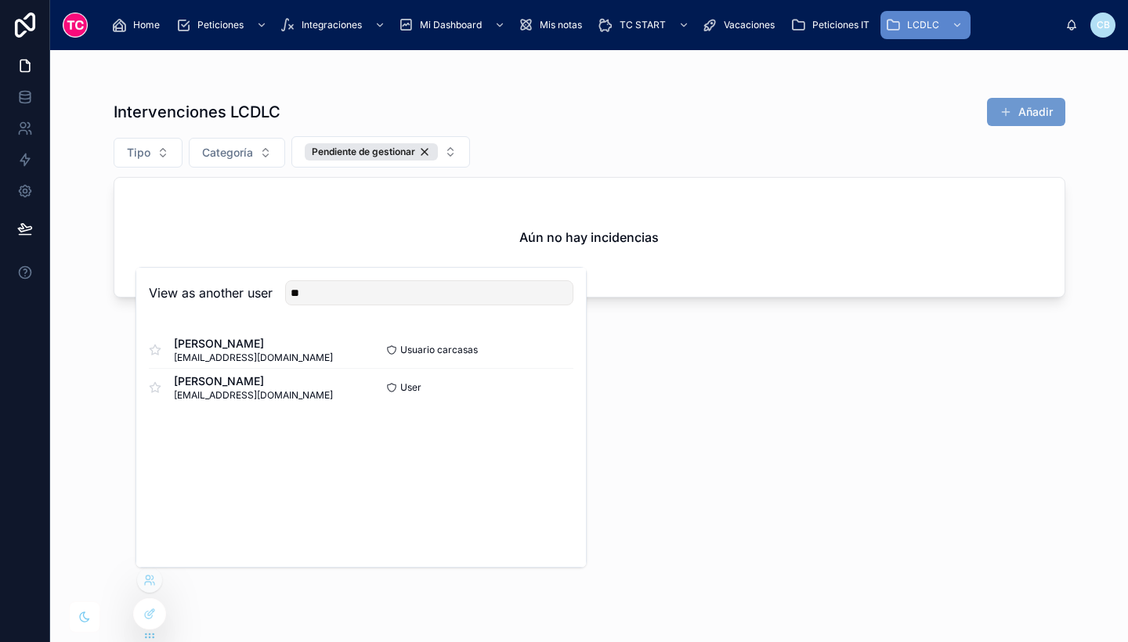
click at [518, 451] on div "View as another user ** Edu Jiménez edujimenez@lacasadelascarcasas.es Usuario c…" at bounding box center [361, 417] width 451 height 301
click at [558, 350] on button "Select" at bounding box center [553, 349] width 41 height 23
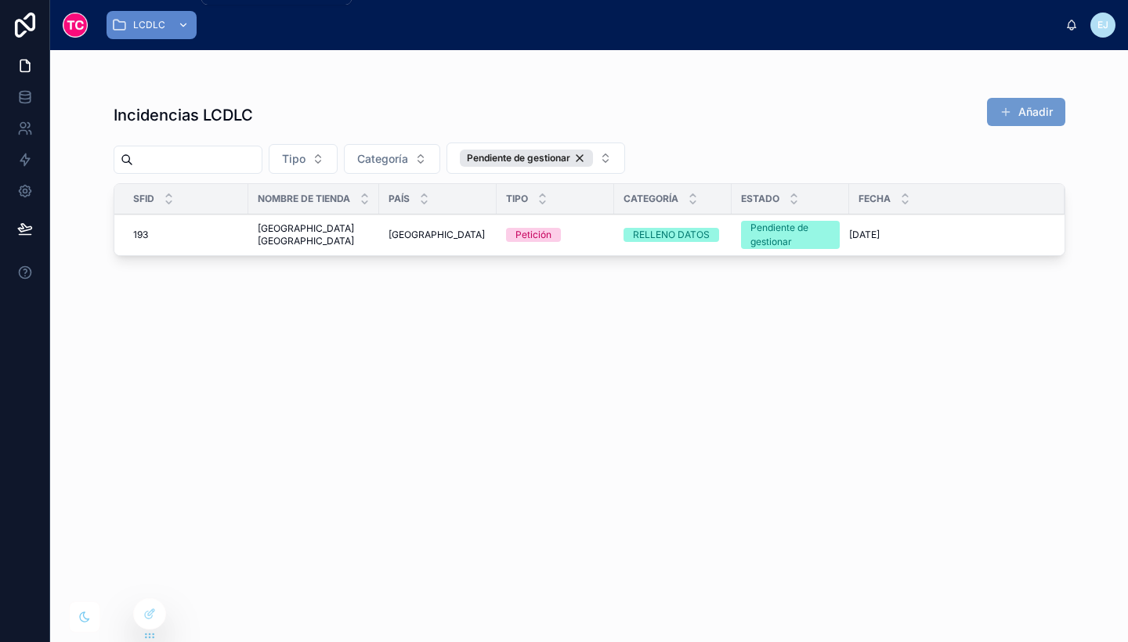
click at [184, 31] on div "scrollable content" at bounding box center [182, 25] width 20 height 25
click at [528, 93] on div "Incidencias LCDLC Añadir Tipo Categoría Pendiente de gestionar SFID Nombre de T…" at bounding box center [590, 356] width 952 height 536
click at [780, 349] on div "Incidencias LCDLC Añadir Tipo Categoría Pendiente de gestionar SFID Nombre de T…" at bounding box center [590, 356] width 952 height 536
click at [150, 588] on div at bounding box center [149, 580] width 25 height 25
click at [151, 584] on icon at bounding box center [148, 583] width 6 height 3
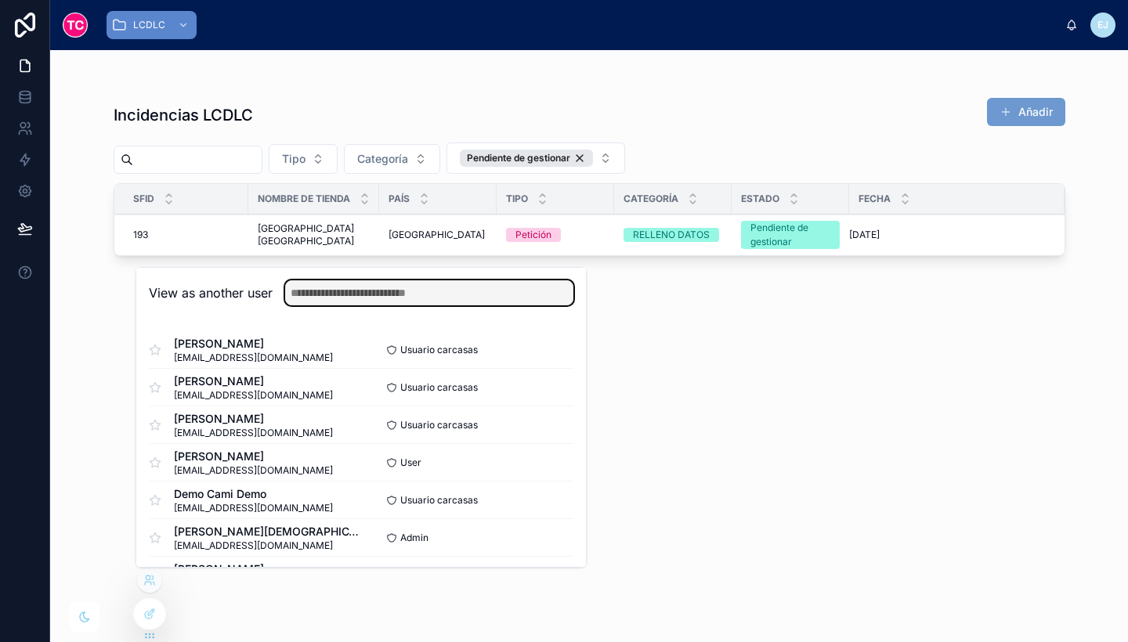
click at [360, 299] on input "text" at bounding box center [429, 292] width 288 height 25
type input "**********"
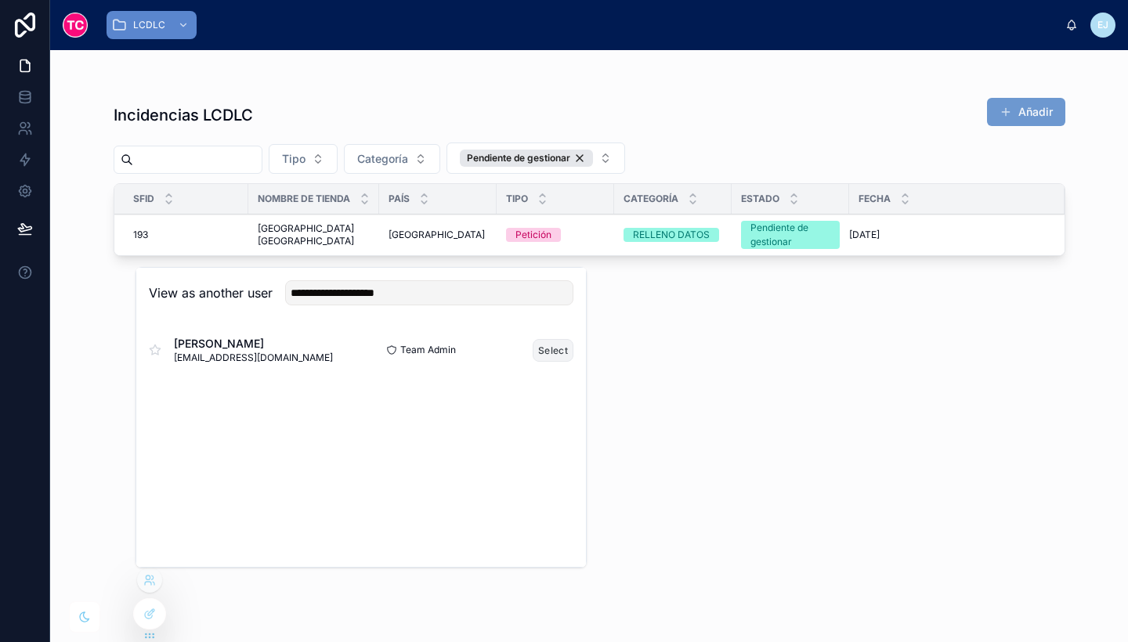
click at [545, 359] on button "Select" at bounding box center [553, 350] width 41 height 23
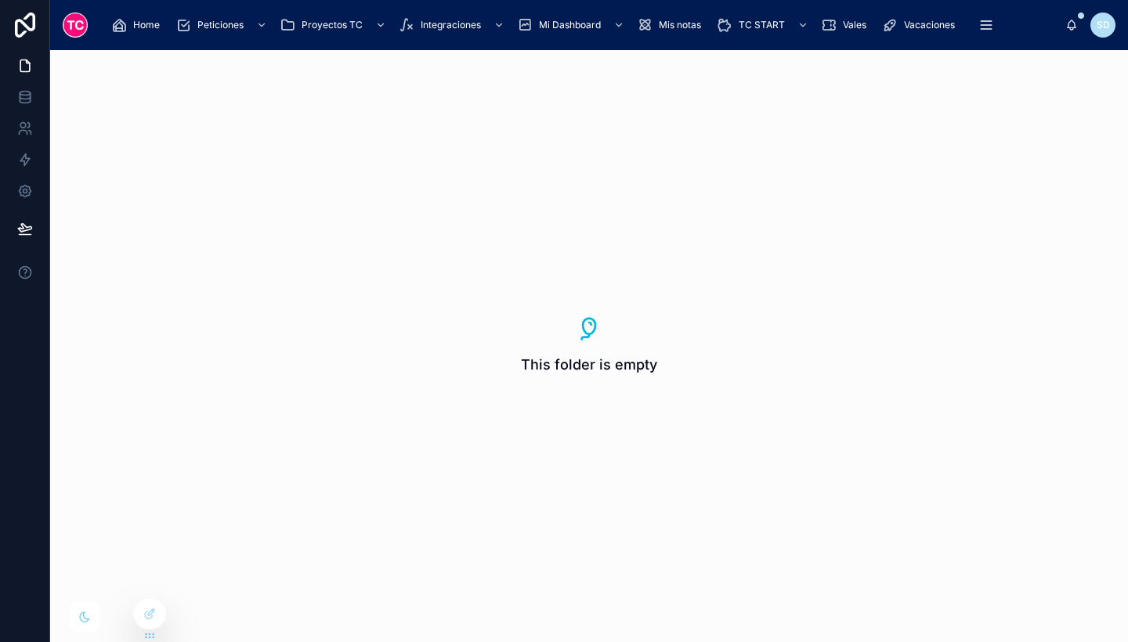
click at [143, 17] on div "Home" at bounding box center [138, 25] width 55 height 25
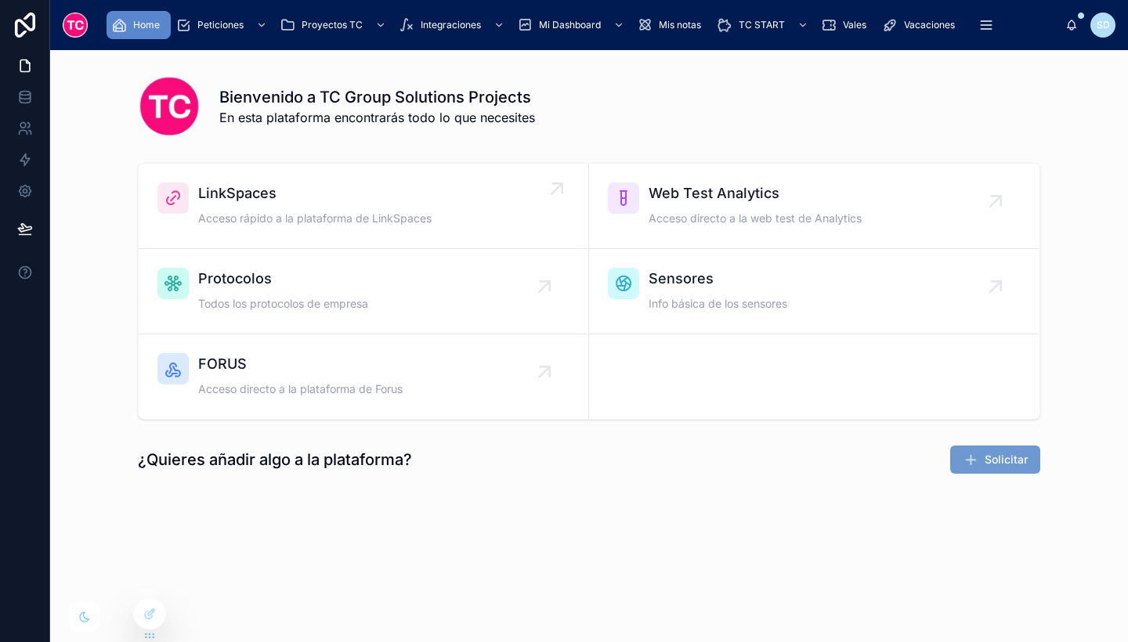
click at [241, 191] on span "LinkSpaces" at bounding box center [314, 194] width 233 height 22
